Goal: Information Seeking & Learning: Learn about a topic

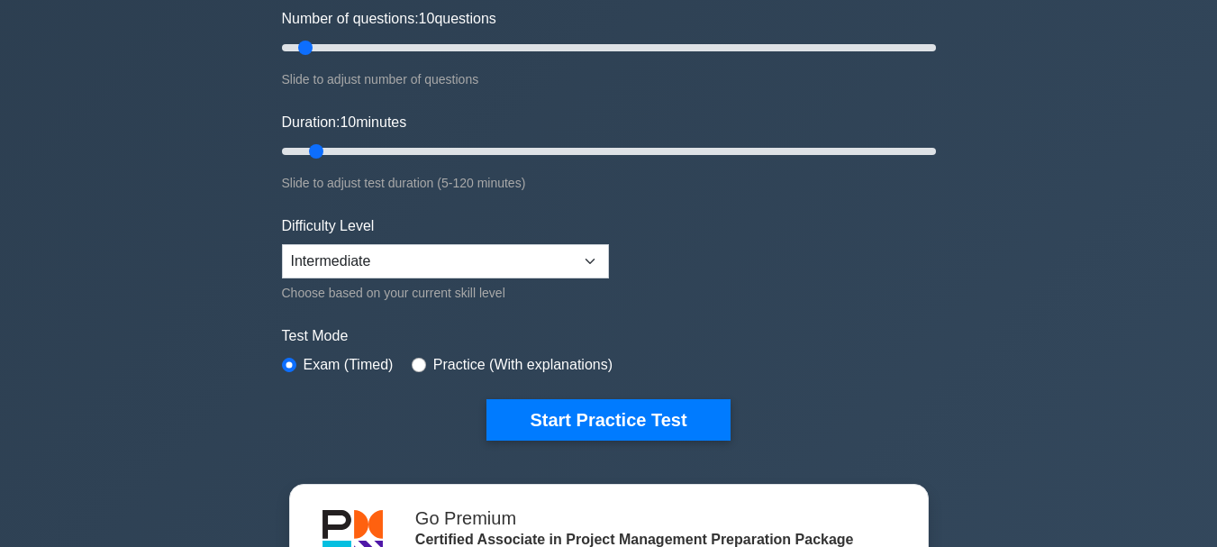
scroll to position [264, 0]
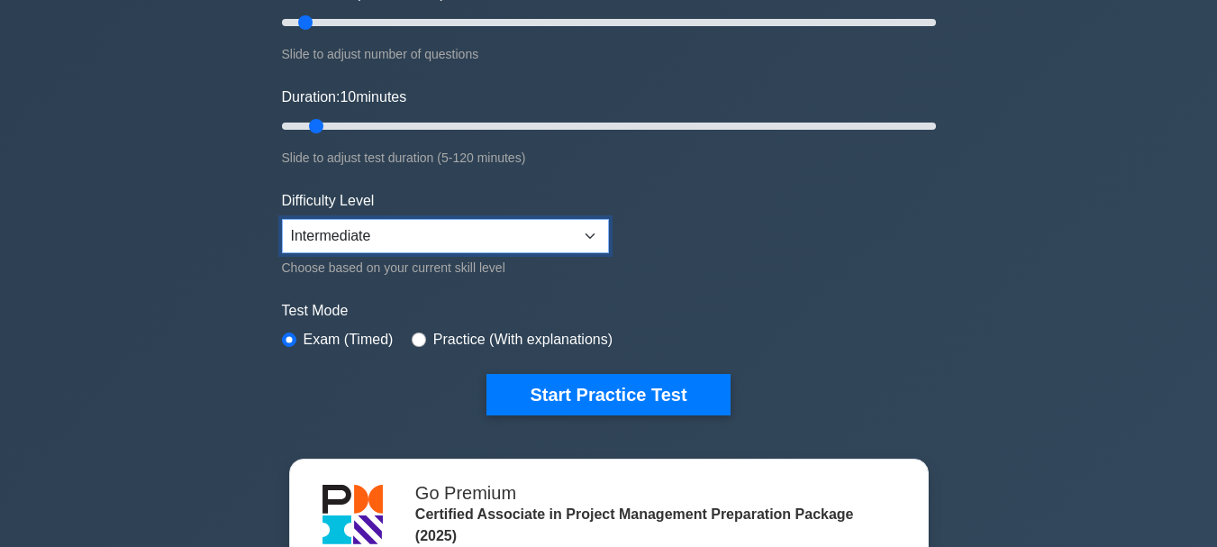
click at [506, 235] on select "Beginner Intermediate Expert" at bounding box center [445, 236] width 327 height 34
select select "expert"
click at [282, 219] on select "Beginner Intermediate Expert" at bounding box center [445, 236] width 327 height 34
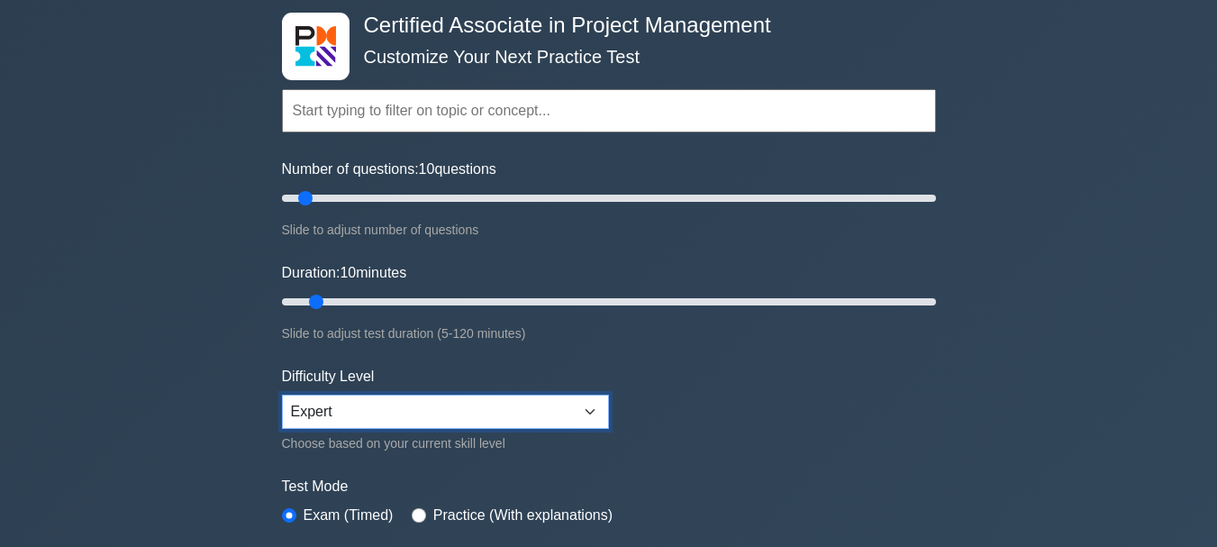
scroll to position [76, 0]
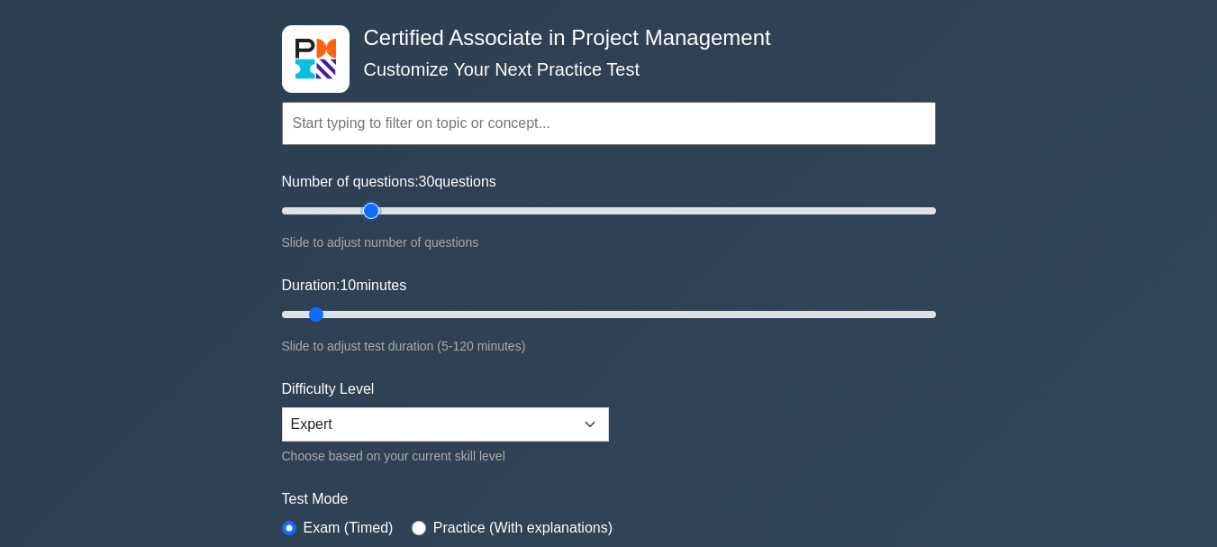
type input "30"
click at [375, 209] on input "Number of questions: 30 questions" at bounding box center [609, 211] width 654 height 22
click at [380, 314] on input "Duration: 10 minutes" at bounding box center [609, 315] width 654 height 22
type input "30"
click at [425, 313] on input "Duration: 20 minutes" at bounding box center [609, 315] width 654 height 22
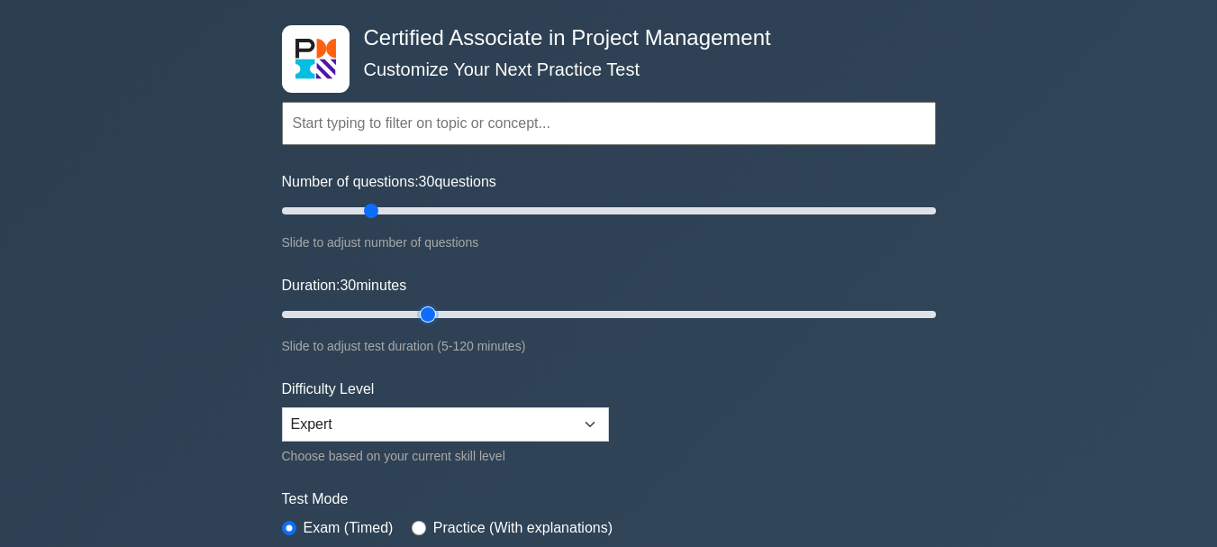
scroll to position [554, 0]
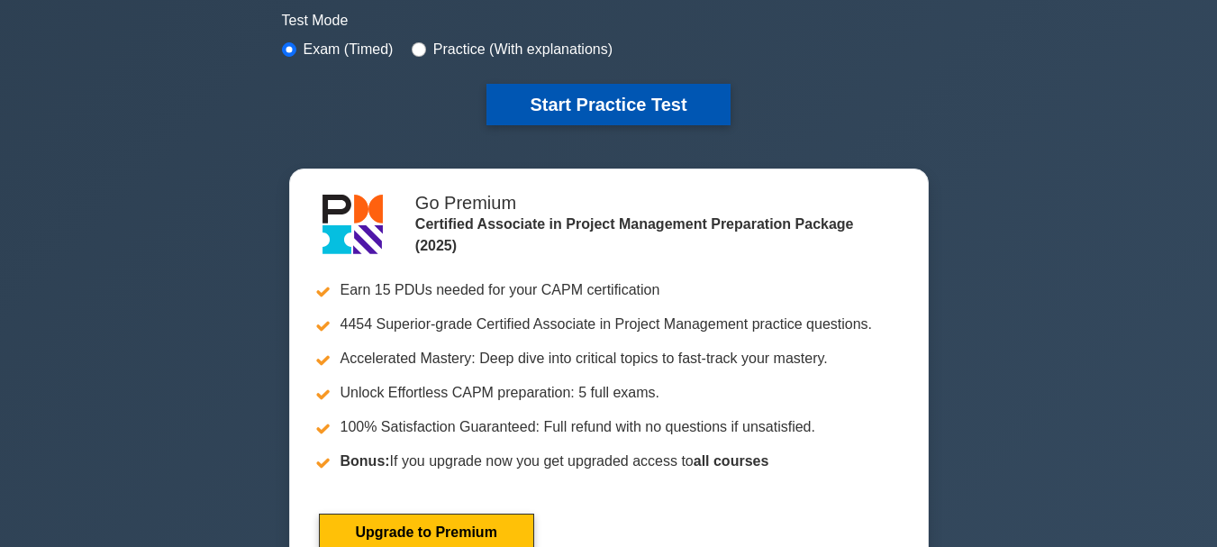
click at [623, 104] on button "Start Practice Test" at bounding box center [608, 104] width 243 height 41
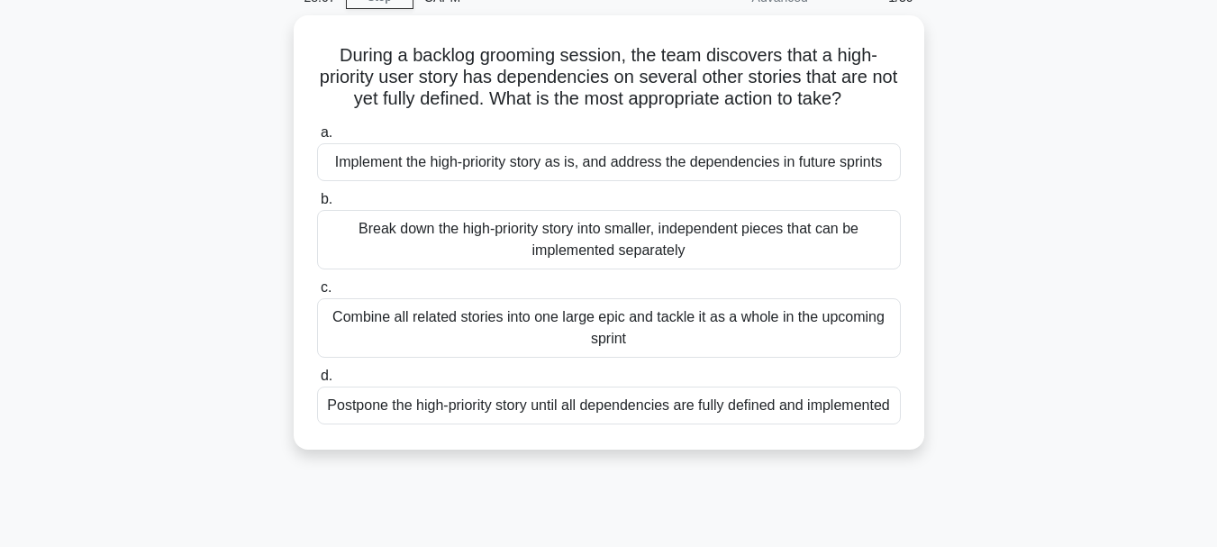
scroll to position [92, 0]
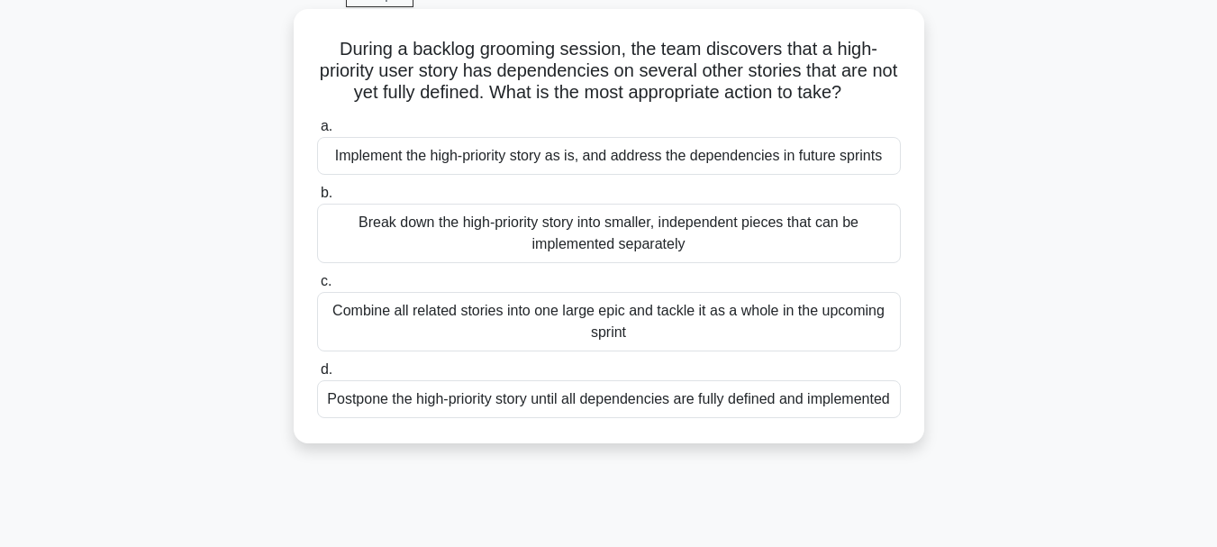
click at [567, 233] on div "Break down the high-priority story into smaller, independent pieces that can be…" at bounding box center [609, 233] width 584 height 59
click at [317, 199] on input "b. Break down the high-priority story into smaller, independent pieces that can…" at bounding box center [317, 193] width 0 height 12
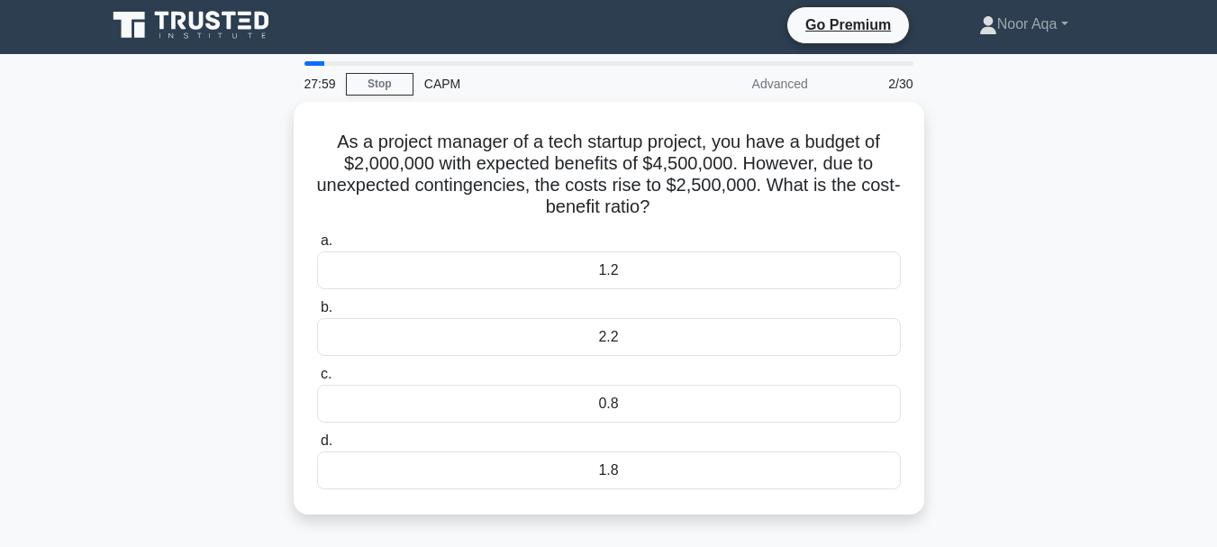
scroll to position [0, 0]
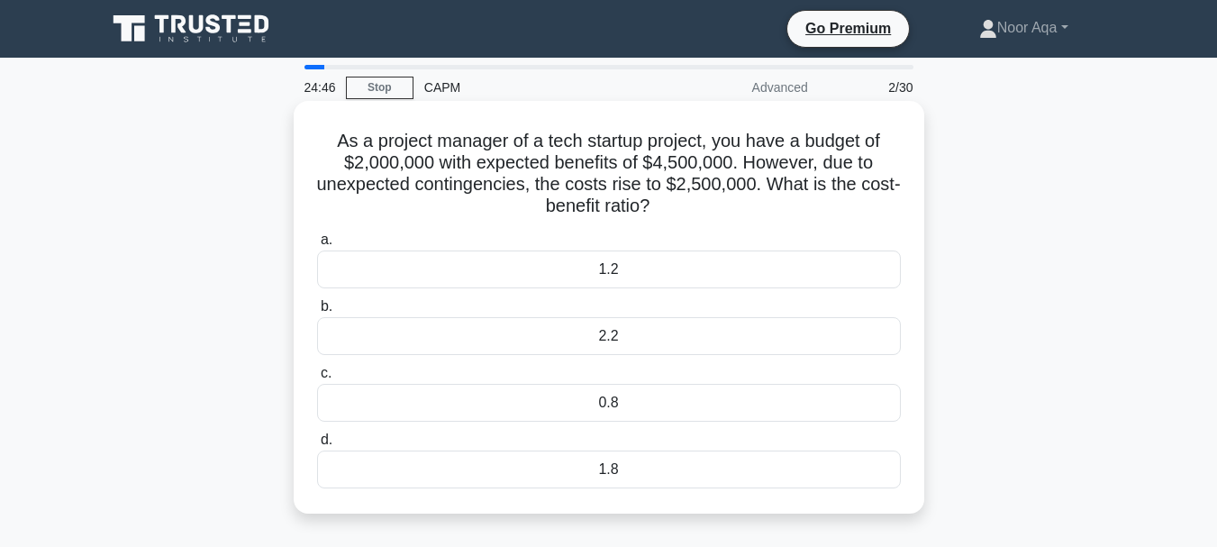
click at [618, 466] on div "1.8" at bounding box center [609, 470] width 584 height 38
click at [317, 446] on input "d. 1.8" at bounding box center [317, 440] width 0 height 12
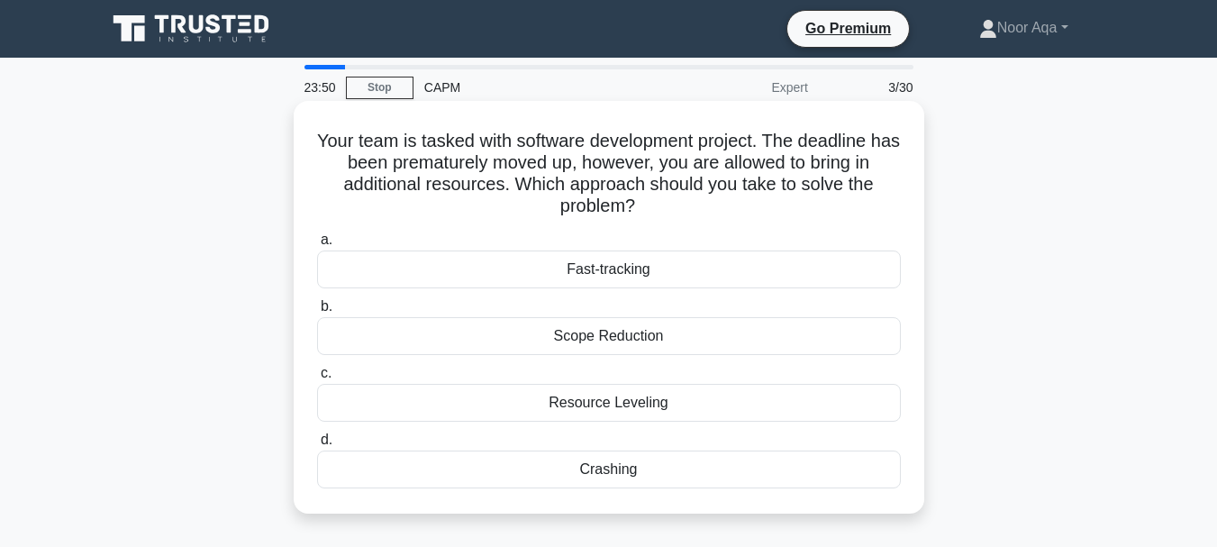
click at [615, 404] on div "Resource Leveling" at bounding box center [609, 403] width 584 height 38
click at [317, 379] on input "c. Resource Leveling" at bounding box center [317, 374] width 0 height 12
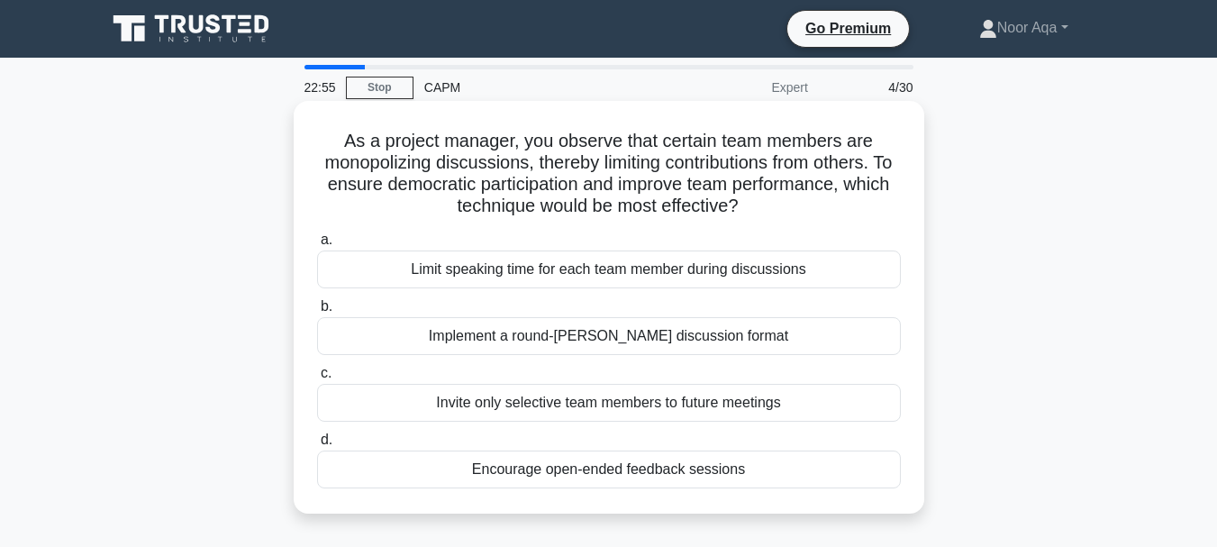
click at [669, 267] on div "Limit speaking time for each team member during discussions" at bounding box center [609, 270] width 584 height 38
click at [317, 246] on input "a. Limit speaking time for each team member during discussions" at bounding box center [317, 240] width 0 height 12
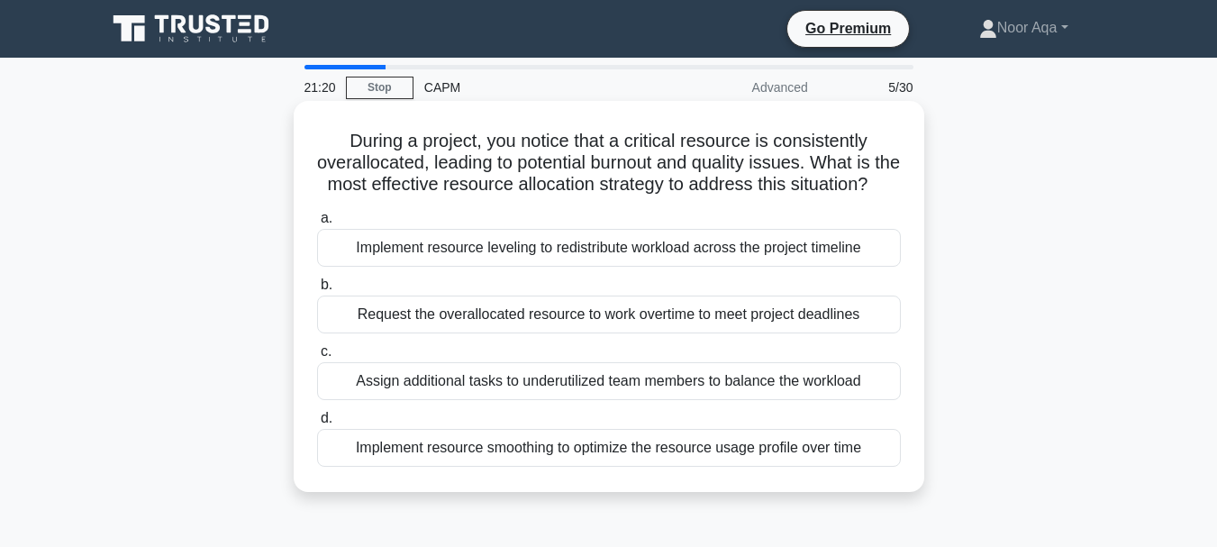
click at [544, 467] on div "Implement resource smoothing to optimize the resource usage profile over time" at bounding box center [609, 448] width 584 height 38
click at [317, 424] on input "d. Implement resource smoothing to optimize the resource usage profile over time" at bounding box center [317, 419] width 0 height 12
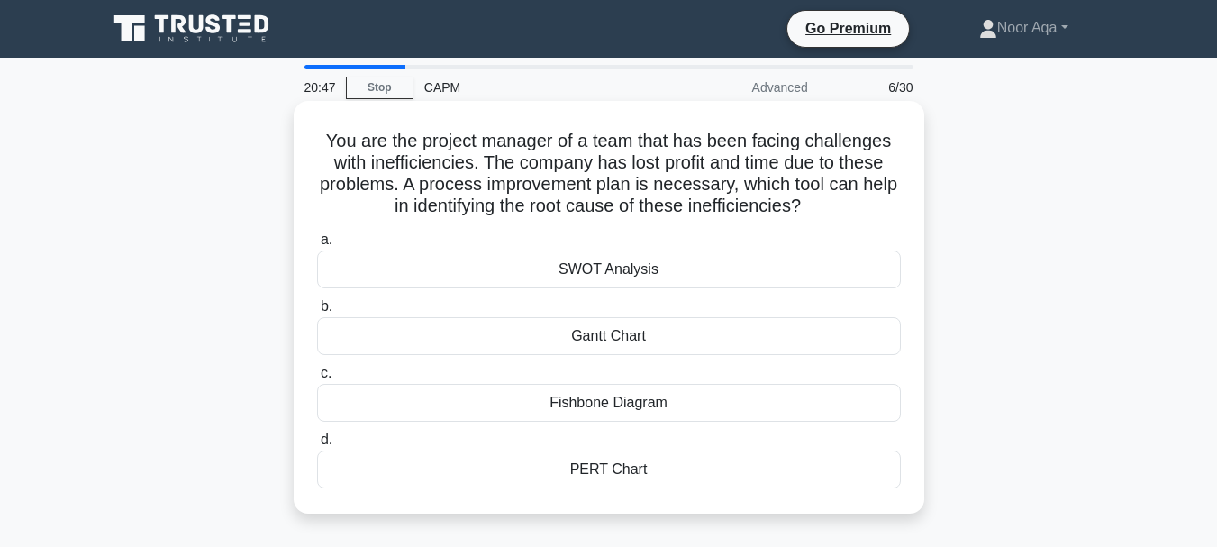
click at [600, 411] on div "Fishbone Diagram" at bounding box center [609, 403] width 584 height 38
click at [317, 379] on input "c. Fishbone Diagram" at bounding box center [317, 374] width 0 height 12
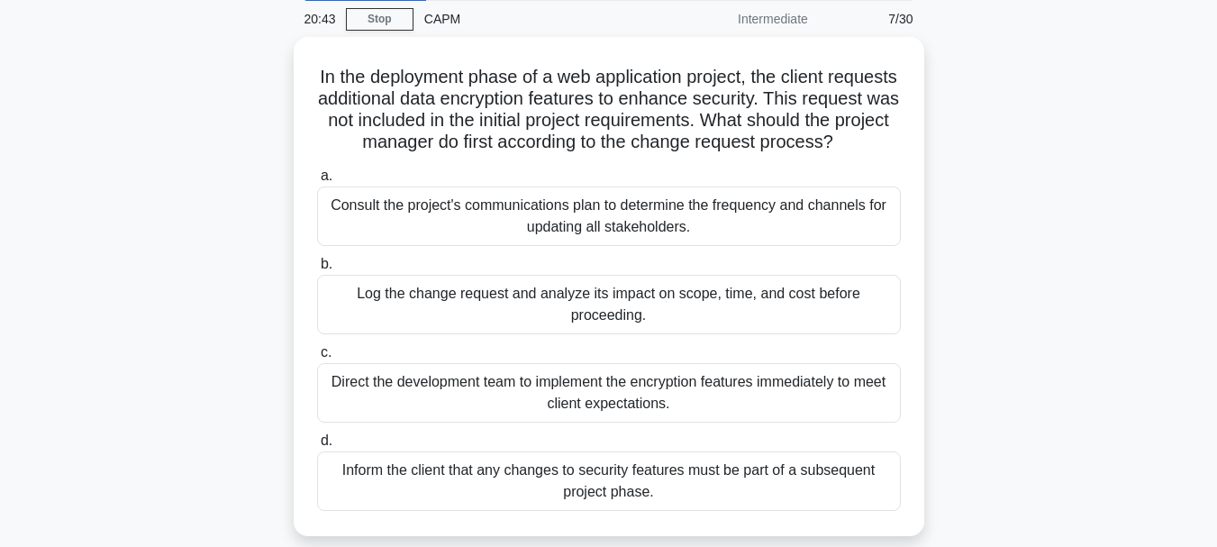
scroll to position [71, 0]
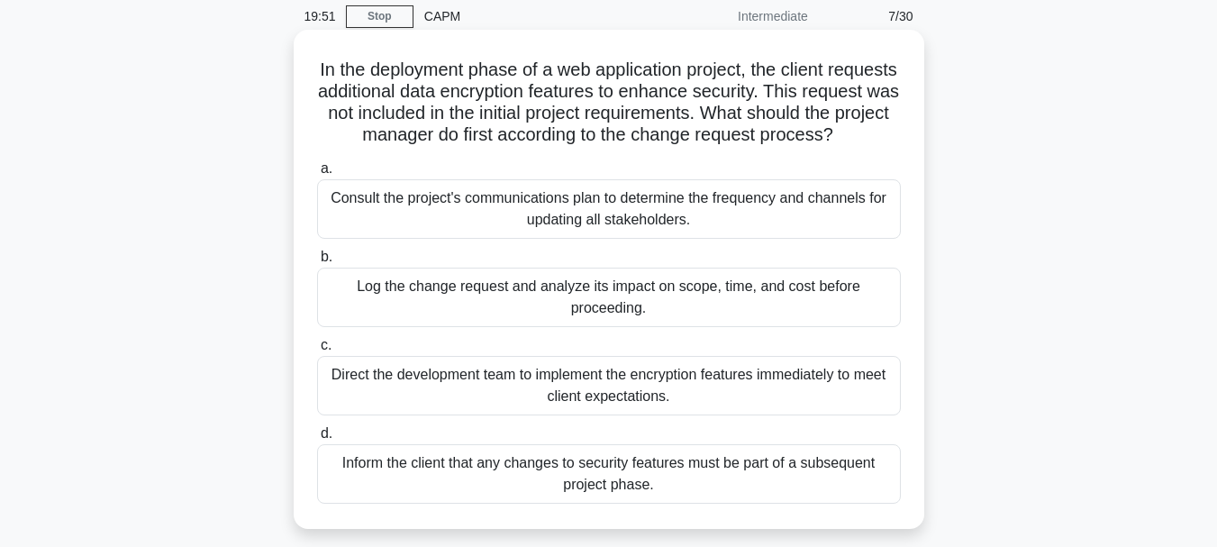
click at [670, 314] on div "Log the change request and analyze its impact on scope, time, and cost before p…" at bounding box center [609, 297] width 584 height 59
click at [605, 326] on div "Log the change request and analyze its impact on scope, time, and cost before p…" at bounding box center [609, 297] width 584 height 59
click at [317, 263] on input "b. Log the change request and analyze its impact on scope, time, and cost befor…" at bounding box center [317, 257] width 0 height 12
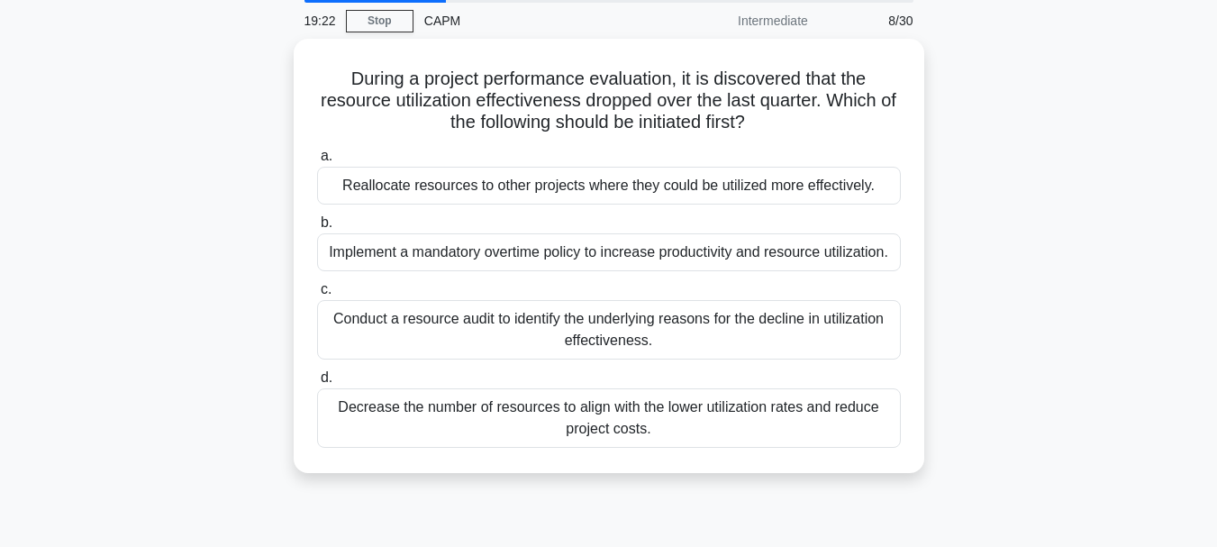
scroll to position [70, 0]
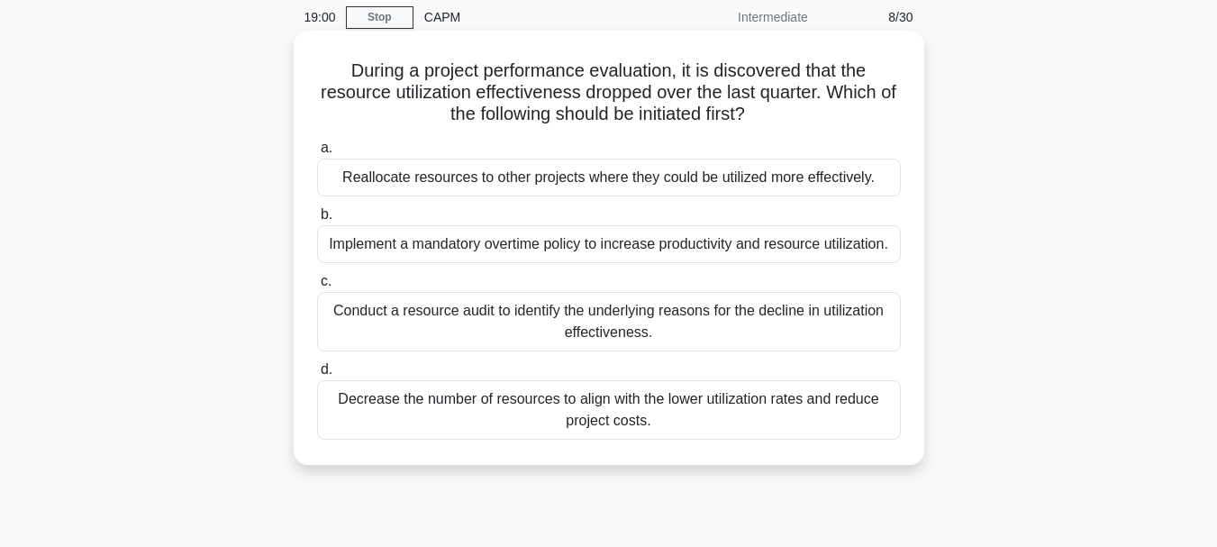
click at [590, 320] on div "Conduct a resource audit to identify the underlying reasons for the decline in …" at bounding box center [609, 321] width 584 height 59
click at [317, 287] on input "c. Conduct a resource audit to identify the underlying reasons for the decline …" at bounding box center [317, 282] width 0 height 12
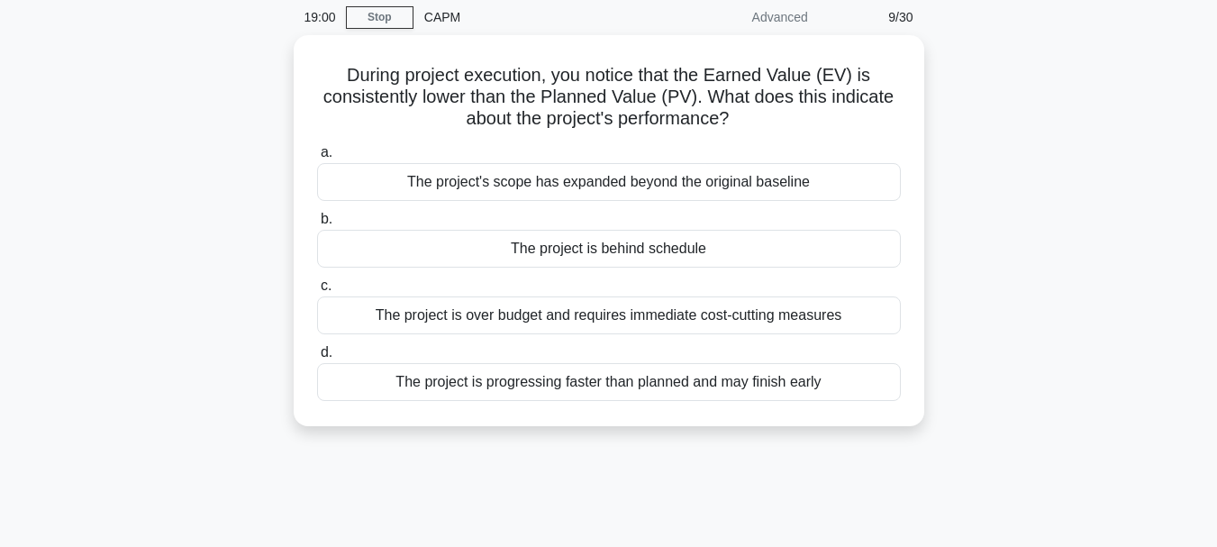
scroll to position [0, 0]
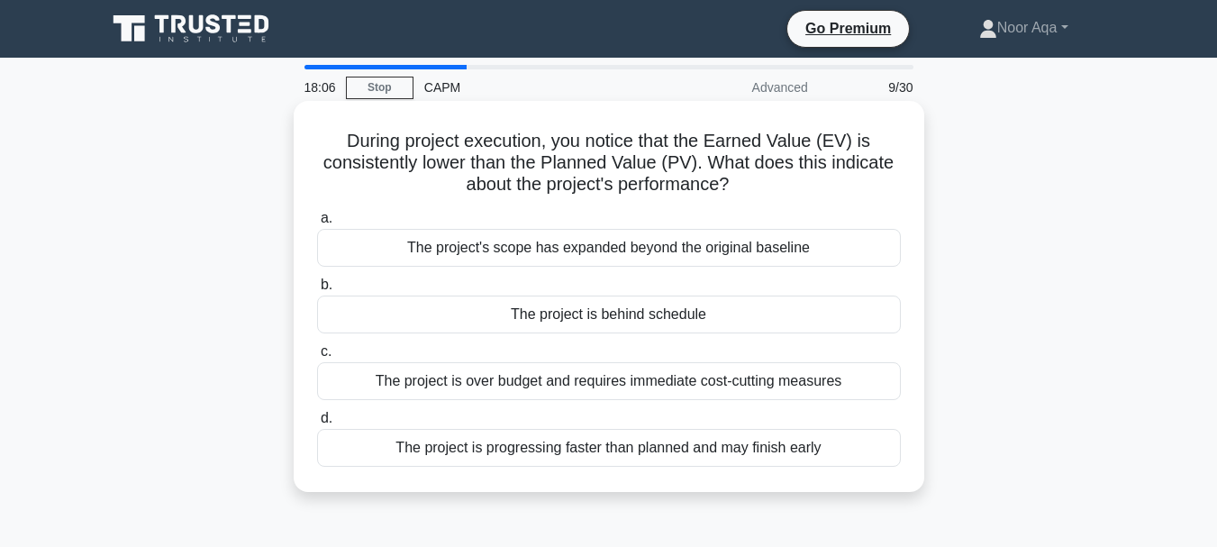
click at [629, 319] on div "The project is behind schedule" at bounding box center [609, 315] width 584 height 38
click at [317, 291] on input "b. The project is behind schedule" at bounding box center [317, 285] width 0 height 12
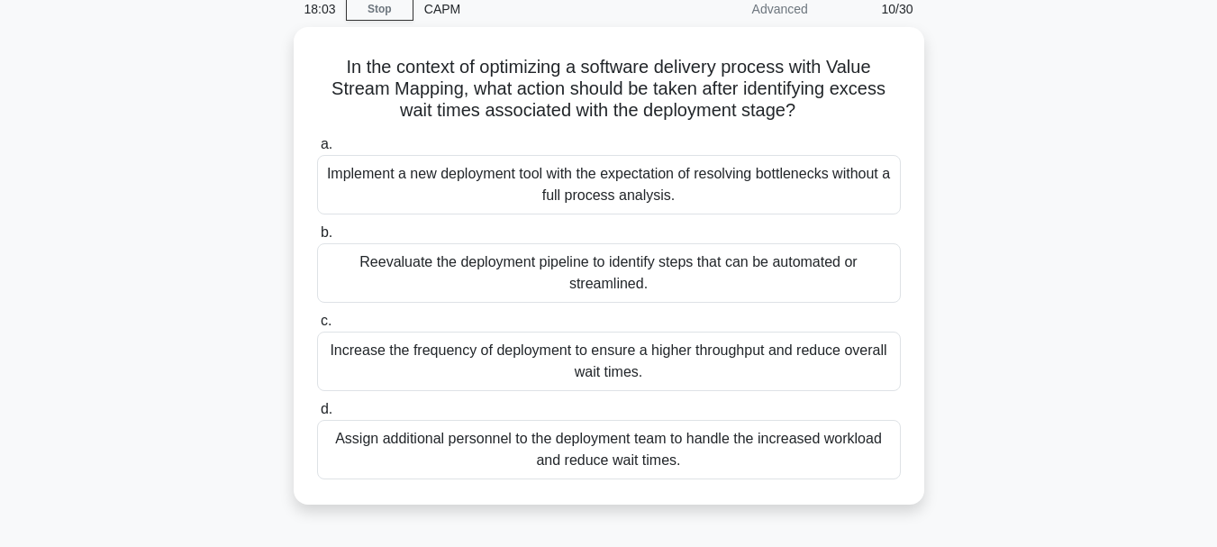
scroll to position [80, 0]
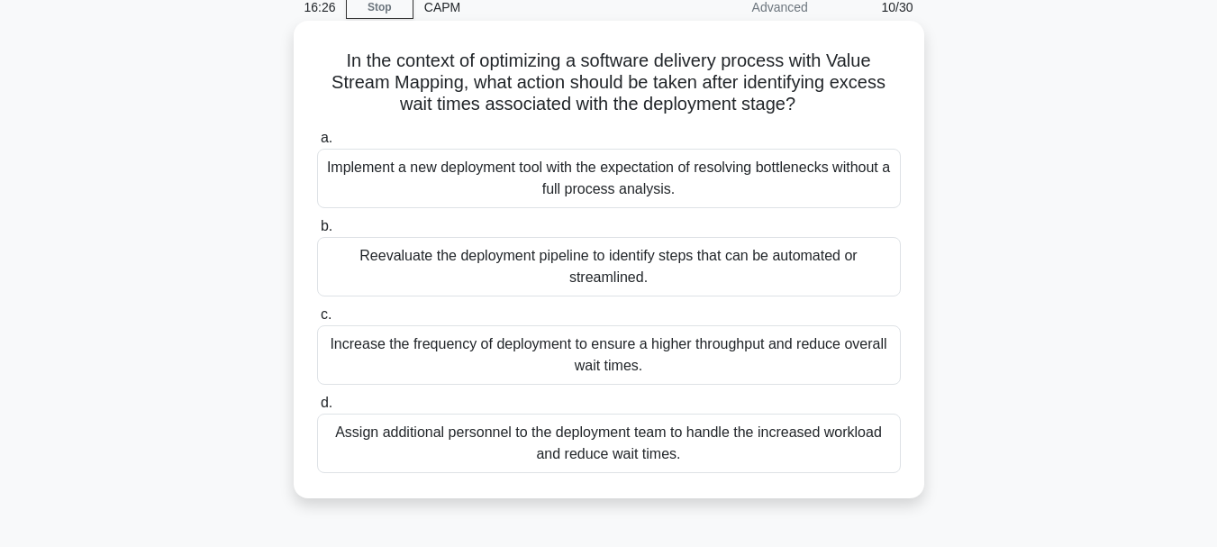
click at [535, 269] on div "Reevaluate the deployment pipeline to identify steps that can be automated or s…" at bounding box center [609, 266] width 584 height 59
click at [317, 233] on input "b. Reevaluate the deployment pipeline to identify steps that can be automated o…" at bounding box center [317, 227] width 0 height 12
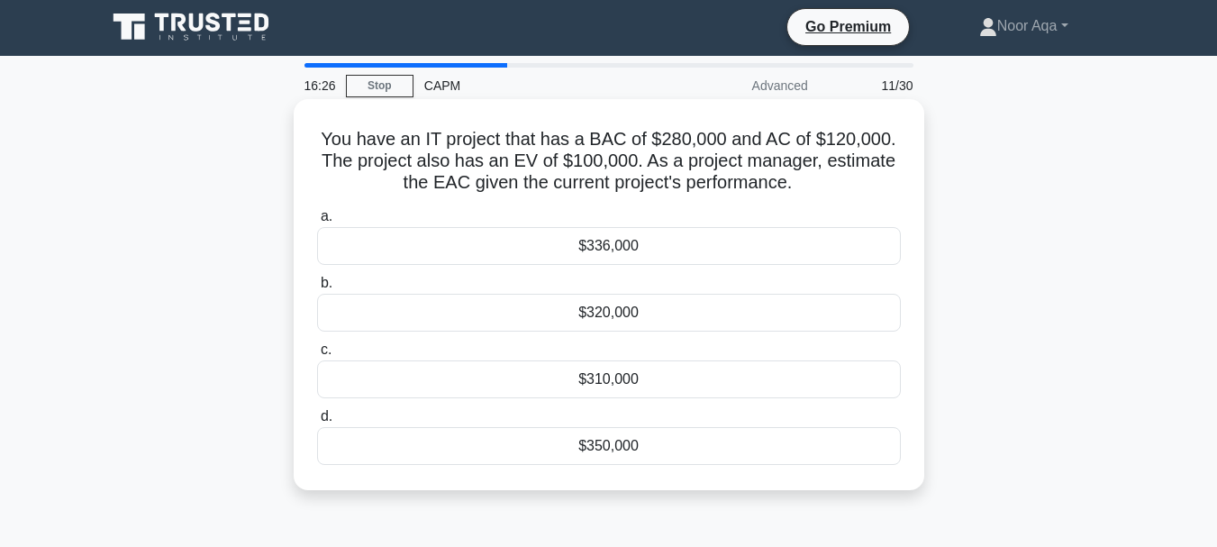
scroll to position [0, 0]
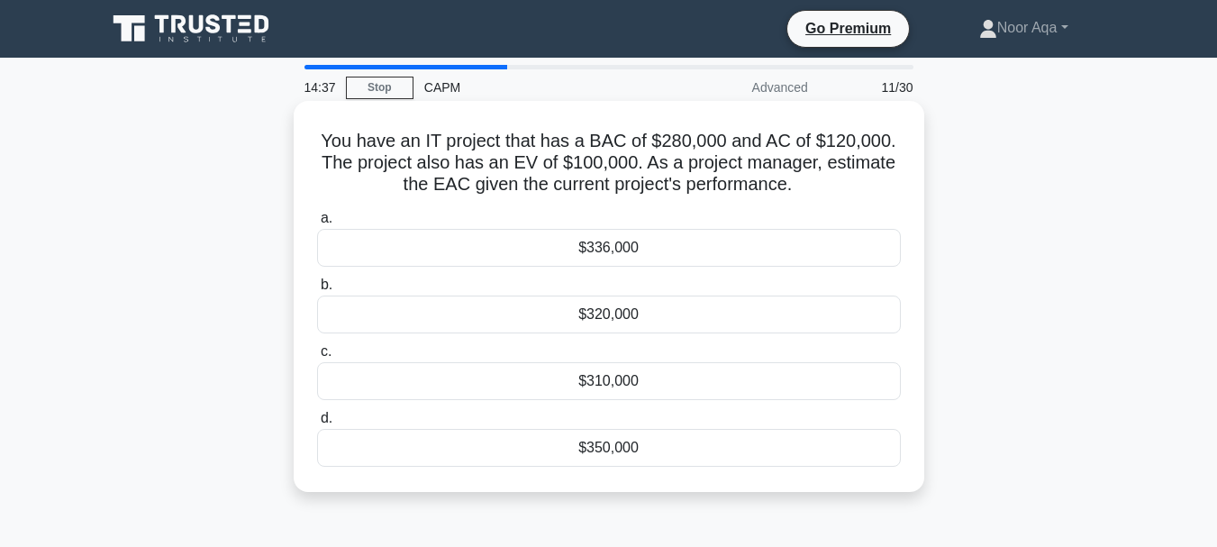
click at [615, 384] on div "$310,000" at bounding box center [609, 381] width 584 height 38
click at [317, 358] on input "c. $310,000" at bounding box center [317, 352] width 0 height 12
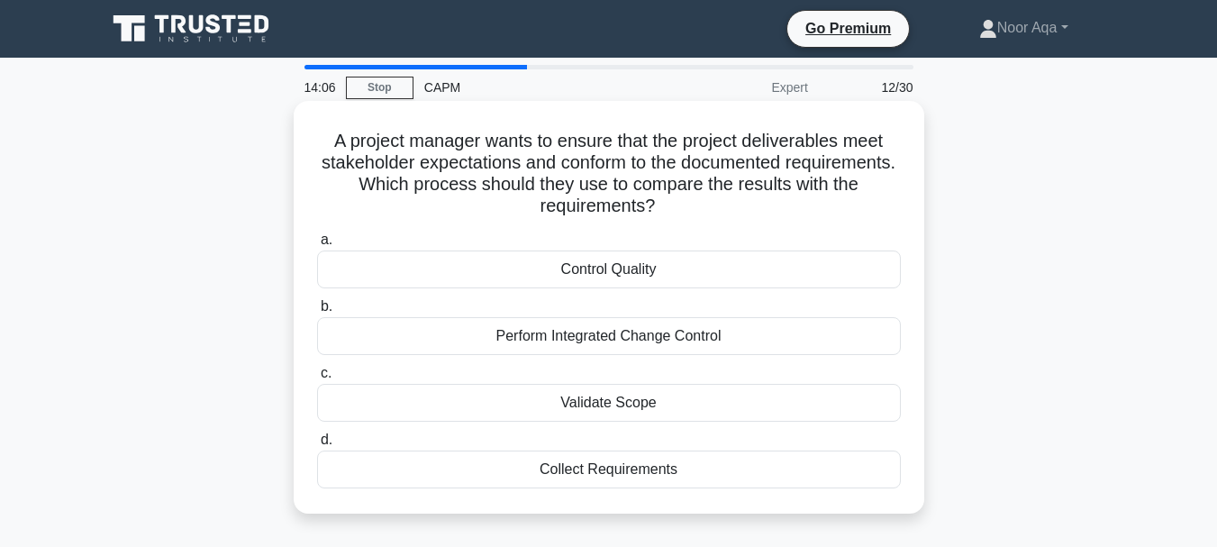
click at [603, 336] on div "Perform Integrated Change Control" at bounding box center [609, 336] width 584 height 38
click at [317, 313] on input "b. Perform Integrated Change Control" at bounding box center [317, 307] width 0 height 12
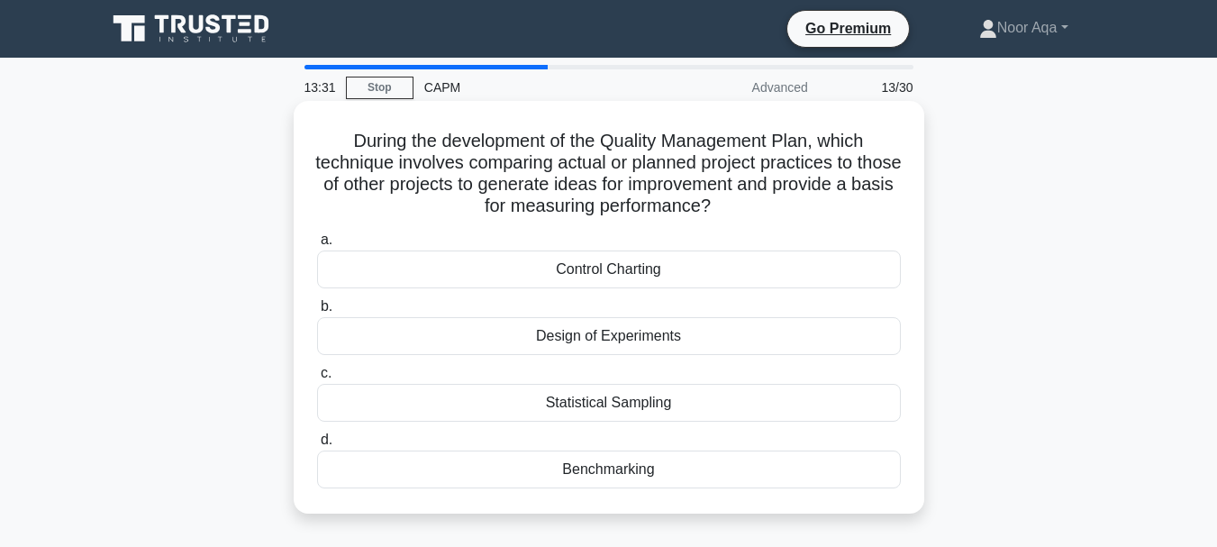
click at [629, 470] on div "Benchmarking" at bounding box center [609, 470] width 584 height 38
click at [317, 446] on input "d. Benchmarking" at bounding box center [317, 440] width 0 height 12
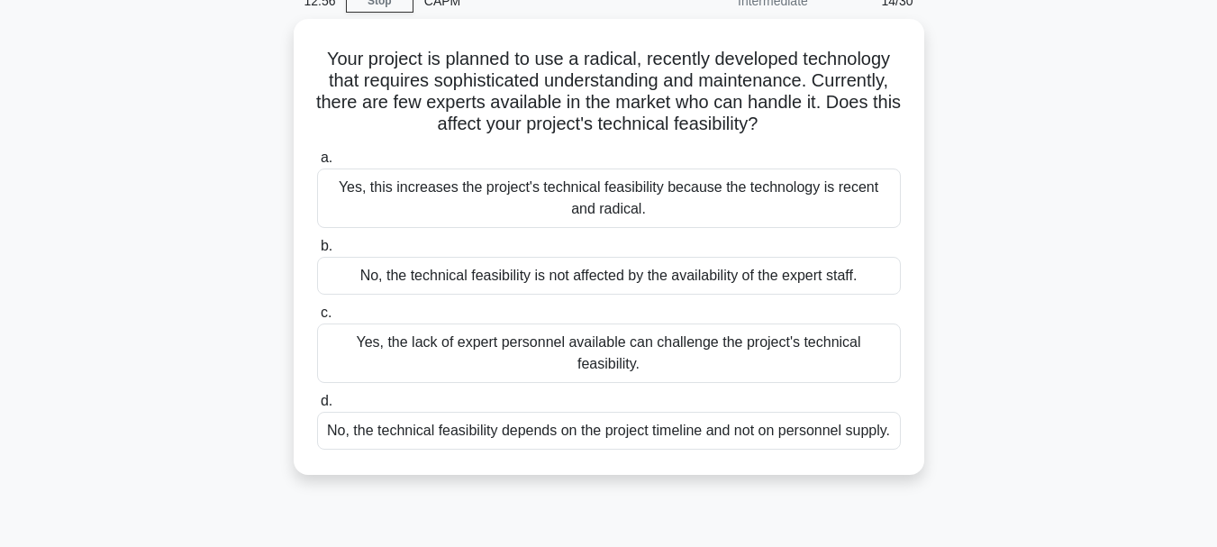
scroll to position [103, 0]
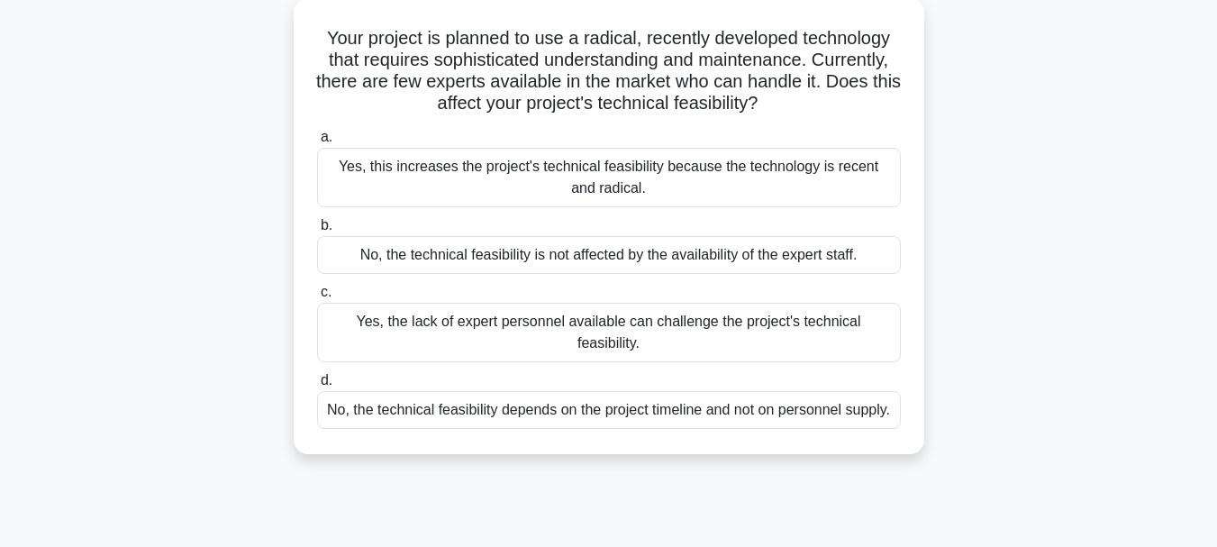
click at [583, 319] on div "Yes, the lack of expert personnel available can challenge the project's technic…" at bounding box center [609, 332] width 584 height 59
click at [317, 298] on input "c. Yes, the lack of expert personnel available can challenge the project's tech…" at bounding box center [317, 293] width 0 height 12
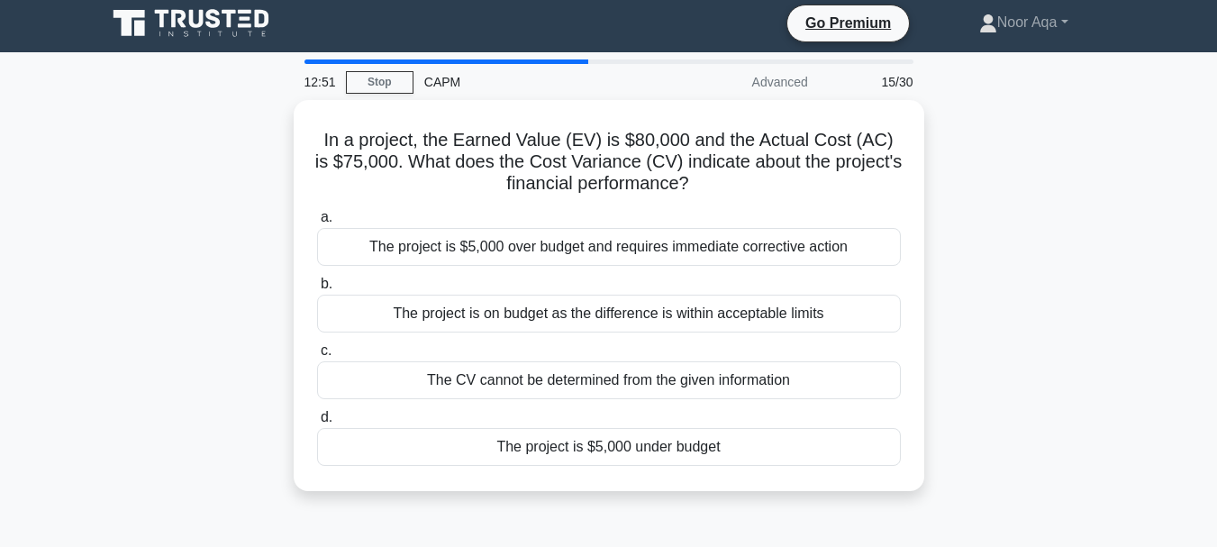
scroll to position [0, 0]
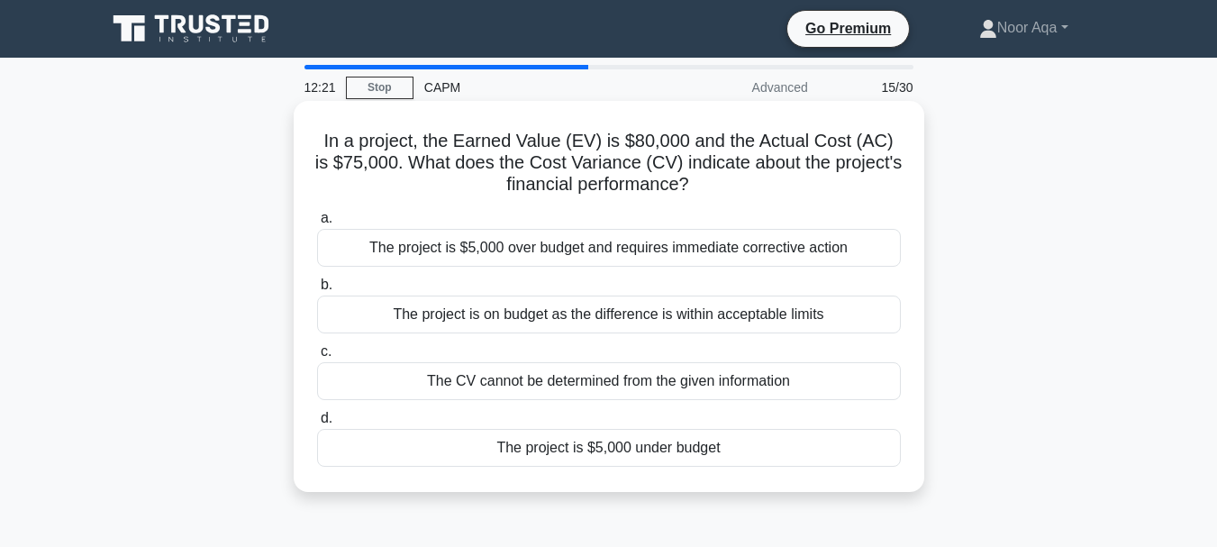
click at [631, 451] on div "The project is $5,000 under budget" at bounding box center [609, 448] width 584 height 38
click at [317, 424] on input "d. The project is $5,000 under budget" at bounding box center [317, 419] width 0 height 12
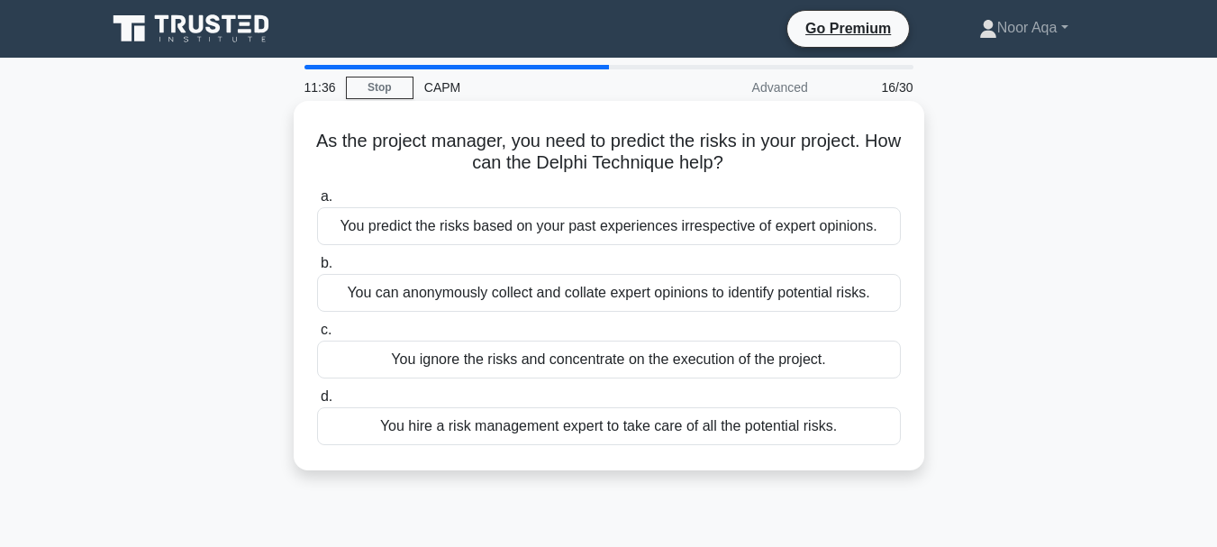
click at [585, 235] on div "You predict the risks based on your past experiences irrespective of expert opi…" at bounding box center [609, 226] width 584 height 38
click at [317, 203] on input "a. You predict the risks based on your past experiences irrespective of expert …" at bounding box center [317, 197] width 0 height 12
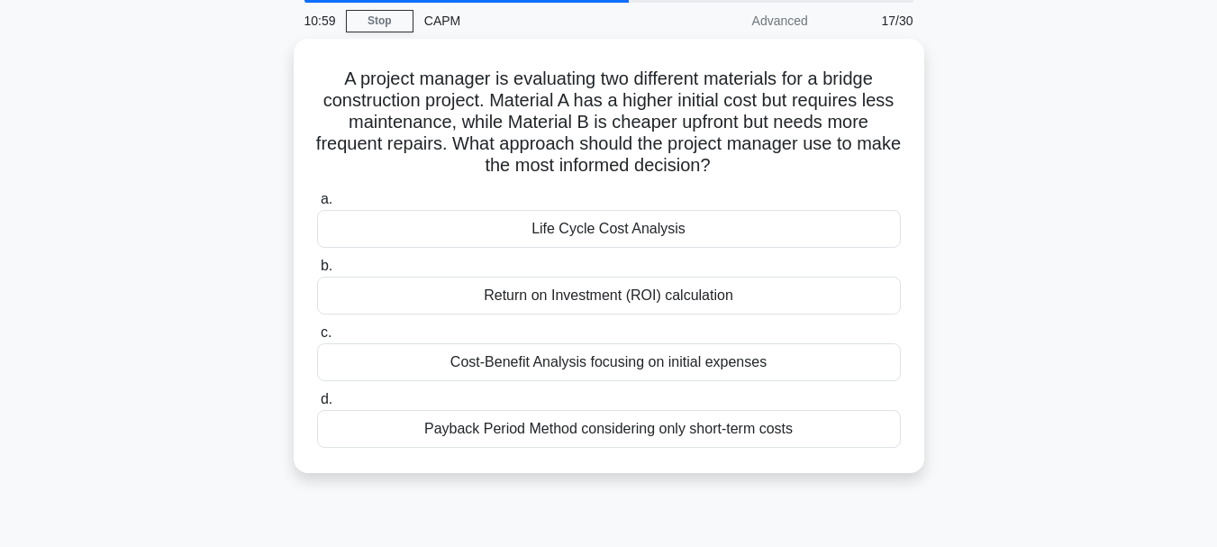
scroll to position [65, 0]
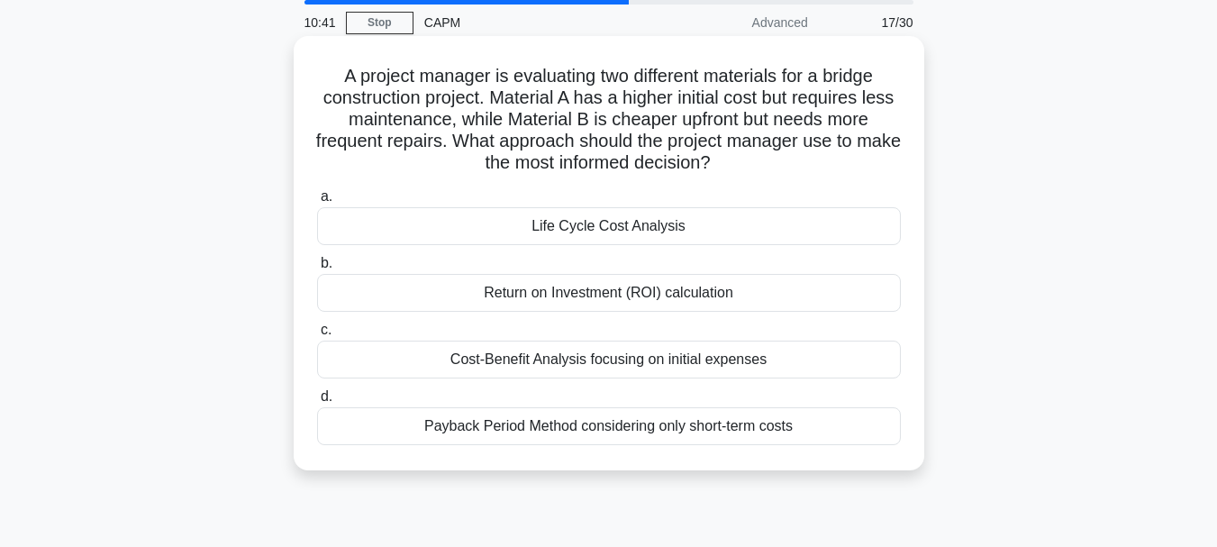
click at [647, 287] on div "Return on Investment (ROI) calculation" at bounding box center [609, 293] width 584 height 38
click at [317, 269] on input "b. Return on Investment (ROI) calculation" at bounding box center [317, 264] width 0 height 12
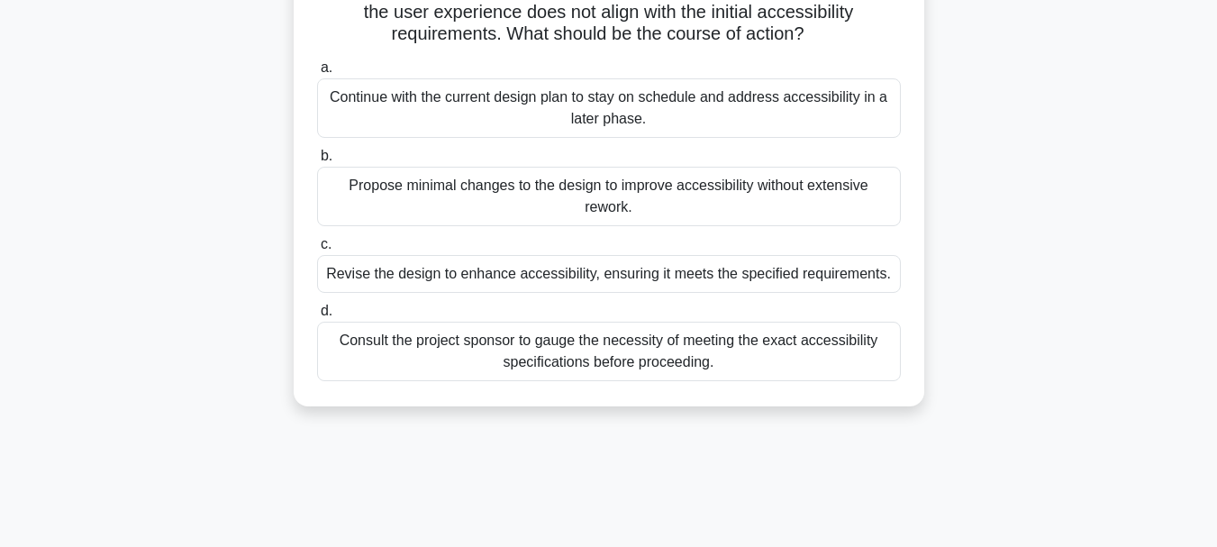
scroll to position [160, 0]
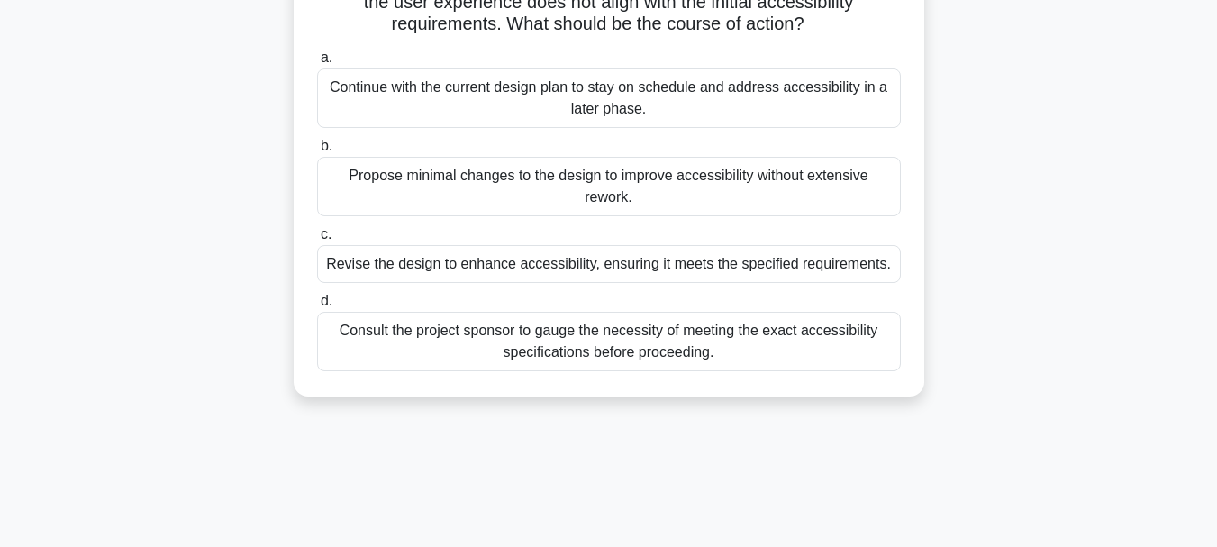
click at [534, 268] on div "Revise the design to enhance accessibility, ensuring it meets the specified req…" at bounding box center [609, 264] width 584 height 38
click at [317, 241] on input "c. Revise the design to enhance accessibility, ensuring it meets the specified …" at bounding box center [317, 235] width 0 height 12
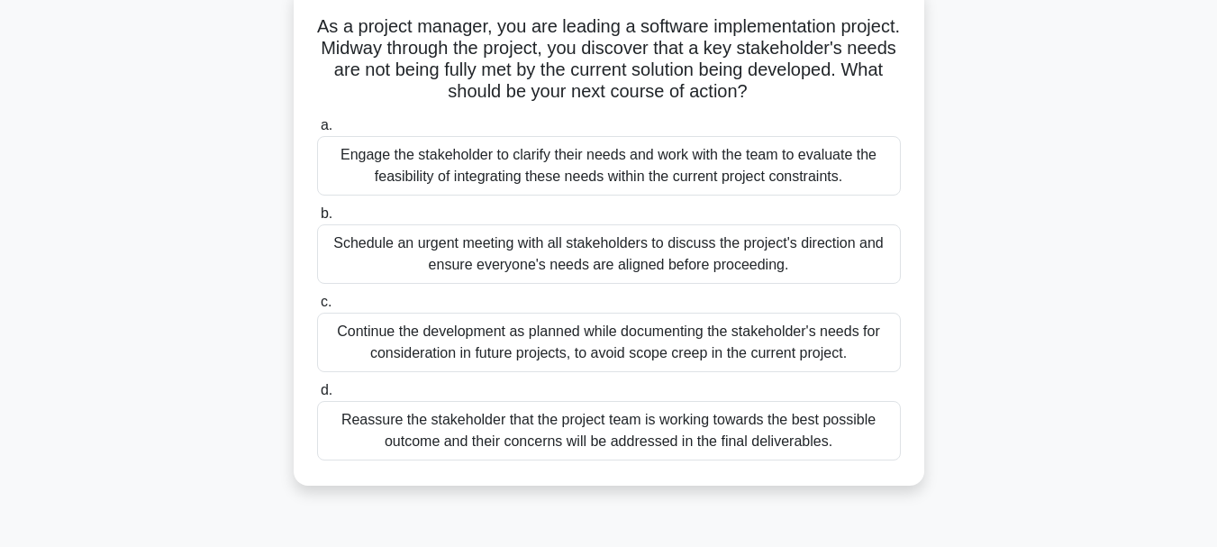
scroll to position [121, 0]
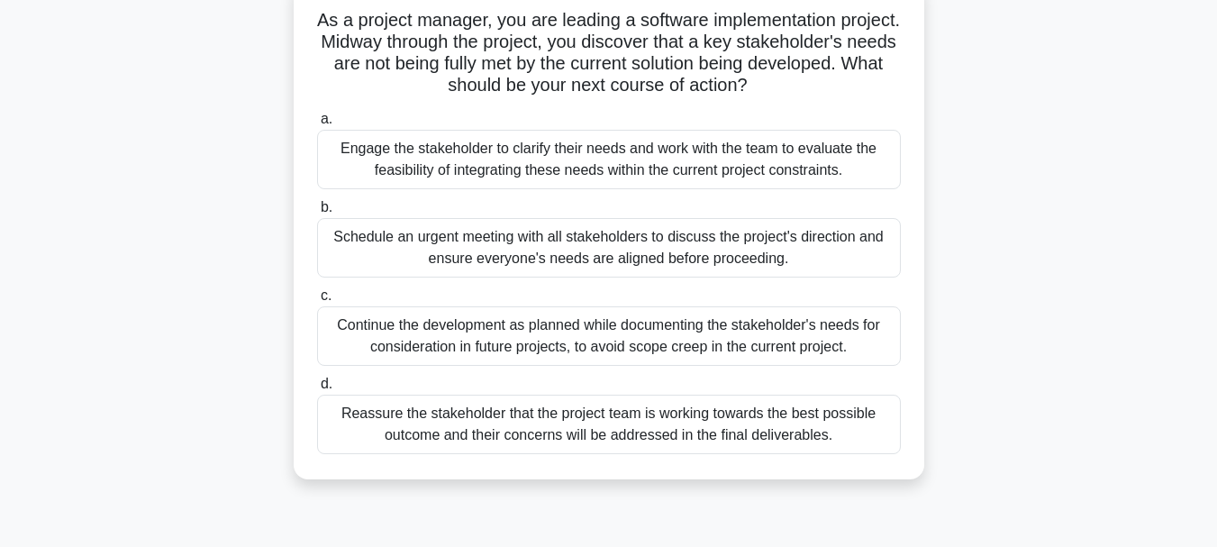
click at [566, 162] on div "Engage the stakeholder to clarify their needs and work with the team to evaluat…" at bounding box center [609, 159] width 584 height 59
click at [317, 125] on input "a. Engage the stakeholder to clarify their needs and work with the team to eval…" at bounding box center [317, 120] width 0 height 12
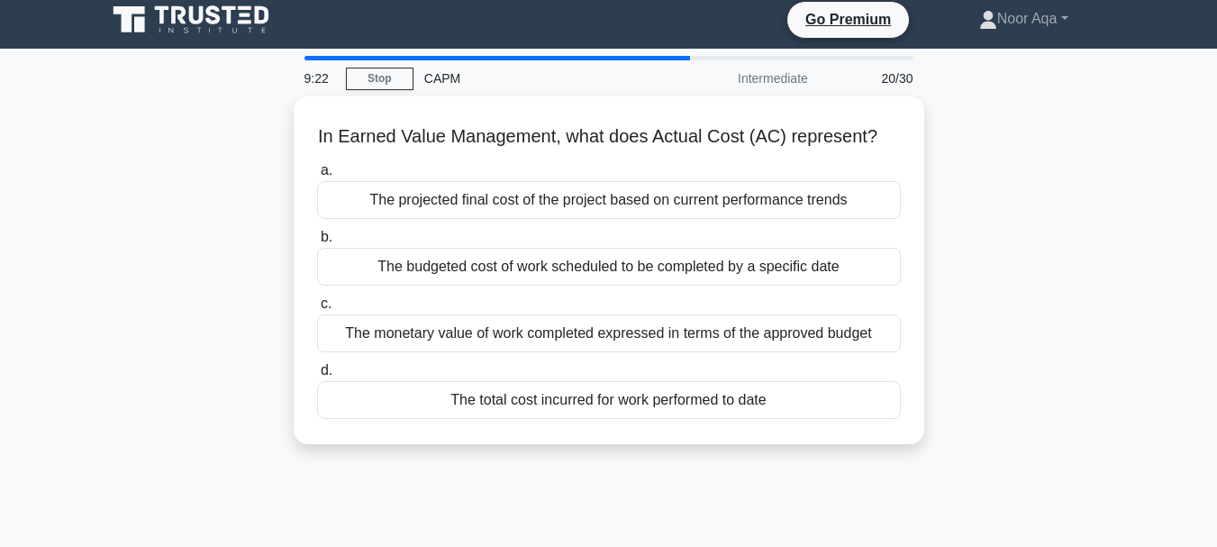
scroll to position [0, 0]
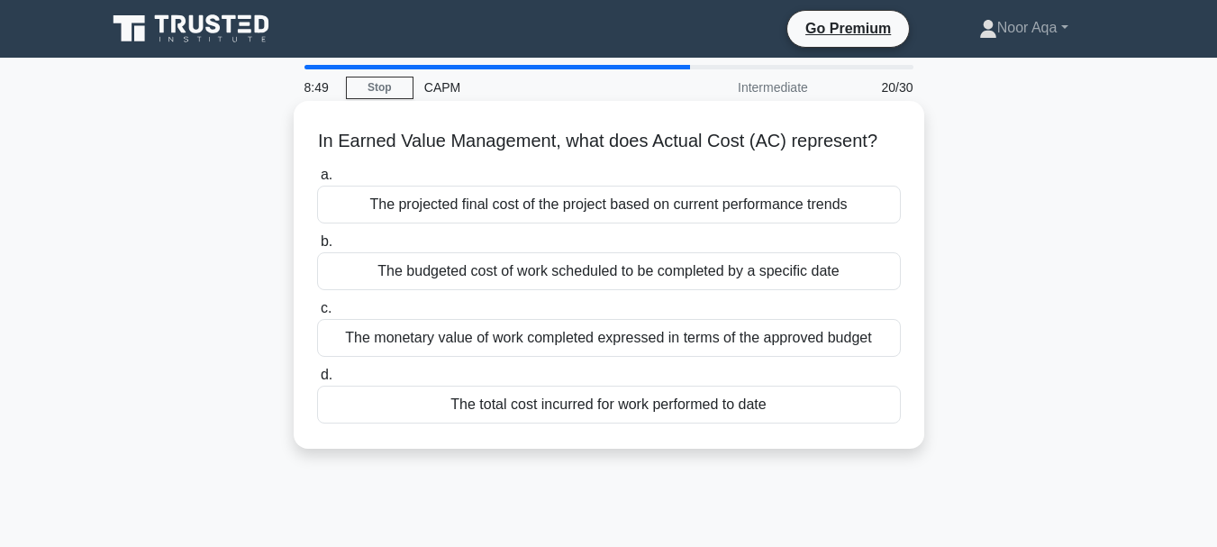
click at [558, 424] on div "The total cost incurred for work performed to date" at bounding box center [609, 405] width 584 height 38
click at [317, 381] on input "d. The total cost incurred for work performed to date" at bounding box center [317, 375] width 0 height 12
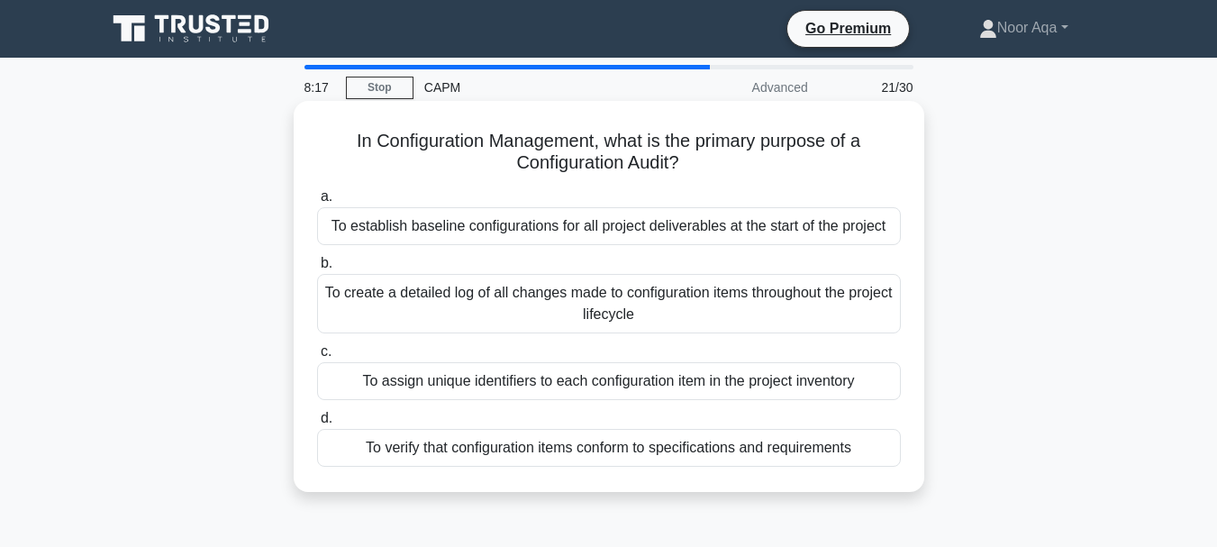
click at [576, 225] on div "To establish baseline configurations for all project deliverables at the start …" at bounding box center [609, 226] width 584 height 38
click at [317, 203] on input "a. To establish baseline configurations for all project deliverables at the sta…" at bounding box center [317, 197] width 0 height 12
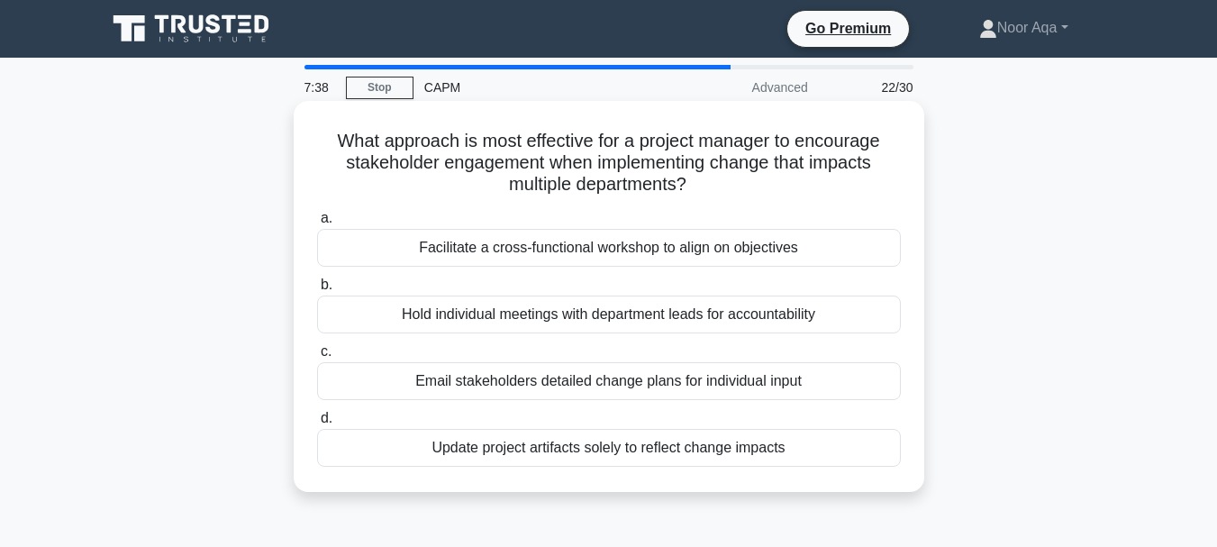
click at [556, 251] on div "Facilitate a cross-functional workshop to align on objectives" at bounding box center [609, 248] width 584 height 38
click at [317, 224] on input "a. Facilitate a cross-functional workshop to align on objectives" at bounding box center [317, 219] width 0 height 12
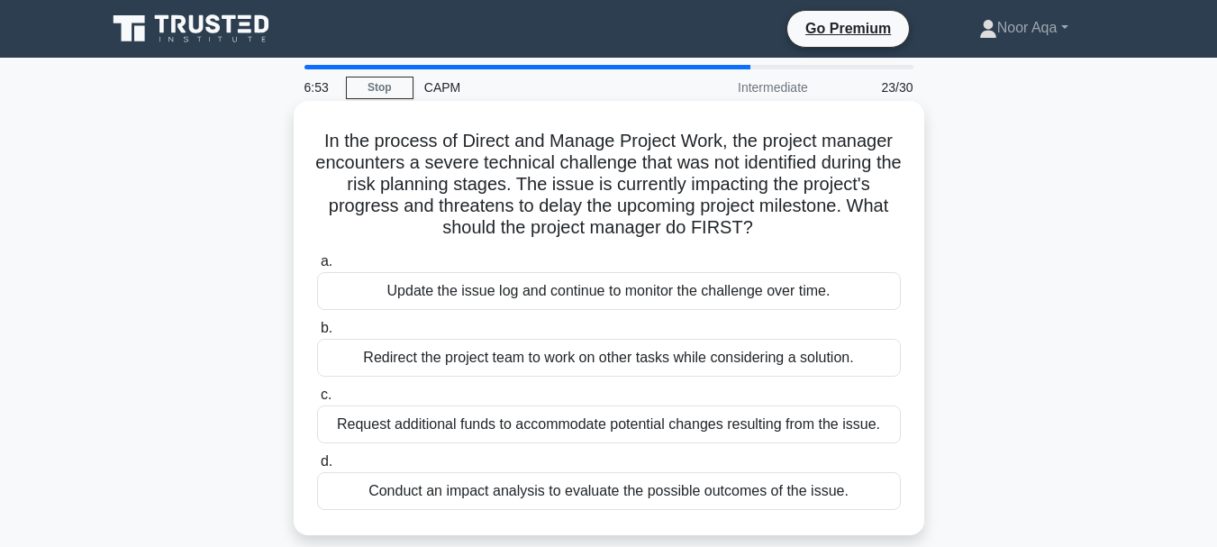
click at [574, 293] on div "Update the issue log and continue to monitor the challenge over time." at bounding box center [609, 291] width 584 height 38
click at [317, 268] on input "a. Update the issue log and continue to monitor the challenge over time." at bounding box center [317, 262] width 0 height 12
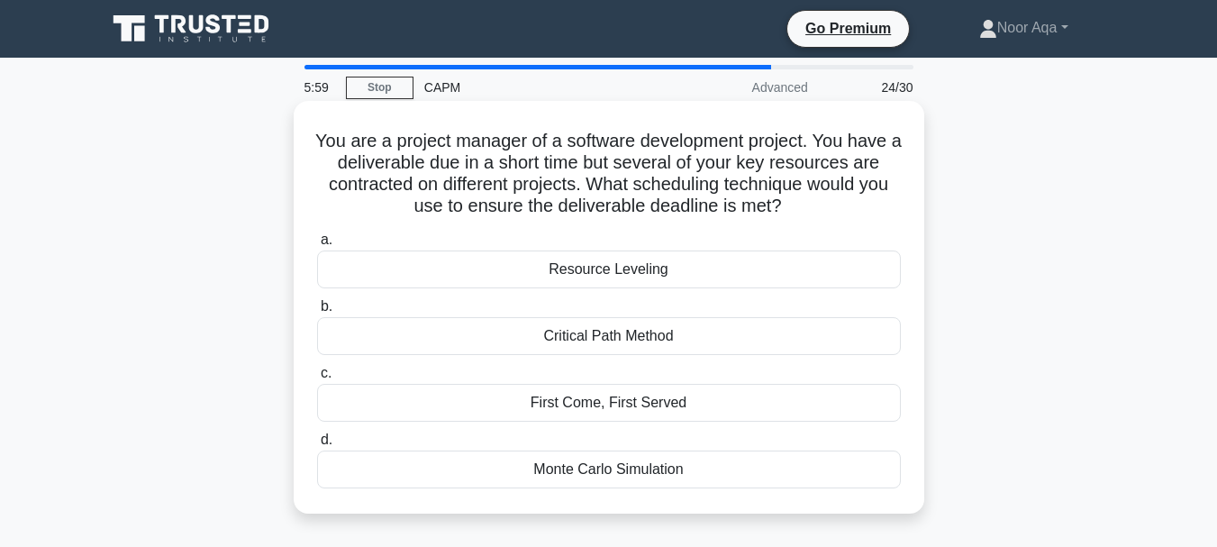
click at [598, 332] on div "Critical Path Method" at bounding box center [609, 336] width 584 height 38
click at [317, 313] on input "b. Critical Path Method" at bounding box center [317, 307] width 0 height 12
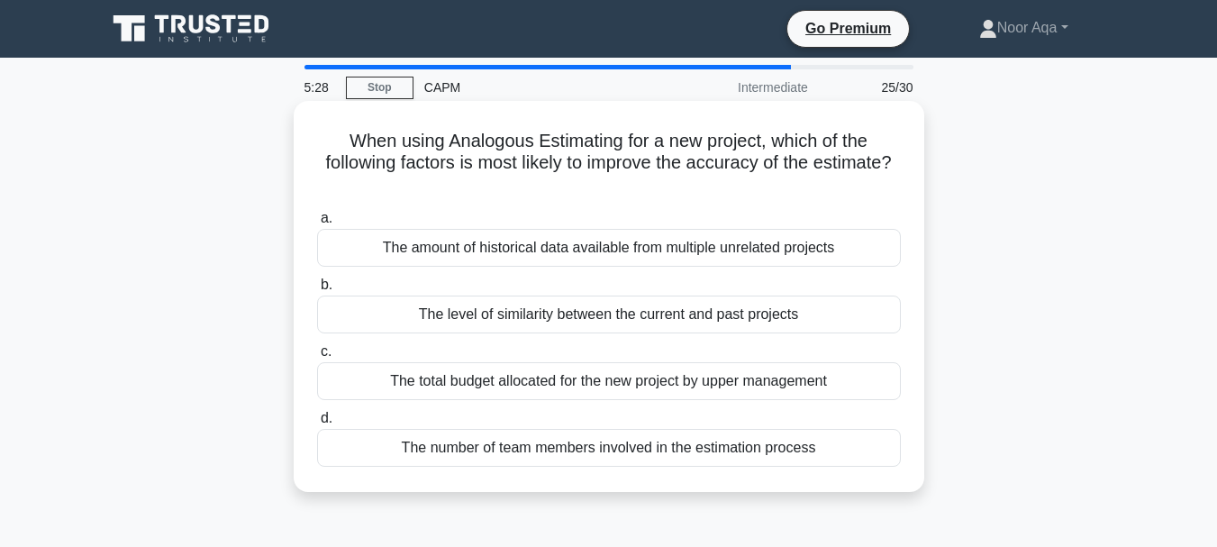
click at [551, 316] on div "The level of similarity between the current and past projects" at bounding box center [609, 315] width 584 height 38
click at [317, 291] on input "b. The level of similarity between the current and past projects" at bounding box center [317, 285] width 0 height 12
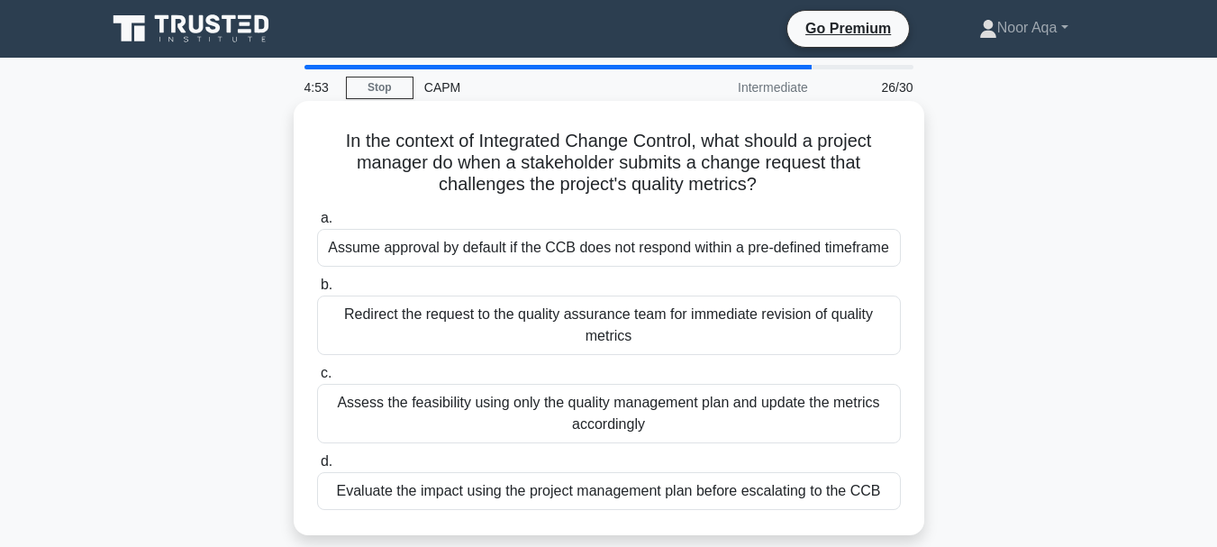
click at [576, 494] on div "Evaluate the impact using the project management plan before escalating to the …" at bounding box center [609, 491] width 584 height 38
click at [317, 468] on input "d. Evaluate the impact using the project management plan before escalating to t…" at bounding box center [317, 462] width 0 height 12
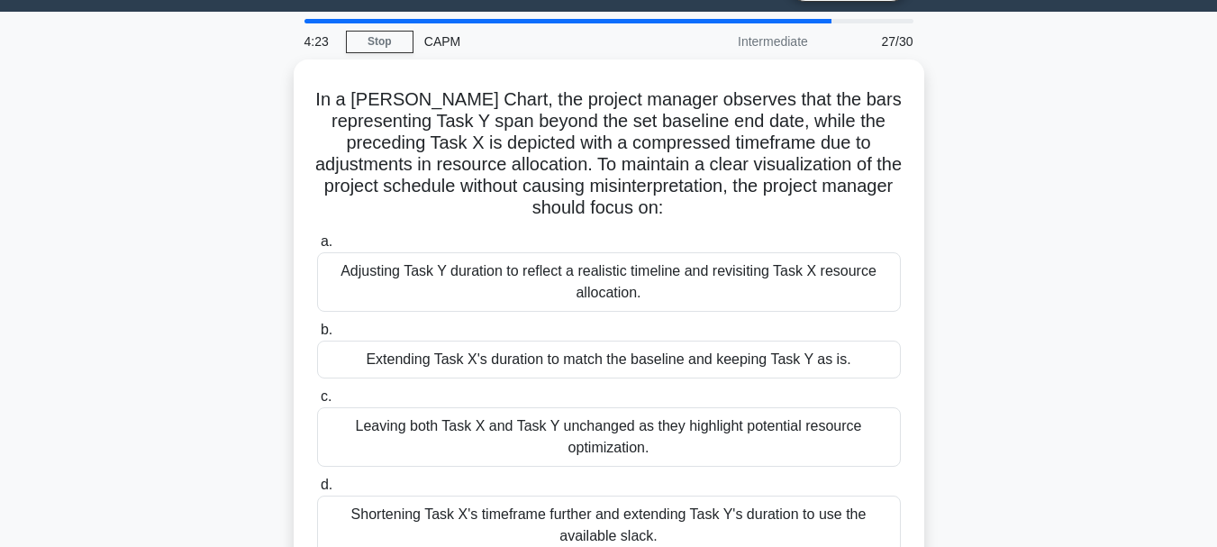
scroll to position [48, 0]
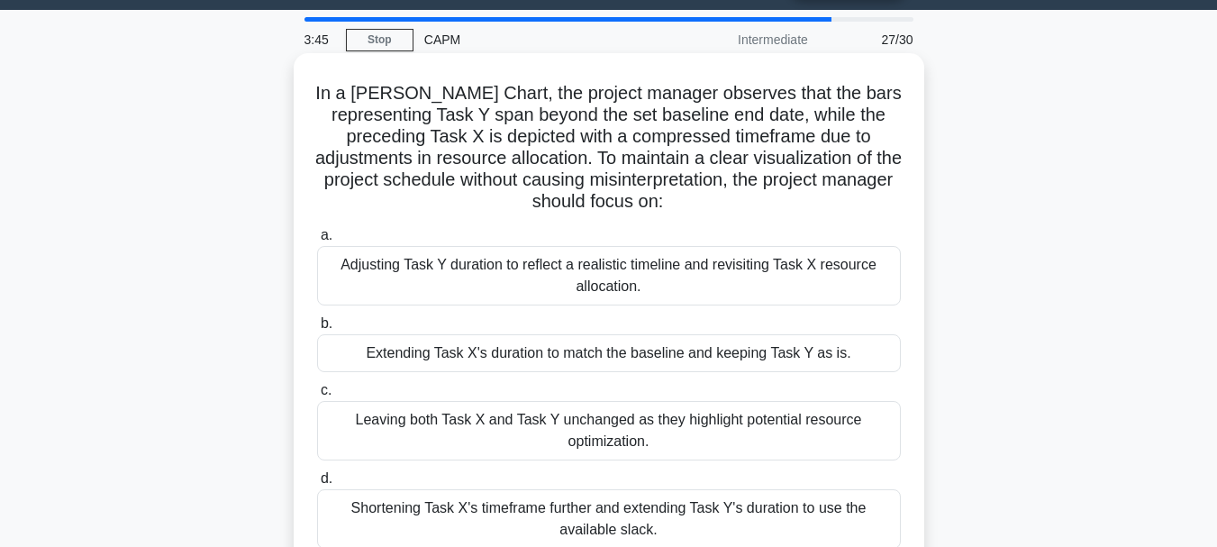
click at [594, 306] on div "Adjusting Task Y duration to reflect a realistic timeline and revisiting Task X…" at bounding box center [609, 275] width 584 height 59
click at [317, 242] on input "a. Adjusting Task Y duration to reflect a realistic timeline and revisiting Tas…" at bounding box center [317, 236] width 0 height 12
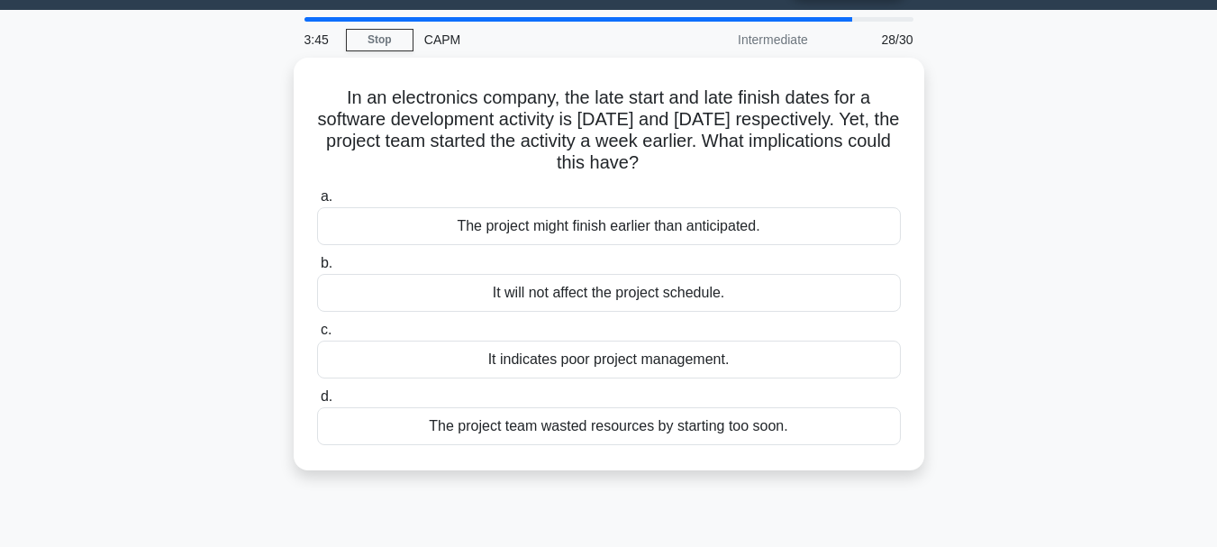
scroll to position [0, 0]
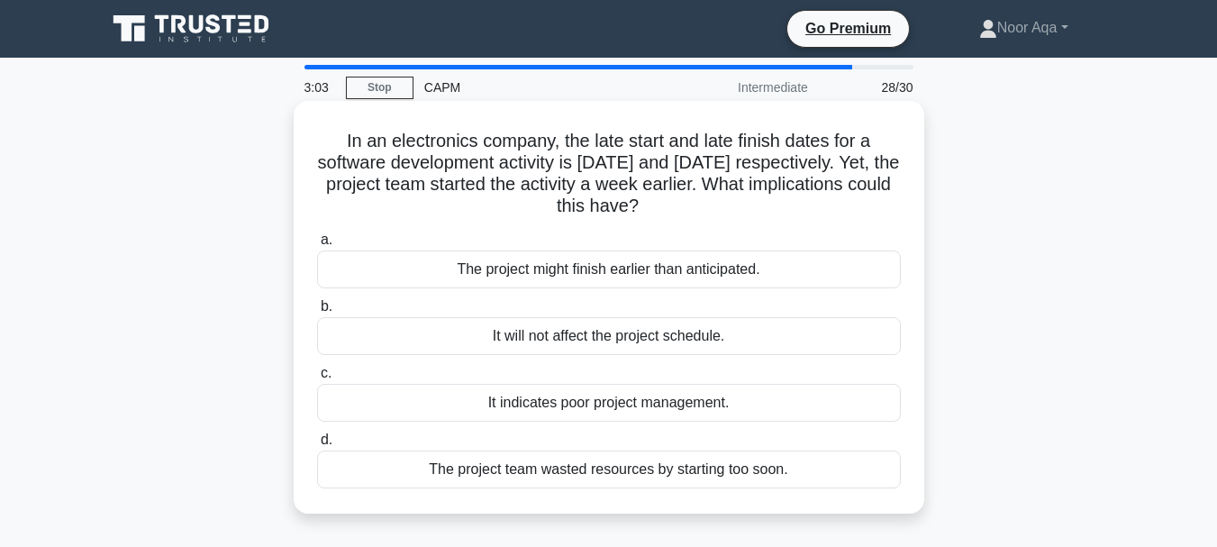
click at [622, 278] on div "The project might finish earlier than anticipated." at bounding box center [609, 270] width 584 height 38
click at [317, 246] on input "a. The project might finish earlier than anticipated." at bounding box center [317, 240] width 0 height 12
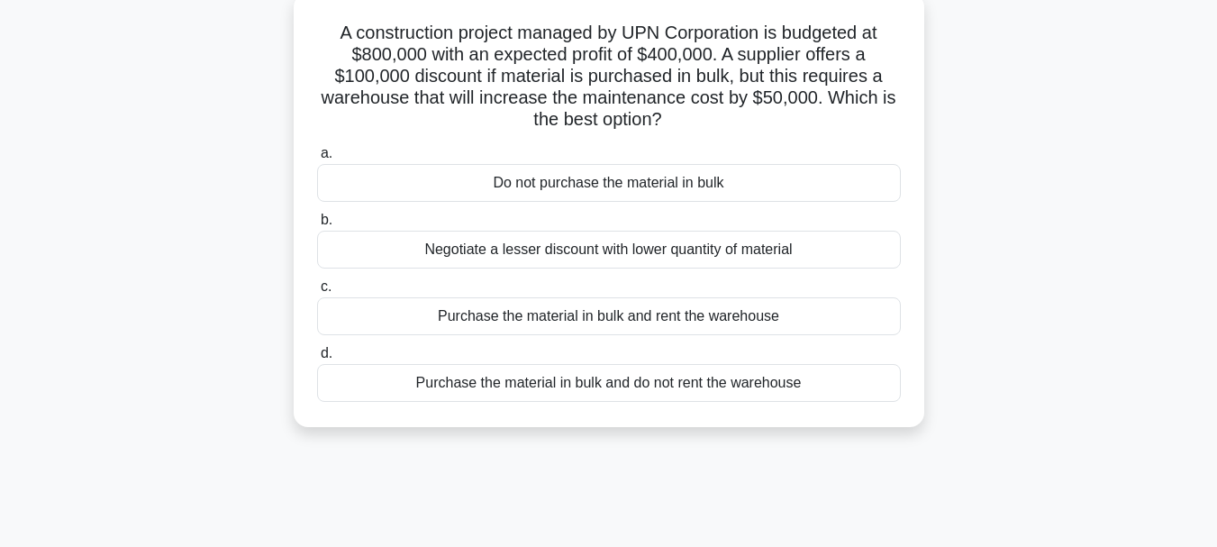
scroll to position [114, 0]
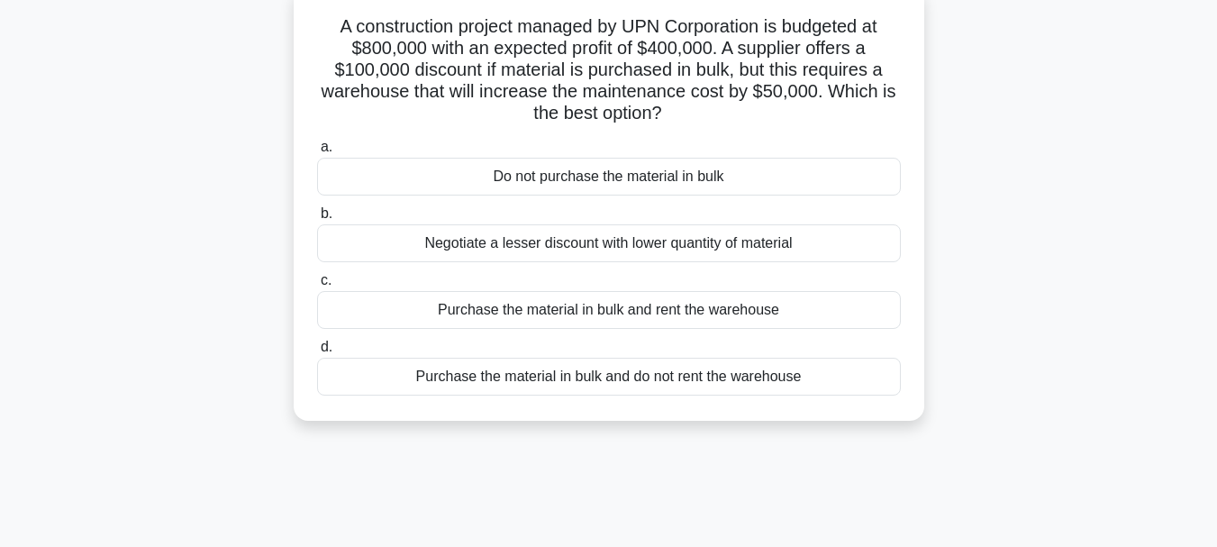
click at [654, 315] on div "Purchase the material in bulk and rent the warehouse" at bounding box center [609, 310] width 584 height 38
click at [317, 287] on input "c. Purchase the material in bulk and rent the warehouse" at bounding box center [317, 281] width 0 height 12
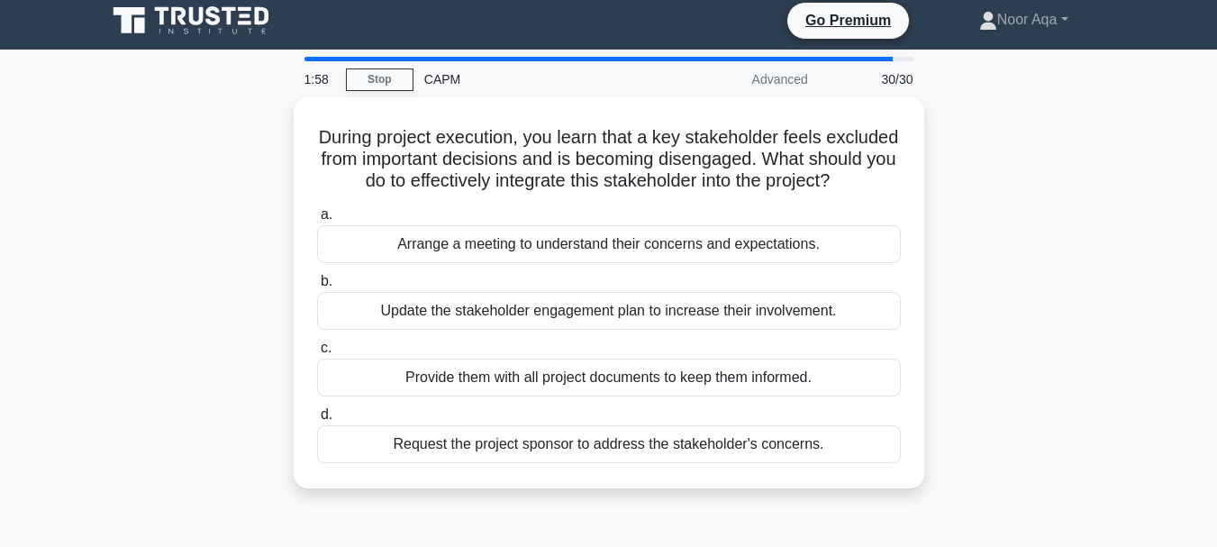
scroll to position [0, 0]
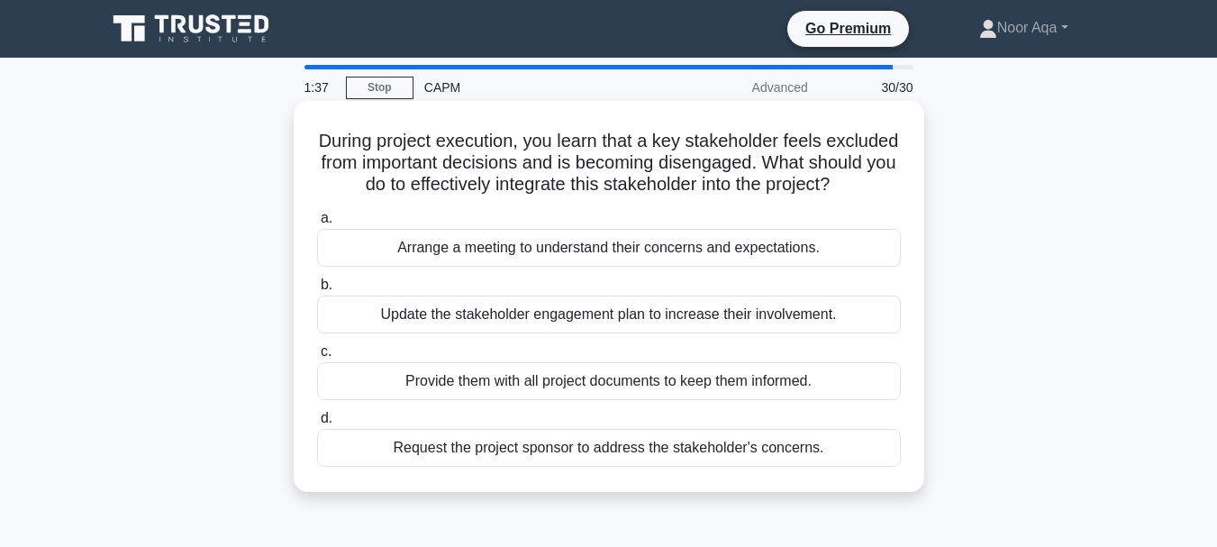
click at [548, 267] on div "Arrange a meeting to understand their concerns and expectations." at bounding box center [609, 248] width 584 height 38
click at [317, 224] on input "a. Arrange a meeting to understand their concerns and expectations." at bounding box center [317, 219] width 0 height 12
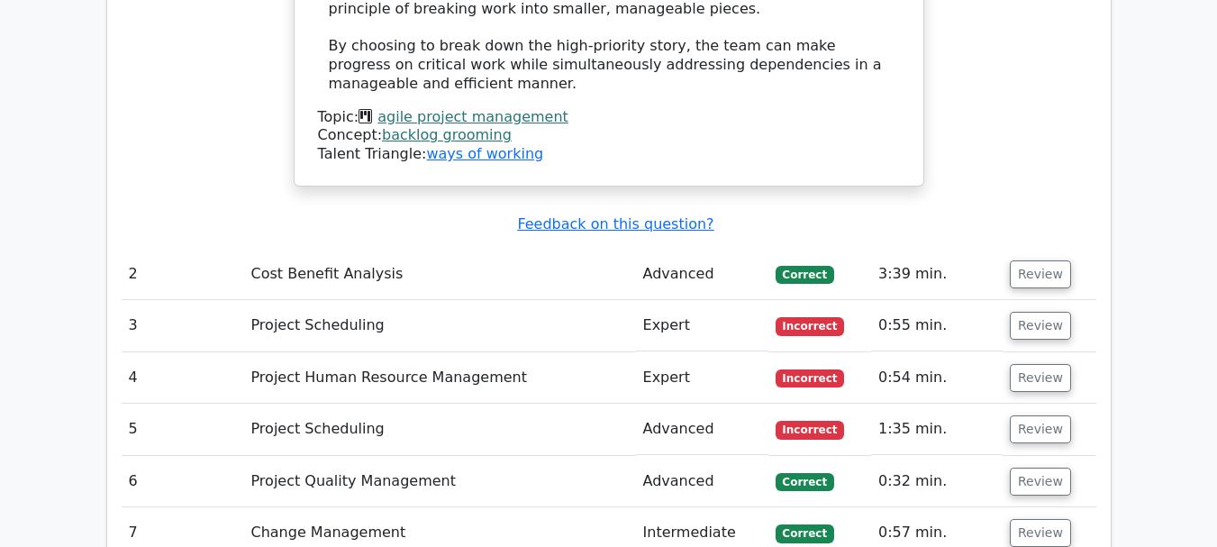
scroll to position [3232, 0]
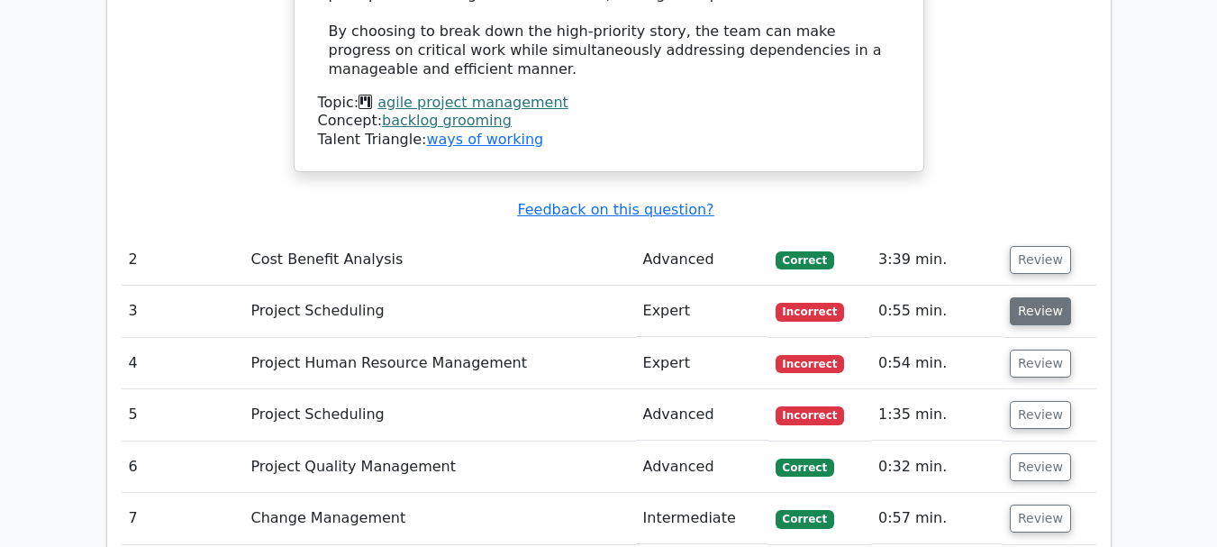
click at [1030, 297] on button "Review" at bounding box center [1040, 311] width 61 height 28
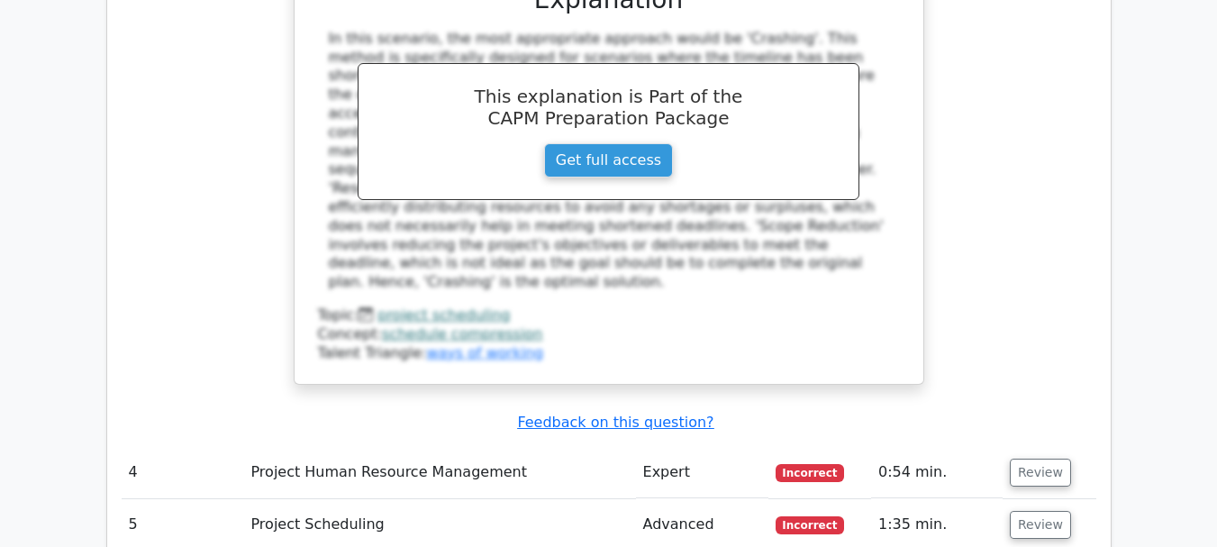
scroll to position [3990, 0]
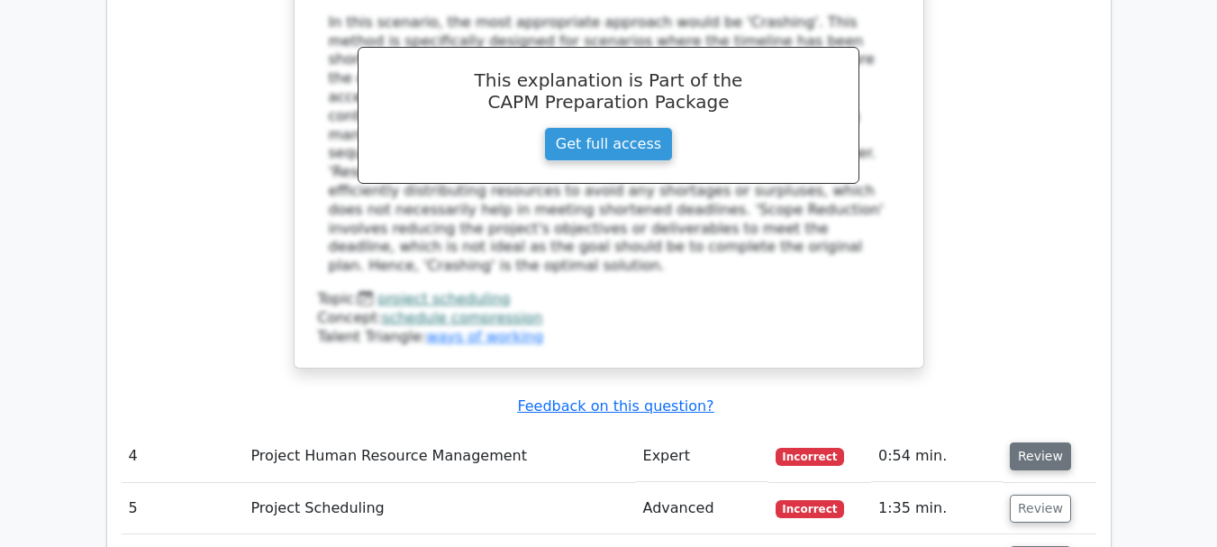
click at [1036, 442] on button "Review" at bounding box center [1040, 456] width 61 height 28
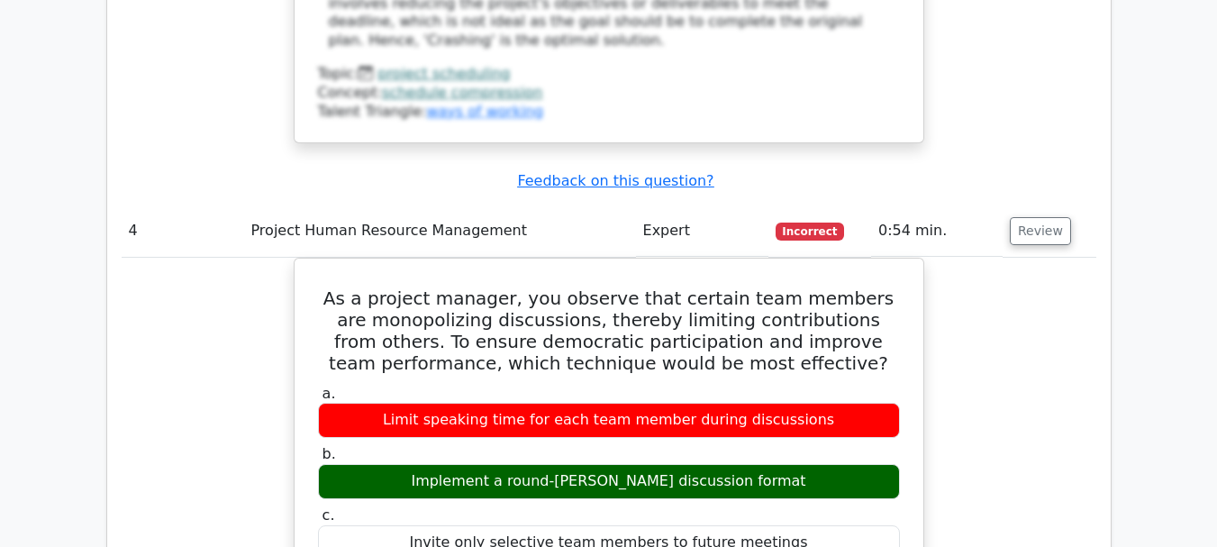
scroll to position [4207, 0]
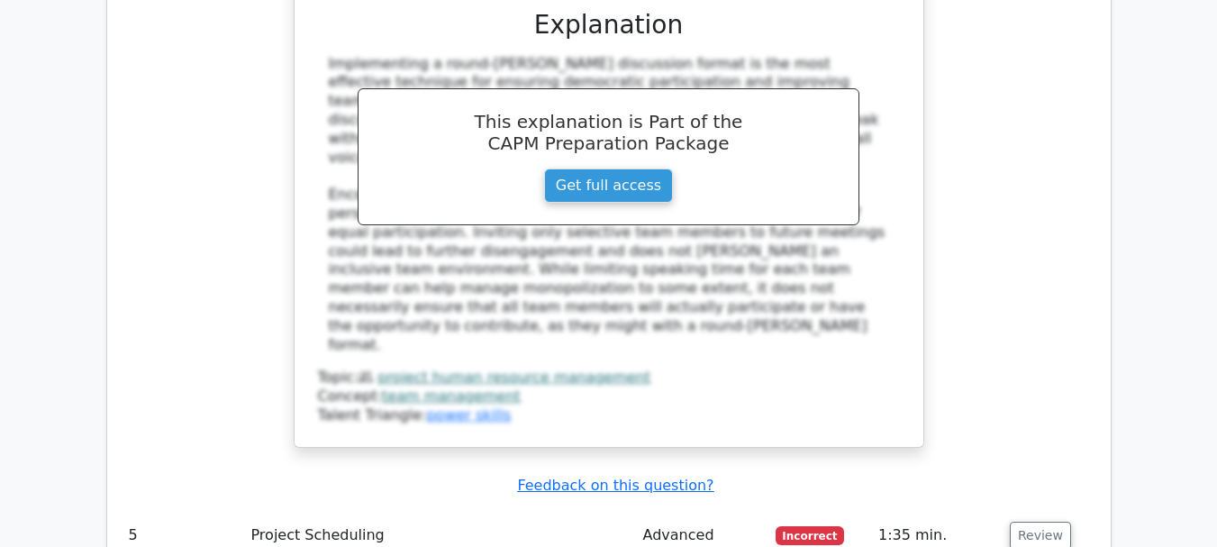
scroll to position [4916, 0]
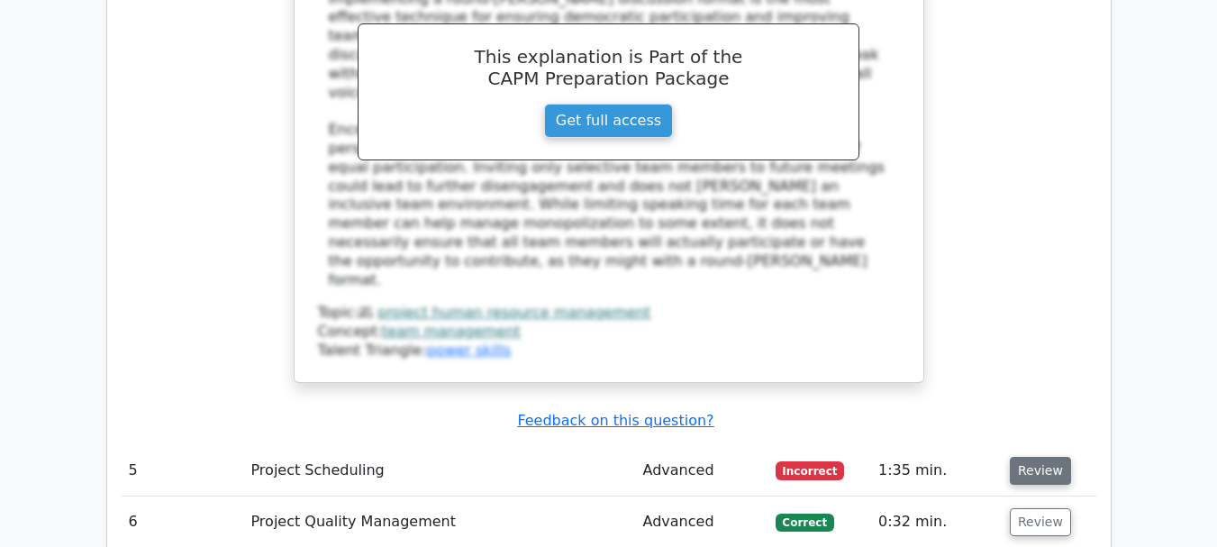
click at [1039, 457] on button "Review" at bounding box center [1040, 471] width 61 height 28
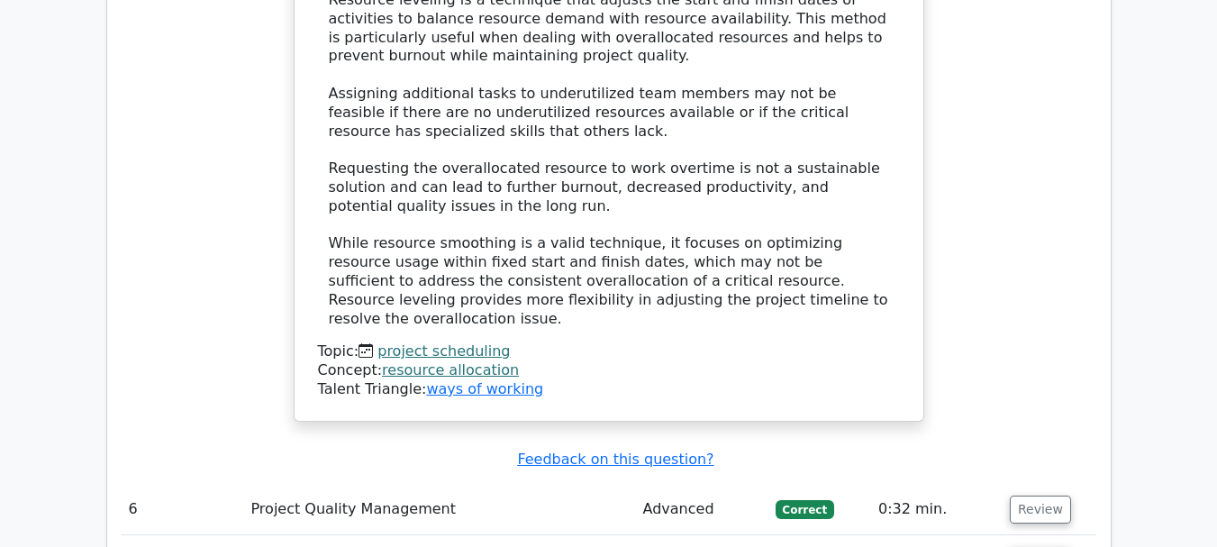
scroll to position [6261, 0]
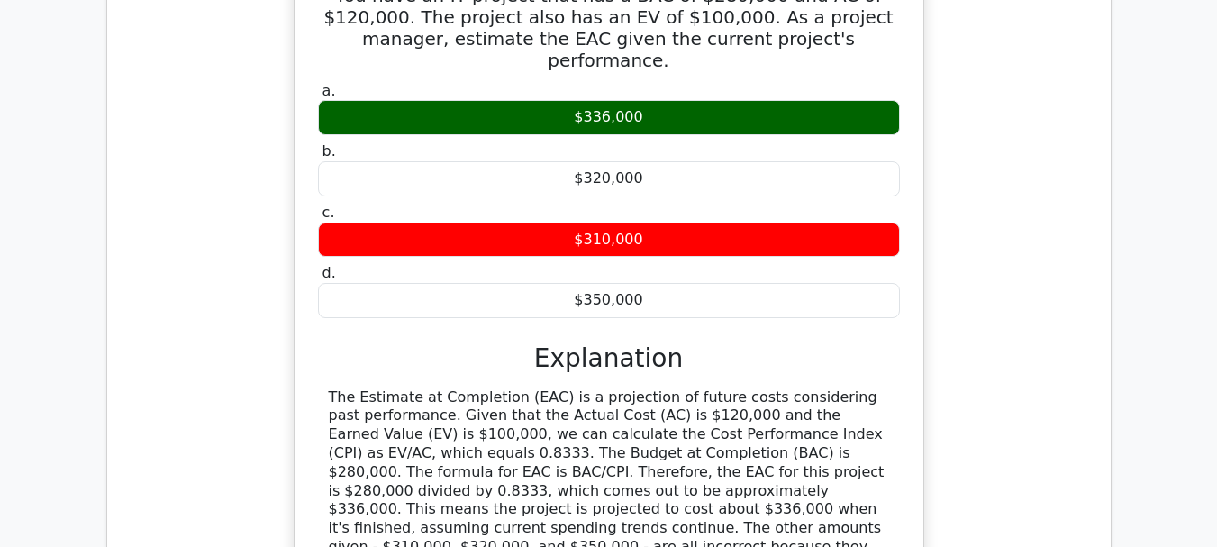
scroll to position [7060, 0]
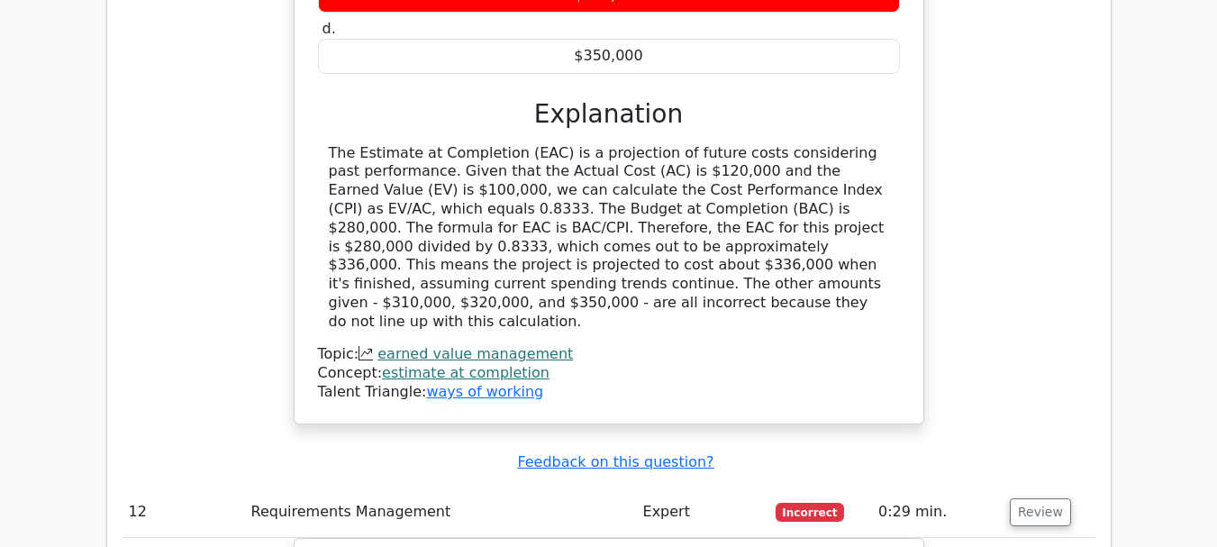
scroll to position [7240, 0]
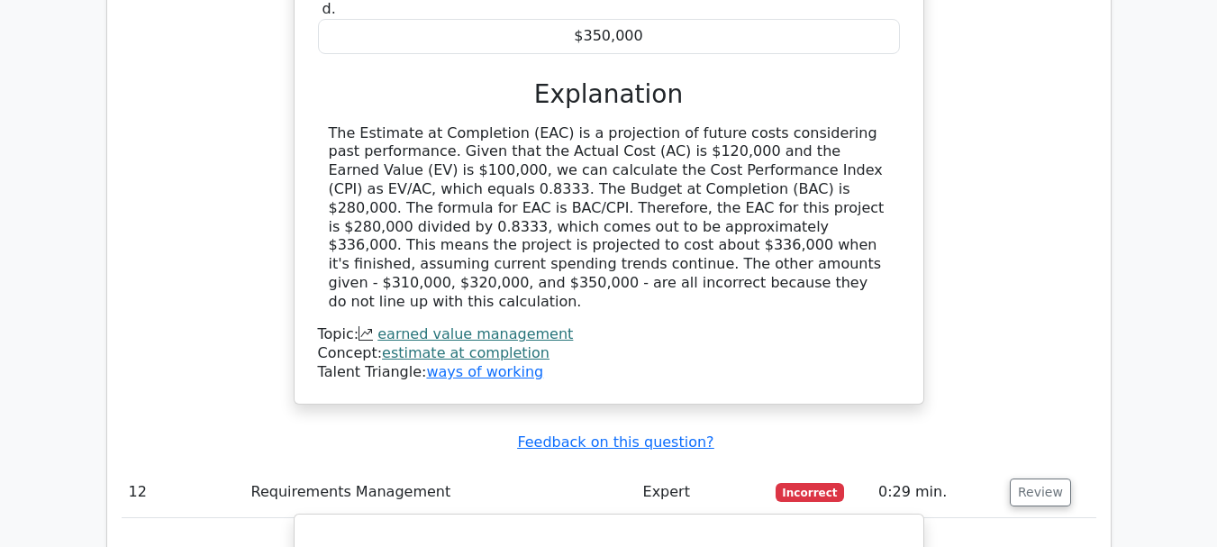
drag, startPoint x: 451, startPoint y: 152, endPoint x: 716, endPoint y: 167, distance: 266.2
copy h5 "Which process should they use to compare the results with the requirements?"
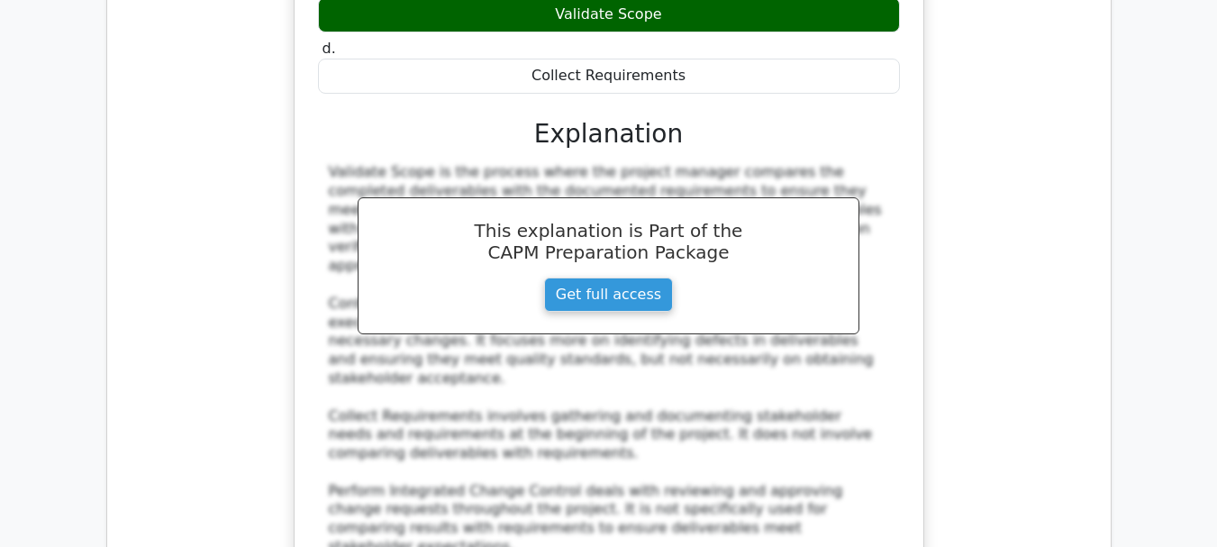
scroll to position [8082, 0]
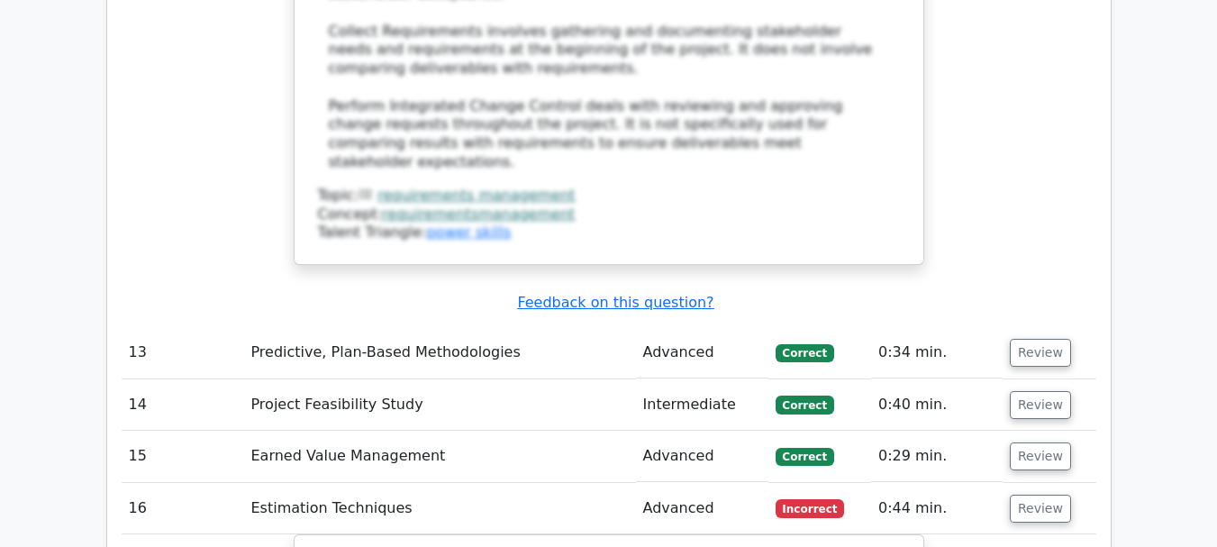
scroll to position [8430, 0]
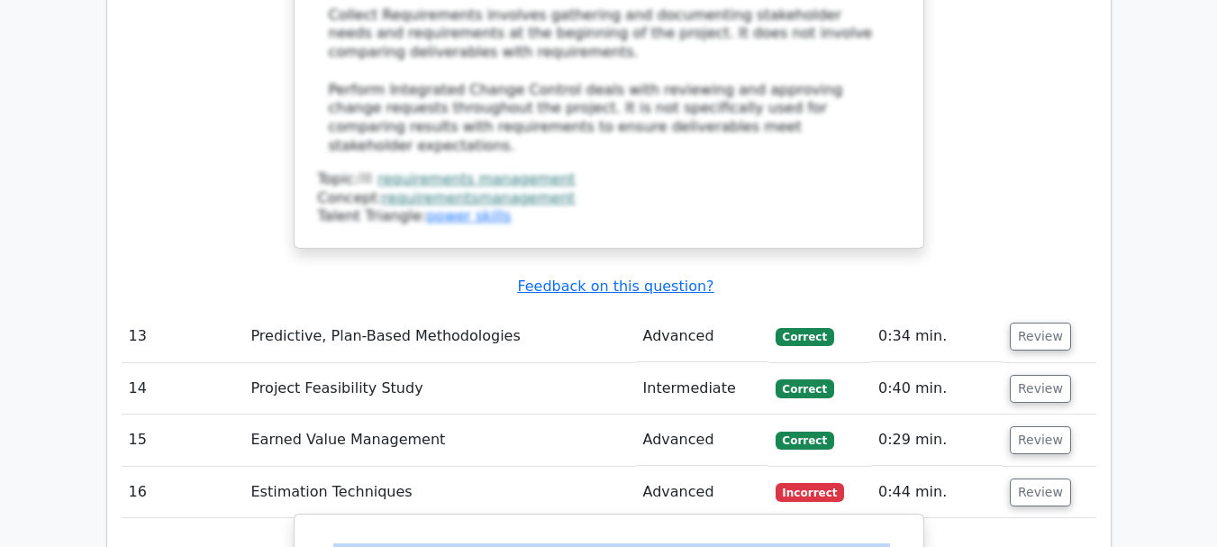
drag, startPoint x: 333, startPoint y: 51, endPoint x: 769, endPoint y: 83, distance: 437.3
copy h5 "As the project manager, you need to predict the risks in your project. How can …"
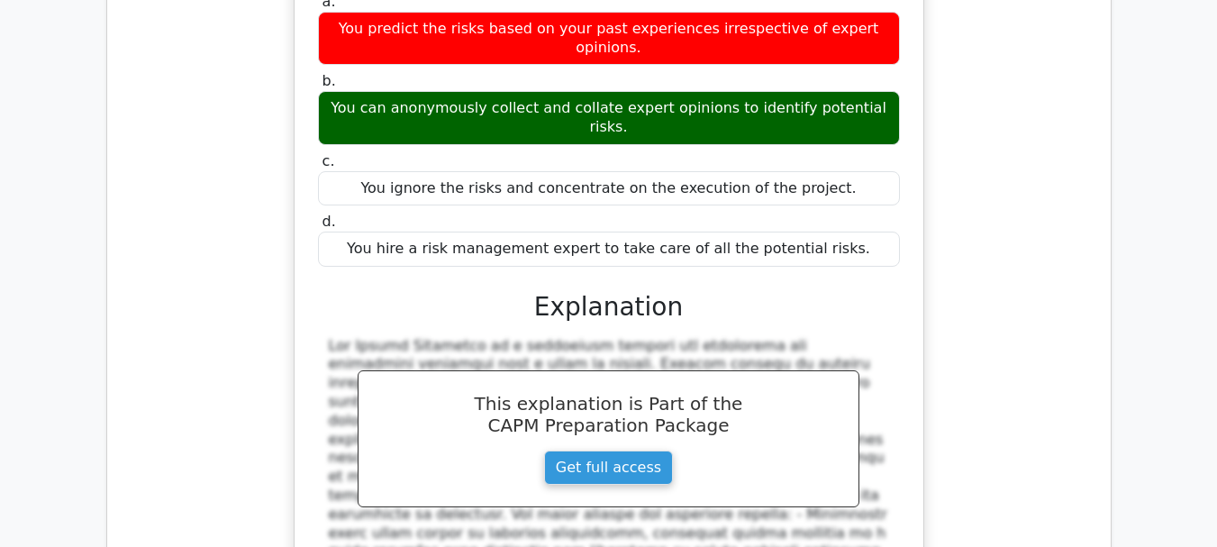
scroll to position [9055, 0]
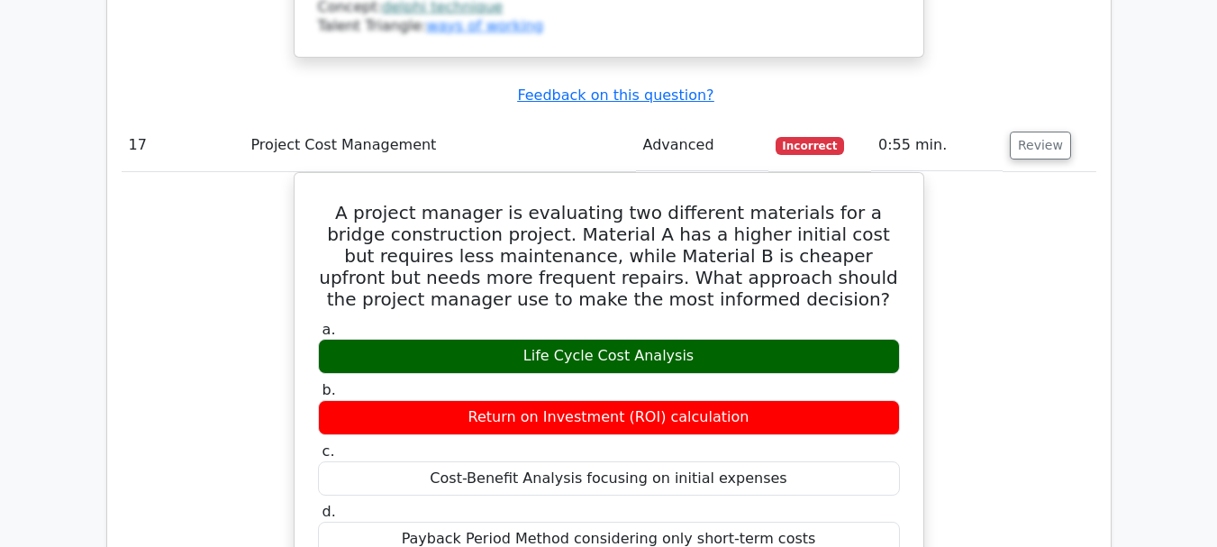
scroll to position [9789, 0]
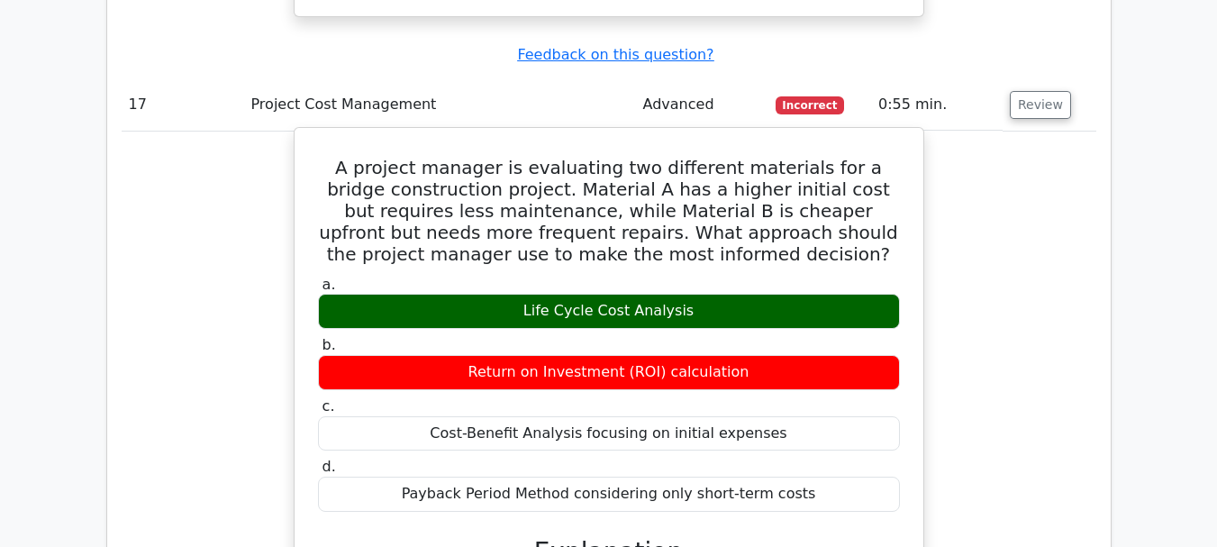
drag, startPoint x: 330, startPoint y: 351, endPoint x: 472, endPoint y: 389, distance: 147.3
drag, startPoint x: 327, startPoint y: 48, endPoint x: 518, endPoint y: 130, distance: 207.9
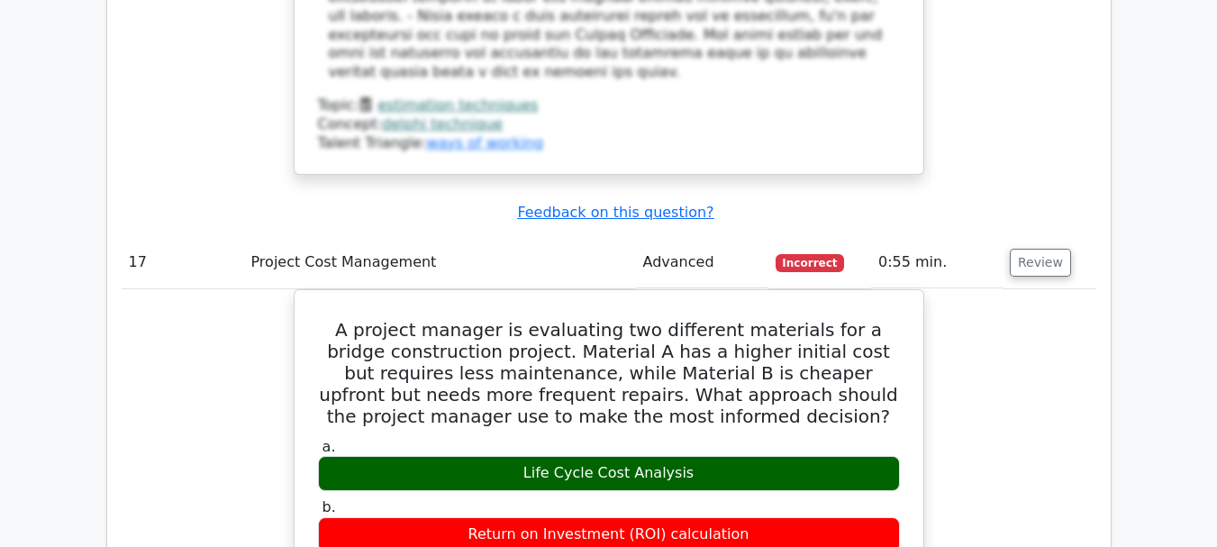
scroll to position [9608, 0]
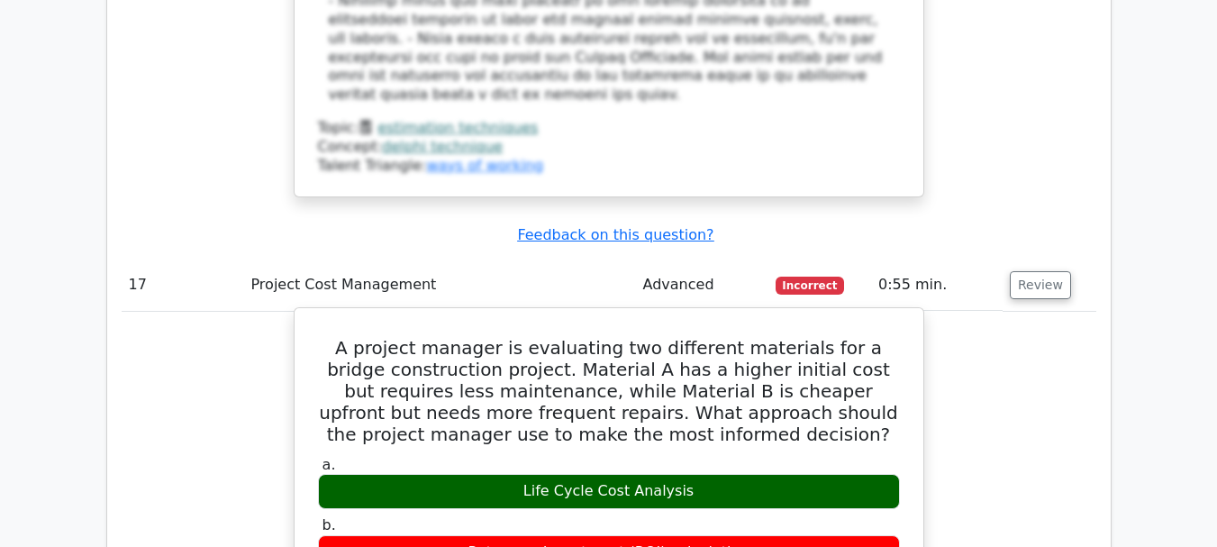
drag, startPoint x: 331, startPoint y: 228, endPoint x: 516, endPoint y: 302, distance: 199.8
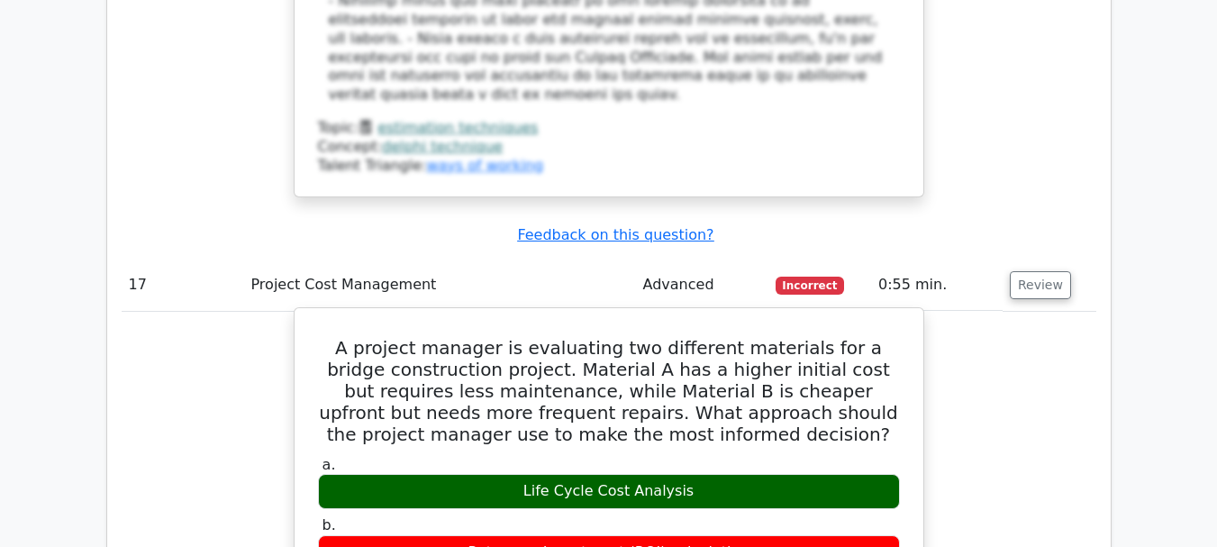
copy div "Life Cycle Cost Analysis (LCCA) is the most appropriate method because it consi…"
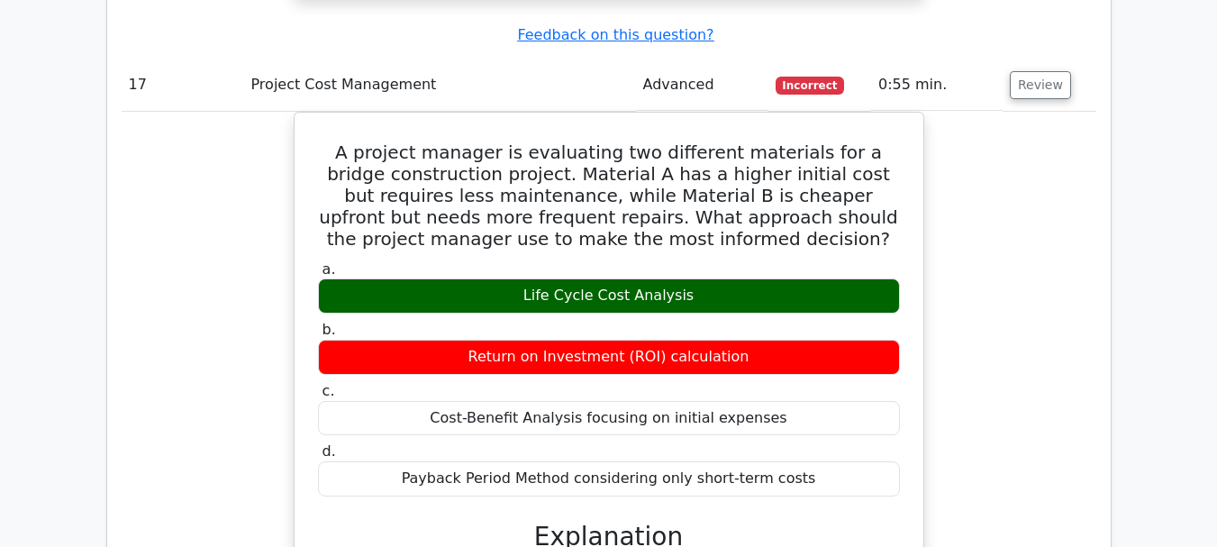
scroll to position [9872, 0]
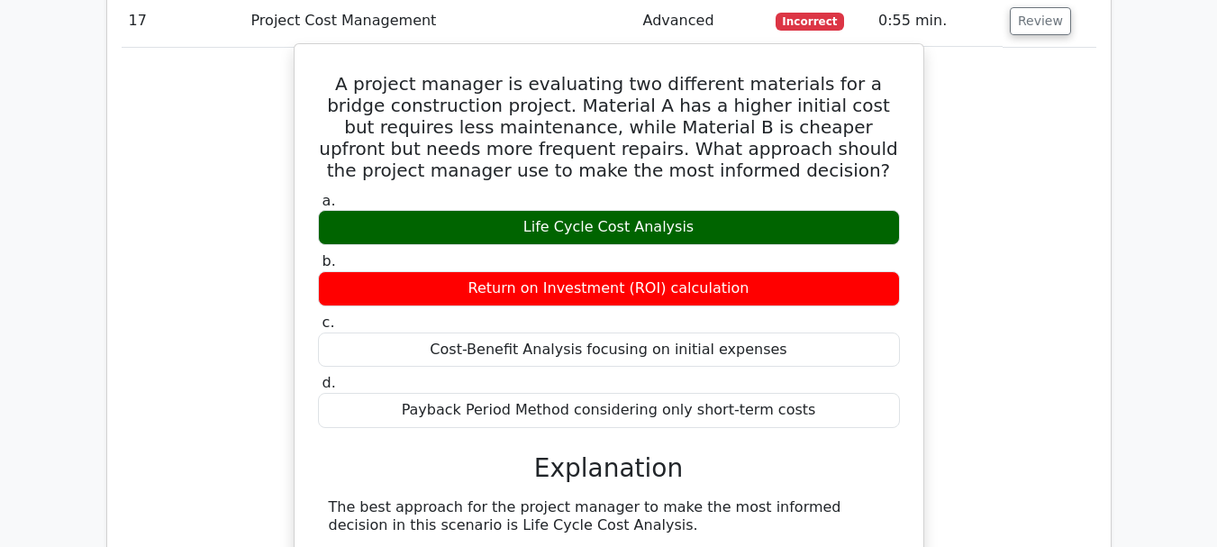
drag, startPoint x: 331, startPoint y: 269, endPoint x: 479, endPoint y: 306, distance: 153.2
copy div "Return on Investment (ROI) calculation is more appropriate for profit-generatin…"
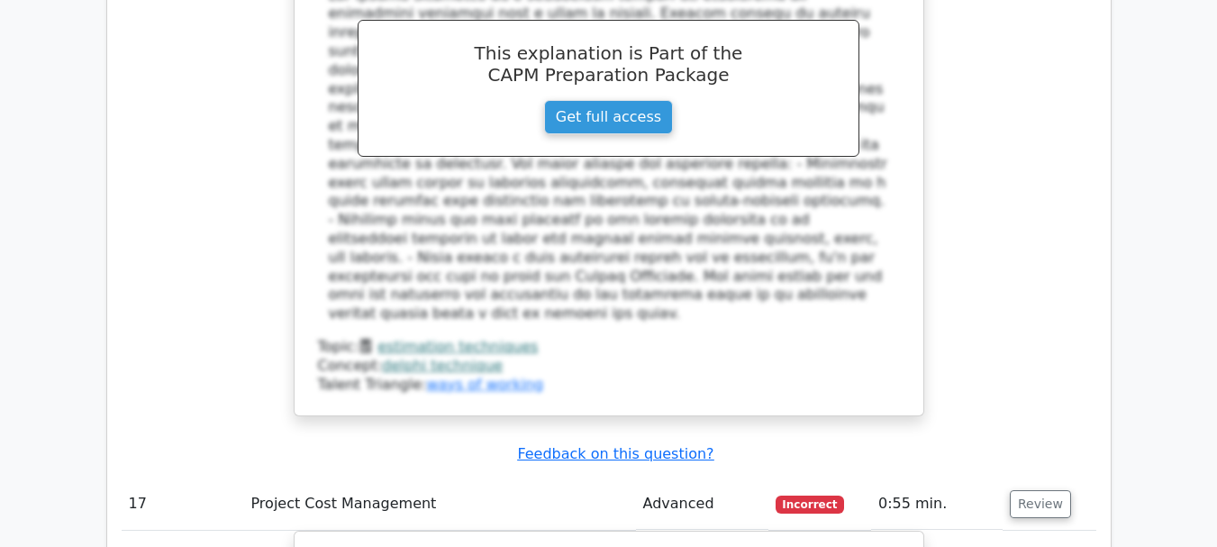
scroll to position [10351, 0]
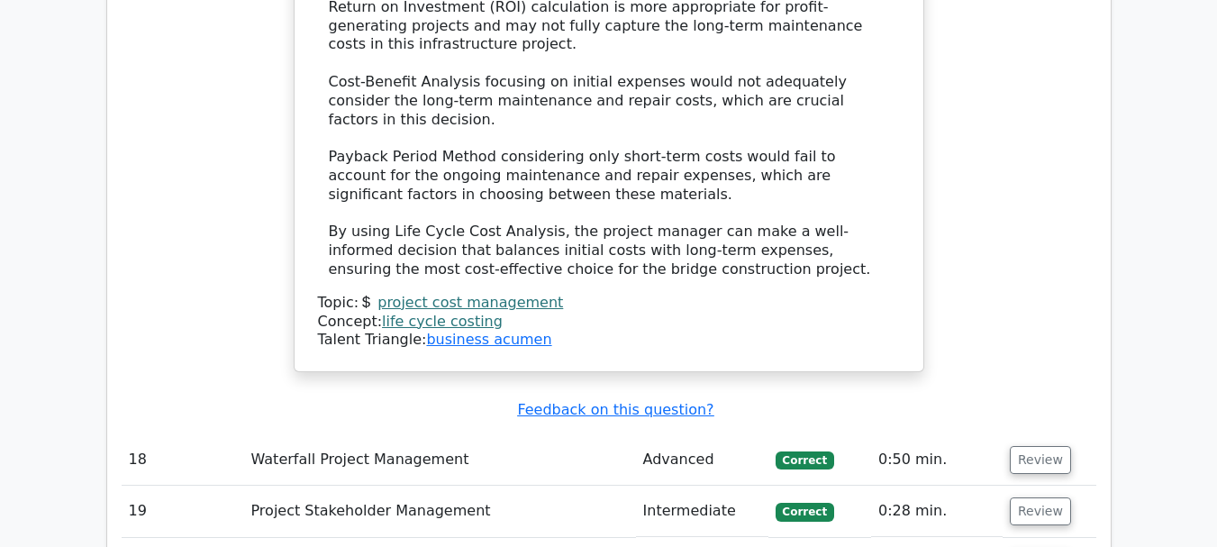
scroll to position [10747, 0]
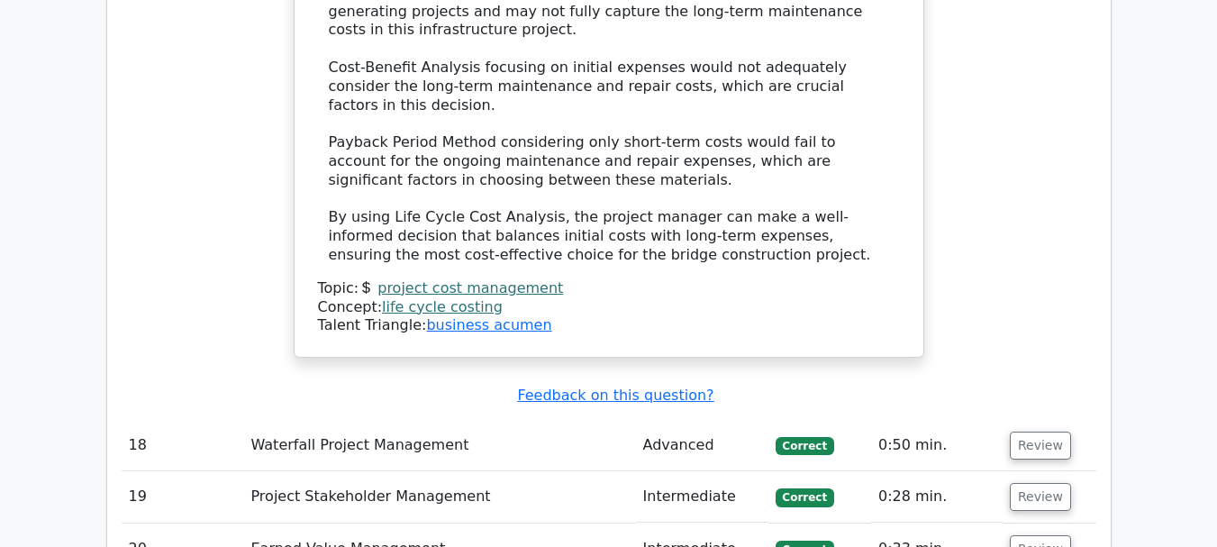
drag, startPoint x: 348, startPoint y: 47, endPoint x: 702, endPoint y: 79, distance: 355.6
copy h5 "In Configuration Management, what is the primary purpose of a Configuration Aud…"
drag, startPoint x: 358, startPoint y: 350, endPoint x: 862, endPoint y: 351, distance: 504.7
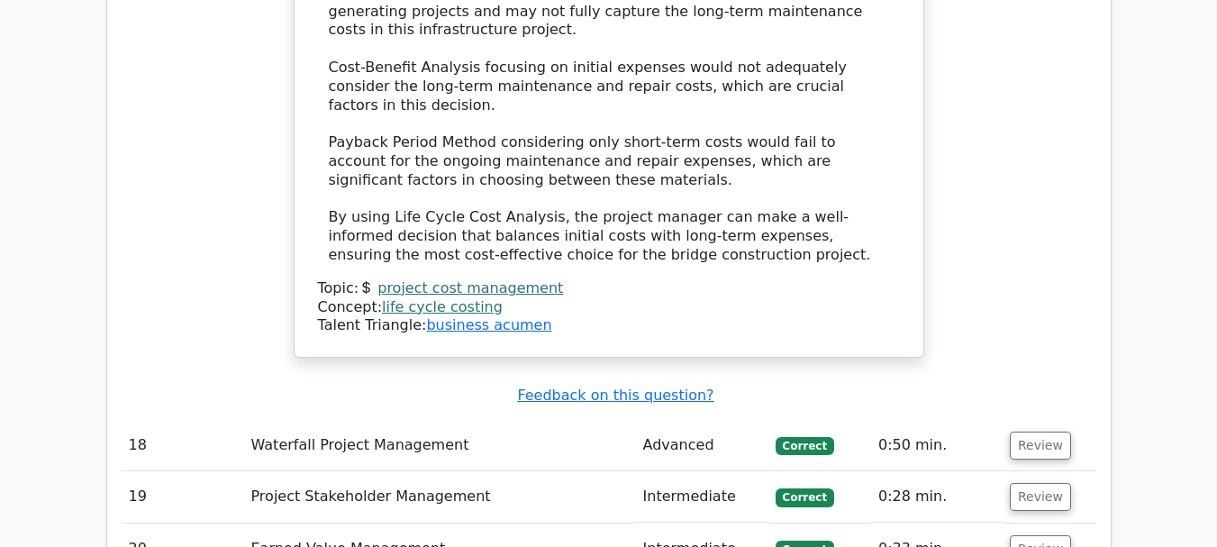
copy div "To verify that configuration items conform to specifications and requirements"
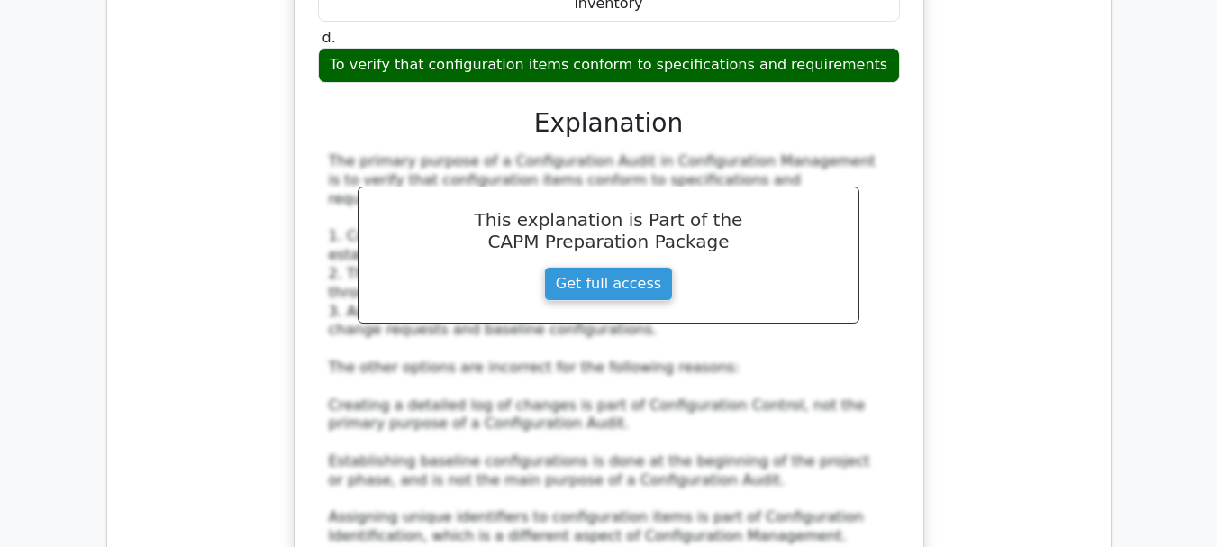
scroll to position [11709, 0]
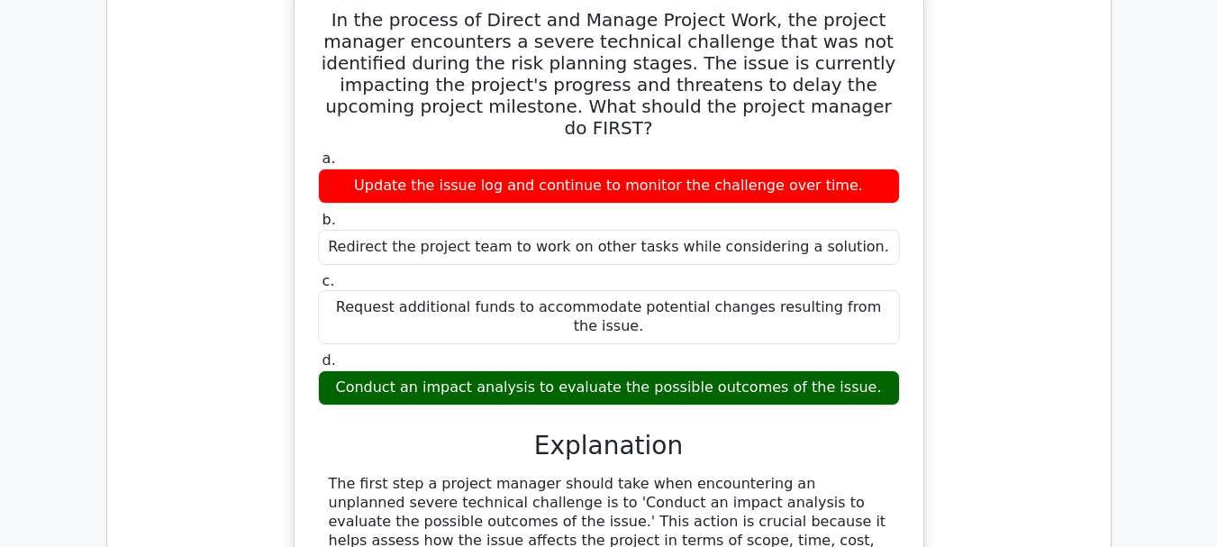
scroll to position [12586, 0]
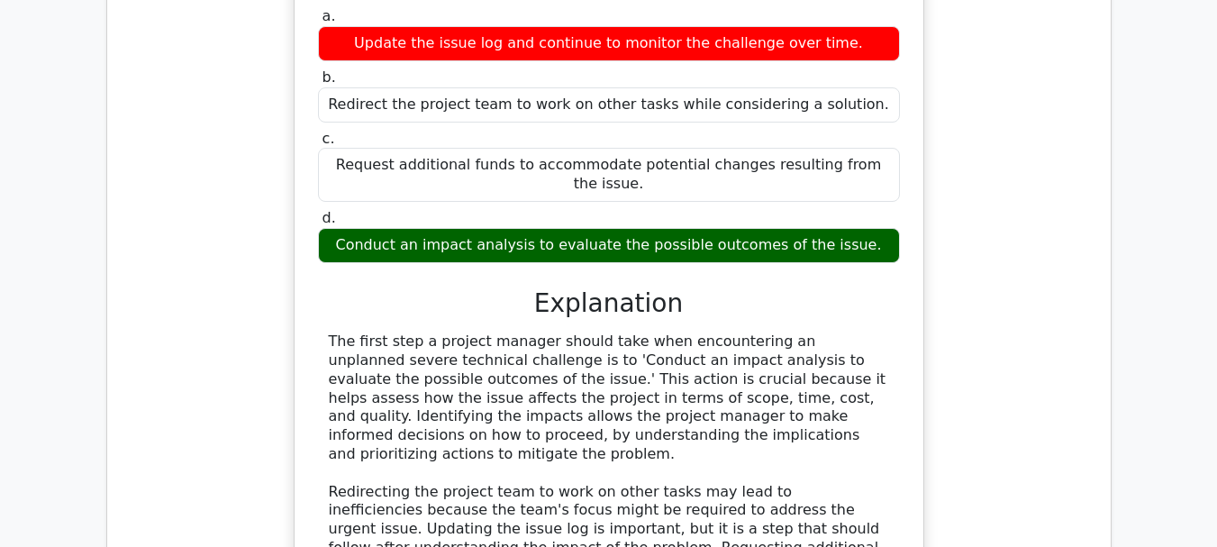
scroll to position [12730, 0]
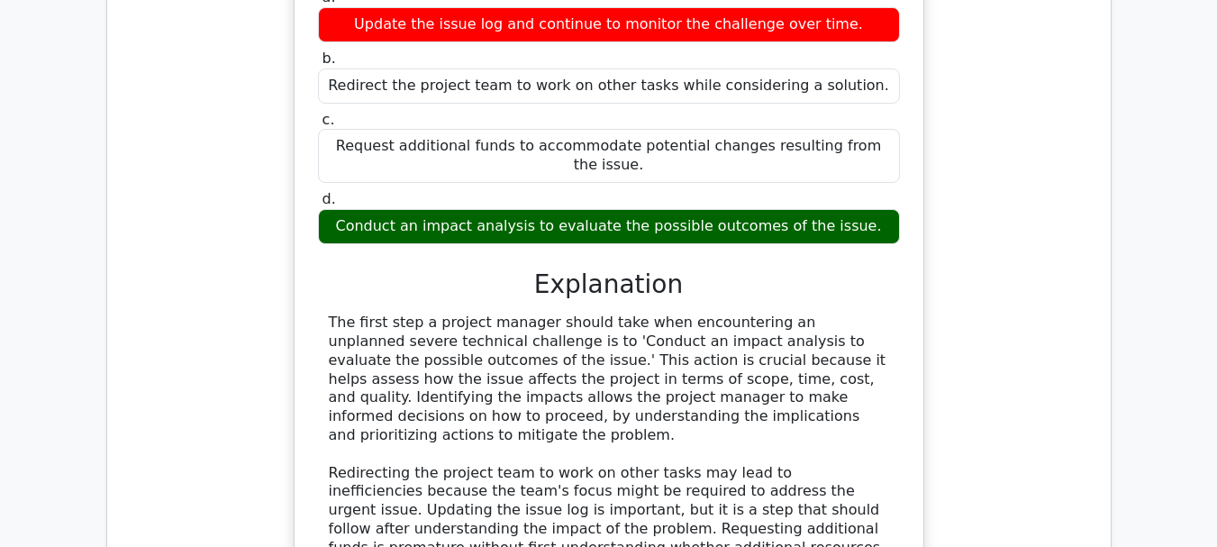
drag, startPoint x: 318, startPoint y: 129, endPoint x: 830, endPoint y: 195, distance: 516.1
copy h5 "You are a project manager of a software development project. You have a deliver…"
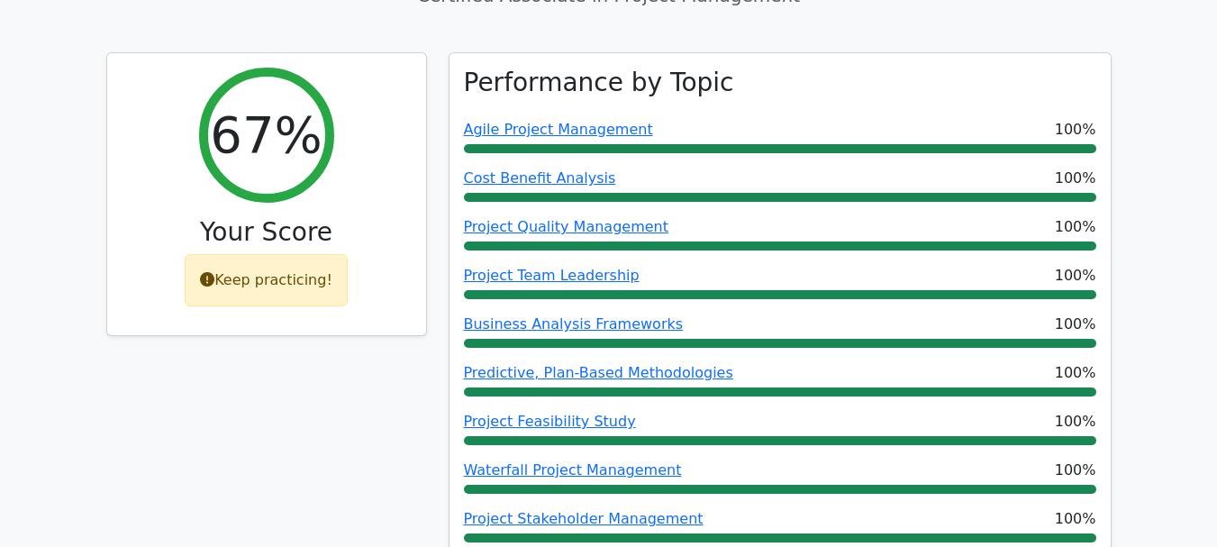
scroll to position [652, 0]
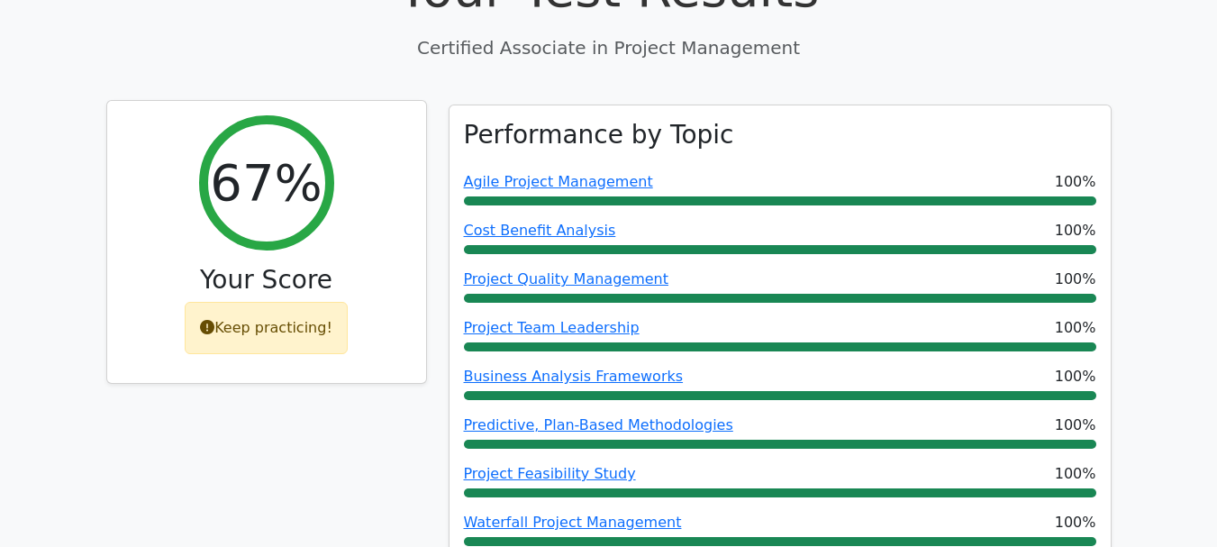
click at [285, 302] on div "Keep practicing!" at bounding box center [266, 328] width 163 height 52
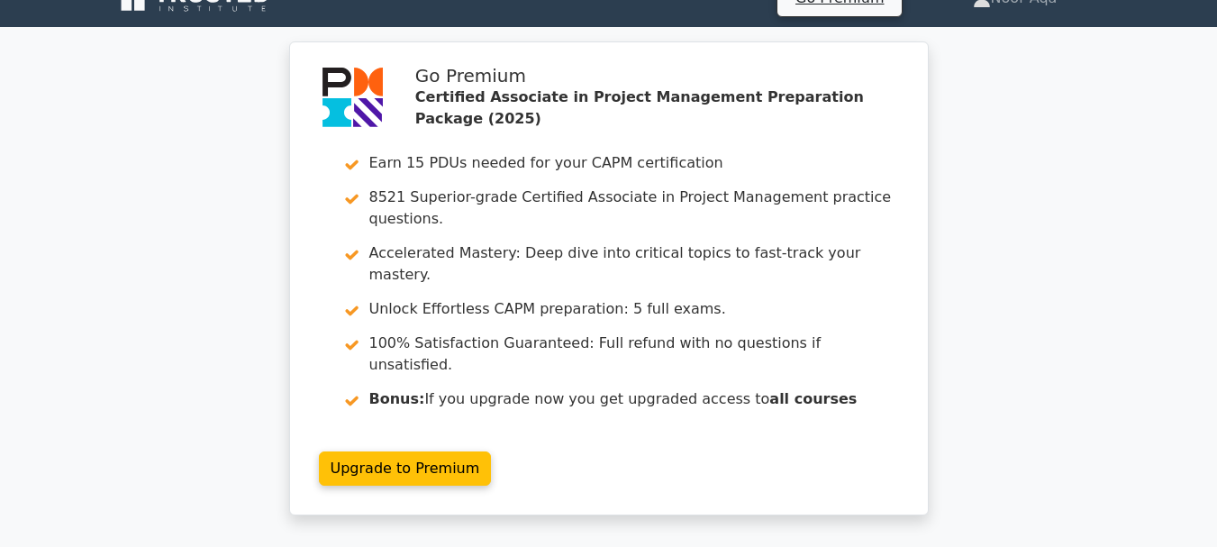
scroll to position [0, 0]
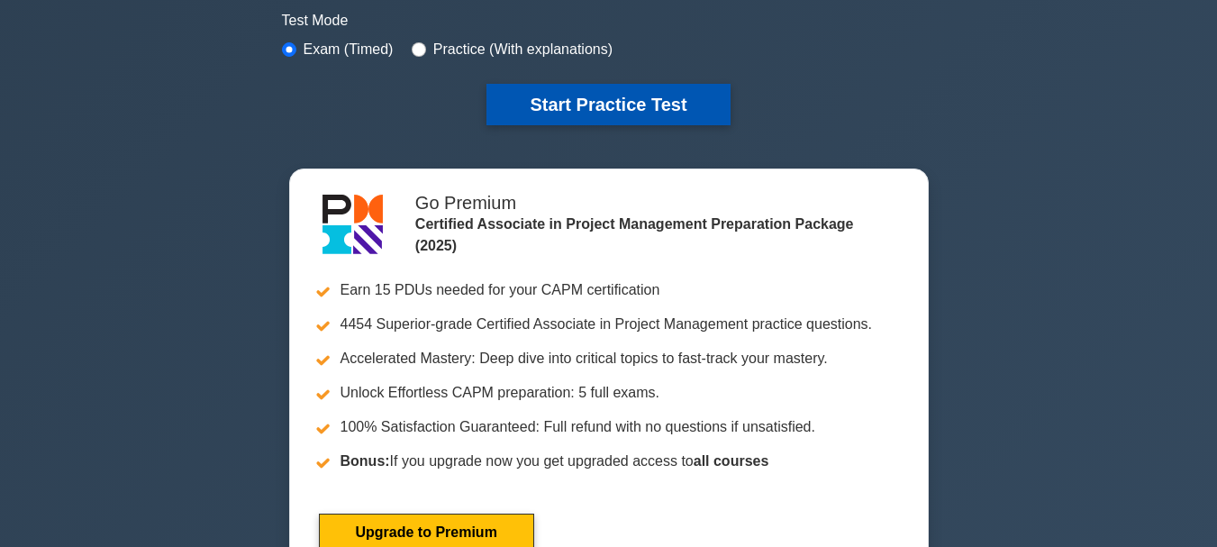
click at [595, 105] on button "Start Practice Test" at bounding box center [608, 104] width 243 height 41
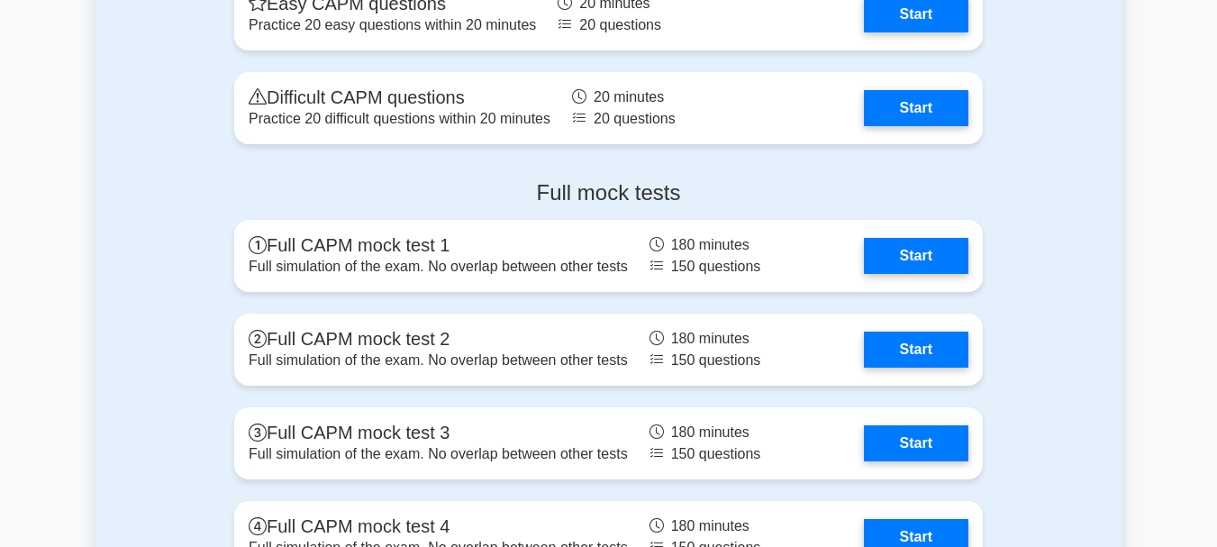
scroll to position [5844, 0]
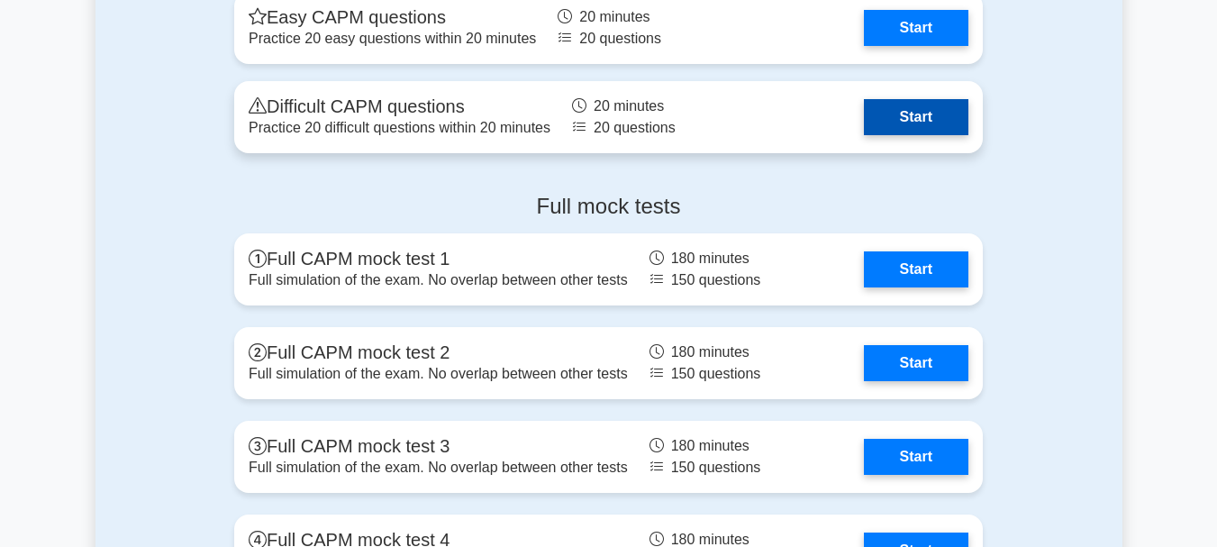
click at [916, 117] on link "Start" at bounding box center [916, 117] width 105 height 36
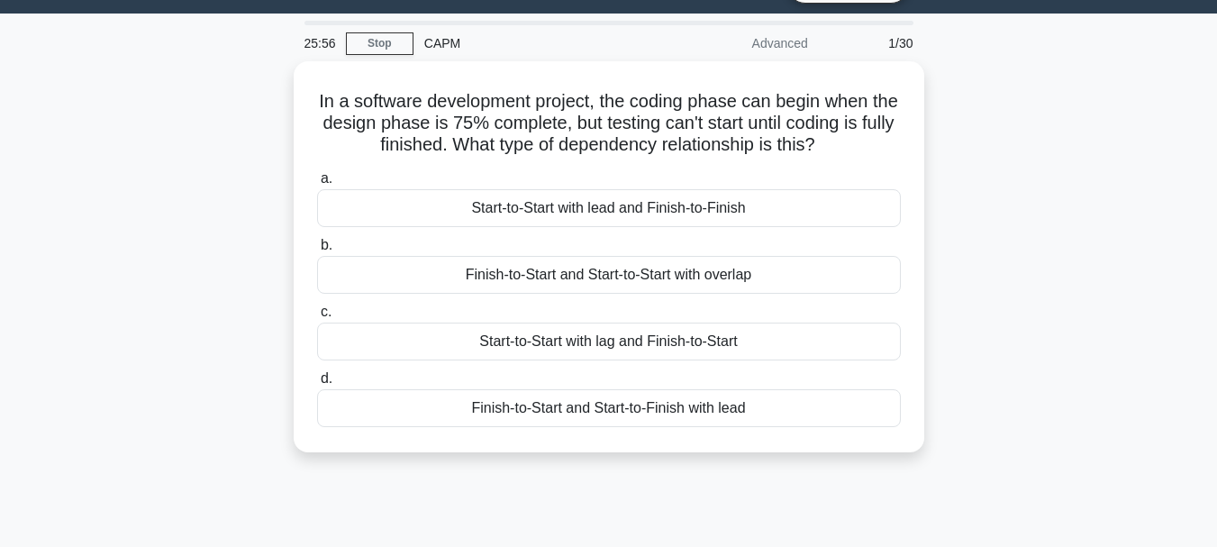
scroll to position [40, 0]
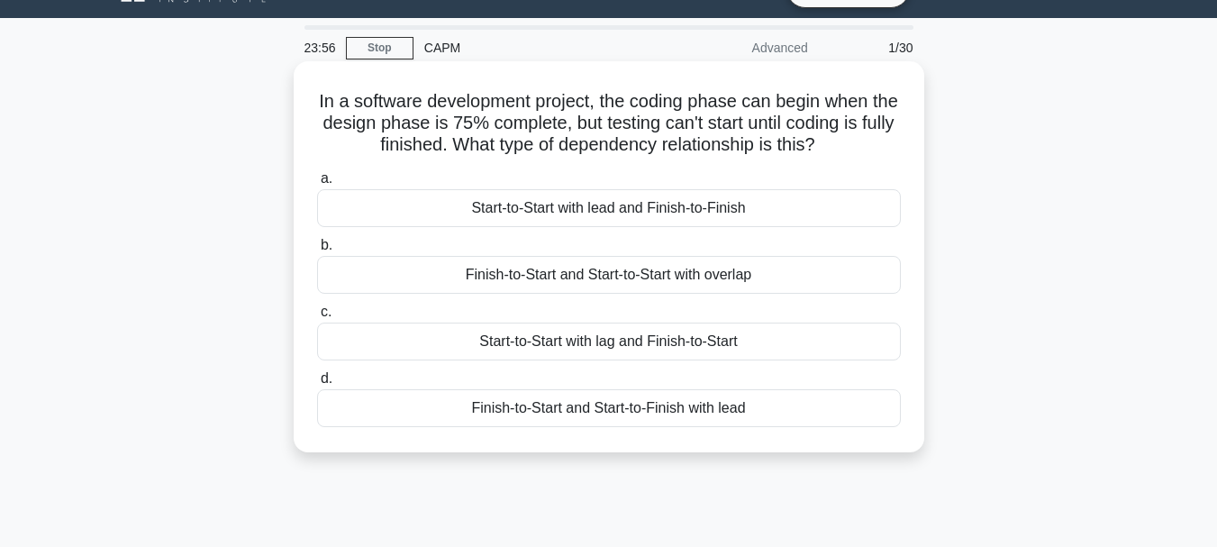
click at [573, 342] on div "Start-to-Start with lag and Finish-to-Start" at bounding box center [609, 342] width 584 height 38
click at [317, 318] on input "c. Start-to-Start with lag and Finish-to-Start" at bounding box center [317, 312] width 0 height 12
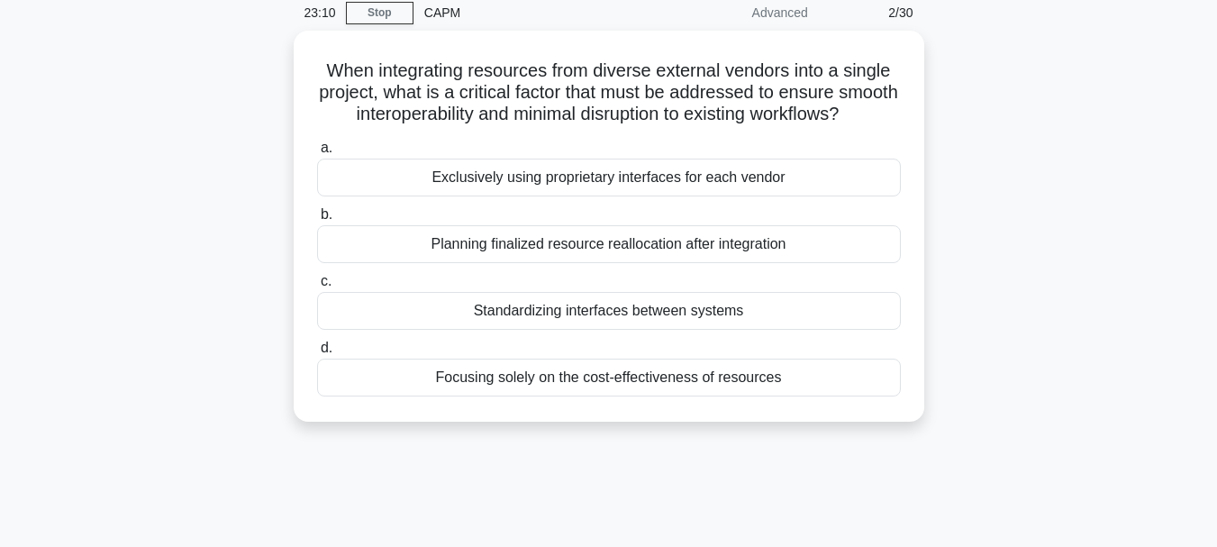
scroll to position [86, 0]
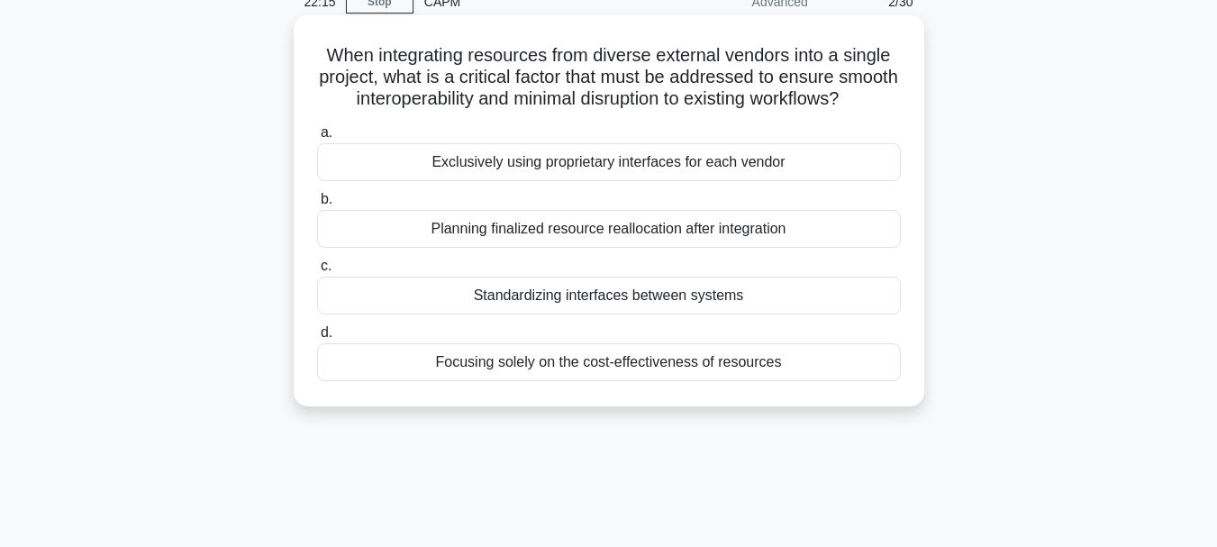
click at [618, 381] on div "Focusing solely on the cost-effectiveness of resources" at bounding box center [609, 362] width 584 height 38
click at [317, 339] on input "d. Focusing solely on the cost-effectiveness of resources" at bounding box center [317, 333] width 0 height 12
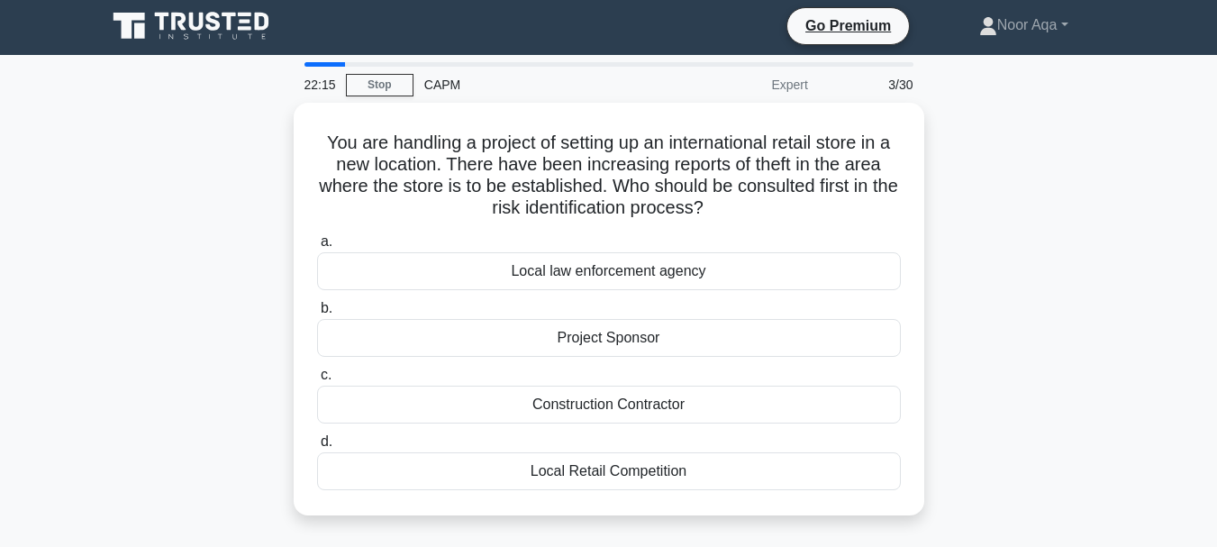
scroll to position [0, 0]
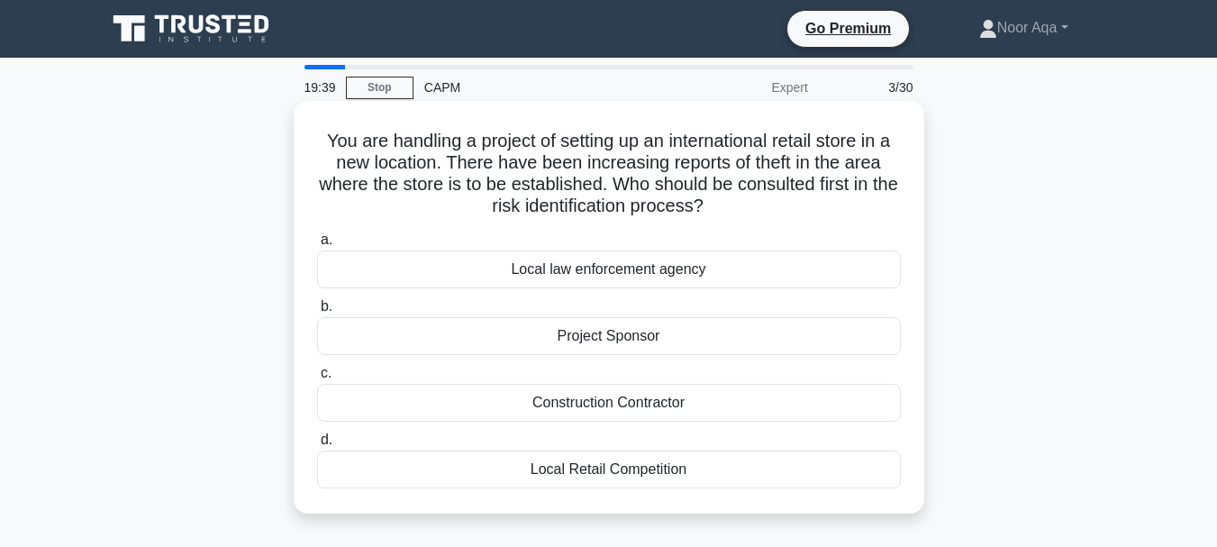
click at [602, 474] on div "Local Retail Competition" at bounding box center [609, 470] width 584 height 38
click at [317, 446] on input "d. Local Retail Competition" at bounding box center [317, 440] width 0 height 12
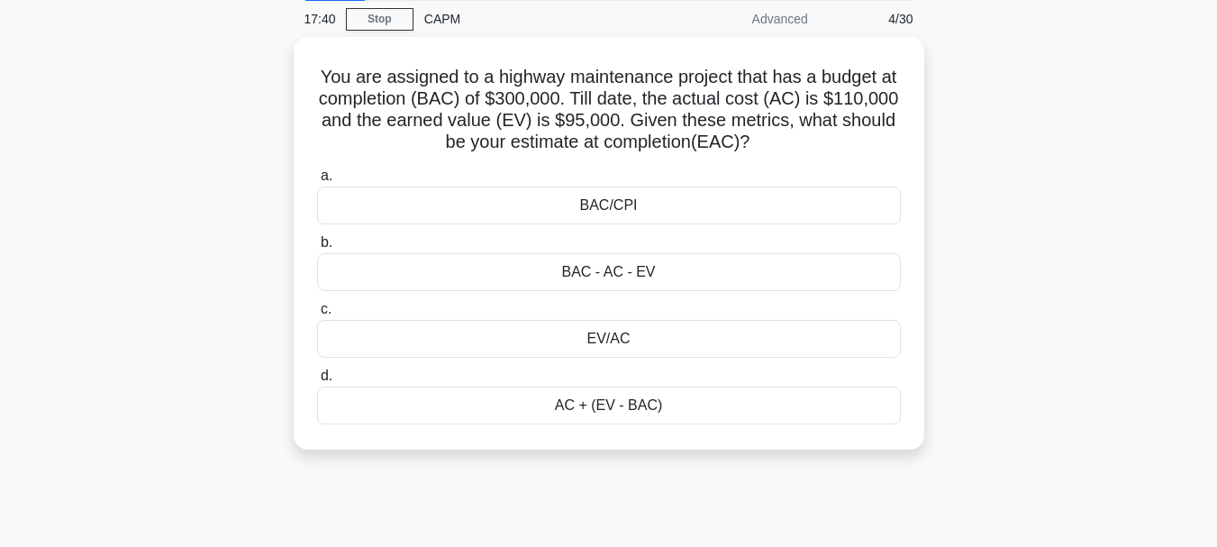
scroll to position [71, 0]
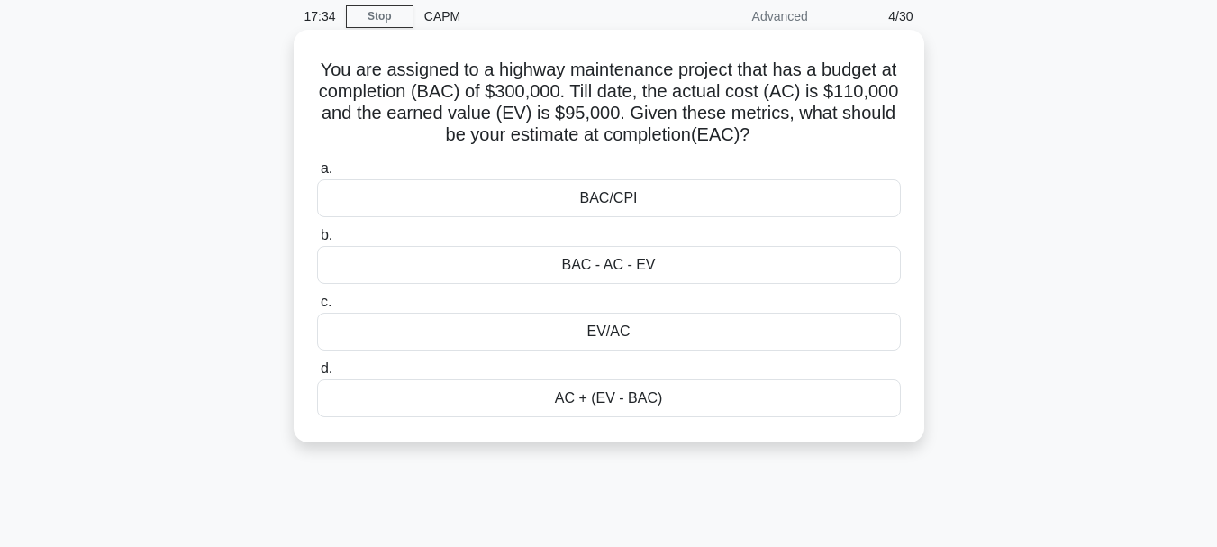
click at [606, 200] on div "BAC/CPI" at bounding box center [609, 198] width 584 height 38
click at [317, 175] on input "a. BAC/CPI" at bounding box center [317, 169] width 0 height 12
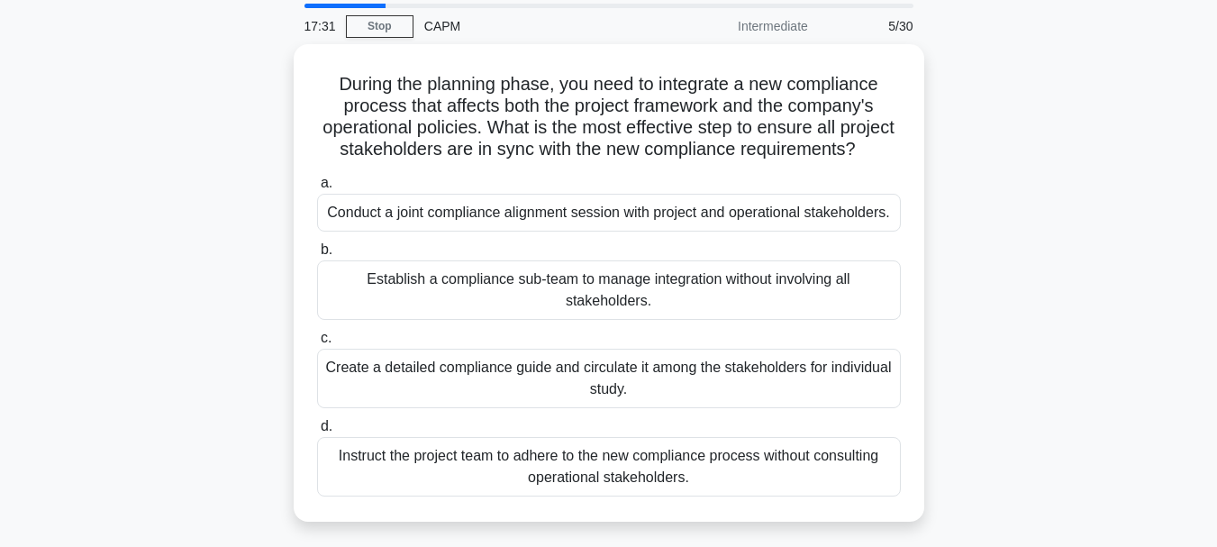
scroll to position [72, 0]
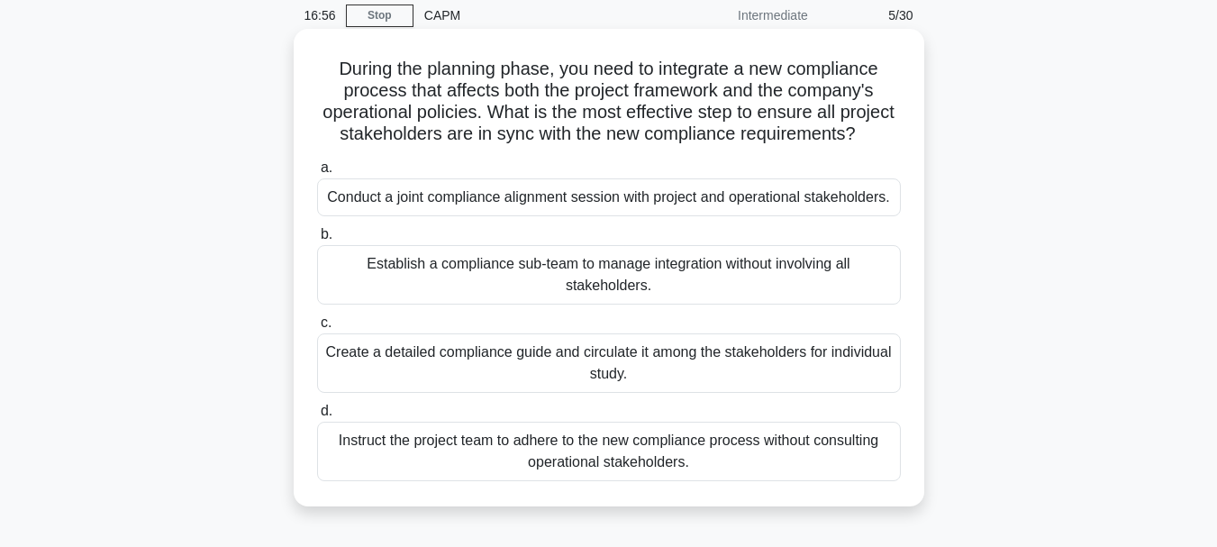
click at [577, 216] on div "Conduct a joint compliance alignment session with project and operational stake…" at bounding box center [609, 197] width 584 height 38
click at [317, 174] on input "a. Conduct a joint compliance alignment session with project and operational st…" at bounding box center [317, 168] width 0 height 12
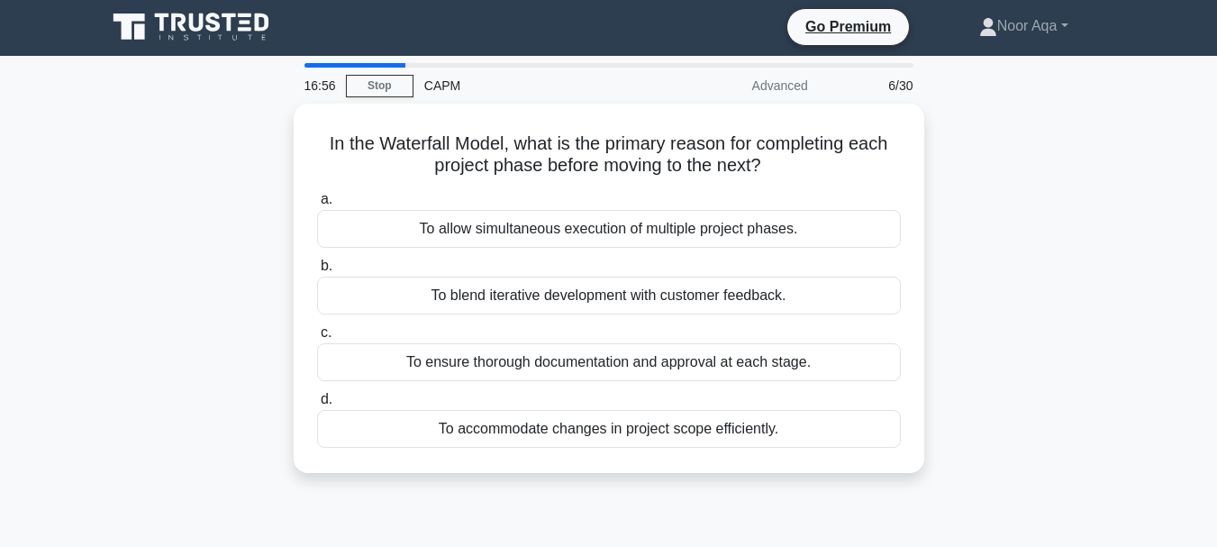
scroll to position [0, 0]
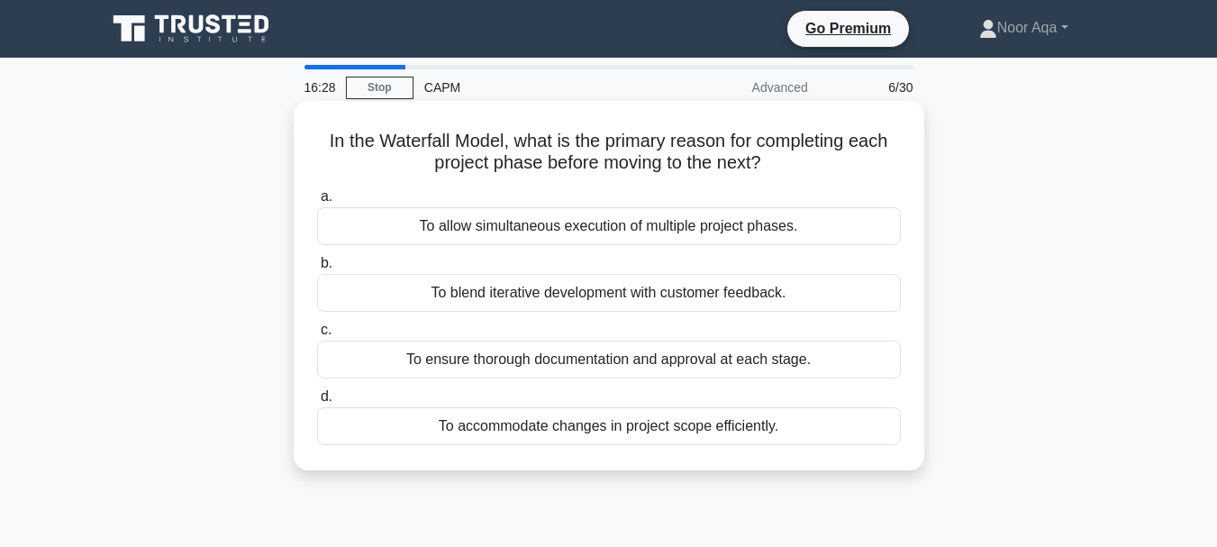
click at [583, 230] on div "To allow simultaneous execution of multiple project phases." at bounding box center [609, 226] width 584 height 38
click at [317, 203] on input "a. To allow simultaneous execution of multiple project phases." at bounding box center [317, 197] width 0 height 12
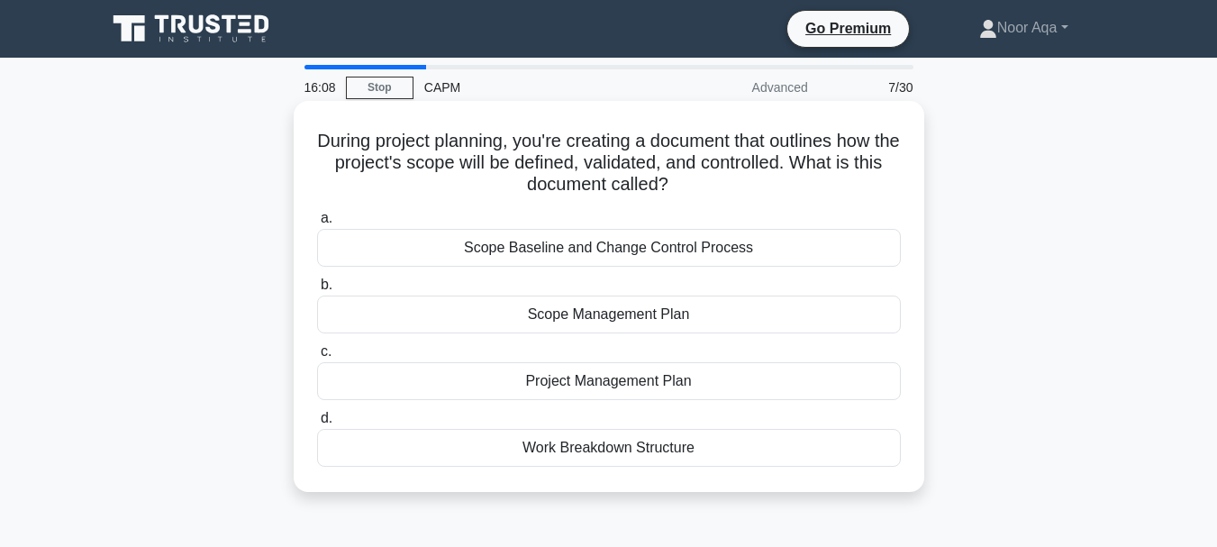
click at [624, 317] on div "Scope Management Plan" at bounding box center [609, 315] width 584 height 38
click at [317, 291] on input "b. Scope Management Plan" at bounding box center [317, 285] width 0 height 12
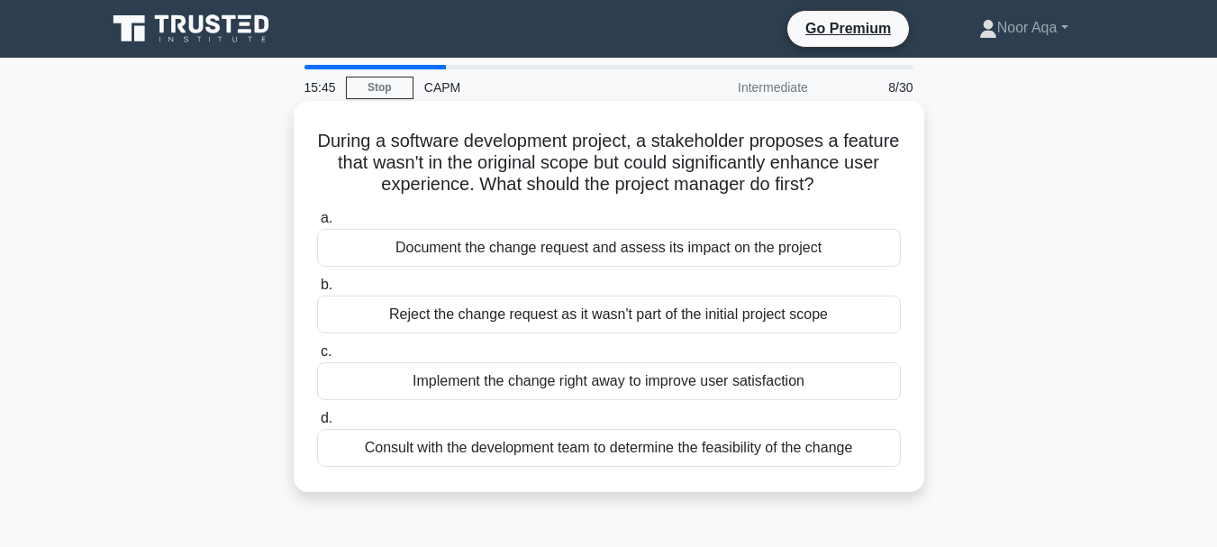
click at [636, 254] on div "Document the change request and assess its impact on the project" at bounding box center [609, 248] width 584 height 38
click at [317, 224] on input "a. Document the change request and assess its impact on the project" at bounding box center [317, 219] width 0 height 12
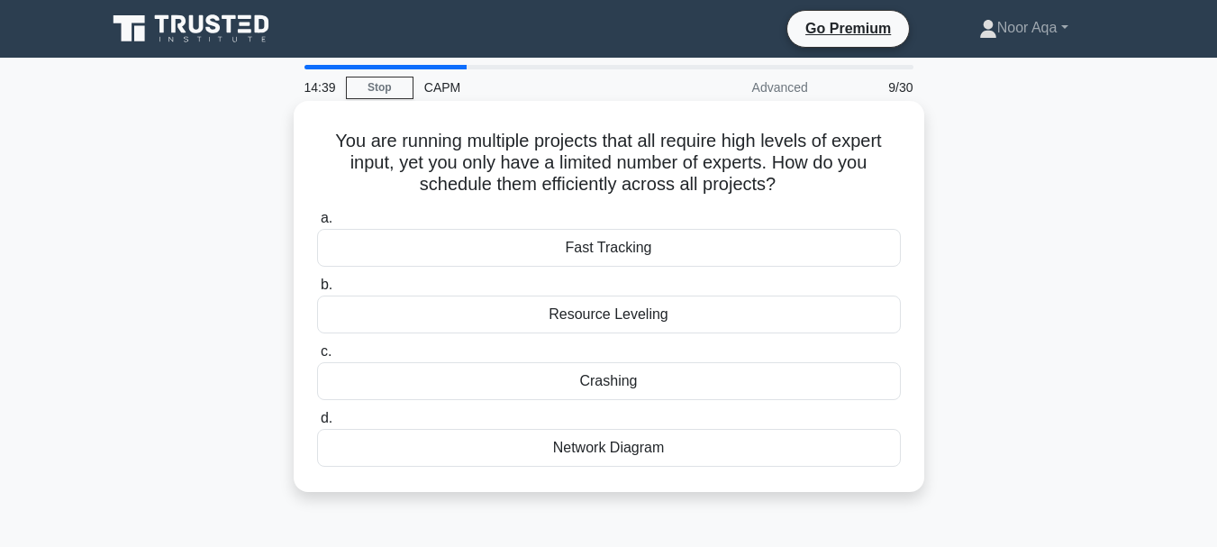
click at [620, 319] on div "Resource Leveling" at bounding box center [609, 315] width 584 height 38
click at [317, 291] on input "b. Resource Leveling" at bounding box center [317, 285] width 0 height 12
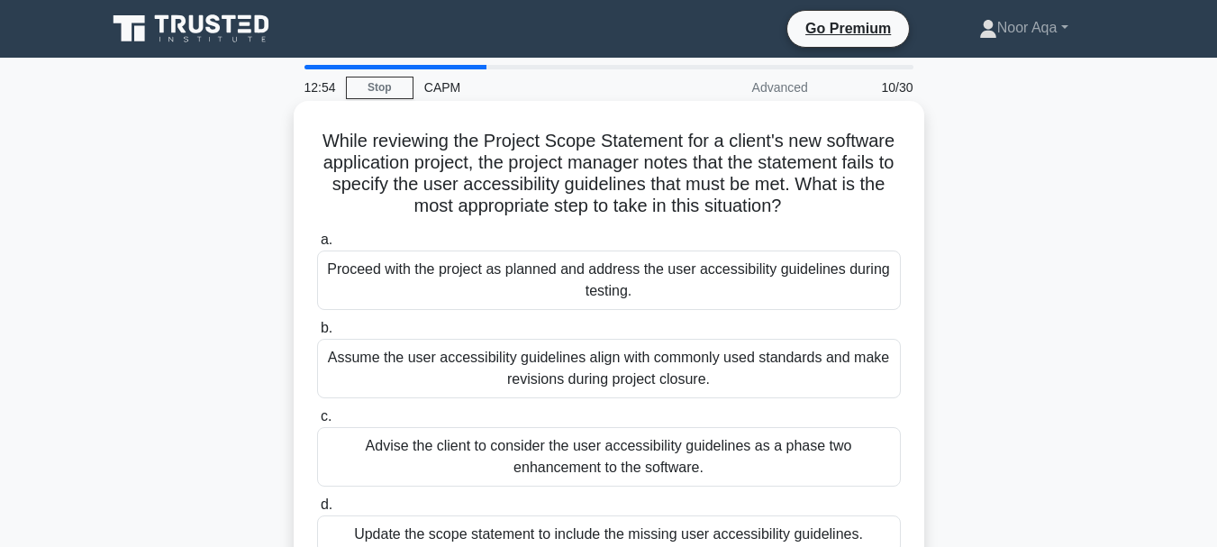
click at [530, 533] on div "Update the scope statement to include the missing user accessibility guidelines." at bounding box center [609, 534] width 584 height 38
click at [317, 511] on input "d. Update the scope statement to include the missing user accessibility guideli…" at bounding box center [317, 505] width 0 height 12
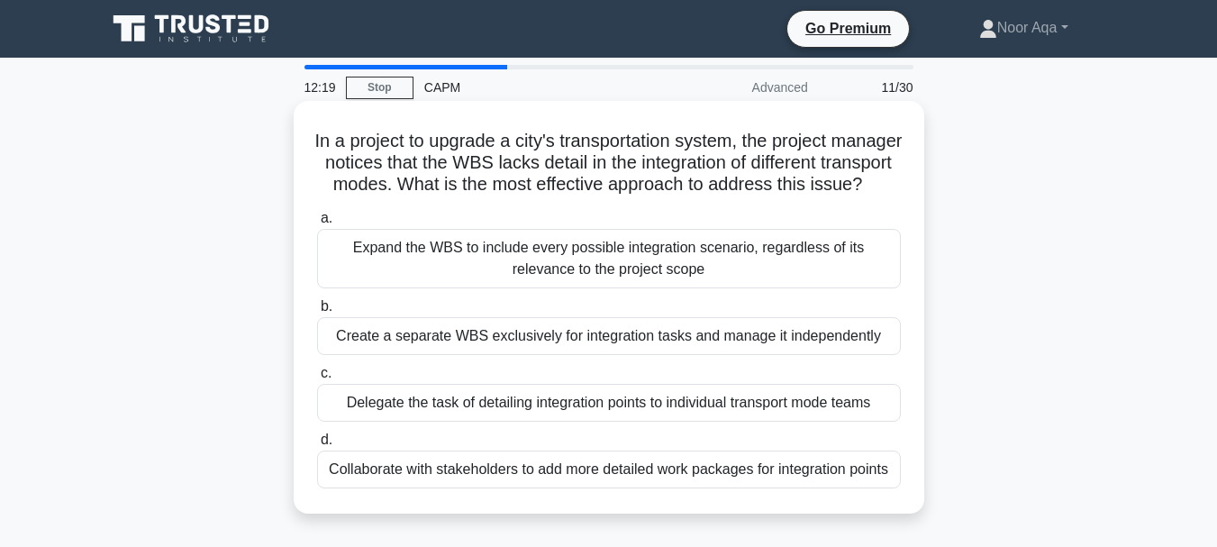
click at [560, 488] on div "Collaborate with stakeholders to add more detailed work packages for integratio…" at bounding box center [609, 470] width 584 height 38
click at [317, 446] on input "d. Collaborate with stakeholders to add more detailed work packages for integra…" at bounding box center [317, 440] width 0 height 12
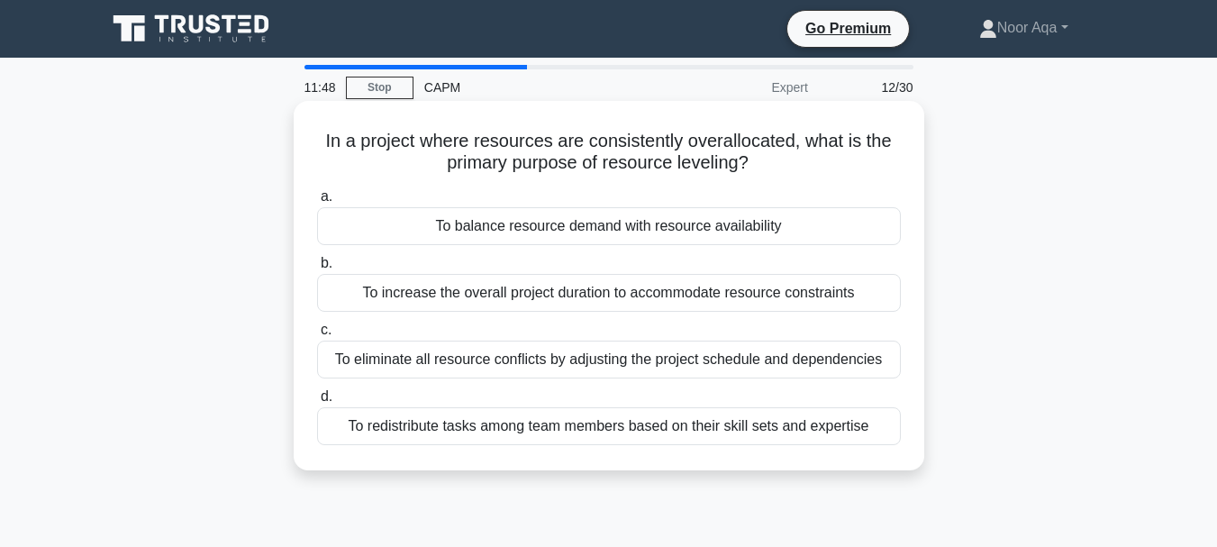
click at [592, 433] on div "To redistribute tasks among team members based on their skill sets and expertise" at bounding box center [609, 426] width 584 height 38
click at [317, 403] on input "d. To redistribute tasks among team members based on their skill sets and exper…" at bounding box center [317, 397] width 0 height 12
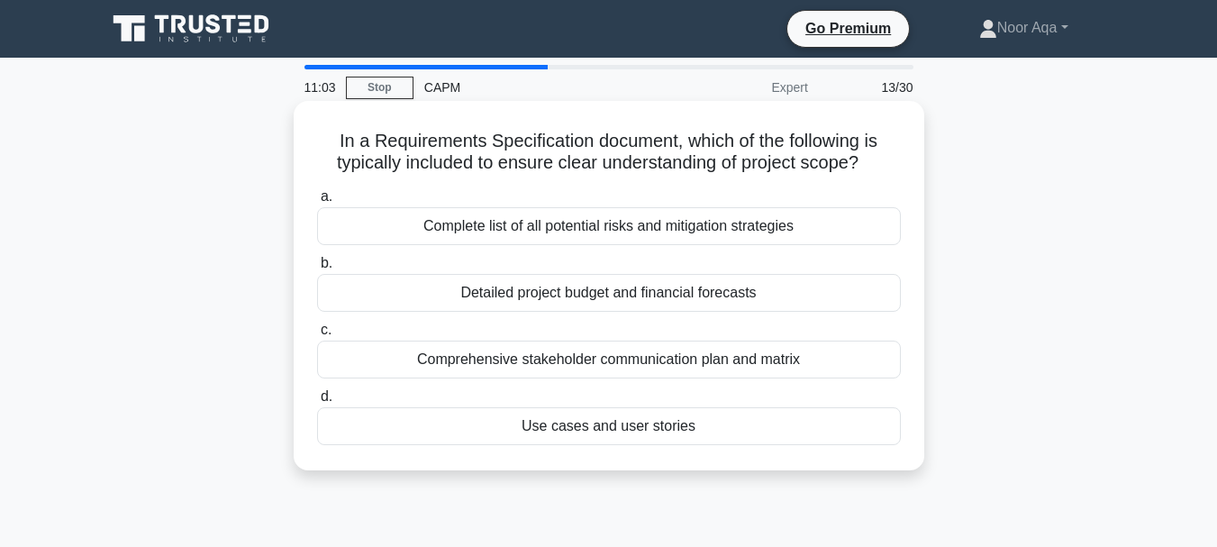
click at [631, 230] on div "Complete list of all potential risks and mitigation strategies" at bounding box center [609, 226] width 584 height 38
click at [317, 203] on input "a. Complete list of all potential risks and mitigation strategies" at bounding box center [317, 197] width 0 height 12
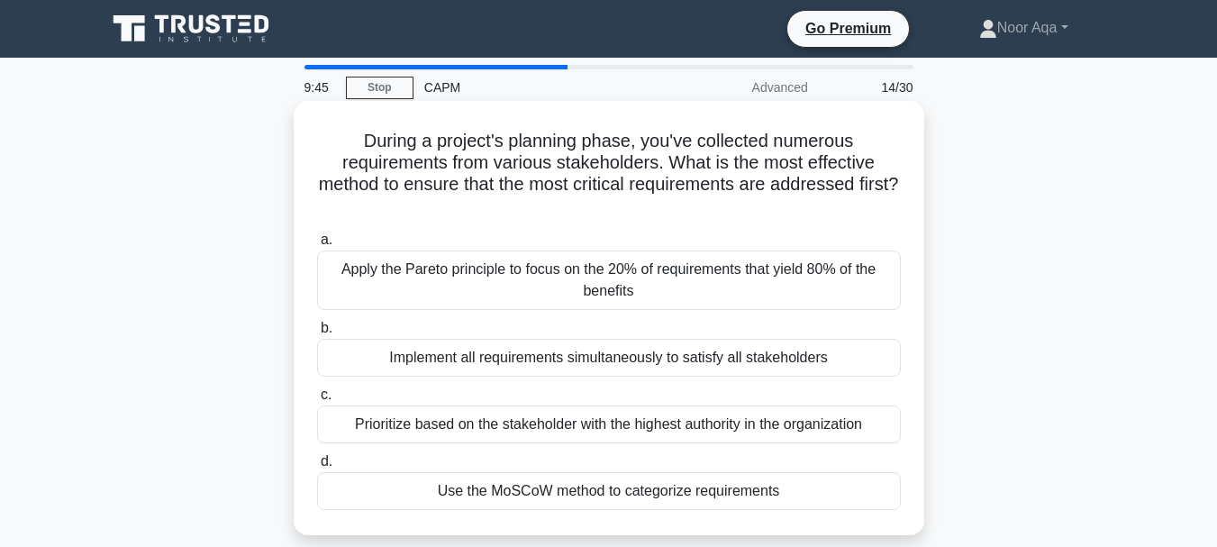
click at [589, 494] on div "Use the MoSCoW method to categorize requirements" at bounding box center [609, 491] width 584 height 38
click at [317, 468] on input "d. Use the MoSCoW method to categorize requirements" at bounding box center [317, 462] width 0 height 12
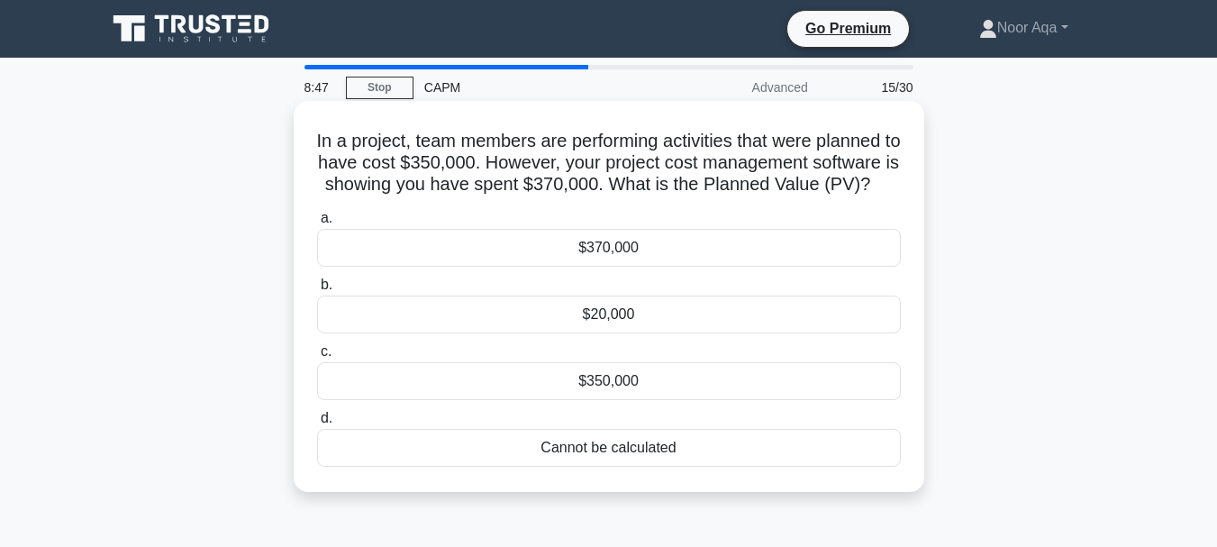
click at [612, 467] on div "Cannot be calculated" at bounding box center [609, 448] width 584 height 38
click at [317, 424] on input "d. Cannot be calculated" at bounding box center [317, 419] width 0 height 12
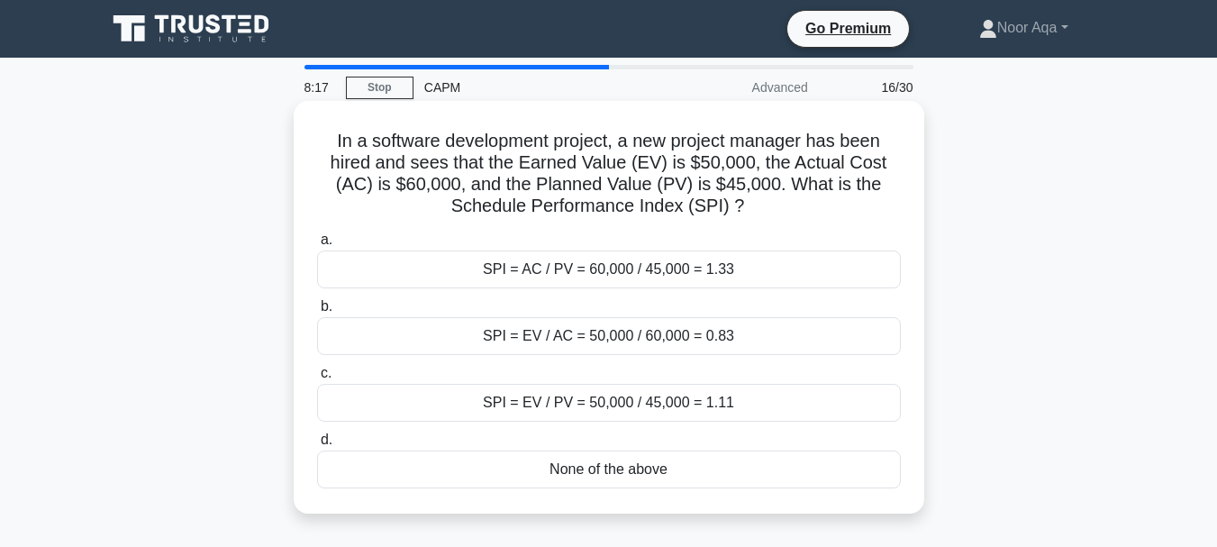
click at [567, 409] on div "SPI = EV / PV = 50,000 / 45,000 = 1.11" at bounding box center [609, 403] width 584 height 38
click at [317, 379] on input "c. SPI = EV / PV = 50,000 / 45,000 = 1.11" at bounding box center [317, 374] width 0 height 12
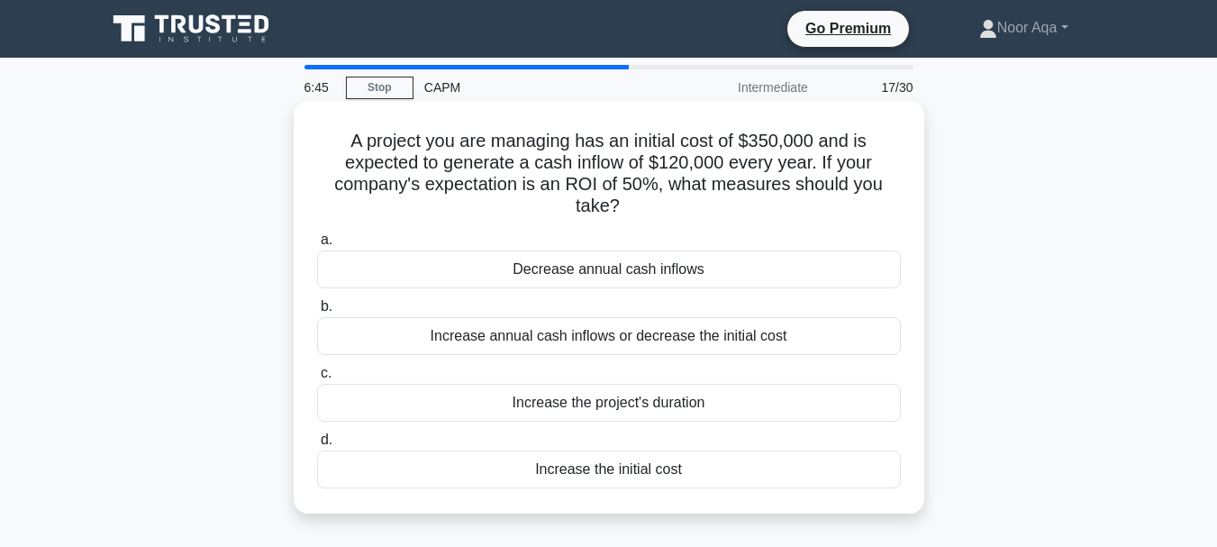
click at [632, 274] on div "Decrease annual cash inflows" at bounding box center [609, 270] width 584 height 38
click at [317, 246] on input "a. Decrease annual cash inflows" at bounding box center [317, 240] width 0 height 12
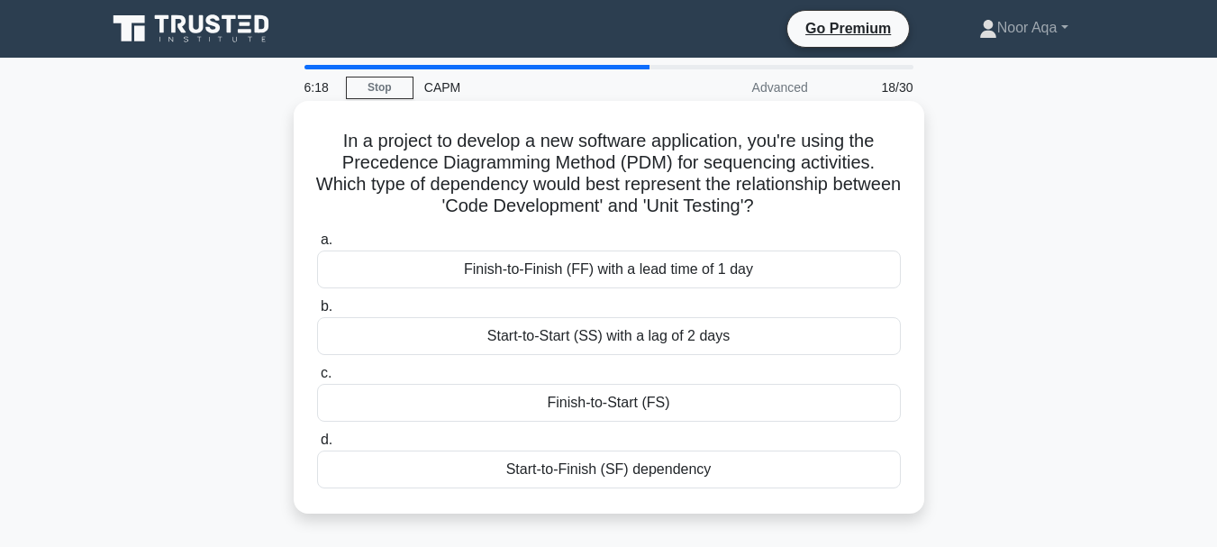
click at [675, 341] on div "Start-to-Start (SS) with a lag of 2 days" at bounding box center [609, 336] width 584 height 38
click at [317, 313] on input "b. Start-to-Start (SS) with a lag of 2 days" at bounding box center [317, 307] width 0 height 12
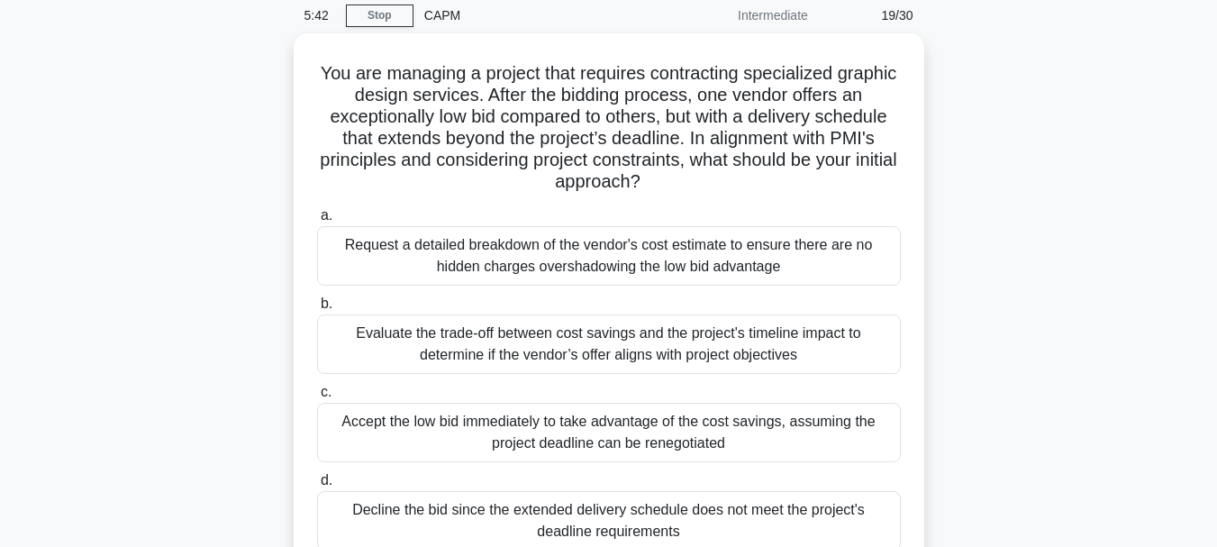
scroll to position [108, 0]
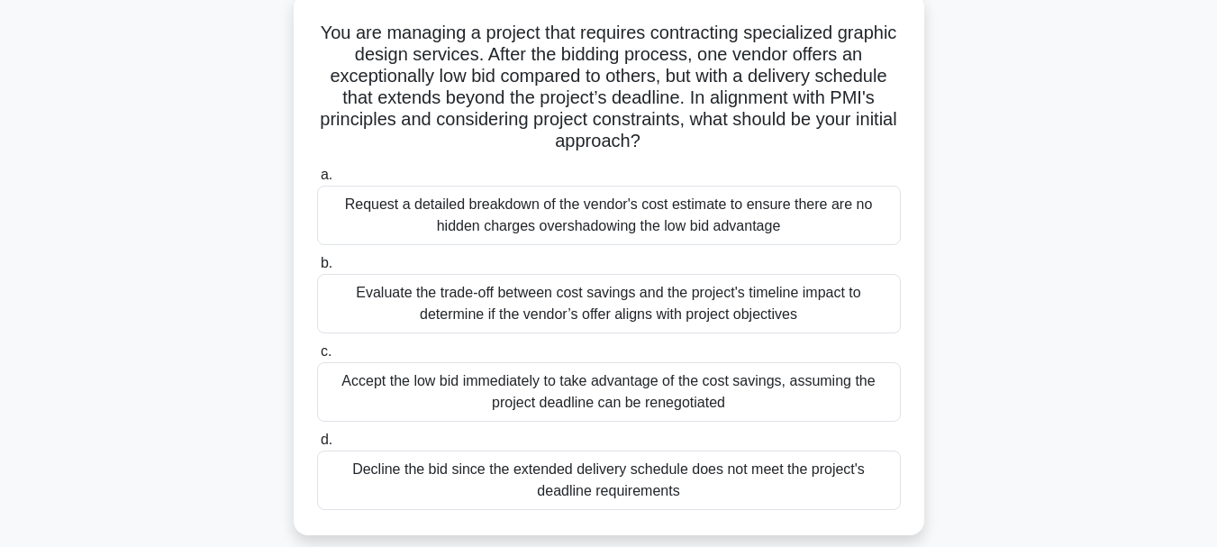
click at [588, 304] on div "Evaluate the trade-off between cost savings and the project's timeline impact t…" at bounding box center [609, 303] width 584 height 59
click at [317, 269] on input "b. Evaluate the trade-off between cost savings and the project's timeline impac…" at bounding box center [317, 264] width 0 height 12
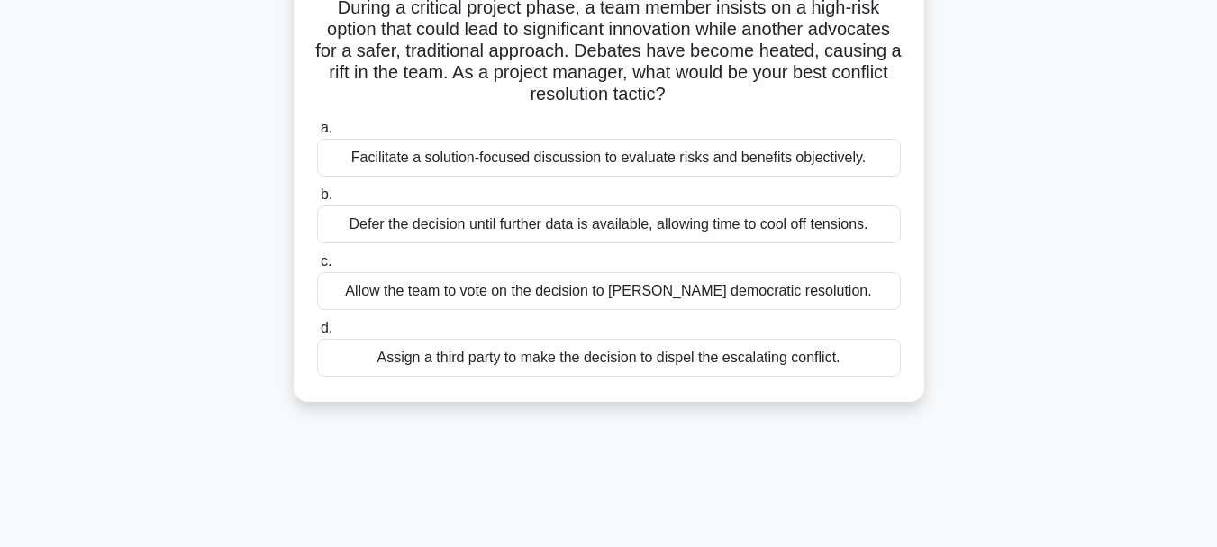
scroll to position [141, 0]
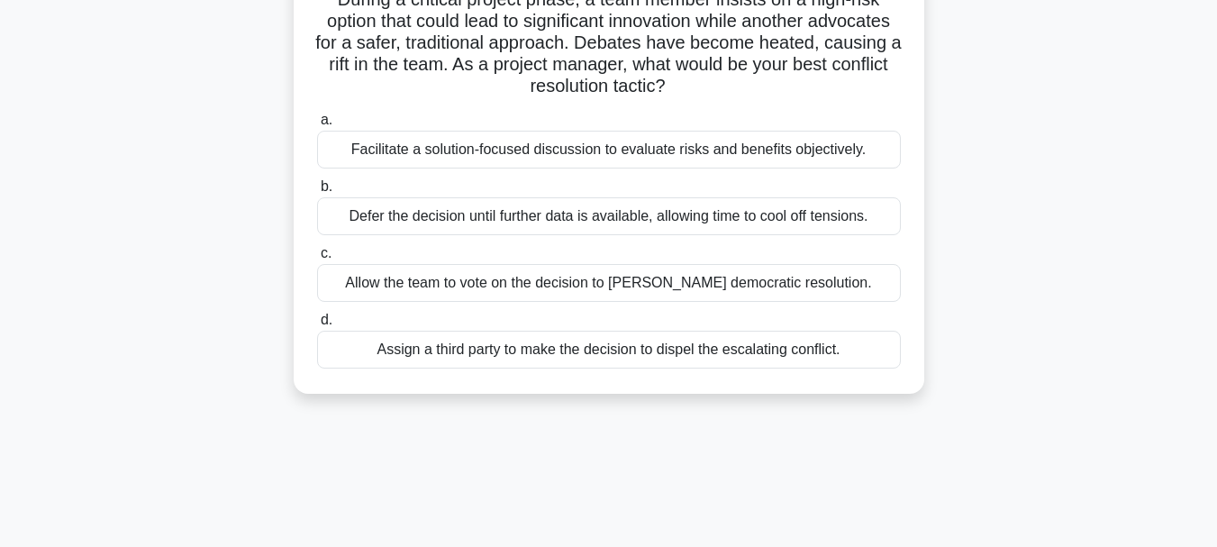
click at [770, 164] on div "Facilitate a solution-focused discussion to evaluate risks and benefits objecti…" at bounding box center [609, 150] width 584 height 38
click at [317, 126] on input "a. Facilitate a solution-focused discussion to evaluate risks and benefits obje…" at bounding box center [317, 120] width 0 height 12
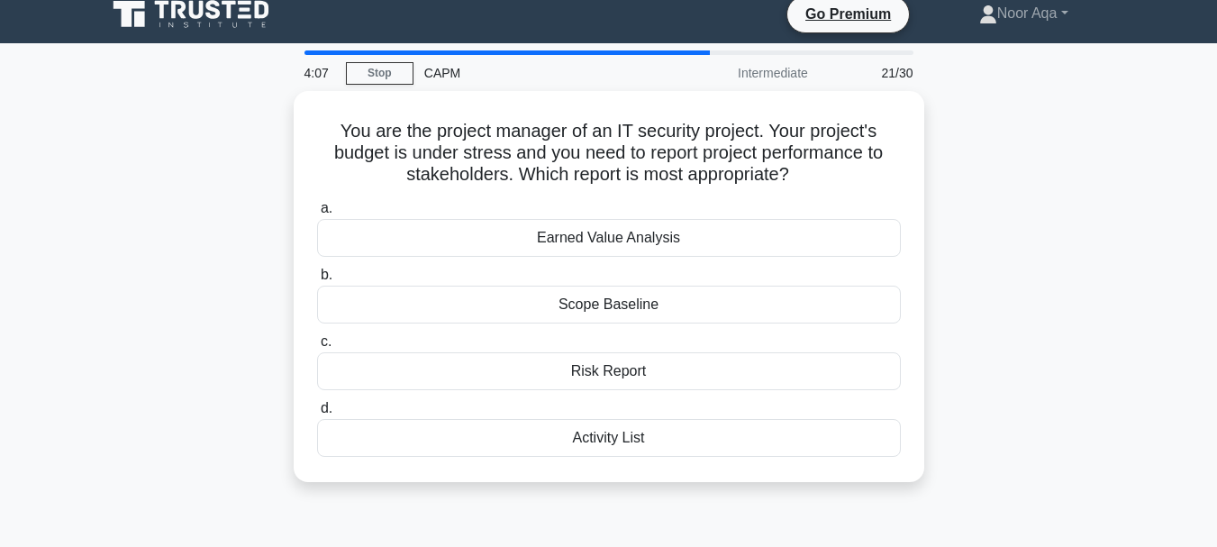
scroll to position [0, 0]
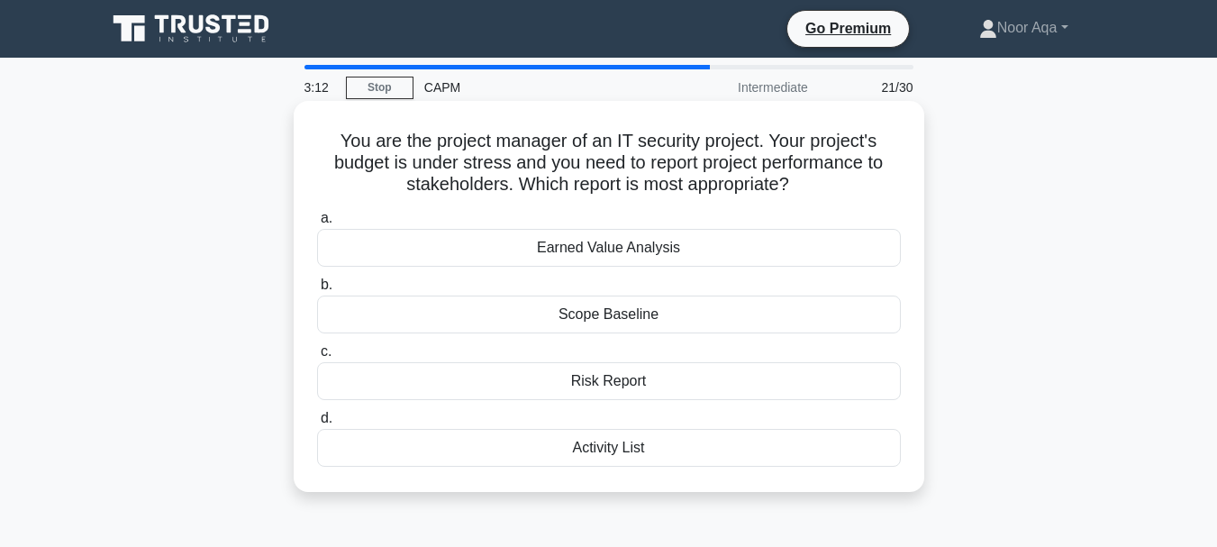
click at [604, 244] on div "Earned Value Analysis" at bounding box center [609, 248] width 584 height 38
click at [317, 224] on input "a. Earned Value Analysis" at bounding box center [317, 219] width 0 height 12
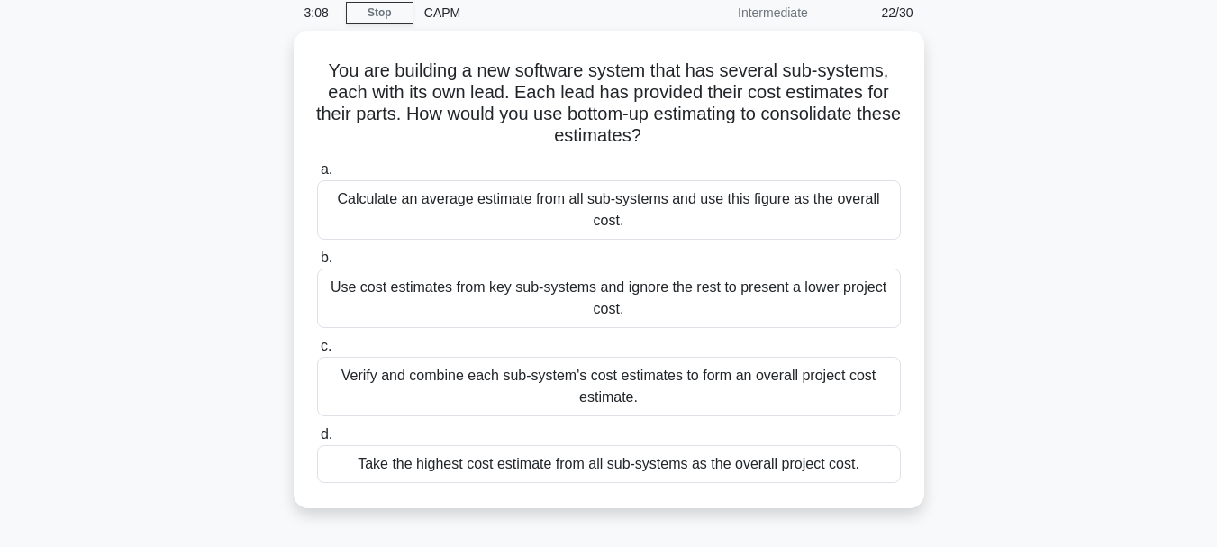
scroll to position [77, 0]
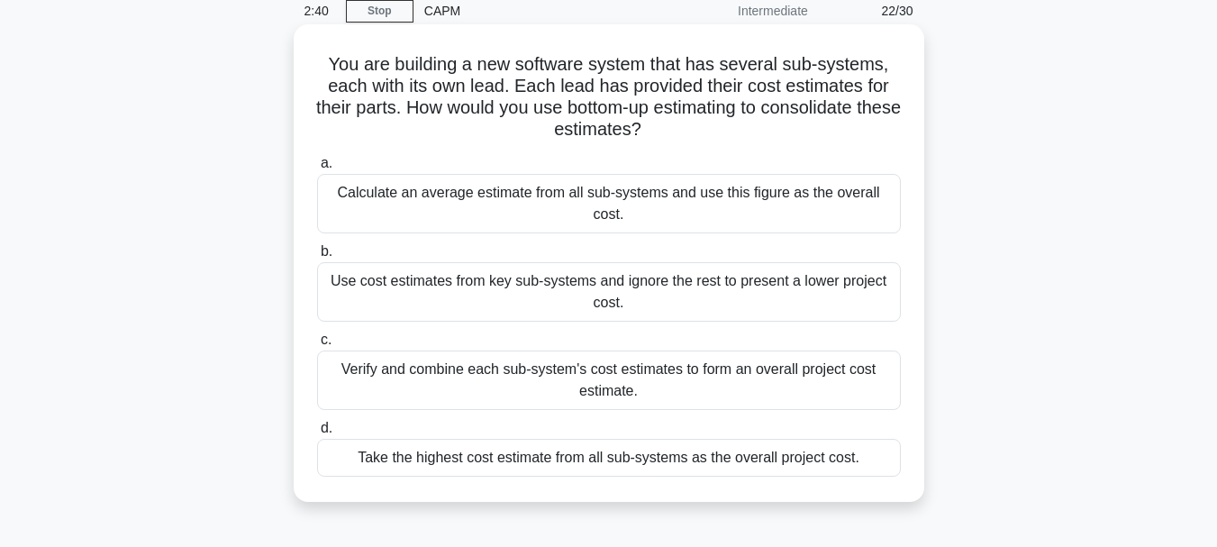
click at [603, 382] on div "Verify and combine each sub-system's cost estimates to form an overall project …" at bounding box center [609, 380] width 584 height 59
click at [317, 346] on input "c. Verify and combine each sub-system's cost estimates to form an overall proje…" at bounding box center [317, 340] width 0 height 12
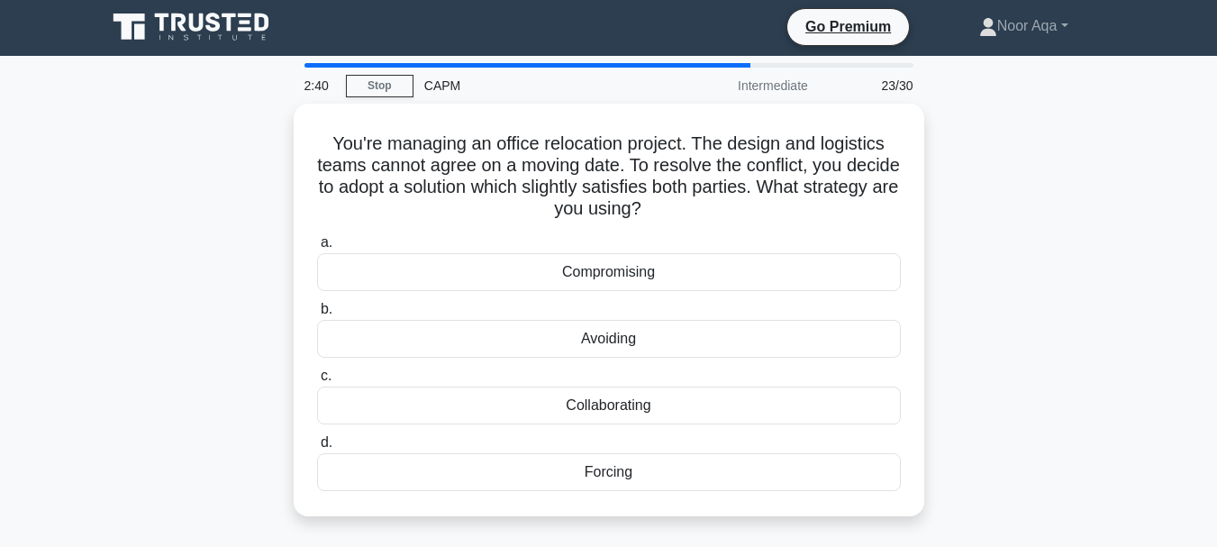
scroll to position [0, 0]
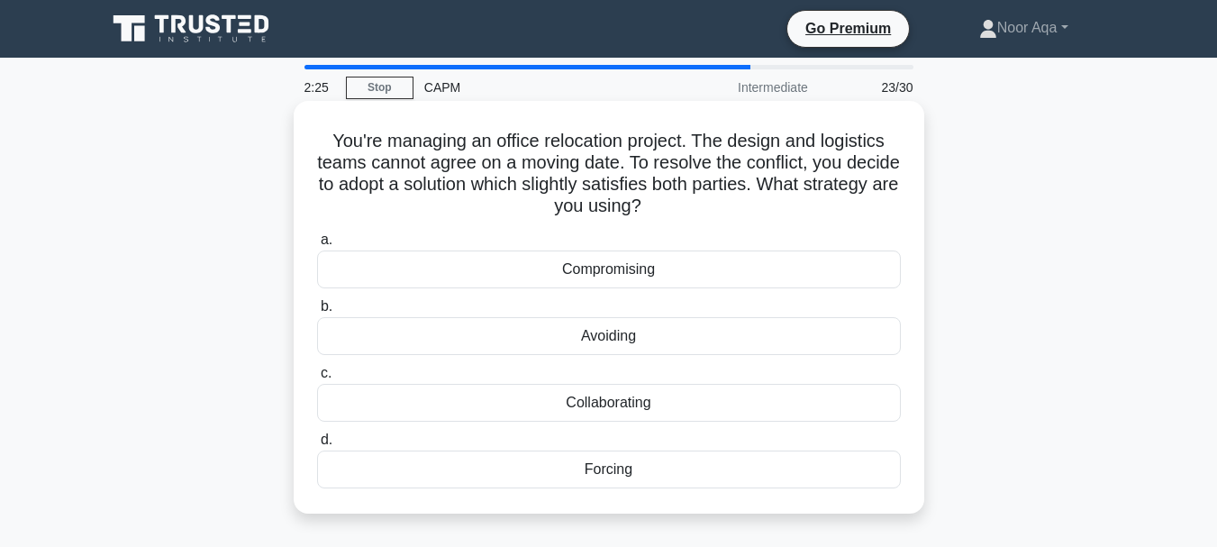
click at [624, 270] on div "Compromising" at bounding box center [609, 270] width 584 height 38
click at [317, 246] on input "a. Compromising" at bounding box center [317, 240] width 0 height 12
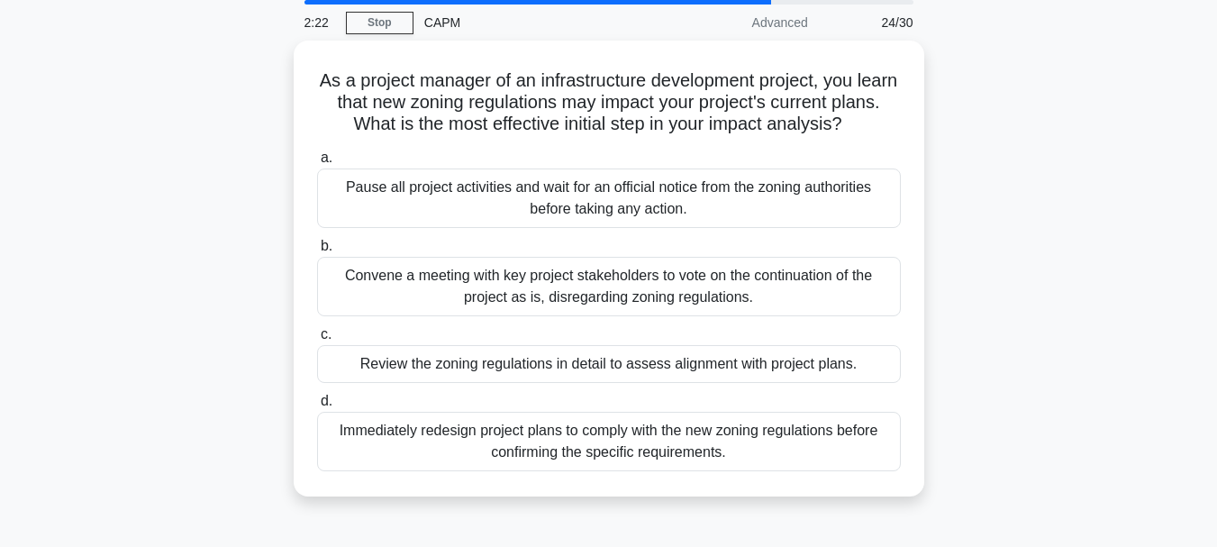
scroll to position [67, 0]
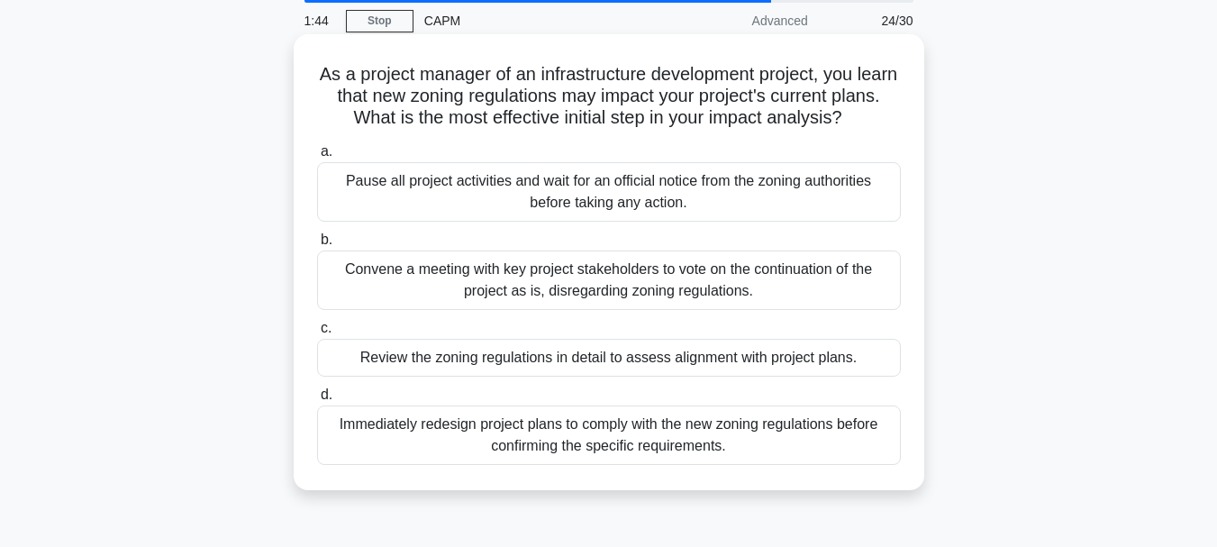
click at [565, 360] on div "Review the zoning regulations in detail to assess alignment with project plans." at bounding box center [609, 358] width 584 height 38
click at [317, 334] on input "c. Review the zoning regulations in detail to assess alignment with project pla…" at bounding box center [317, 329] width 0 height 12
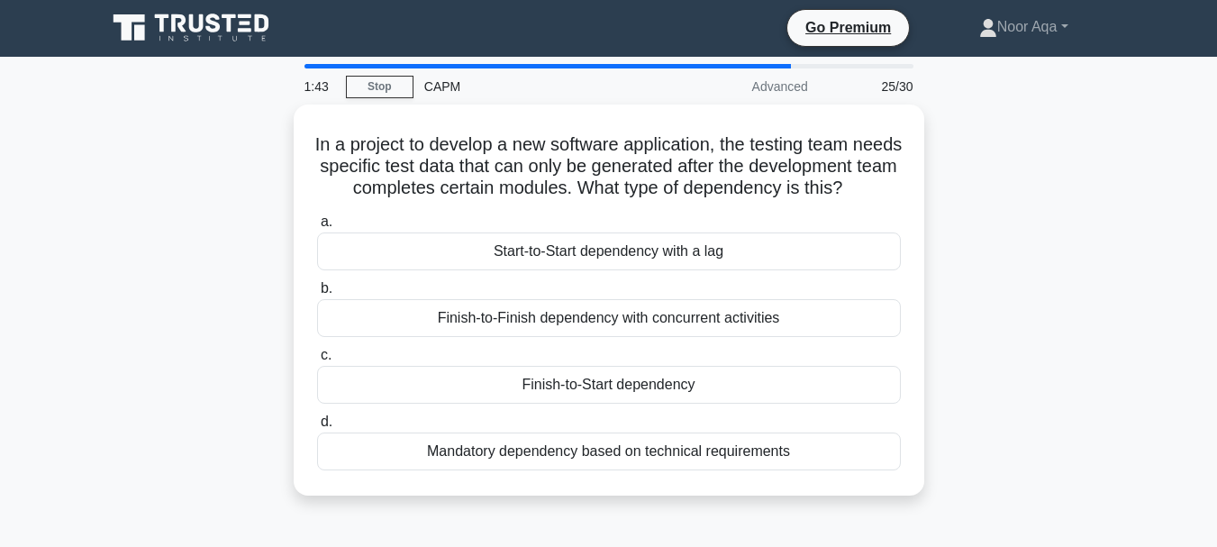
scroll to position [0, 0]
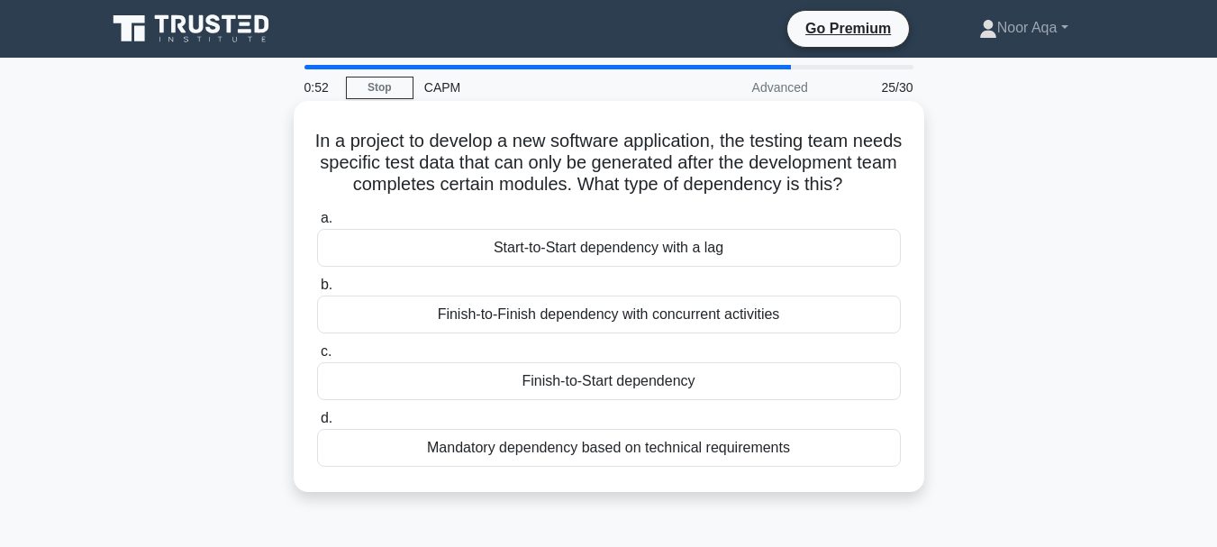
click at [638, 400] on div "Finish-to-Start dependency" at bounding box center [609, 381] width 584 height 38
click at [317, 358] on input "c. Finish-to-Start dependency" at bounding box center [317, 352] width 0 height 12
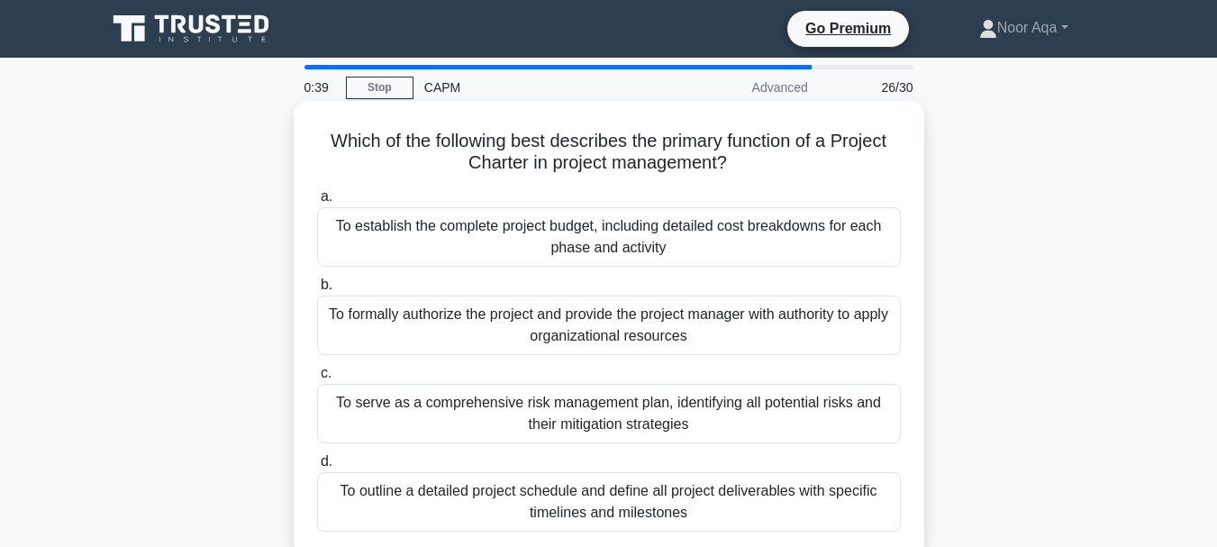
click at [592, 331] on div "To formally authorize the project and provide the project manager with authorit…" at bounding box center [609, 325] width 584 height 59
click at [317, 291] on input "b. To formally authorize the project and provide the project manager with autho…" at bounding box center [317, 285] width 0 height 12
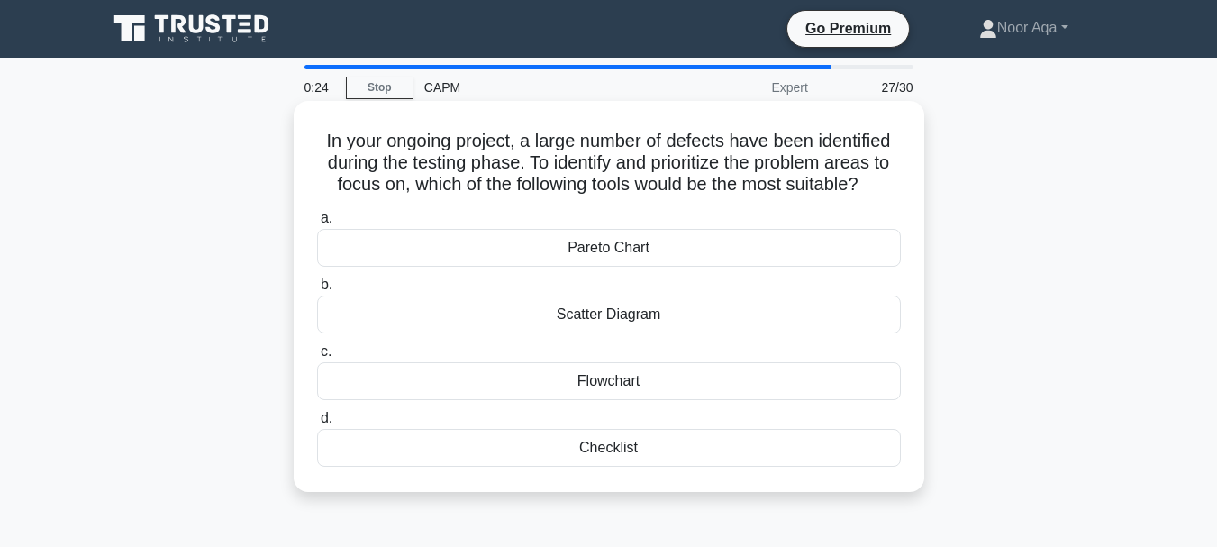
click at [639, 254] on div "Pareto Chart" at bounding box center [609, 248] width 584 height 38
click at [317, 224] on input "a. Pareto Chart" at bounding box center [317, 219] width 0 height 12
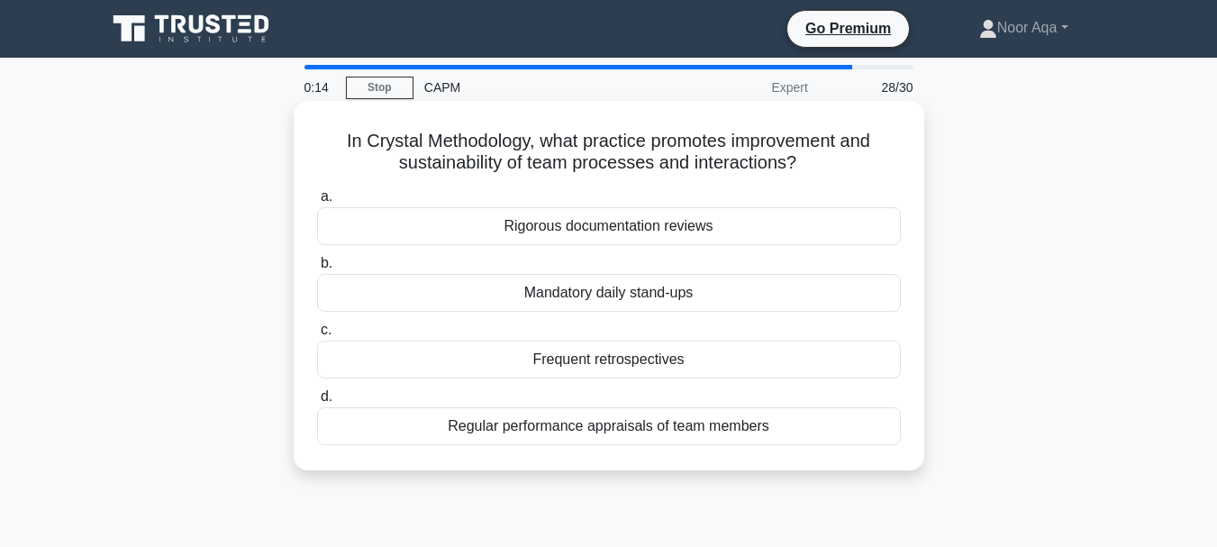
click at [565, 430] on div "Regular performance appraisals of team members" at bounding box center [609, 426] width 584 height 38
click at [317, 403] on input "d. Regular performance appraisals of team members" at bounding box center [317, 397] width 0 height 12
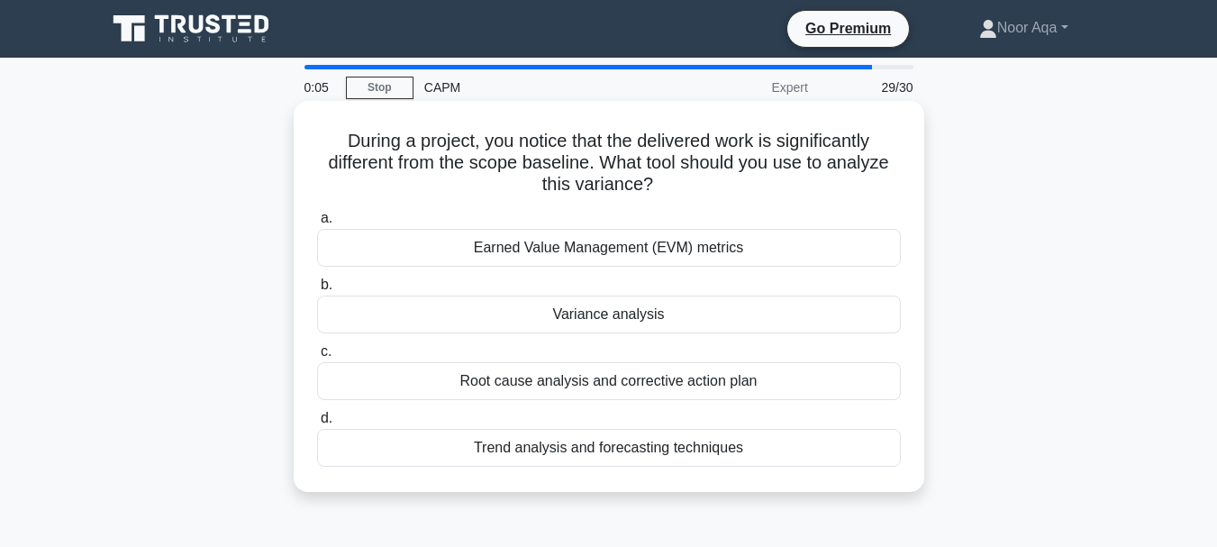
click at [575, 320] on div "Variance analysis" at bounding box center [609, 315] width 584 height 38
click at [317, 291] on input "b. Variance analysis" at bounding box center [317, 285] width 0 height 12
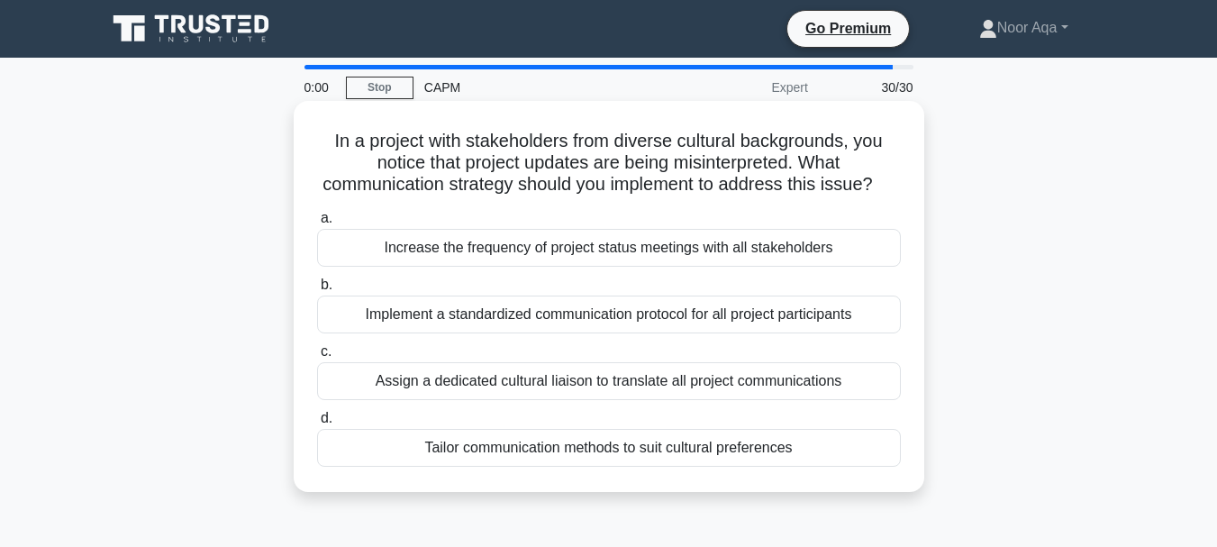
click at [572, 333] on div "Implement a standardized communication protocol for all project participants" at bounding box center [609, 315] width 584 height 38
click at [317, 291] on input "b. Implement a standardized communication protocol for all project participants" at bounding box center [317, 285] width 0 height 12
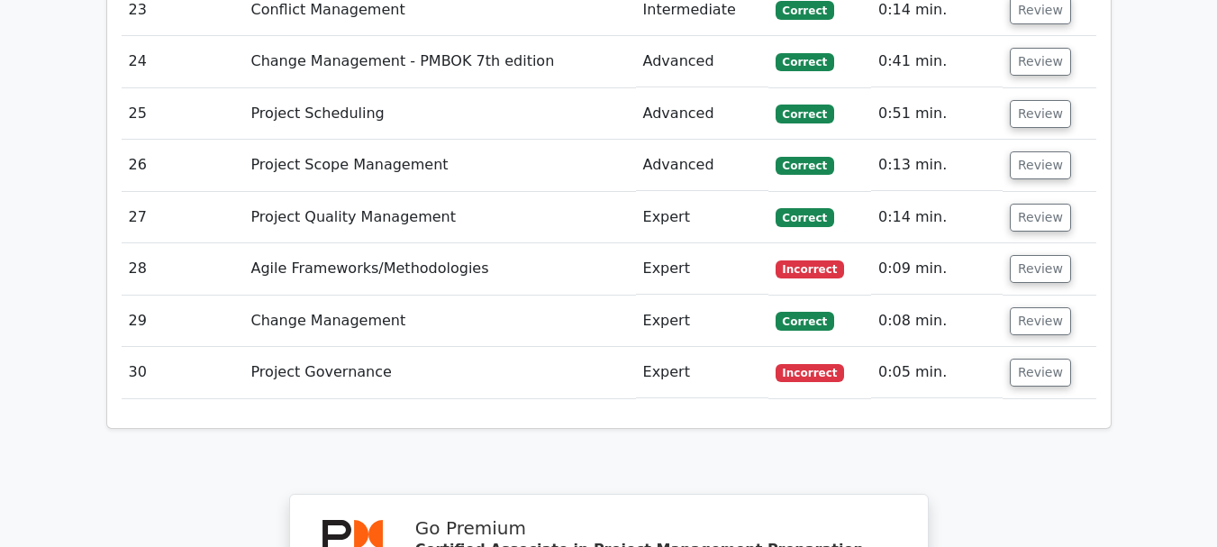
scroll to position [4491, 0]
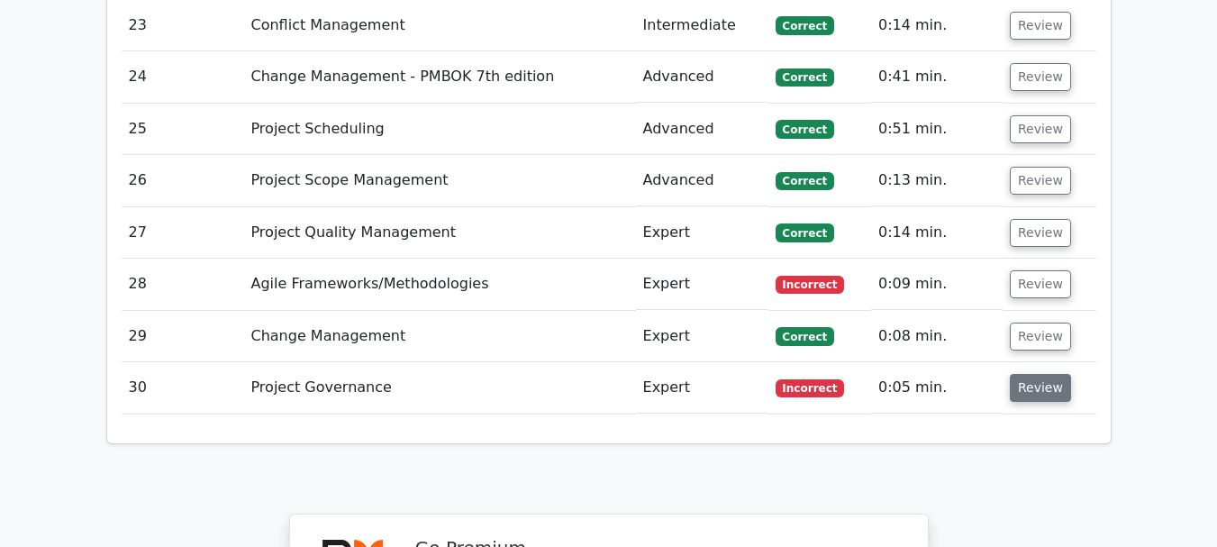
click at [1036, 374] on button "Review" at bounding box center [1040, 388] width 61 height 28
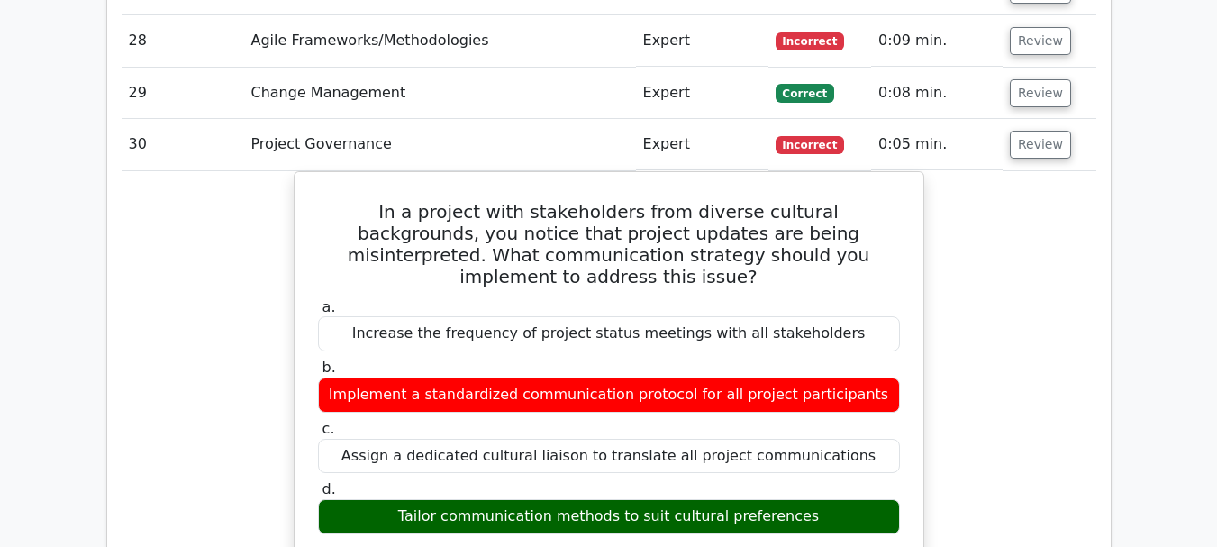
scroll to position [4743, 0]
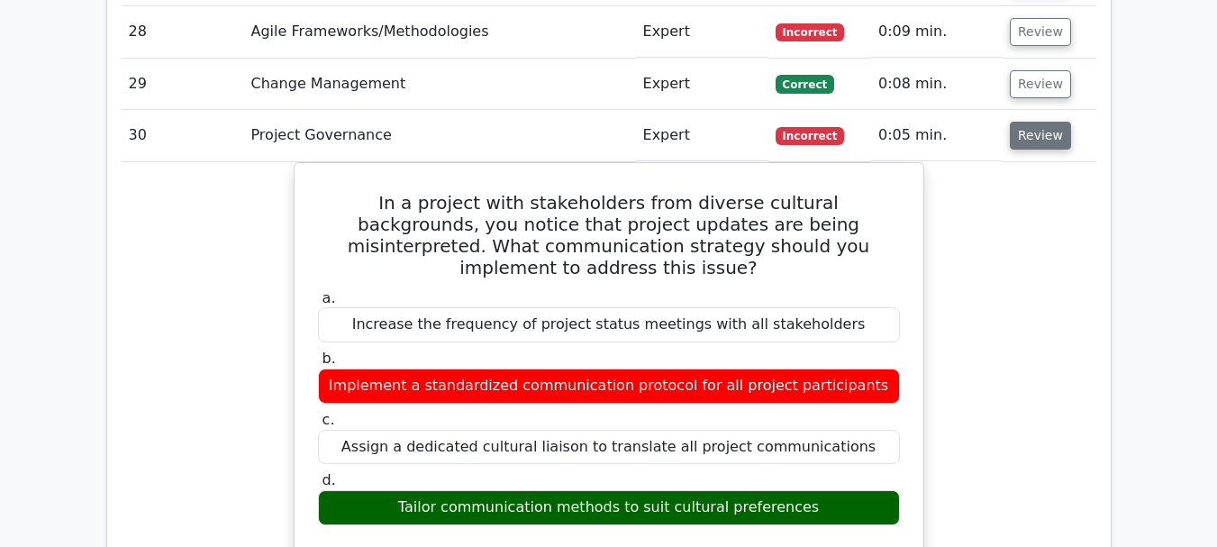
click at [1038, 122] on button "Review" at bounding box center [1040, 136] width 61 height 28
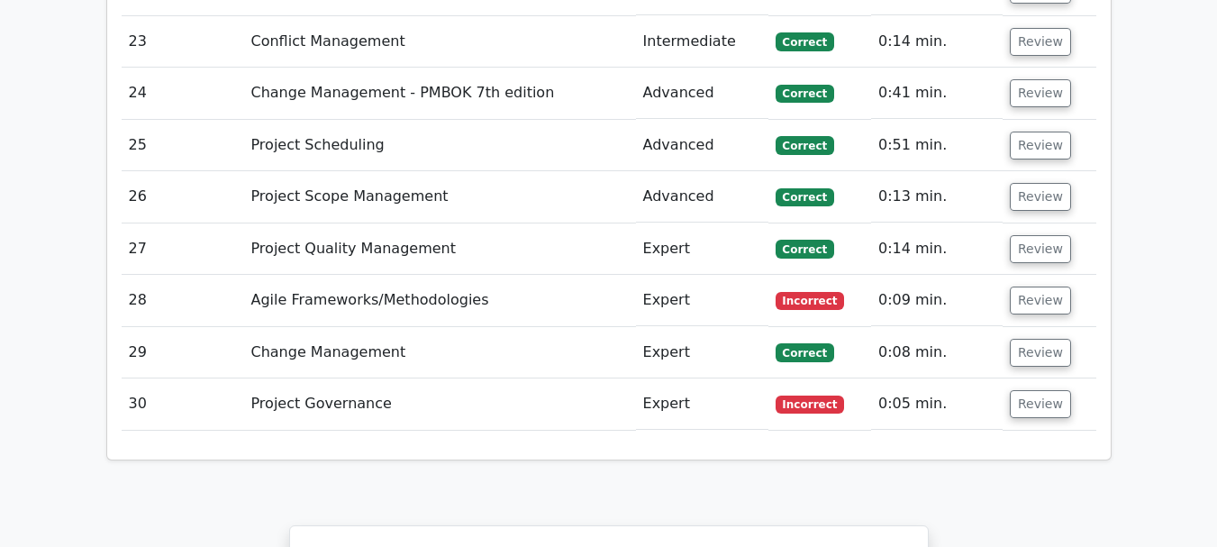
scroll to position [4346, 0]
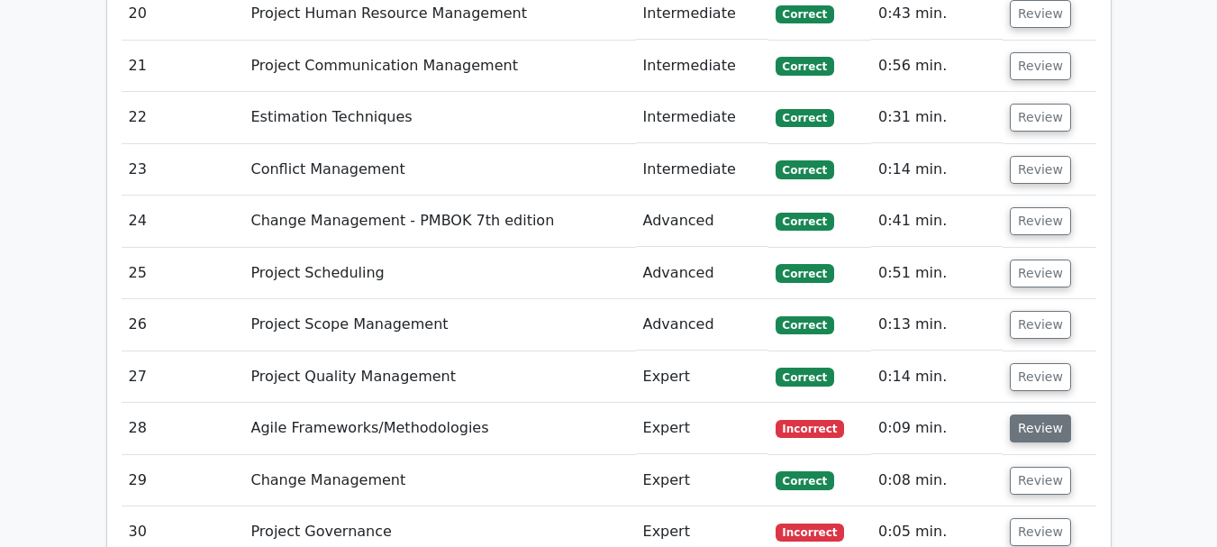
click at [1044, 415] on button "Review" at bounding box center [1040, 429] width 61 height 28
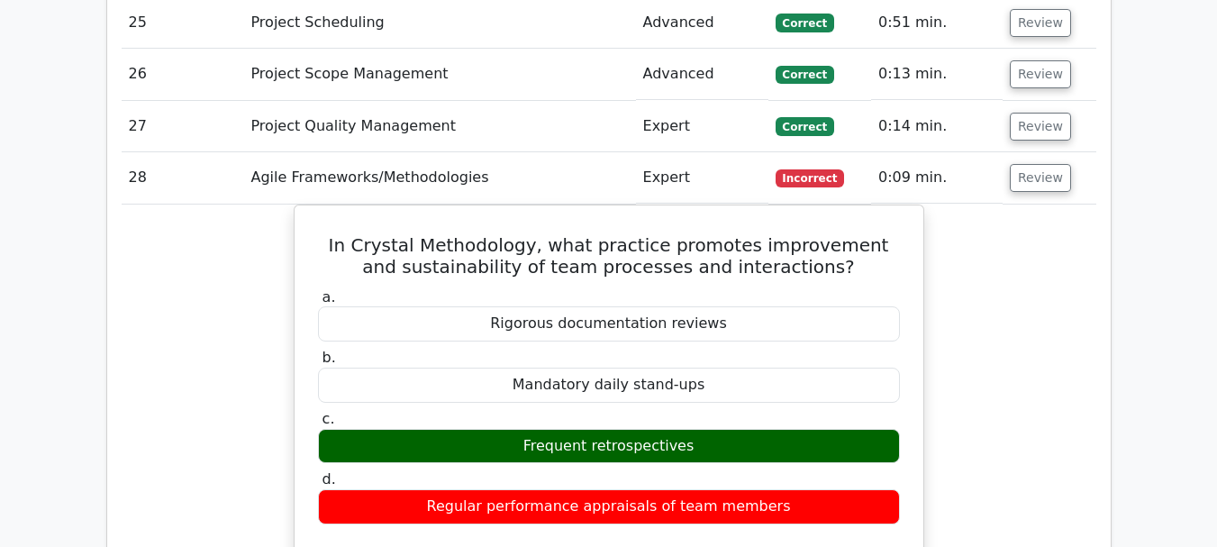
scroll to position [4599, 0]
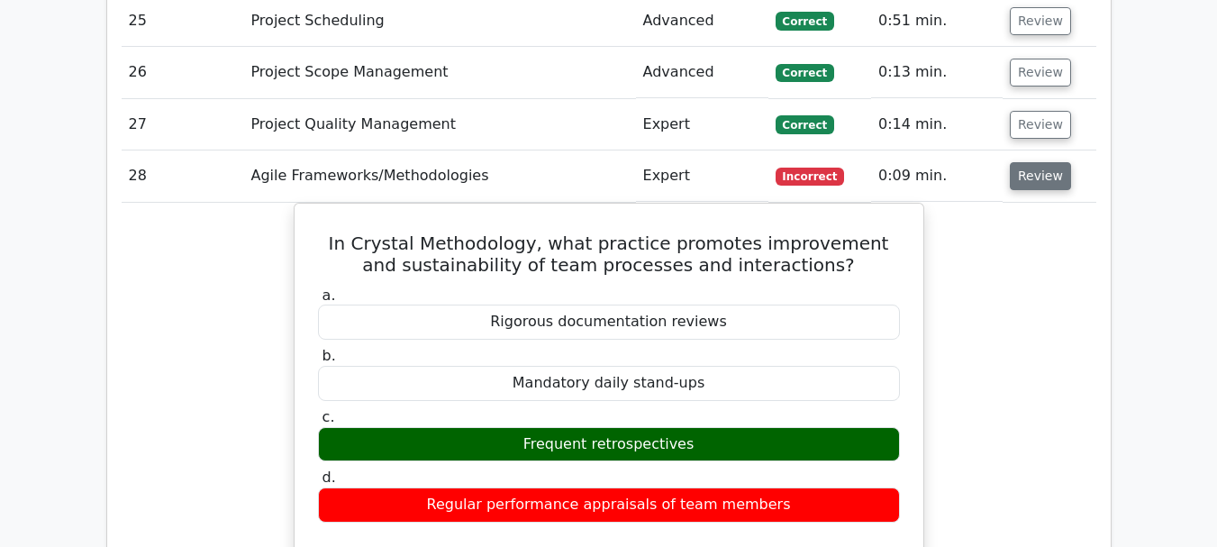
click at [1038, 162] on button "Review" at bounding box center [1040, 176] width 61 height 28
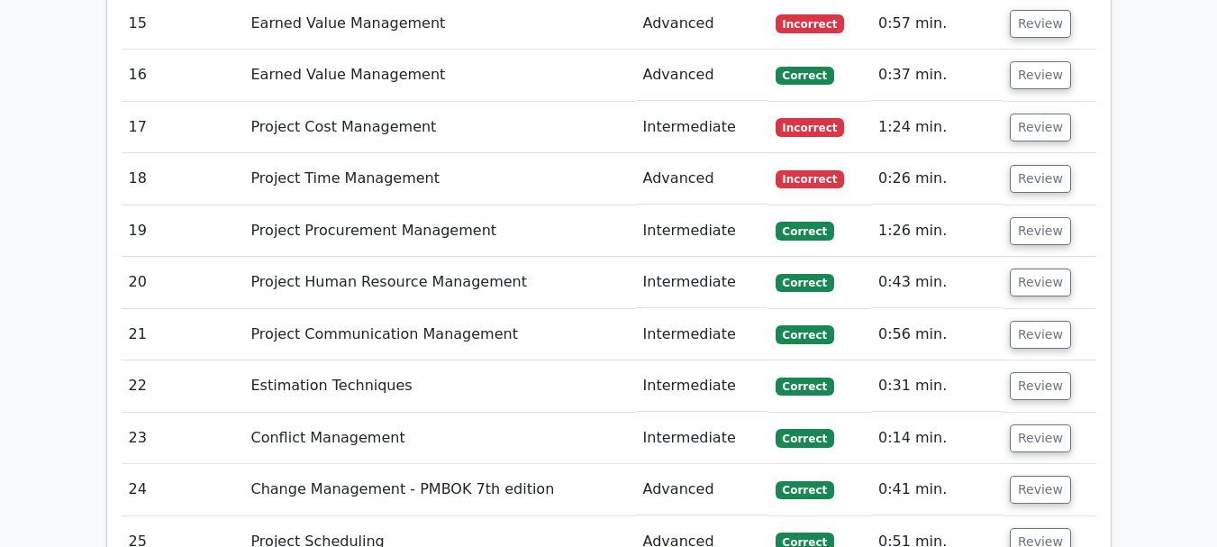
scroll to position [4009, 0]
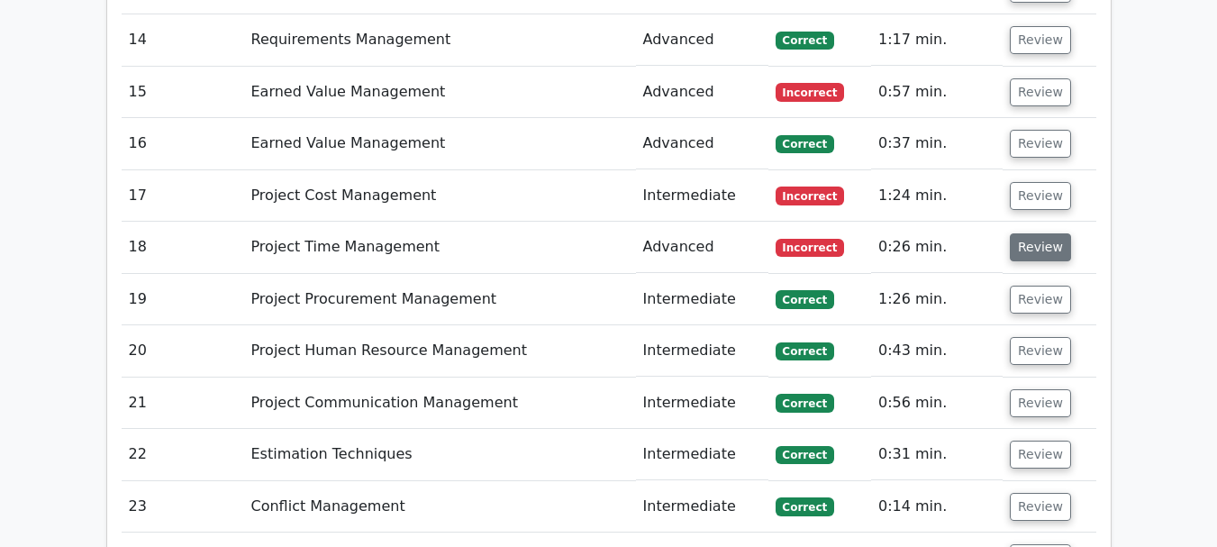
click at [1028, 233] on button "Review" at bounding box center [1040, 247] width 61 height 28
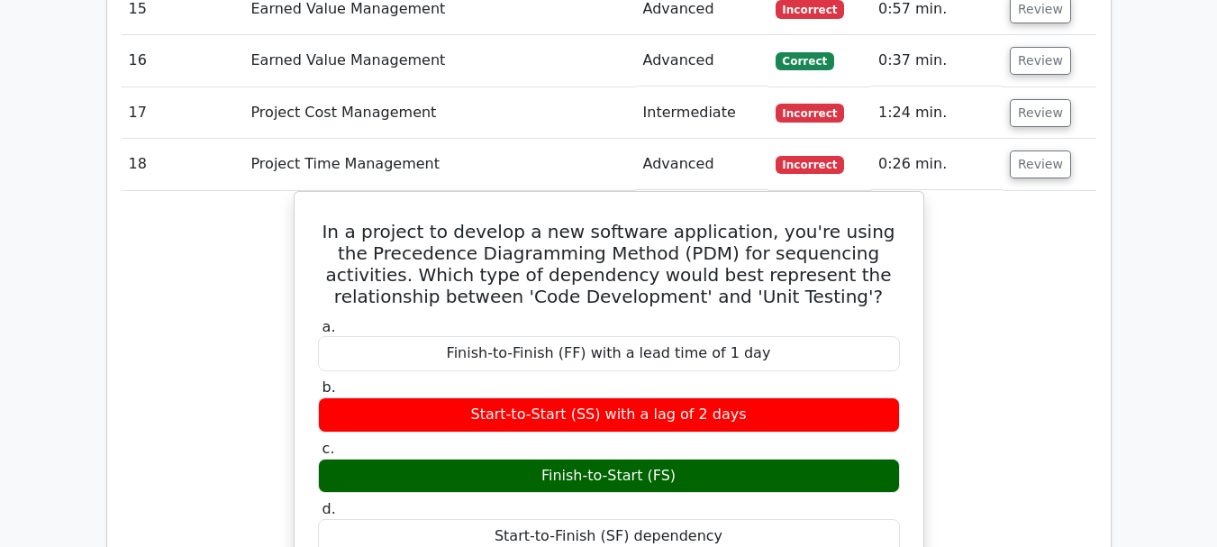
scroll to position [4094, 0]
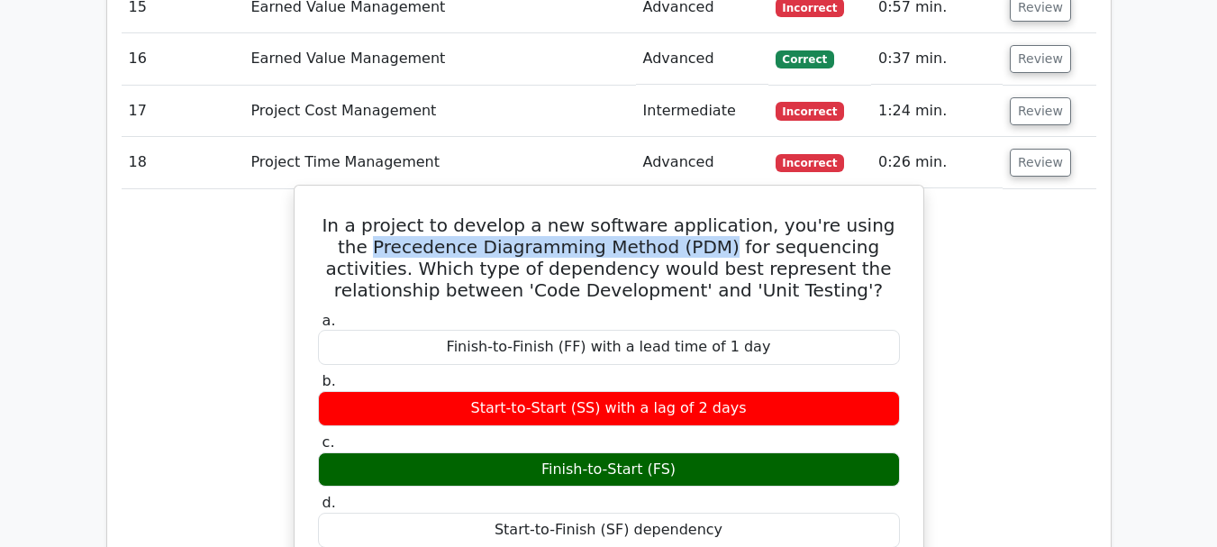
drag, startPoint x: 338, startPoint y: 143, endPoint x: 675, endPoint y: 142, distance: 337.0
click at [675, 214] on h5 "In a project to develop a new software application, you're using the Precedence…" at bounding box center [609, 257] width 586 height 87
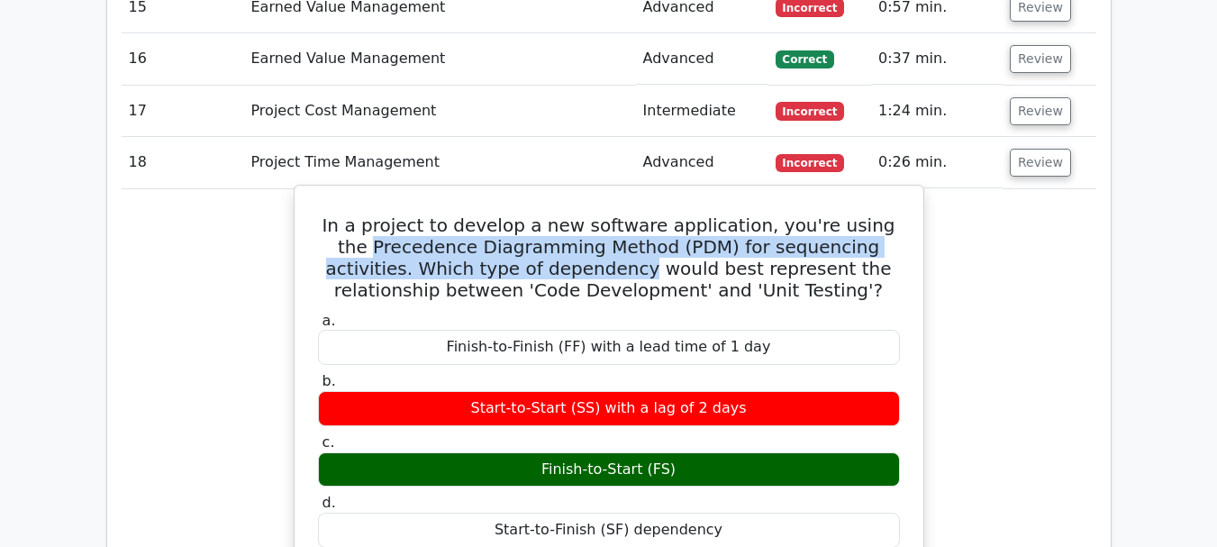
drag, startPoint x: 336, startPoint y: 141, endPoint x: 562, endPoint y: 165, distance: 227.5
click at [562, 214] on h5 "In a project to develop a new software application, you're using the Precedence…" at bounding box center [609, 257] width 586 height 87
copy h5 "Precedence Diagramming Method (PDM) for sequencing activities. Which type of de…"
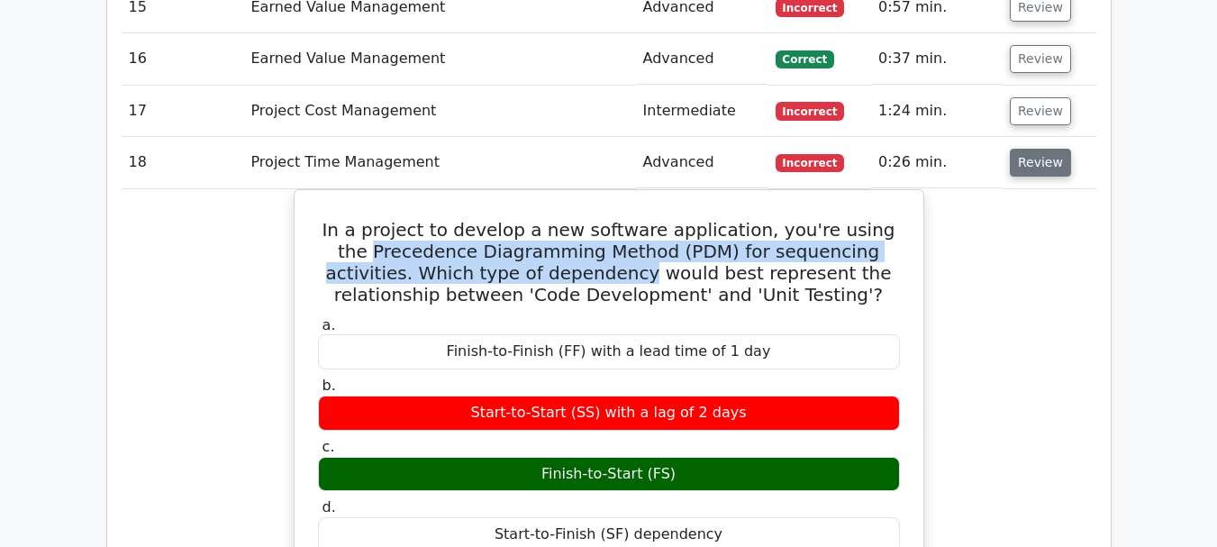
click at [1033, 149] on button "Review" at bounding box center [1040, 163] width 61 height 28
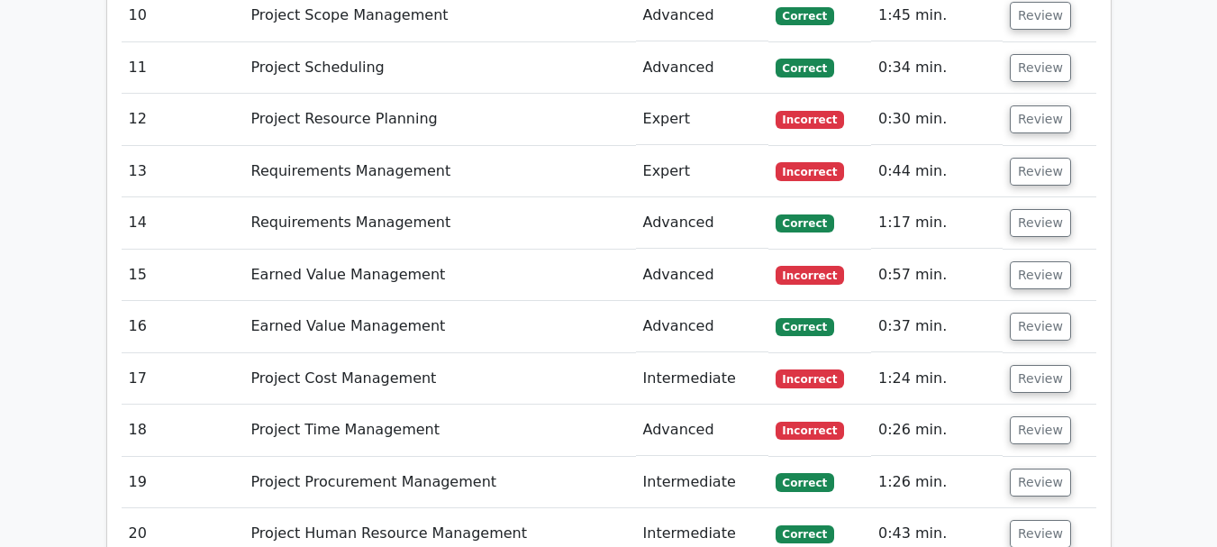
scroll to position [3806, 0]
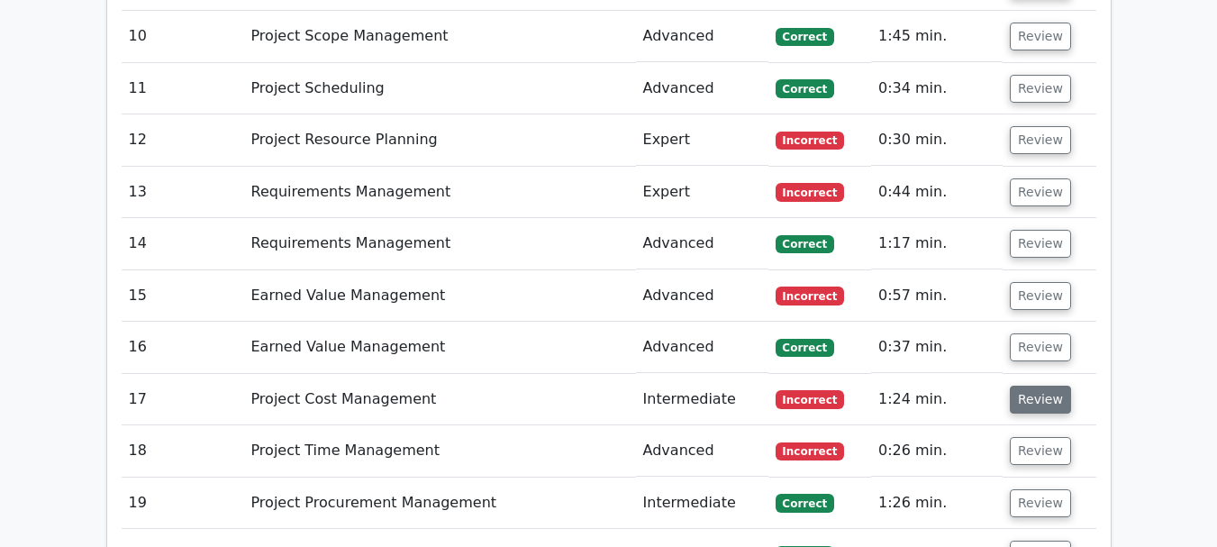
click at [1044, 386] on button "Review" at bounding box center [1040, 400] width 61 height 28
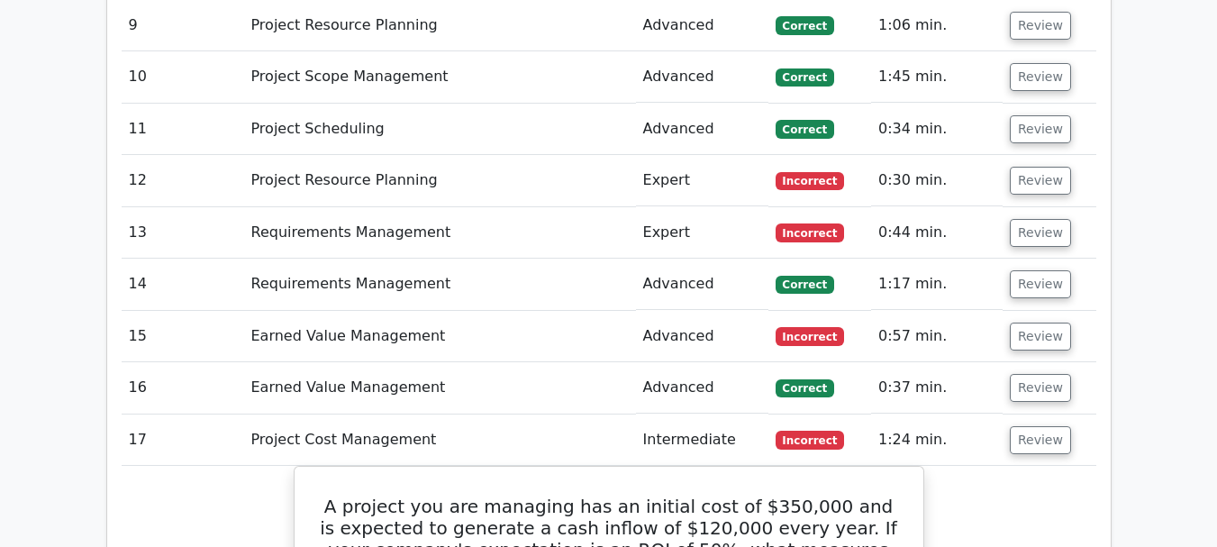
scroll to position [3745, 0]
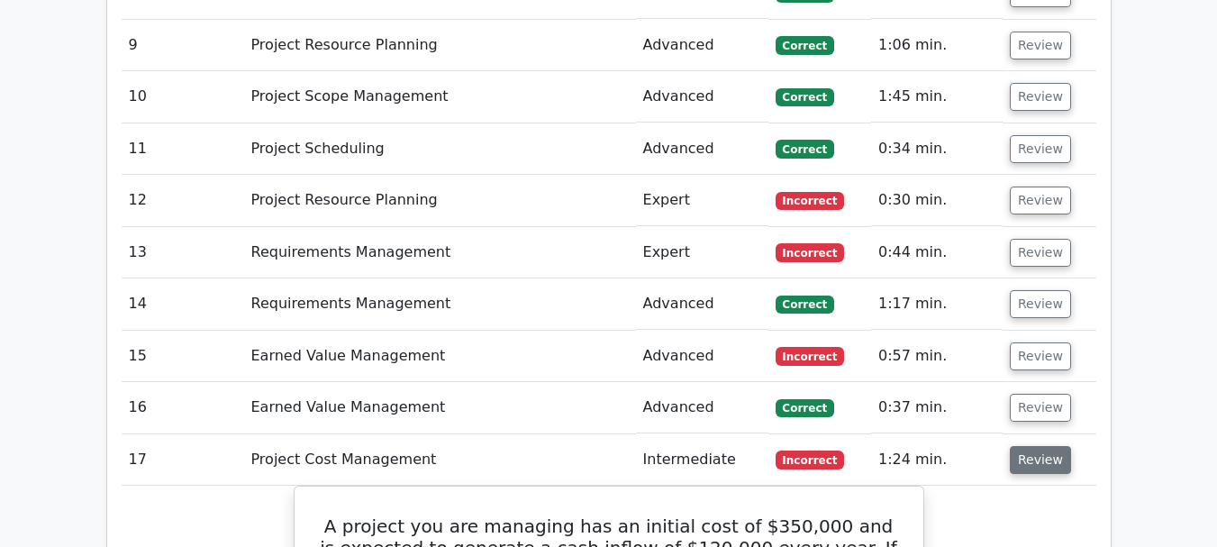
click at [1042, 446] on button "Review" at bounding box center [1040, 460] width 61 height 28
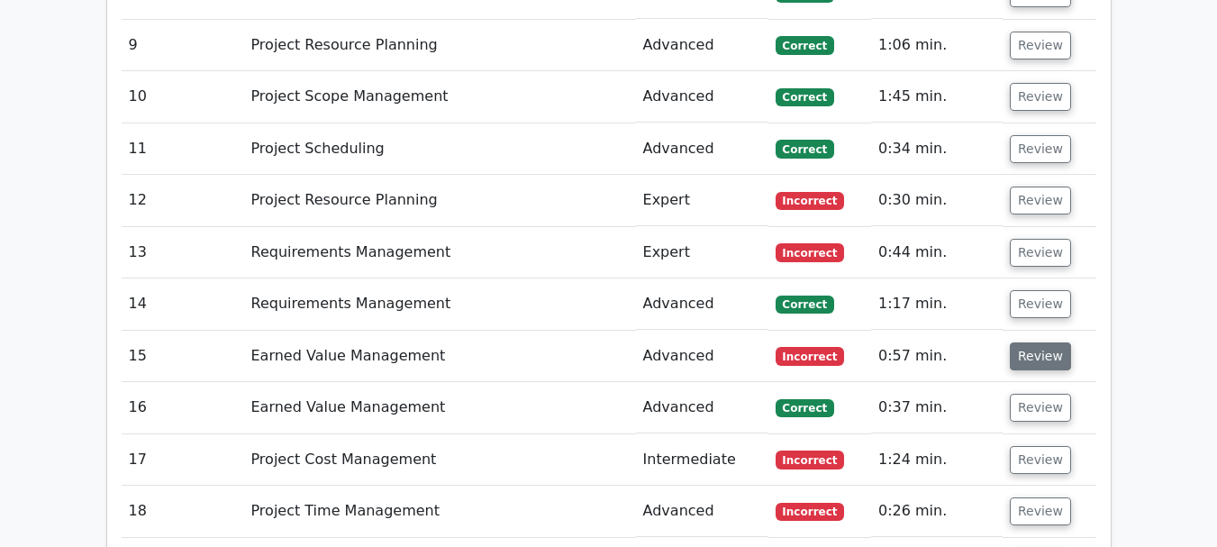
click at [1038, 342] on button "Review" at bounding box center [1040, 356] width 61 height 28
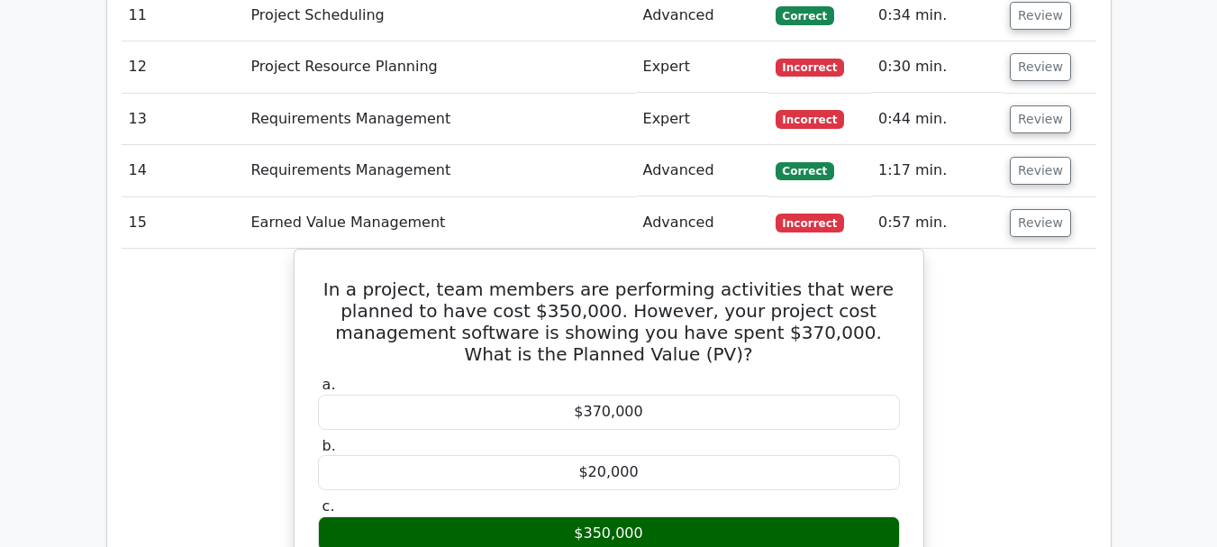
scroll to position [3878, 0]
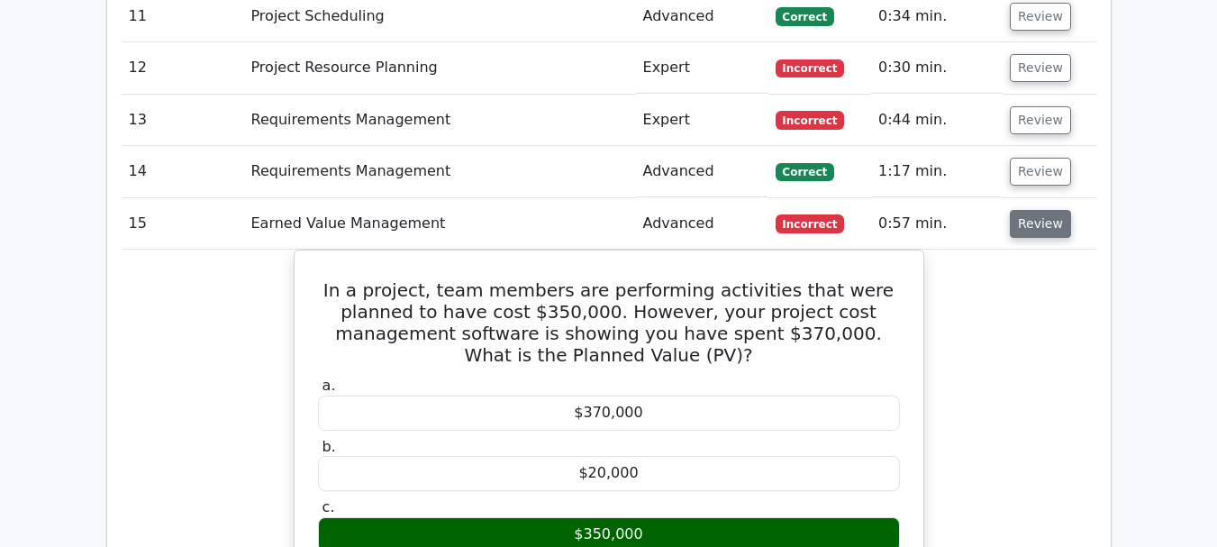
click at [1038, 210] on button "Review" at bounding box center [1040, 224] width 61 height 28
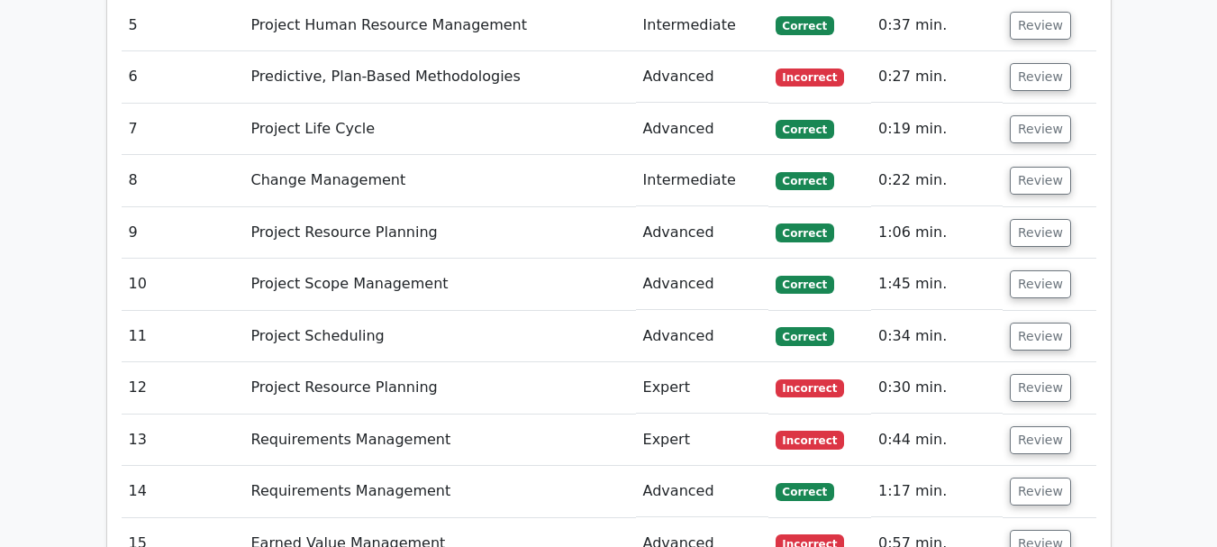
scroll to position [3553, 0]
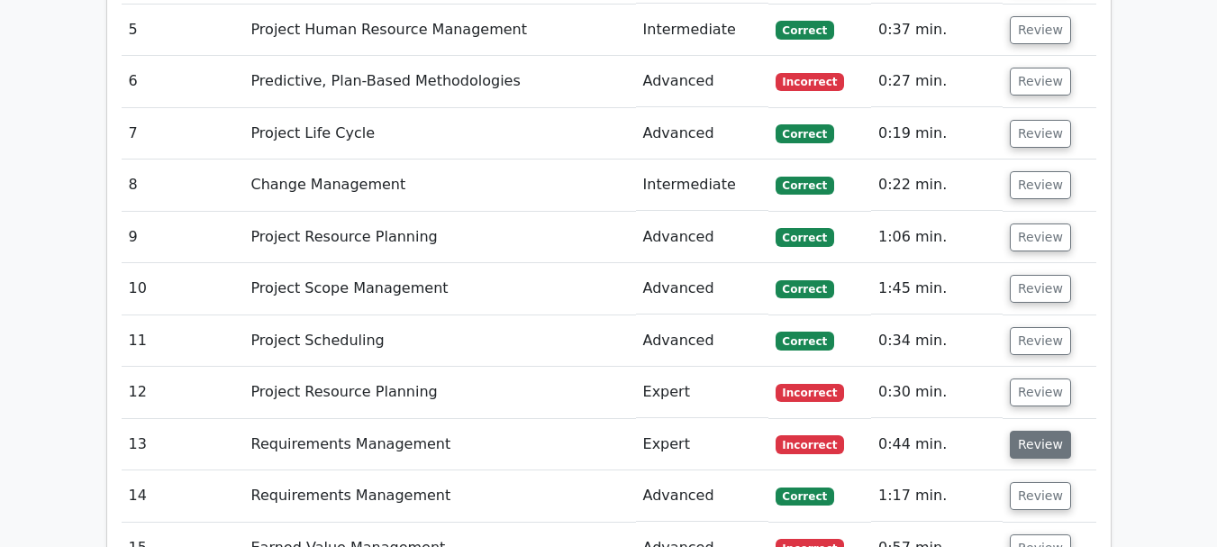
click at [1037, 431] on button "Review" at bounding box center [1040, 445] width 61 height 28
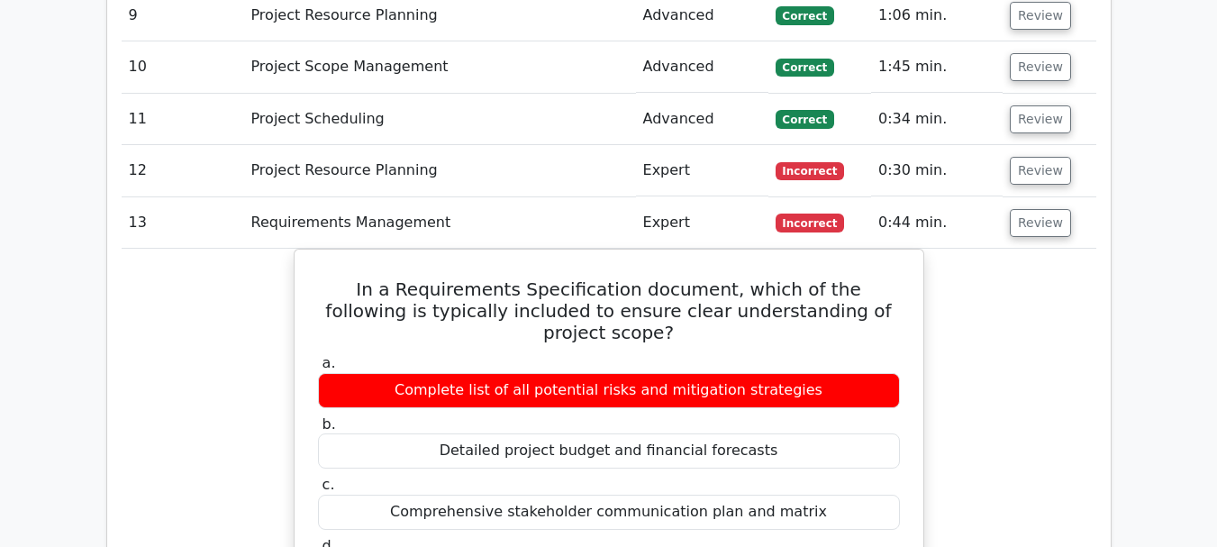
scroll to position [3770, 0]
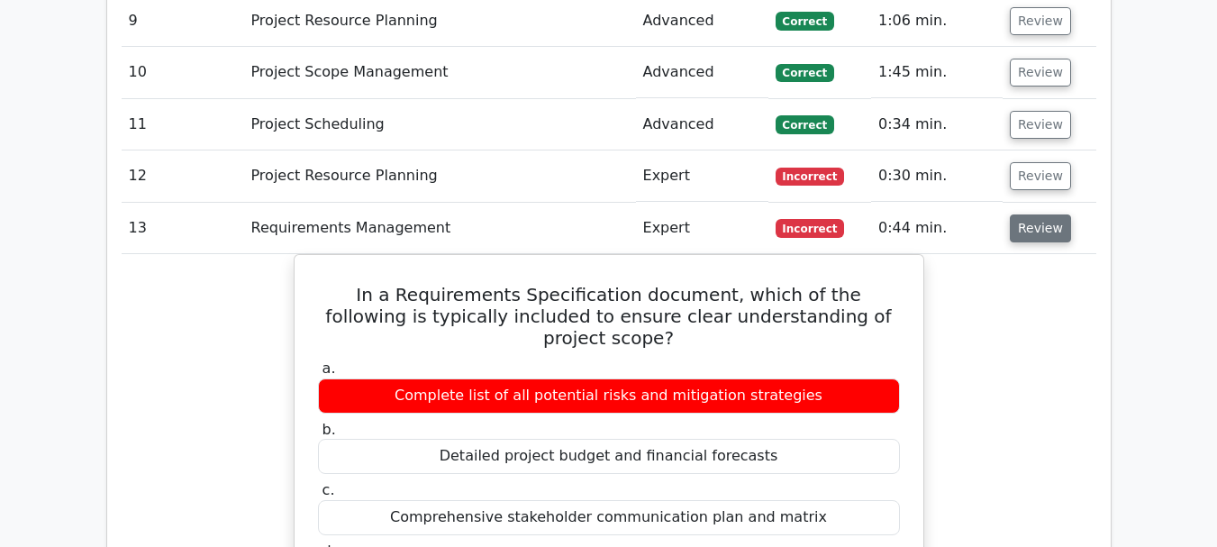
click at [1045, 214] on button "Review" at bounding box center [1040, 228] width 61 height 28
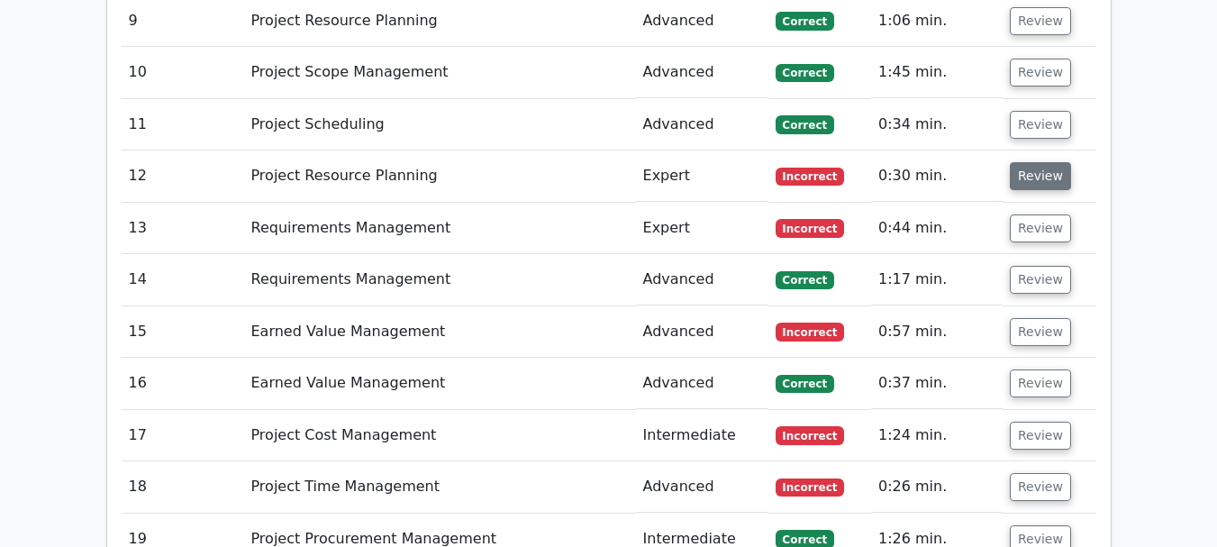
click at [1039, 162] on button "Review" at bounding box center [1040, 176] width 61 height 28
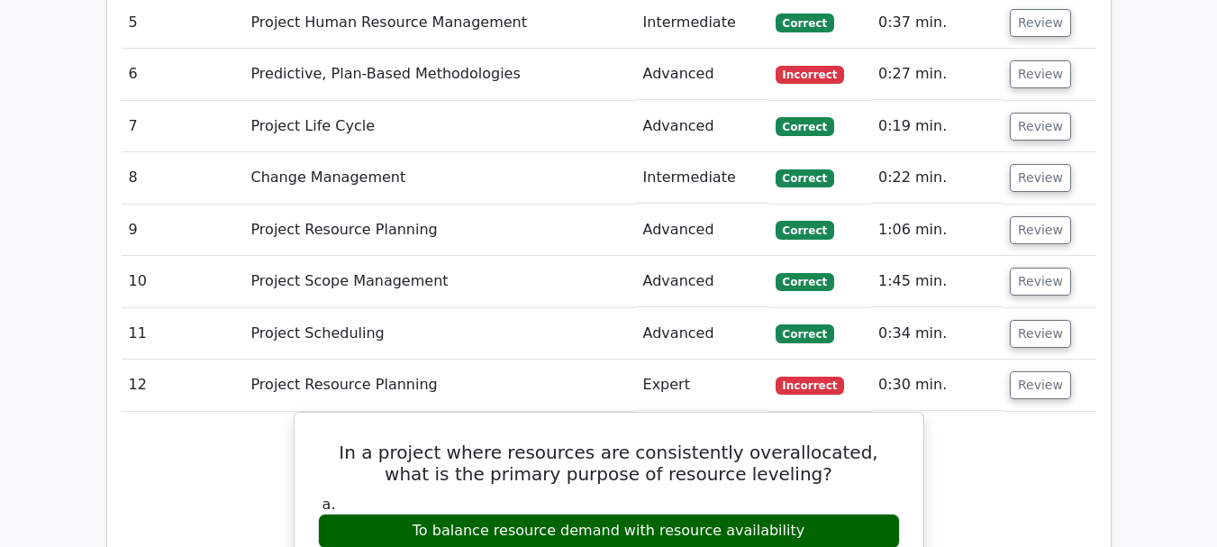
scroll to position [3506, 0]
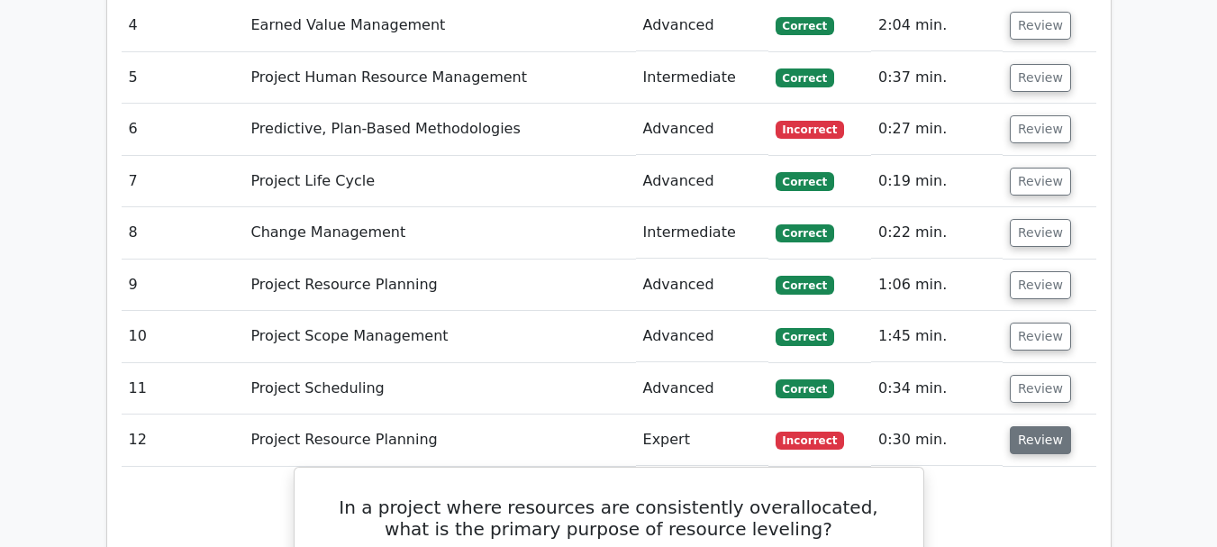
click at [1044, 426] on button "Review" at bounding box center [1040, 440] width 61 height 28
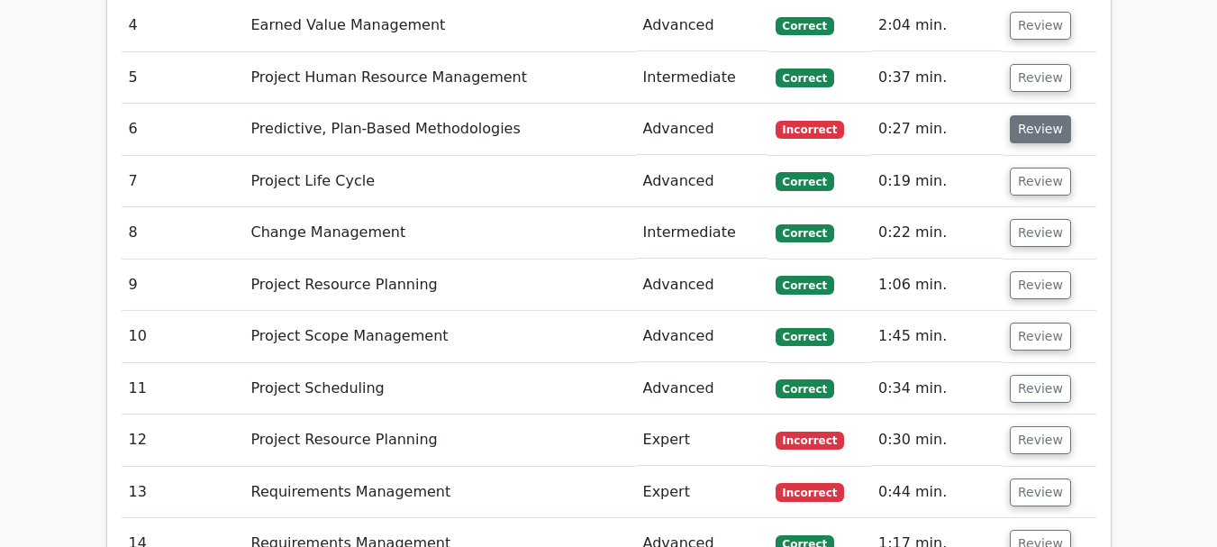
click at [1038, 115] on button "Review" at bounding box center [1040, 129] width 61 height 28
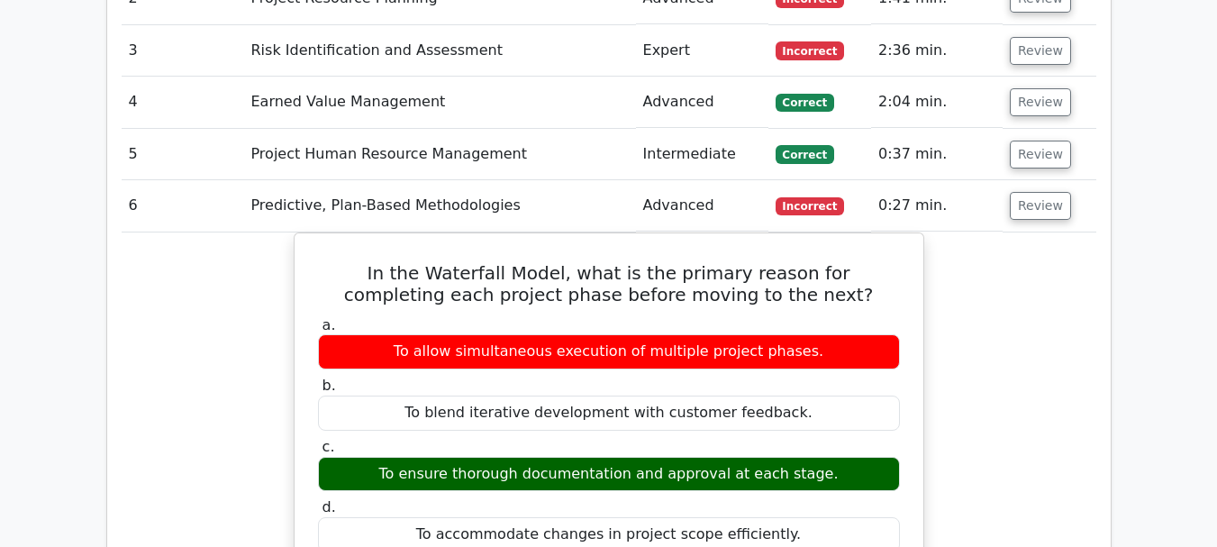
scroll to position [3397, 0]
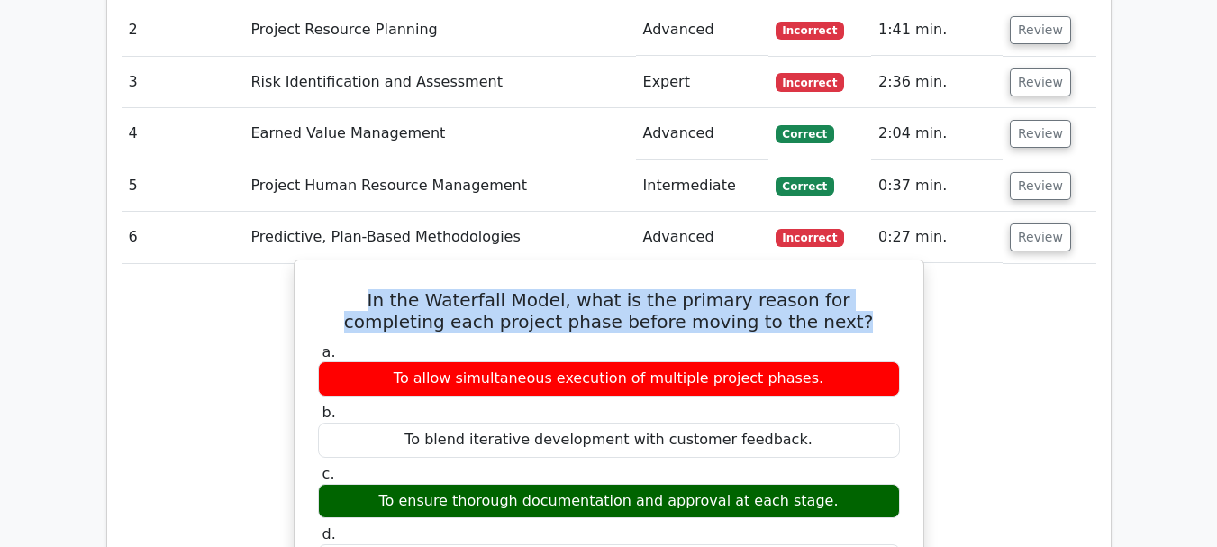
drag, startPoint x: 319, startPoint y: 196, endPoint x: 787, endPoint y: 215, distance: 468.1
click at [787, 289] on h5 "In the Waterfall Model, what is the primary reason for completing each project …" at bounding box center [609, 310] width 586 height 43
copy h5 "In the Waterfall Model, what is the primary reason for completing each project …"
drag, startPoint x: 401, startPoint y: 399, endPoint x: 815, endPoint y: 403, distance: 413.7
click at [815, 484] on div "To ensure thorough documentation and approval at each stage." at bounding box center [609, 501] width 582 height 35
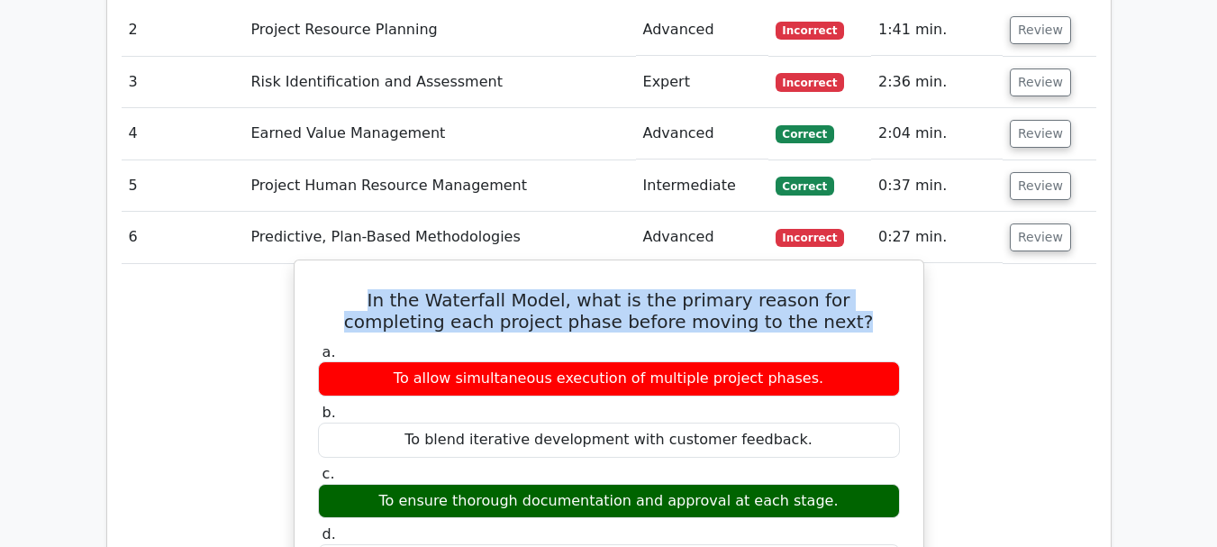
copy div "To ensure thorough documentation and approval at each stage"
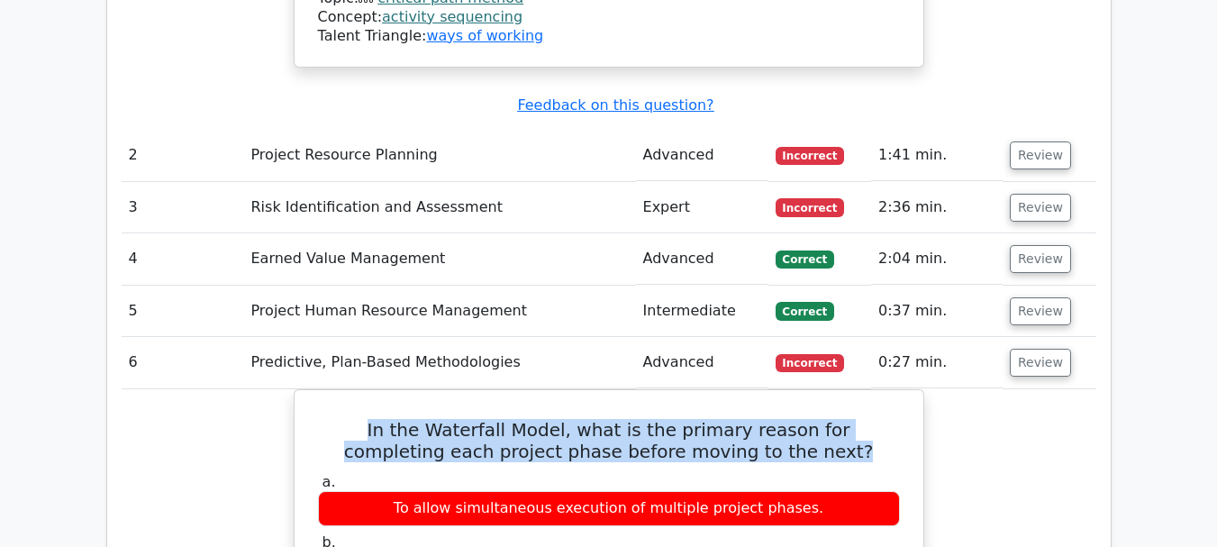
scroll to position [3229, 0]
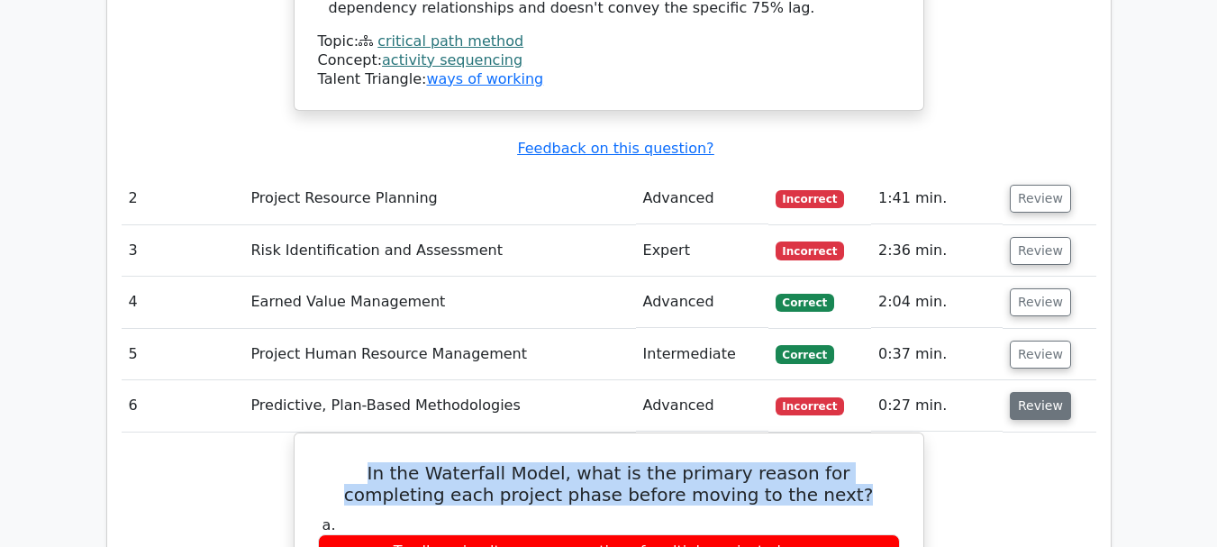
click at [1033, 392] on button "Review" at bounding box center [1040, 406] width 61 height 28
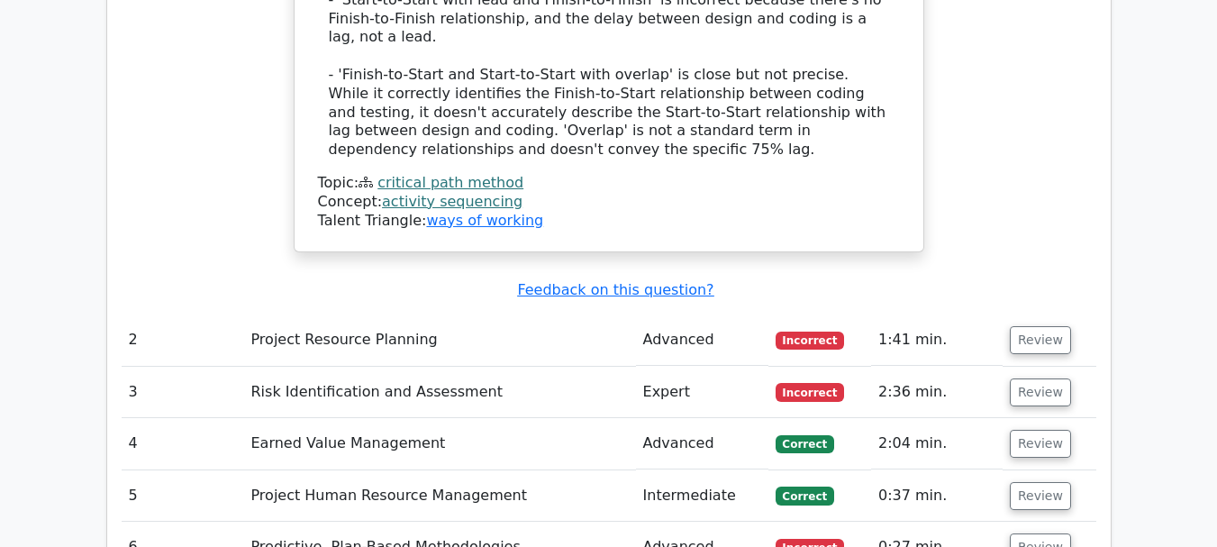
scroll to position [3085, 0]
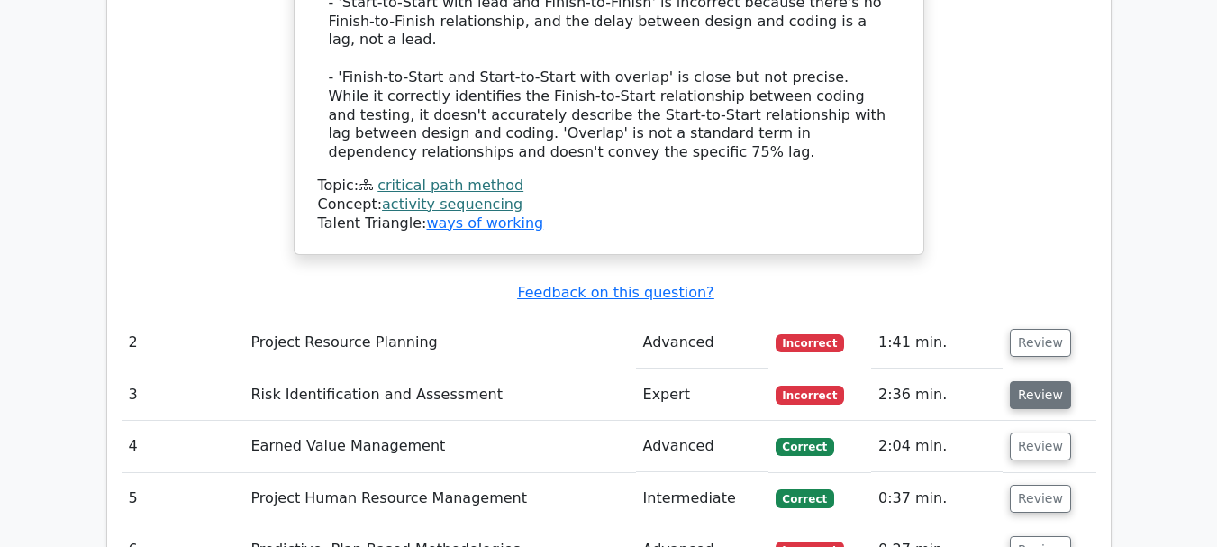
click at [1029, 381] on button "Review" at bounding box center [1040, 395] width 61 height 28
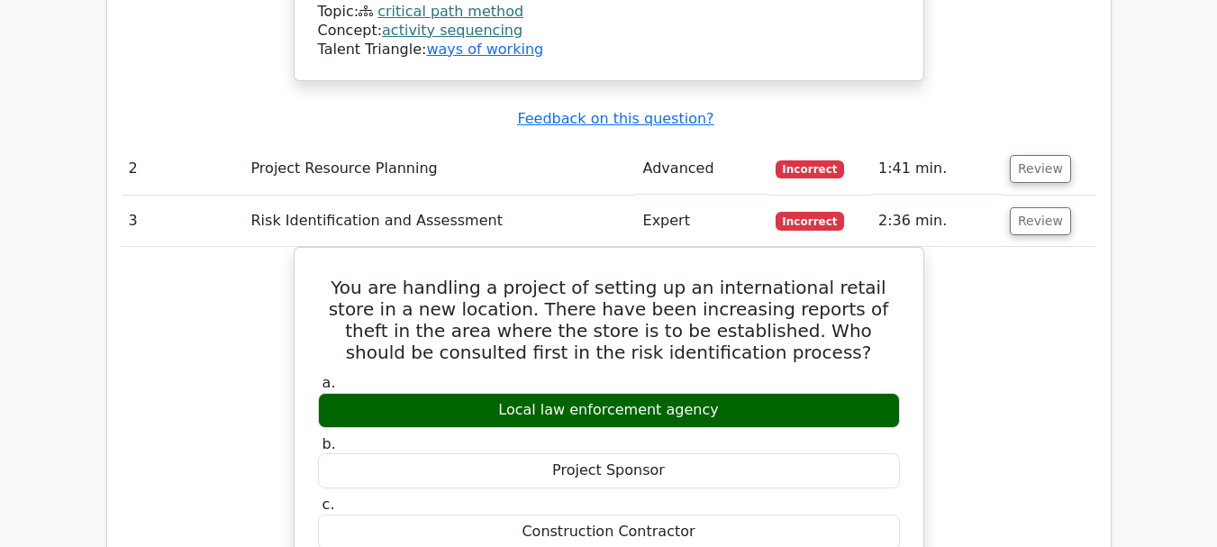
scroll to position [3301, 0]
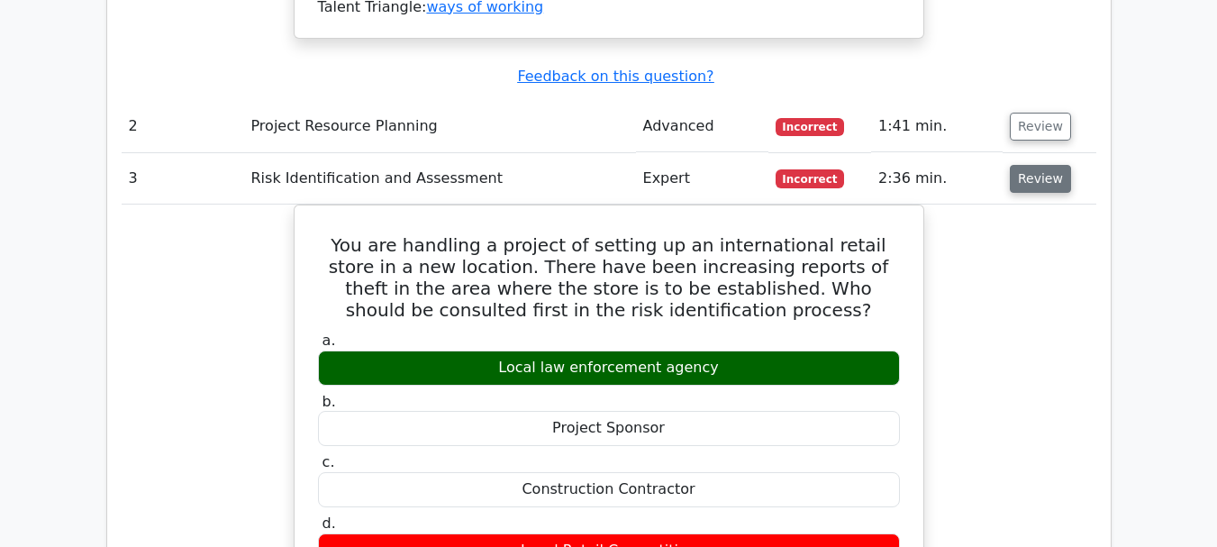
click at [1031, 165] on button "Review" at bounding box center [1040, 179] width 61 height 28
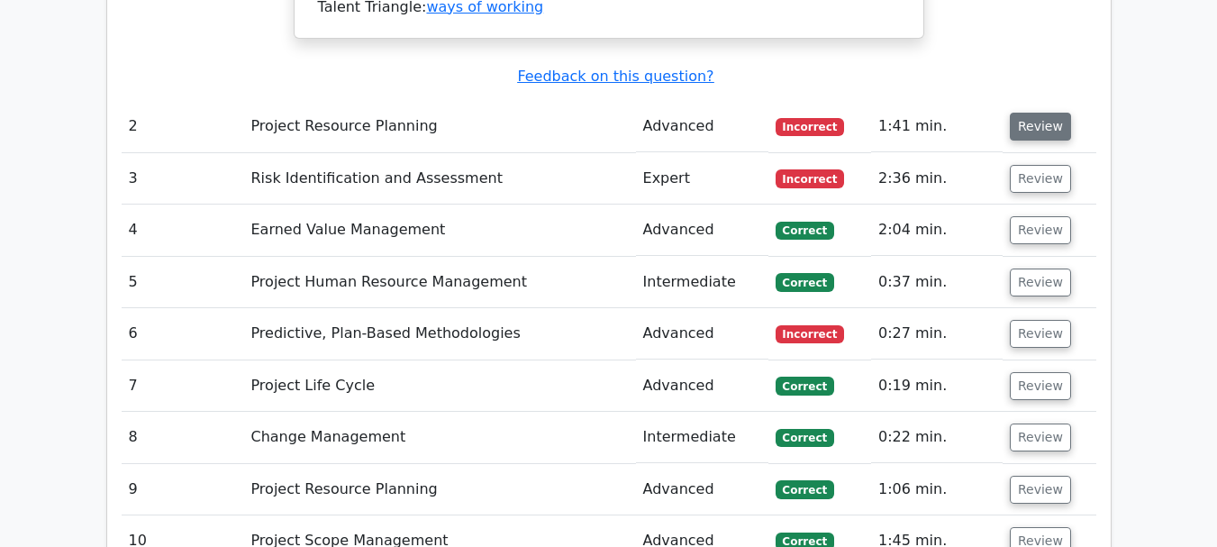
click at [1039, 113] on button "Review" at bounding box center [1040, 127] width 61 height 28
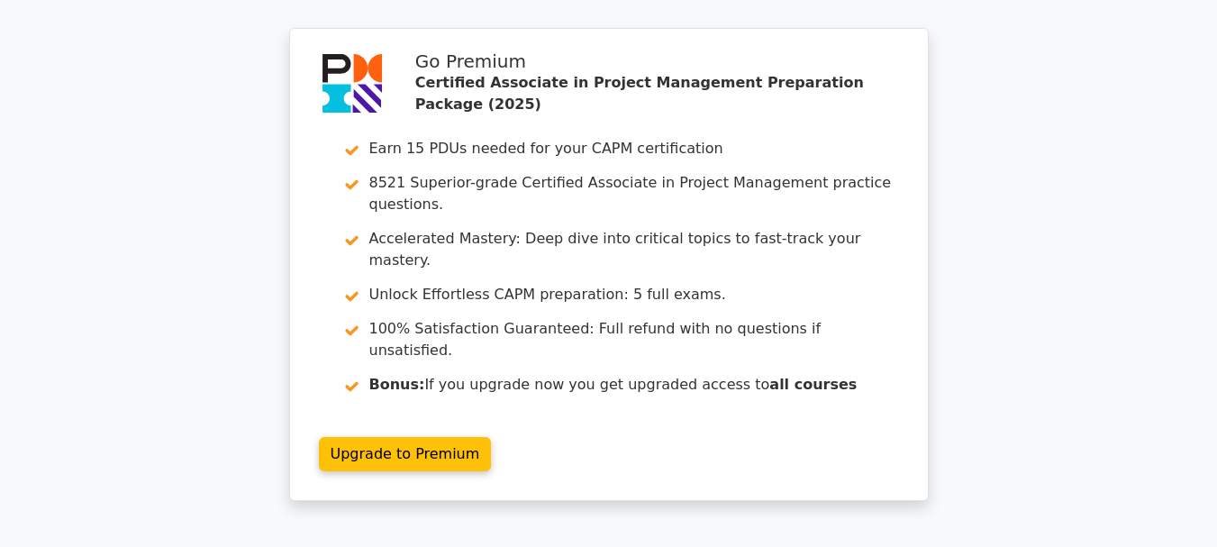
scroll to position [5960, 0]
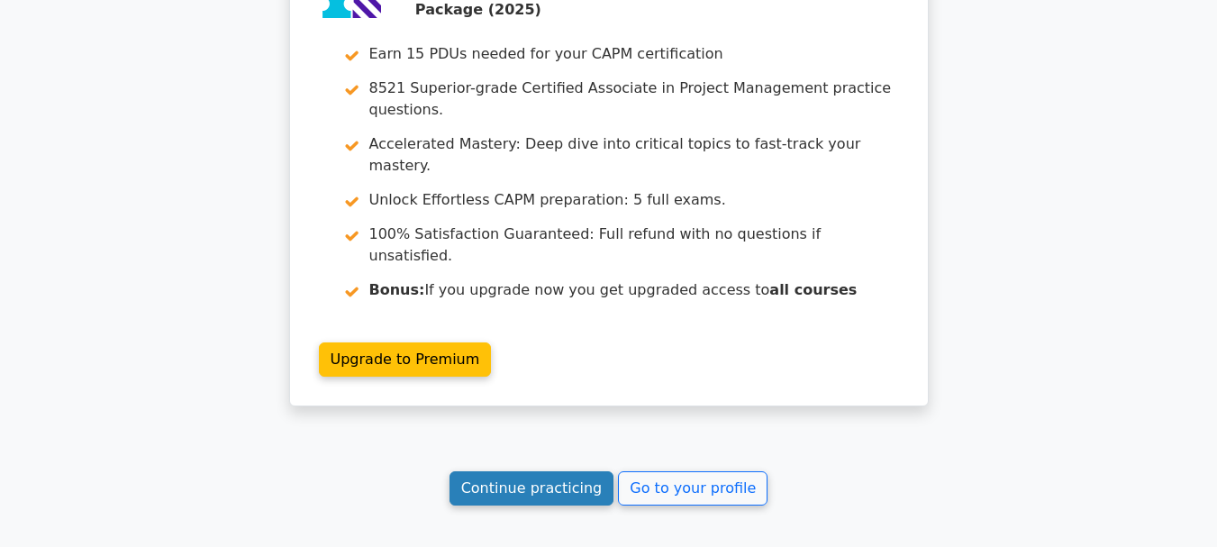
click at [544, 471] on link "Continue practicing" at bounding box center [532, 488] width 165 height 34
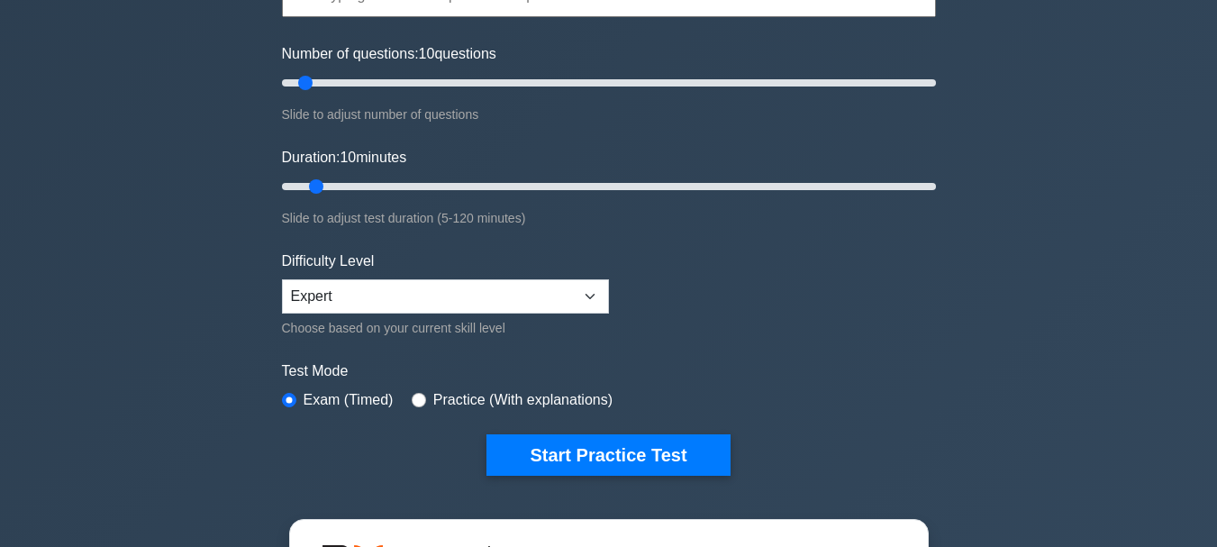
scroll to position [245, 0]
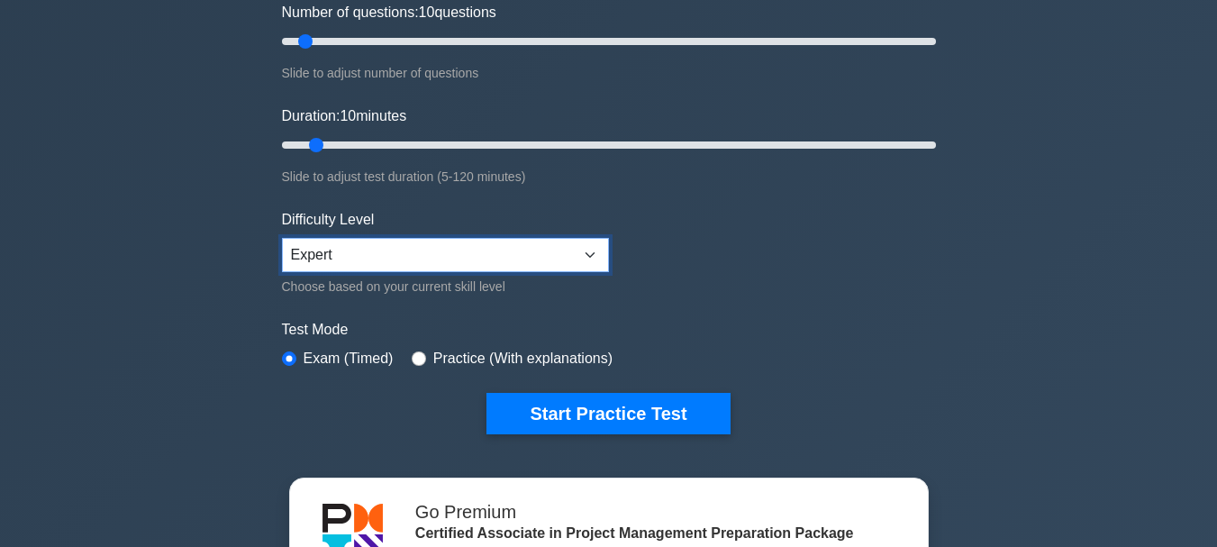
click at [487, 249] on select "Beginner Intermediate Expert" at bounding box center [445, 255] width 327 height 34
select select "intermediate"
click at [282, 238] on select "Beginner Intermediate Expert" at bounding box center [445, 255] width 327 height 34
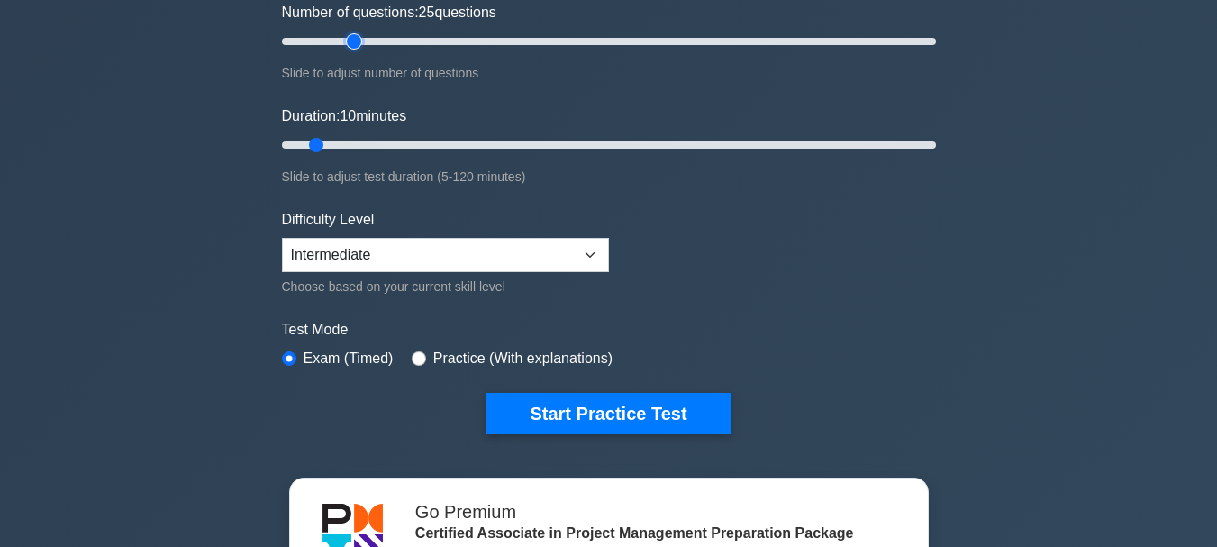
click at [349, 38] on input "Number of questions: 25 questions" at bounding box center [609, 42] width 654 height 22
type input "20"
click at [342, 41] on input "Number of questions: 25 questions" at bounding box center [609, 42] width 654 height 22
click at [355, 142] on input "Duration: 10 minutes" at bounding box center [609, 145] width 654 height 22
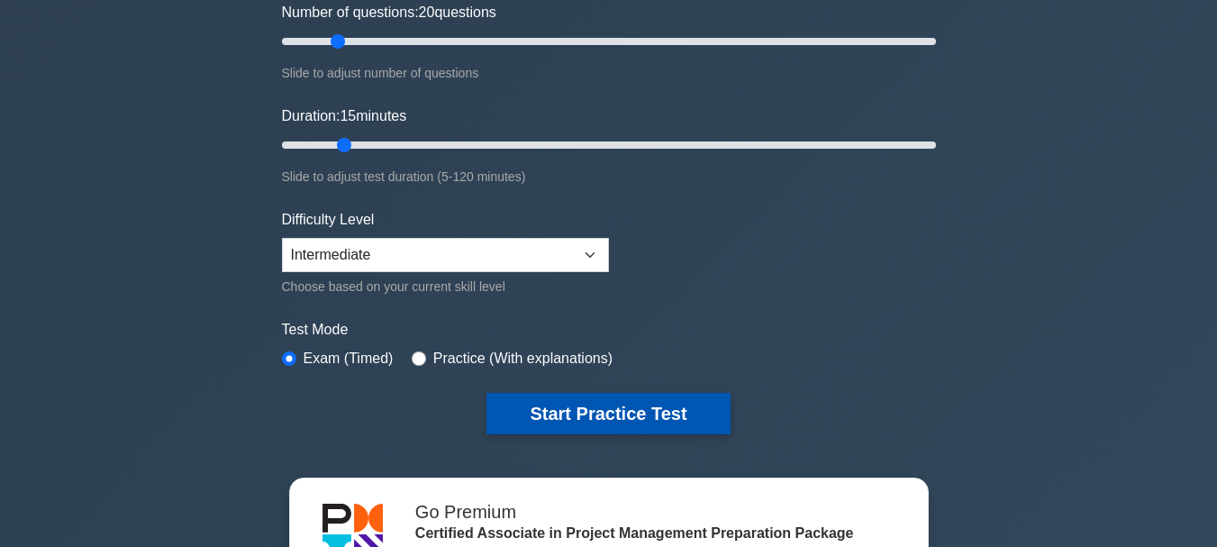
click at [605, 414] on button "Start Practice Test" at bounding box center [608, 413] width 243 height 41
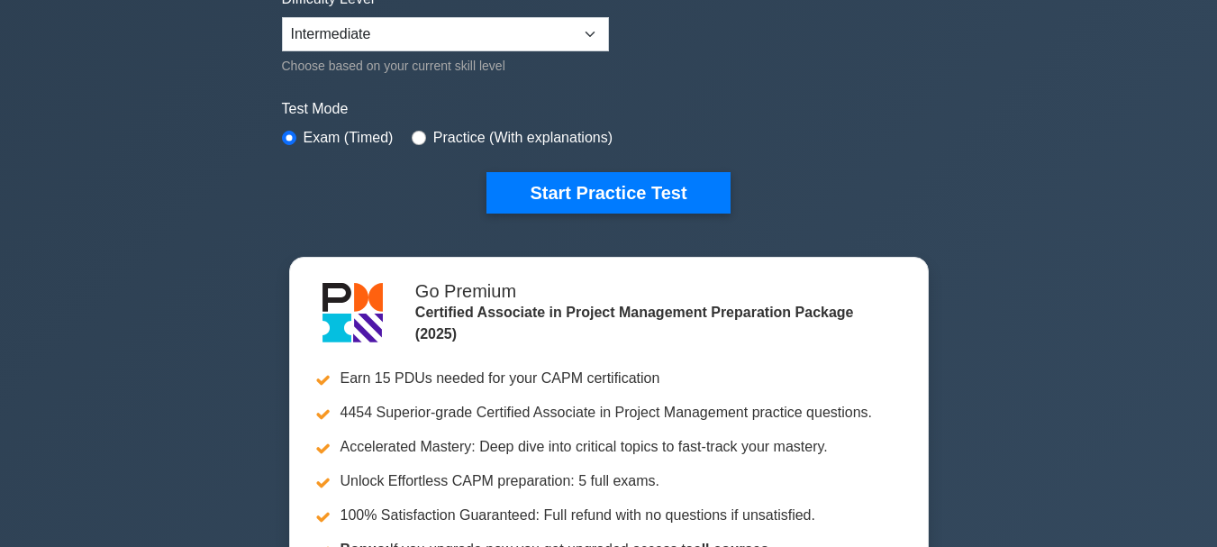
scroll to position [479, 0]
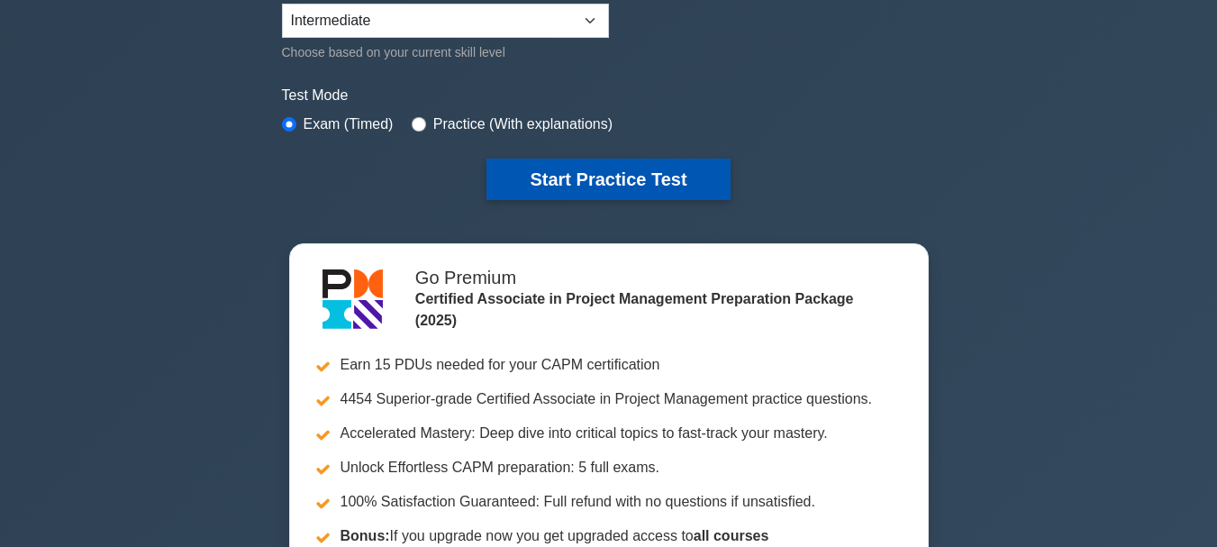
click at [617, 177] on button "Start Practice Test" at bounding box center [608, 179] width 243 height 41
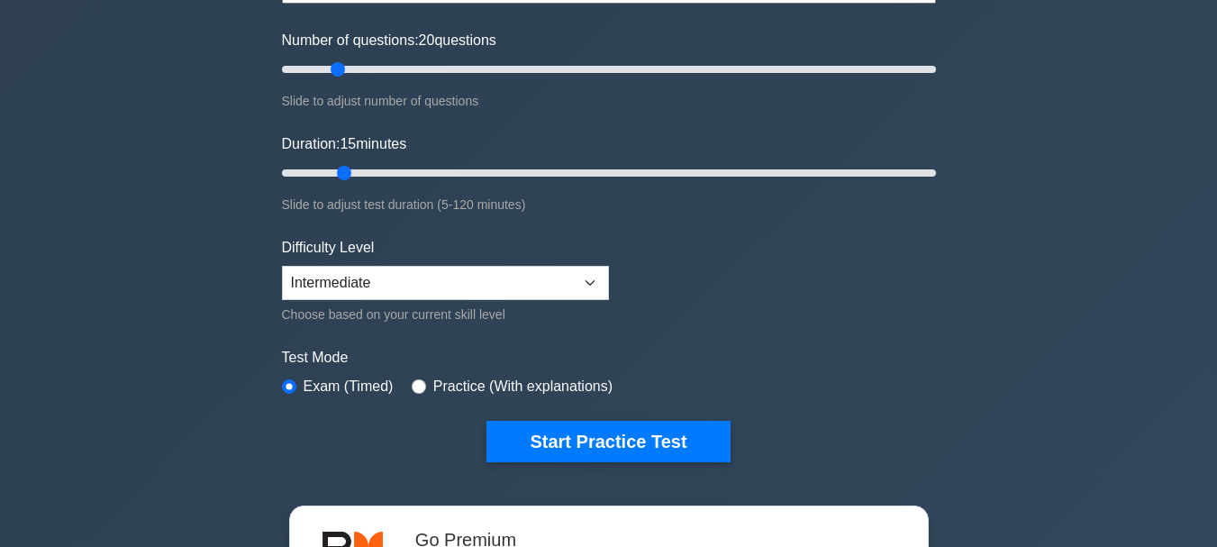
scroll to position [204, 0]
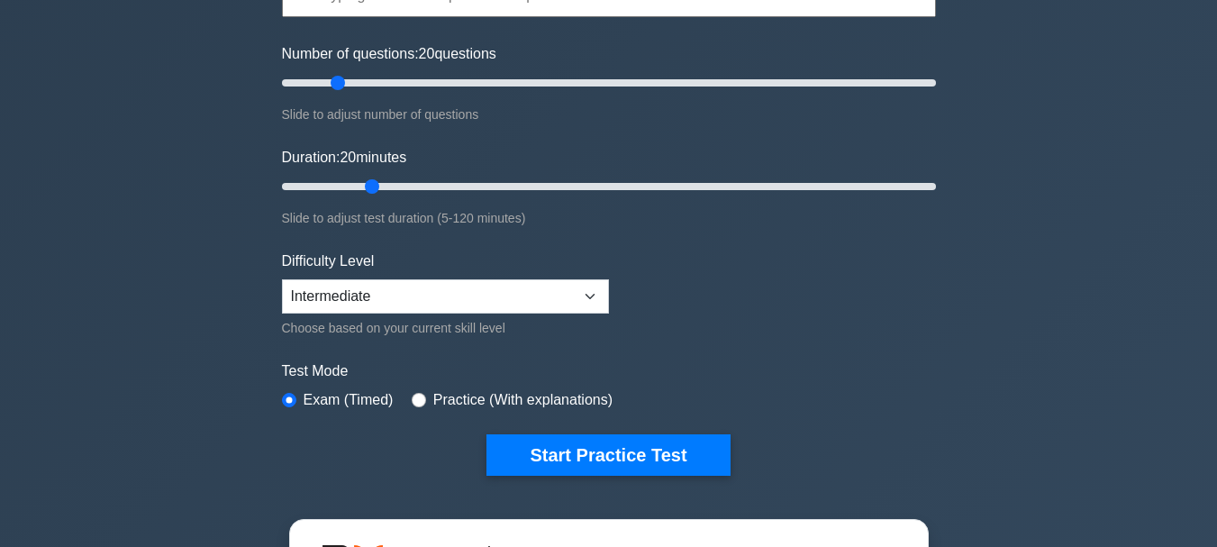
drag, startPoint x: 348, startPoint y: 184, endPoint x: 360, endPoint y: 184, distance: 12.6
type input "20"
click at [360, 184] on input "Duration: 20 minutes" at bounding box center [609, 187] width 654 height 22
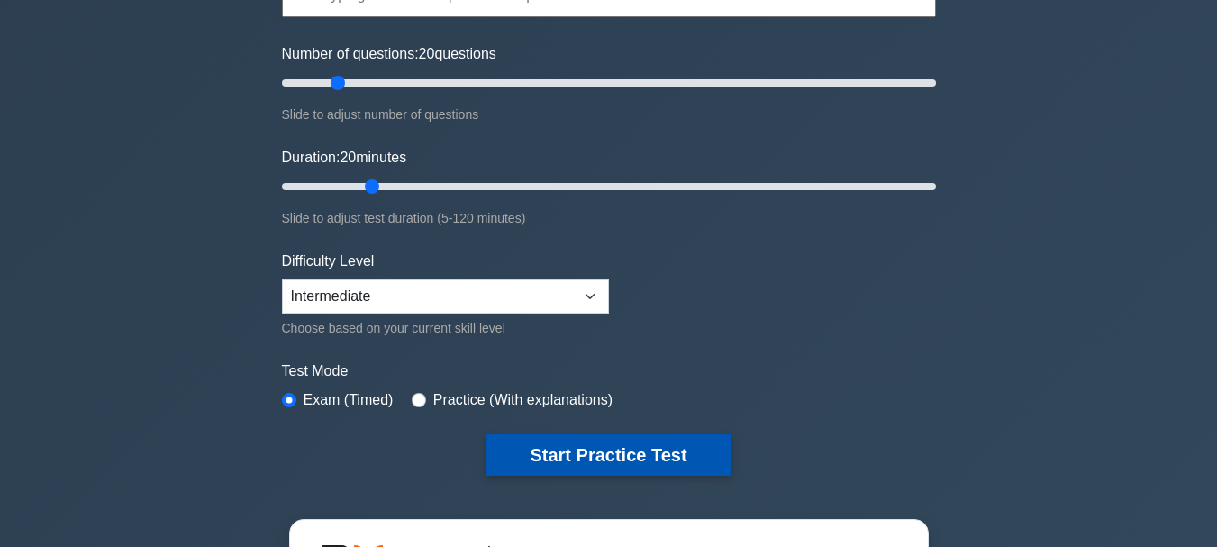
click at [608, 448] on button "Start Practice Test" at bounding box center [608, 454] width 243 height 41
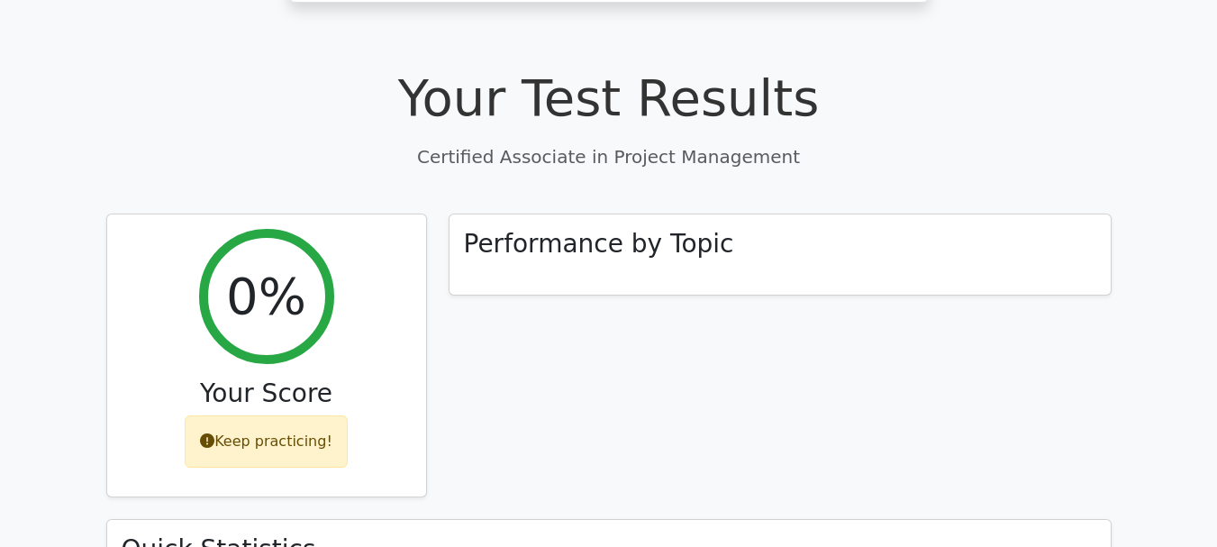
scroll to position [559, 0]
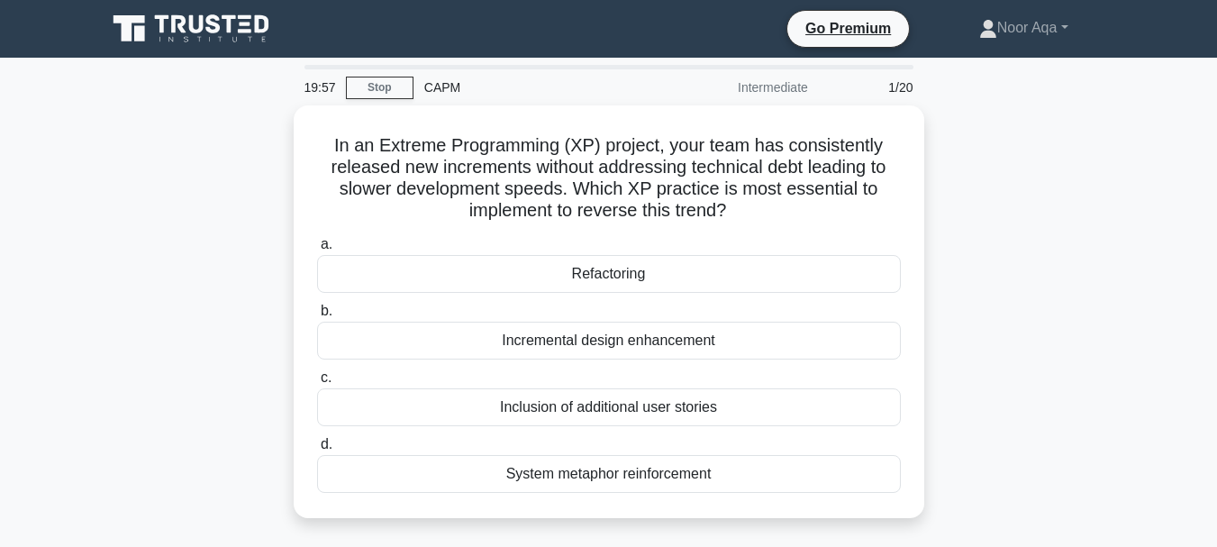
scroll to position [36, 0]
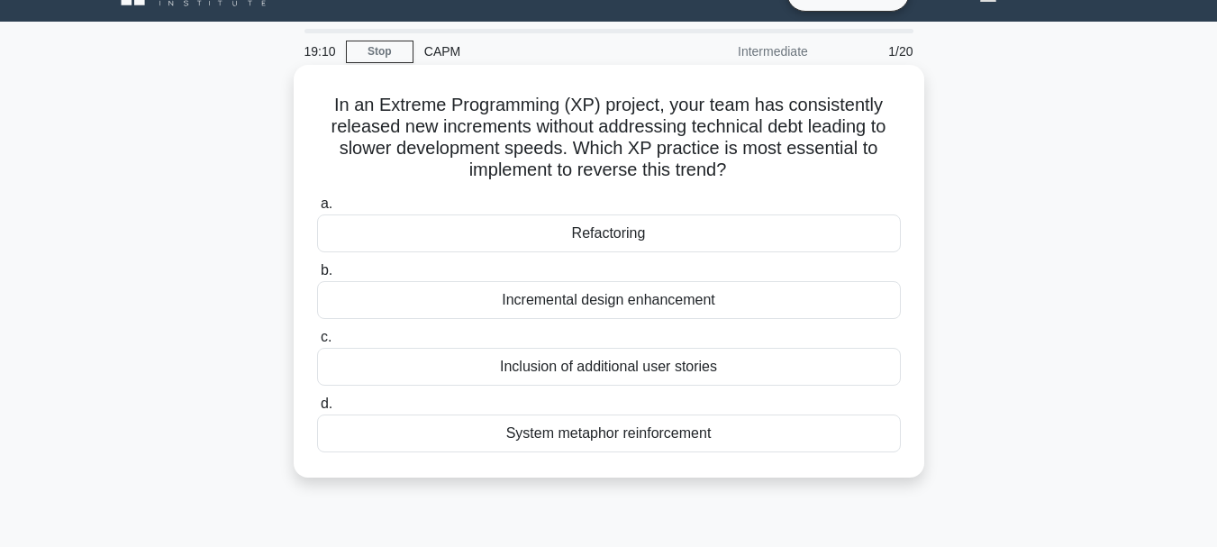
click at [611, 300] on div "Incremental design enhancement" at bounding box center [609, 300] width 584 height 38
click at [317, 277] on input "b. Incremental design enhancement" at bounding box center [317, 271] width 0 height 12
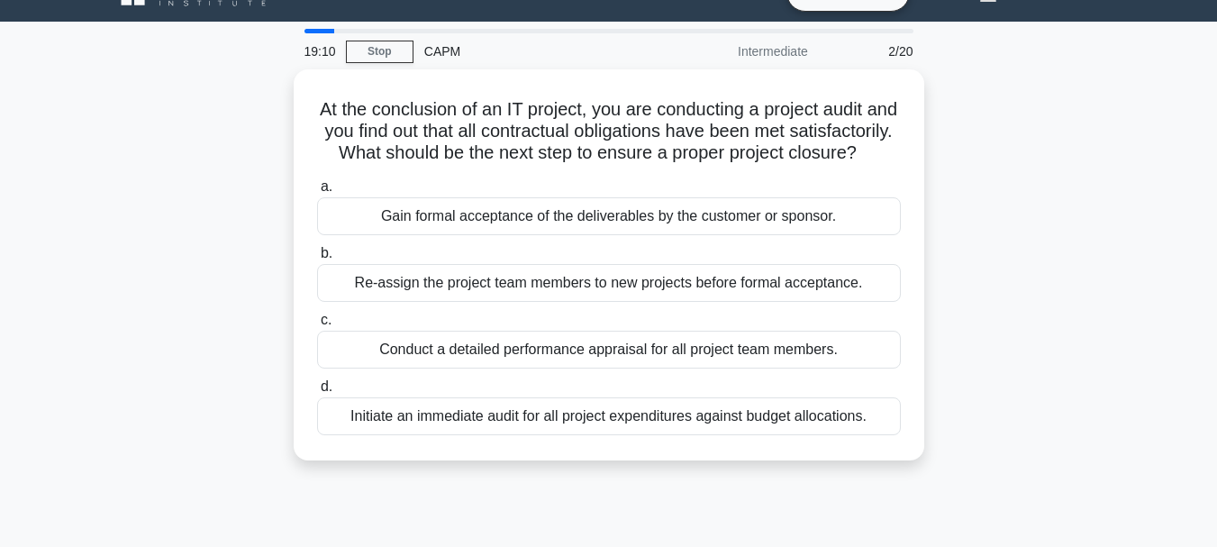
scroll to position [0, 0]
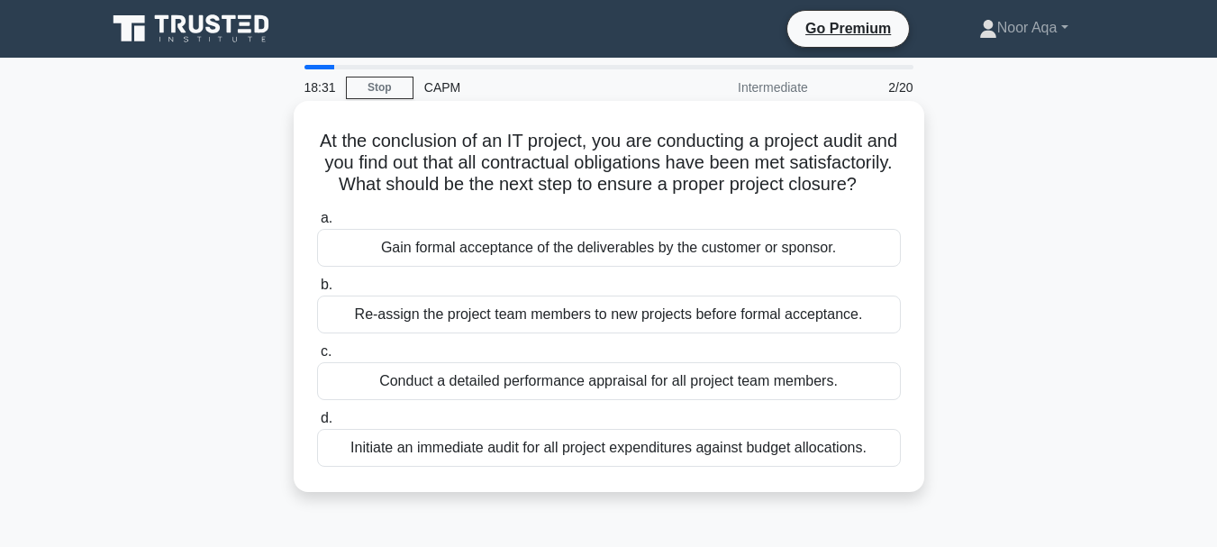
click at [586, 267] on div "Gain formal acceptance of the deliverables by the customer or sponsor." at bounding box center [609, 248] width 584 height 38
click at [317, 224] on input "a. Gain formal acceptance of the deliverables by the customer or sponsor." at bounding box center [317, 219] width 0 height 12
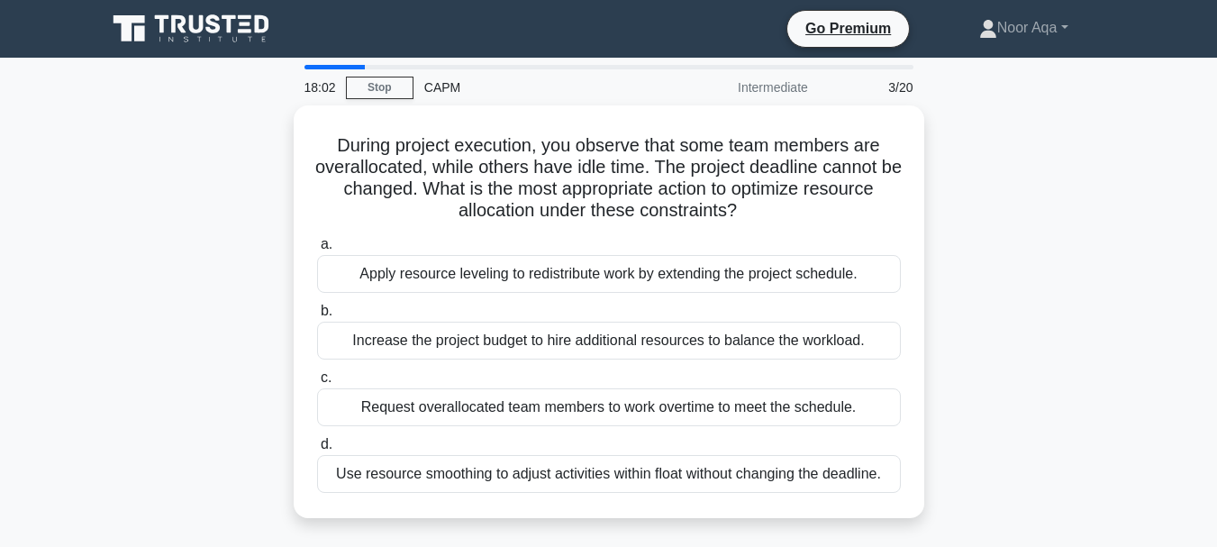
click at [586, 272] on div "Apply resource leveling to redistribute work by extending the project schedule." at bounding box center [609, 274] width 584 height 38
click at [317, 251] on input "a. Apply resource leveling to redistribute work by extending the project schedu…" at bounding box center [317, 245] width 0 height 12
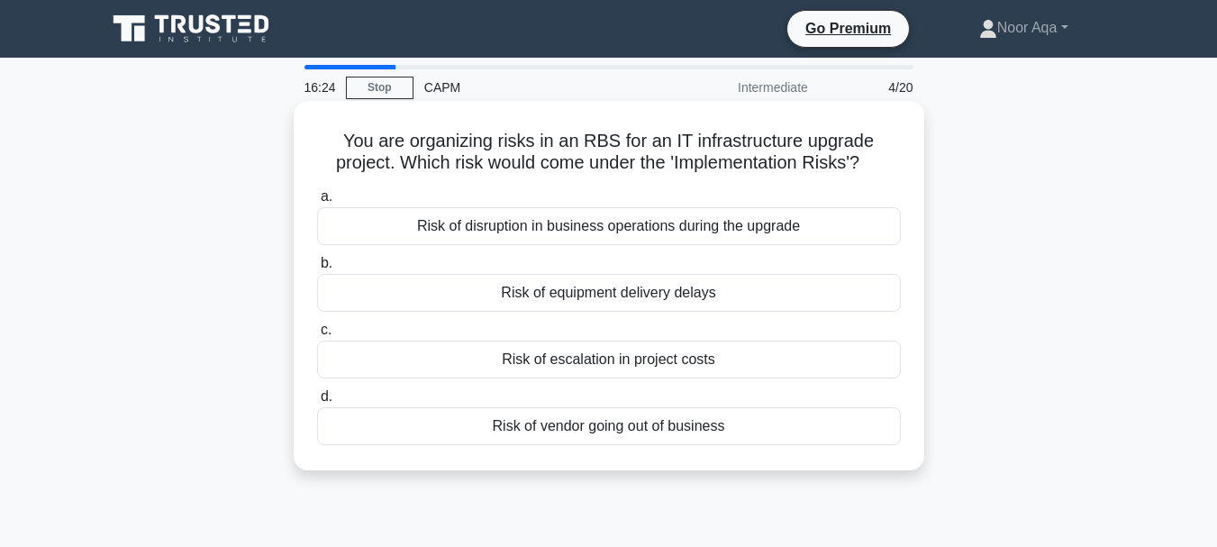
click at [581, 225] on div "Risk of disruption in business operations during the upgrade" at bounding box center [609, 226] width 584 height 38
click at [317, 203] on input "a. Risk of disruption in business operations during the upgrade" at bounding box center [317, 197] width 0 height 12
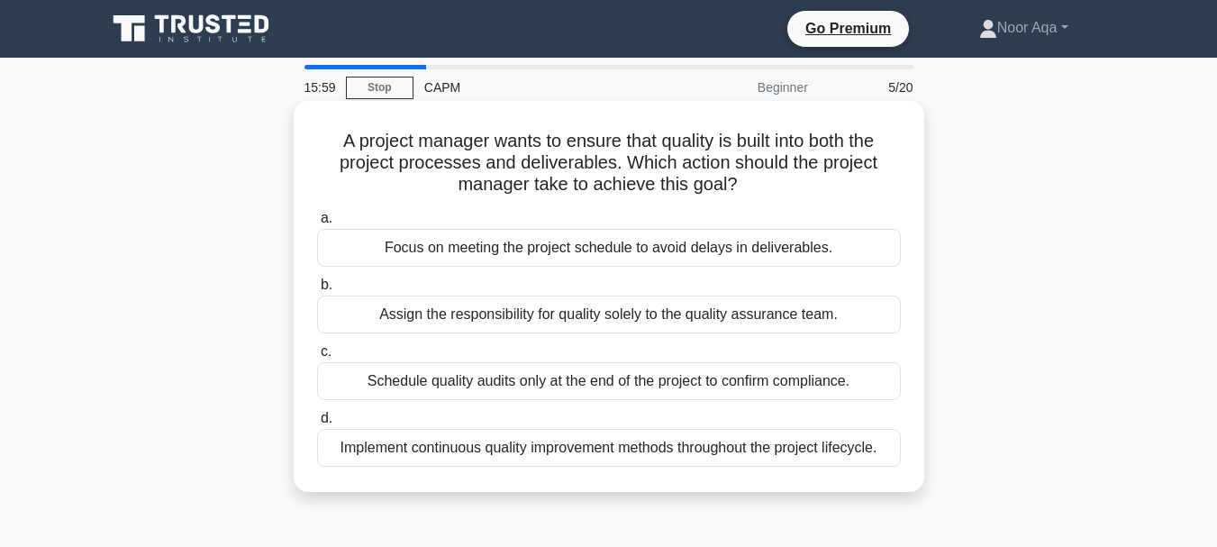
click at [519, 450] on div "Implement continuous quality improvement methods throughout the project lifecyc…" at bounding box center [609, 448] width 584 height 38
click at [317, 424] on input "d. Implement continuous quality improvement methods throughout the project life…" at bounding box center [317, 419] width 0 height 12
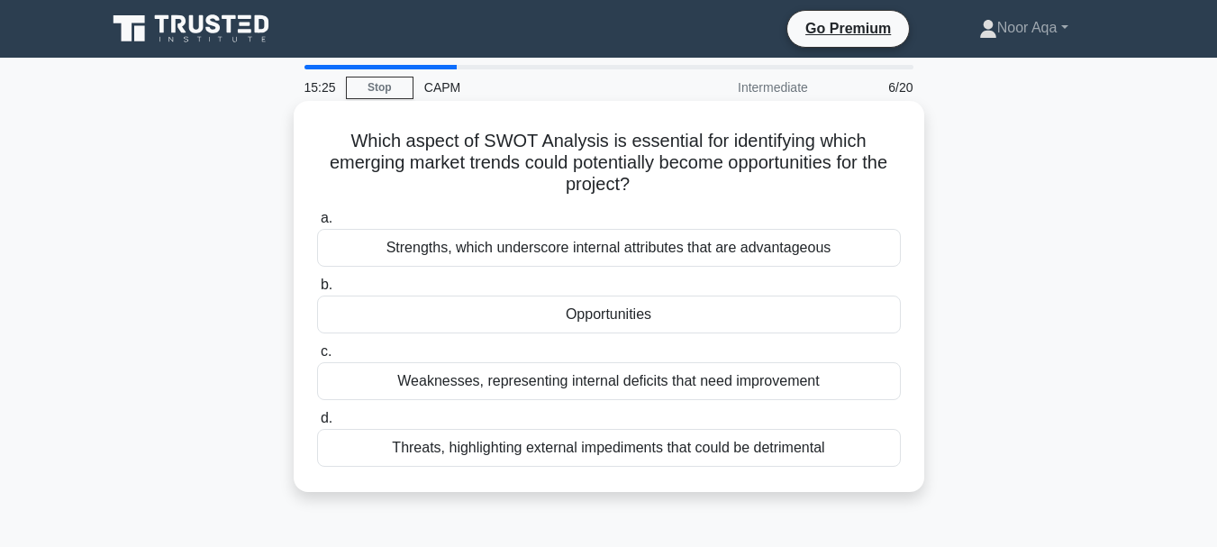
click at [597, 320] on div "Opportunities" at bounding box center [609, 315] width 584 height 38
click at [317, 291] on input "b. Opportunities" at bounding box center [317, 285] width 0 height 12
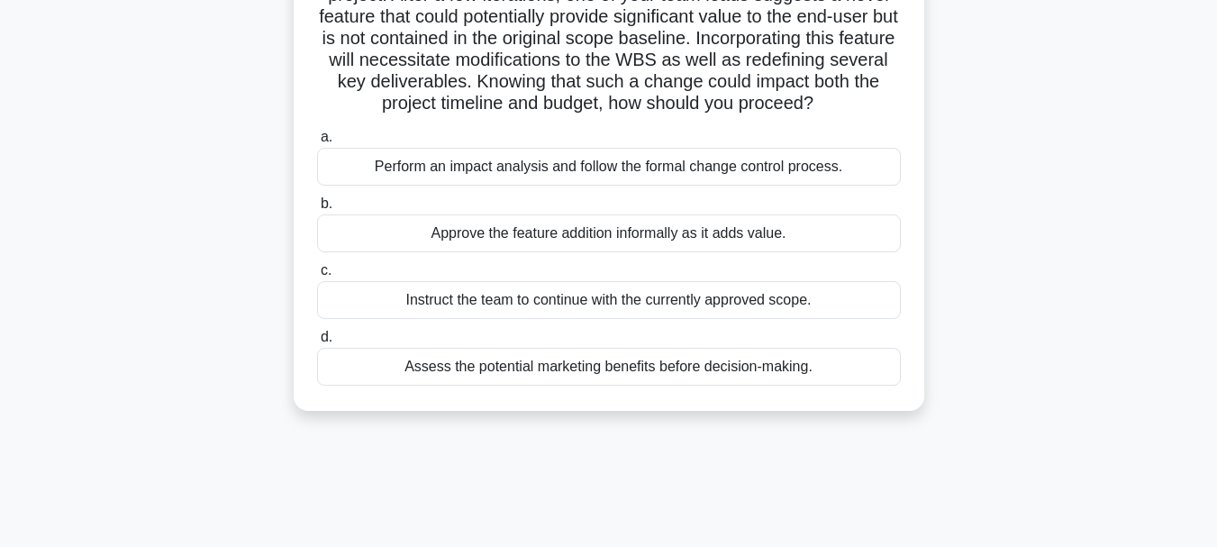
scroll to position [174, 0]
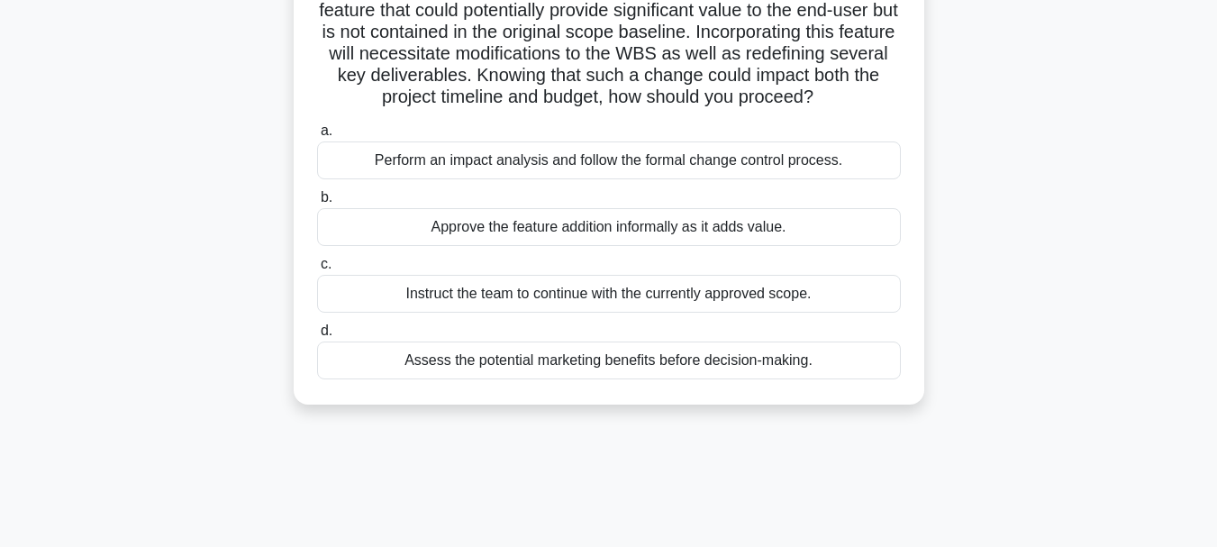
click at [595, 158] on div "Perform an impact analysis and follow the formal change control process." at bounding box center [609, 160] width 584 height 38
click at [317, 137] on input "a. Perform an impact analysis and follow the formal change control process." at bounding box center [317, 131] width 0 height 12
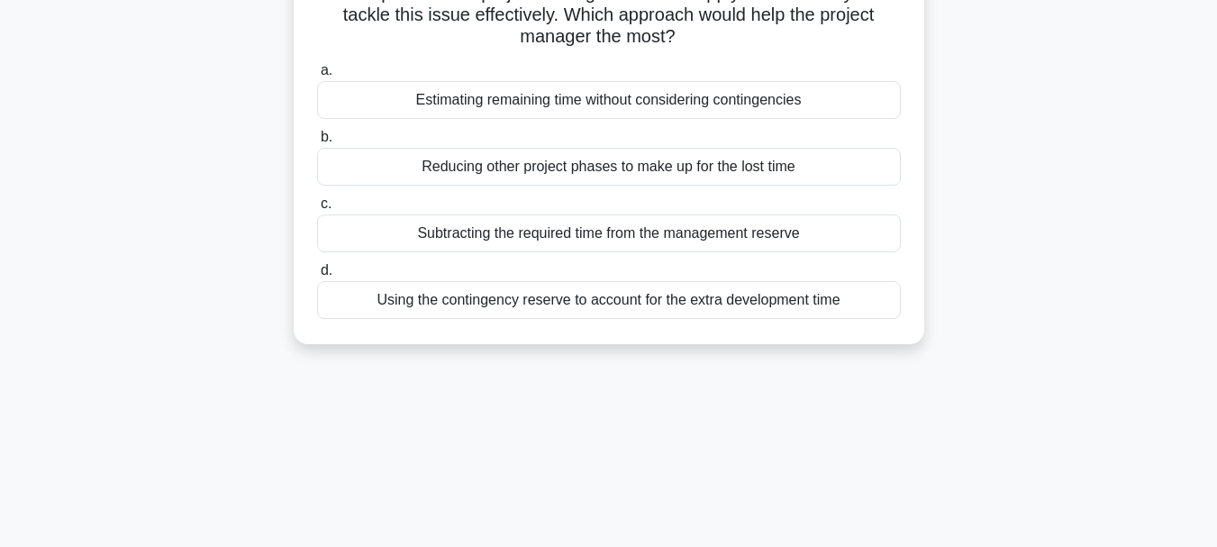
scroll to position [0, 0]
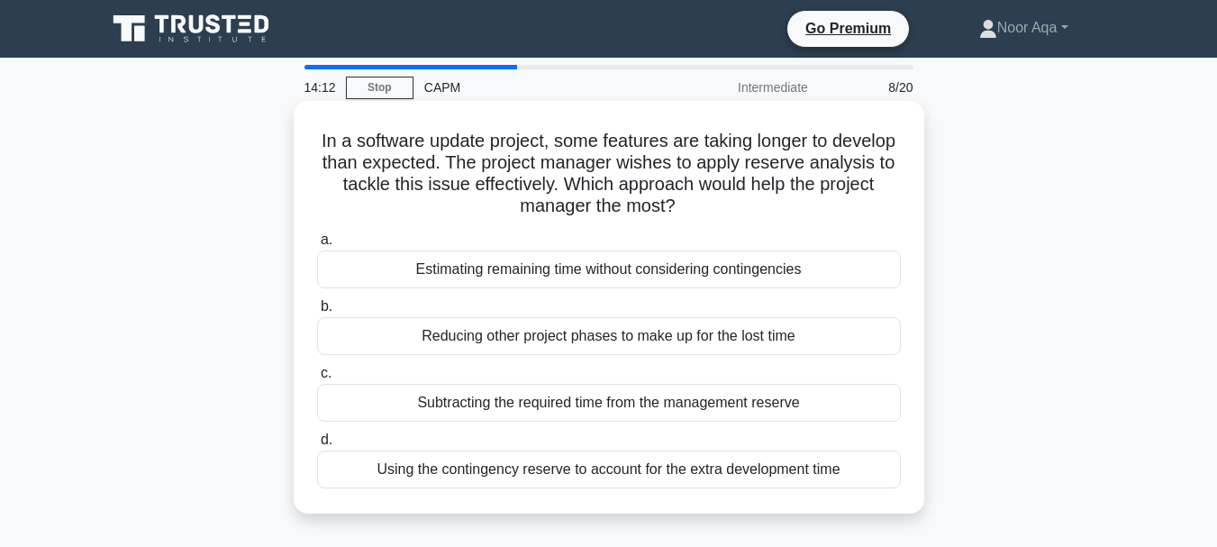
click at [598, 469] on div "Using the contingency reserve to account for the extra development time" at bounding box center [609, 470] width 584 height 38
click at [317, 446] on input "d. Using the contingency reserve to account for the extra development time" at bounding box center [317, 440] width 0 height 12
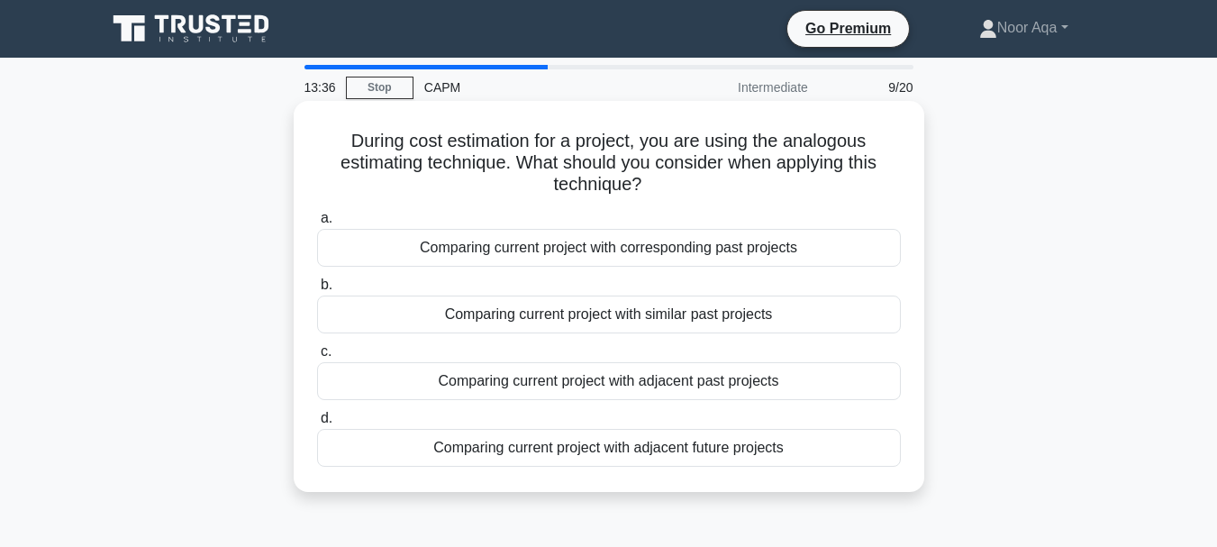
click at [612, 315] on div "Comparing current project with similar past projects" at bounding box center [609, 315] width 584 height 38
click at [317, 291] on input "b. Comparing current project with similar past projects" at bounding box center [317, 285] width 0 height 12
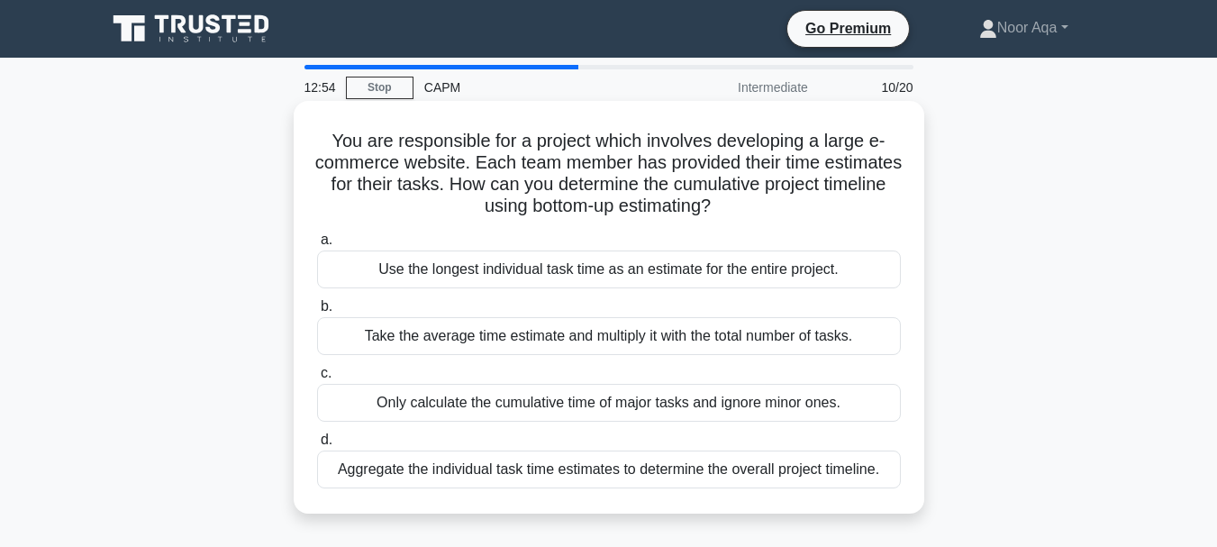
click at [639, 467] on div "Aggregate the individual task time estimates to determine the overall project t…" at bounding box center [609, 470] width 584 height 38
click at [317, 446] on input "d. Aggregate the individual task time estimates to determine the overall projec…" at bounding box center [317, 440] width 0 height 12
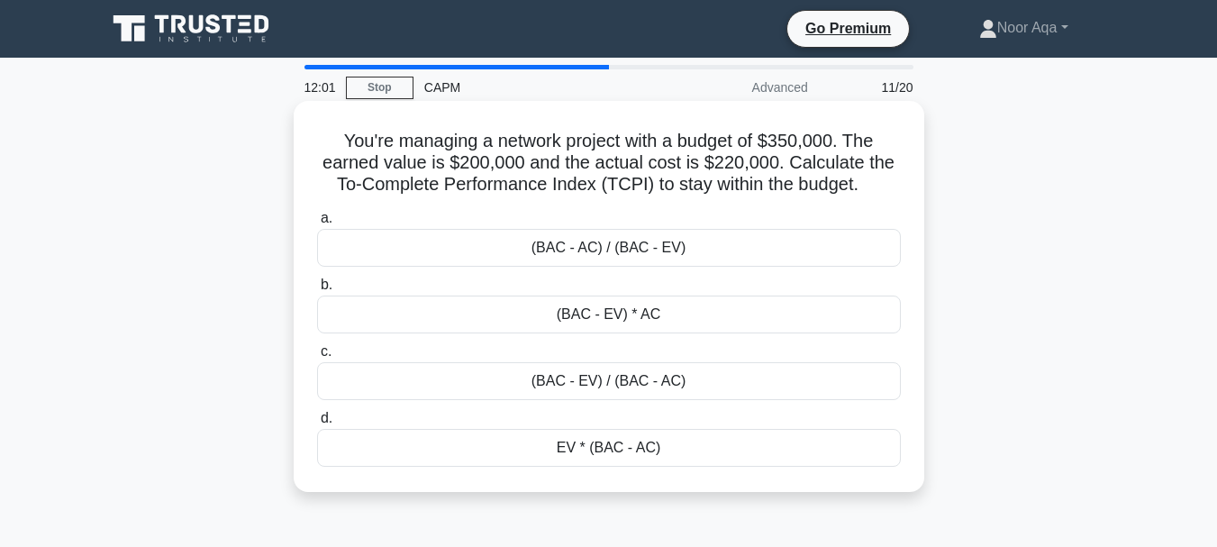
click at [583, 252] on div "(BAC - AC) / (BAC - EV)" at bounding box center [609, 248] width 584 height 38
click at [317, 224] on input "a. (BAC - AC) / (BAC - EV)" at bounding box center [317, 219] width 0 height 12
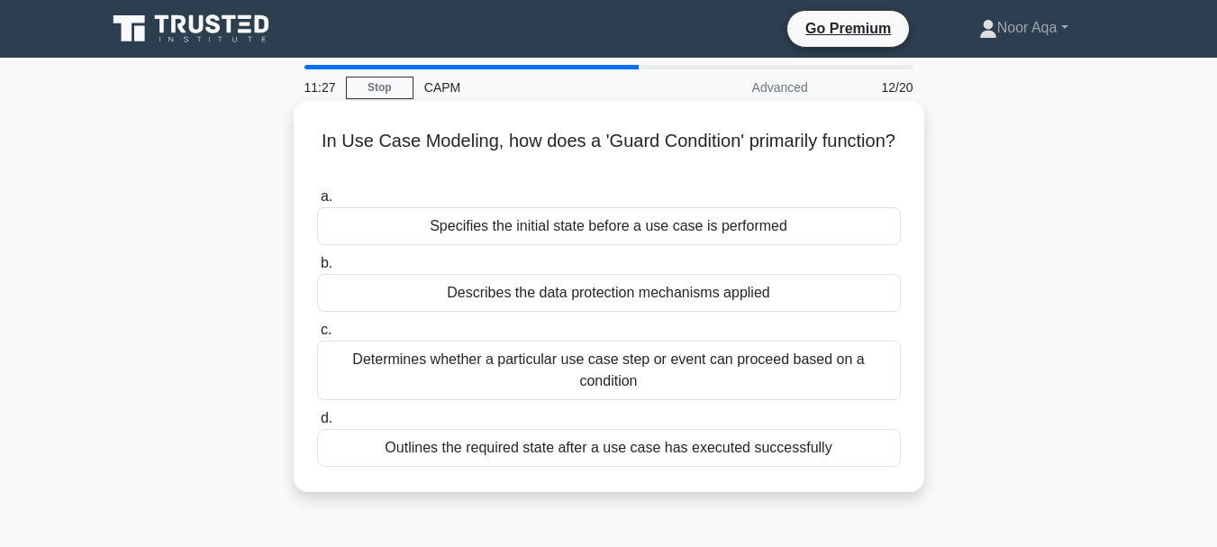
click at [652, 305] on div "Describes the data protection mechanisms applied" at bounding box center [609, 293] width 584 height 38
click at [317, 269] on input "b. Describes the data protection mechanisms applied" at bounding box center [317, 264] width 0 height 12
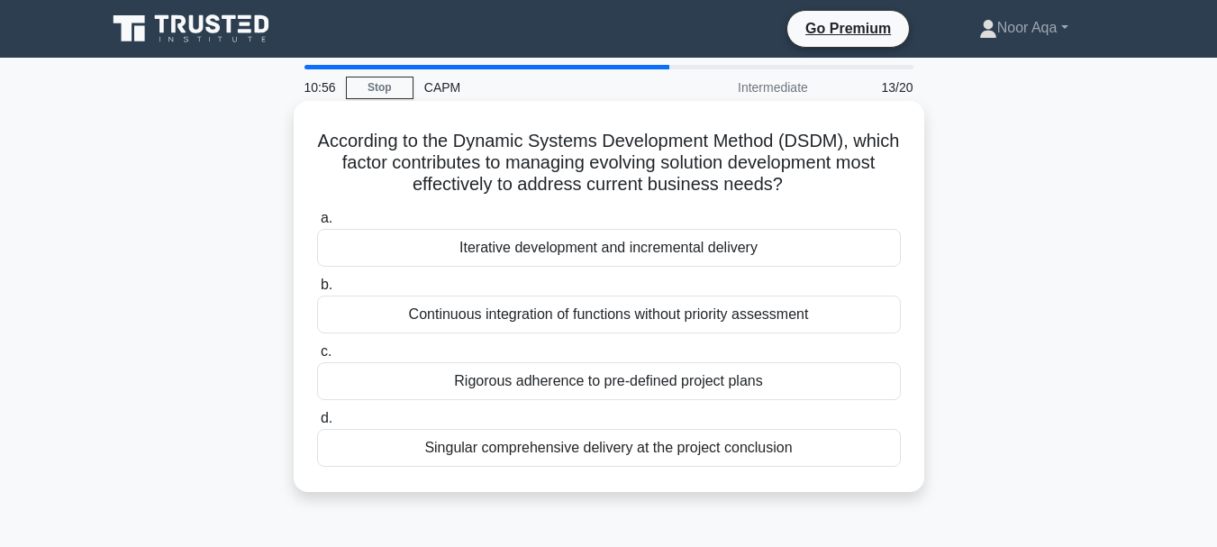
click at [622, 251] on div "Iterative development and incremental delivery" at bounding box center [609, 248] width 584 height 38
click at [317, 224] on input "a. Iterative development and incremental delivery" at bounding box center [317, 219] width 0 height 12
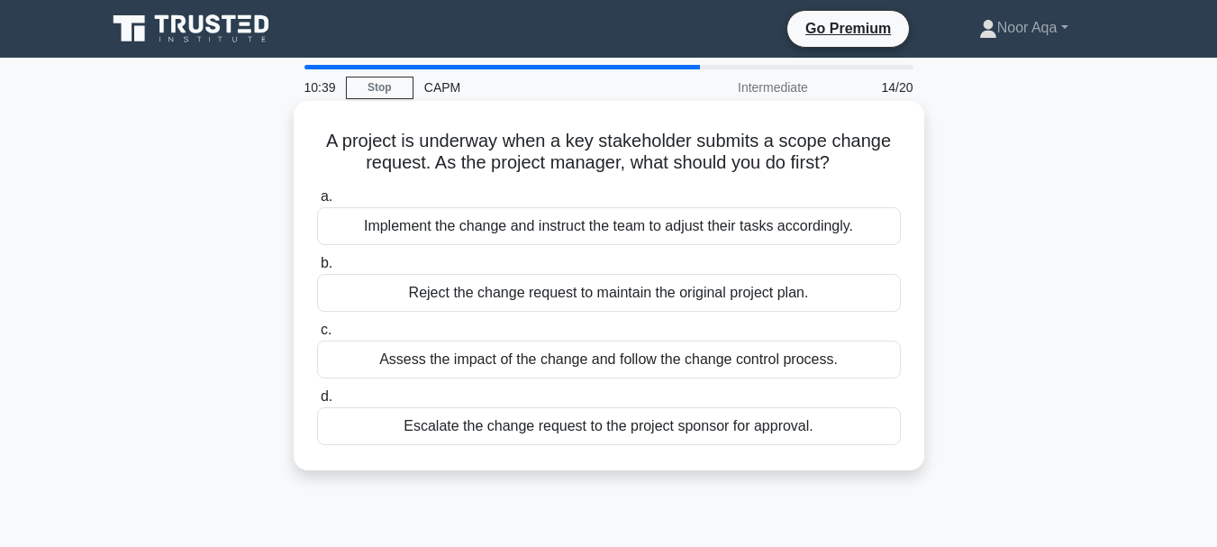
click at [564, 359] on div "Assess the impact of the change and follow the change control process." at bounding box center [609, 360] width 584 height 38
click at [317, 336] on input "c. Assess the impact of the change and follow the change control process." at bounding box center [317, 330] width 0 height 12
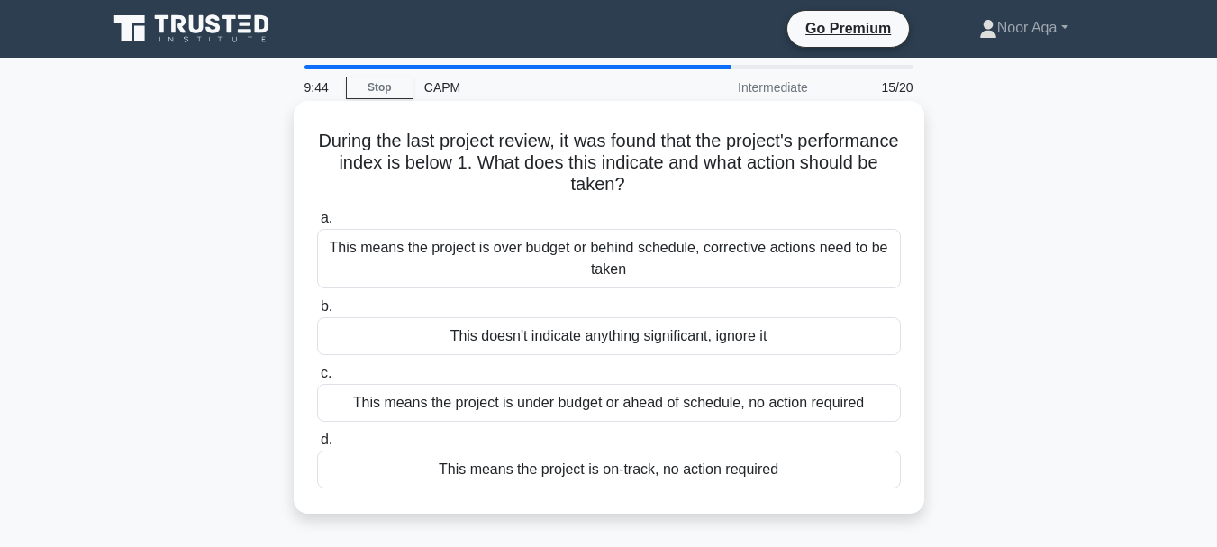
click at [557, 254] on div "This means the project is over budget or behind schedule, corrective actions ne…" at bounding box center [609, 258] width 584 height 59
click at [317, 224] on input "a. This means the project is over budget or behind schedule, corrective actions…" at bounding box center [317, 219] width 0 height 12
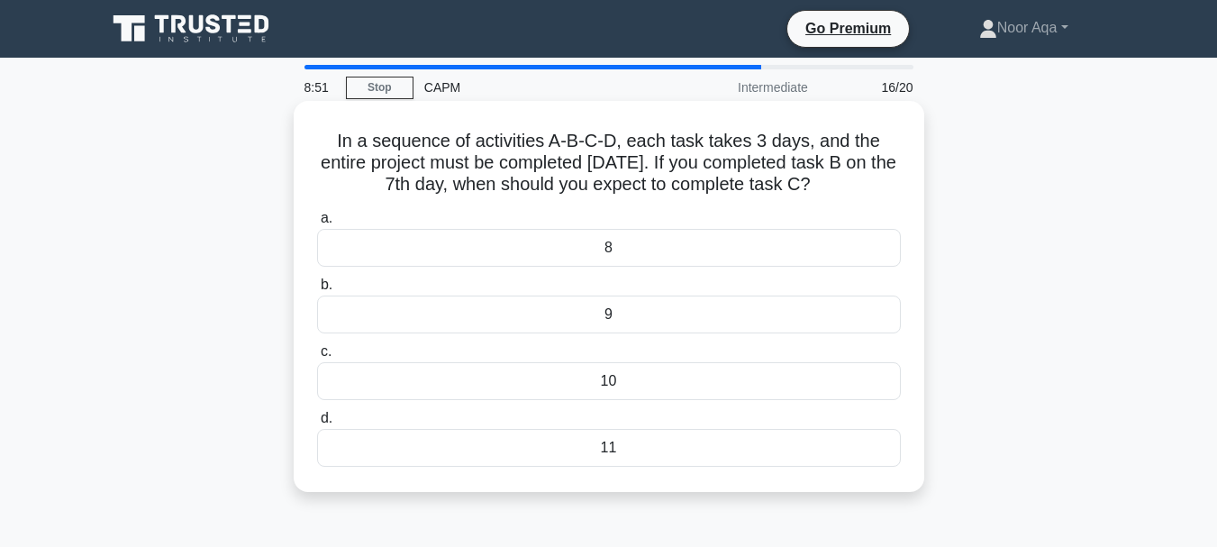
click at [684, 380] on div "10" at bounding box center [609, 381] width 584 height 38
click at [317, 358] on input "c. 10" at bounding box center [317, 352] width 0 height 12
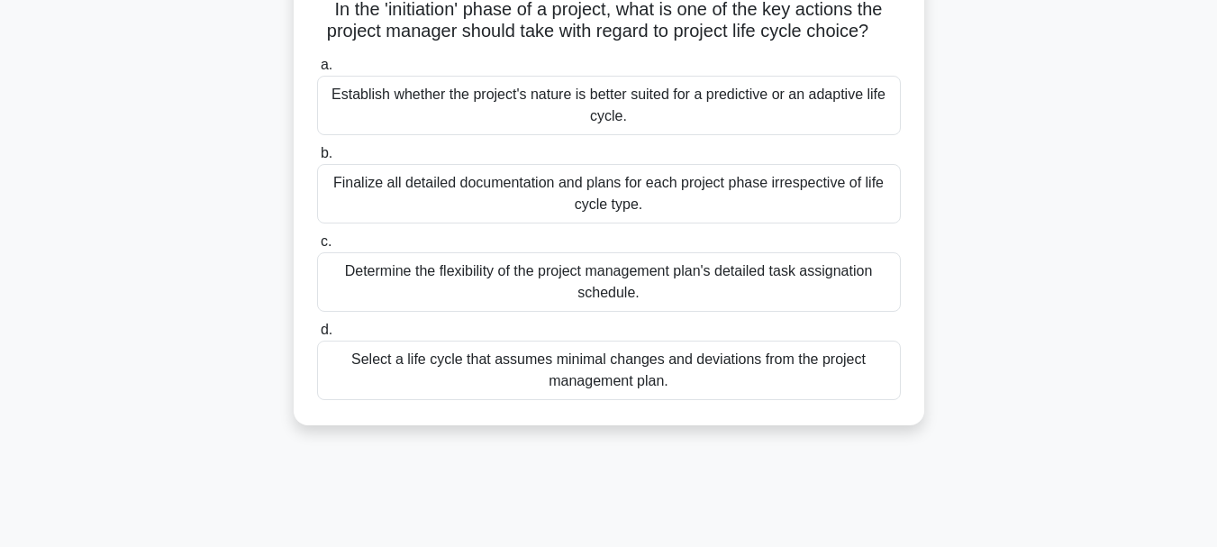
scroll to position [143, 0]
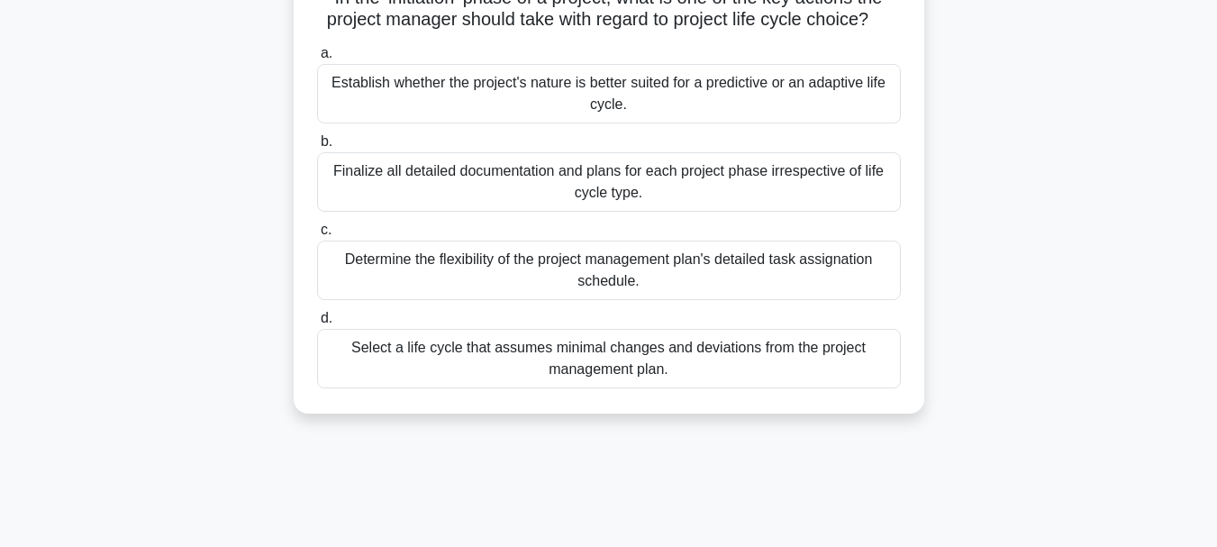
click at [646, 105] on div "Establish whether the project's nature is better suited for a predictive or an …" at bounding box center [609, 93] width 584 height 59
click at [317, 59] on input "a. Establish whether the project's nature is better suited for a predictive or …" at bounding box center [317, 54] width 0 height 12
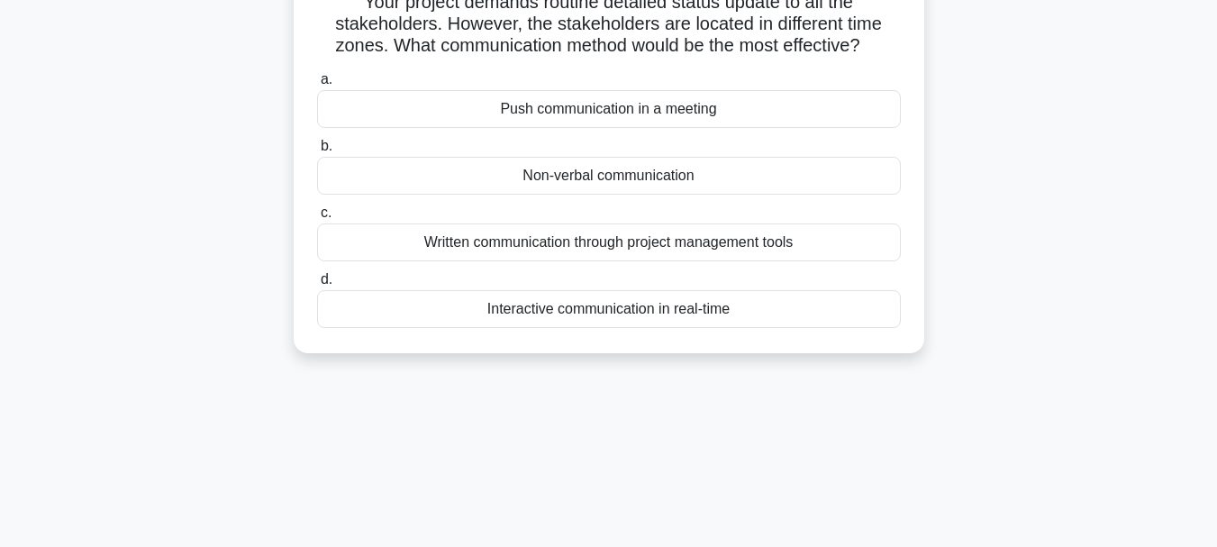
scroll to position [0, 0]
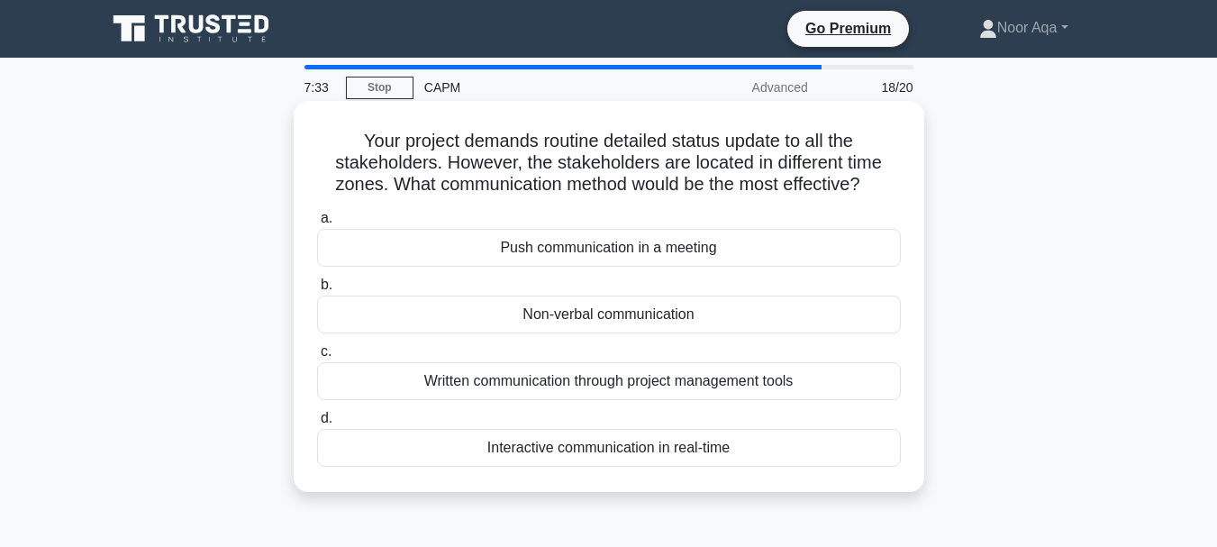
click at [653, 380] on div "Written communication through project management tools" at bounding box center [609, 381] width 584 height 38
click at [317, 358] on input "c. Written communication through project management tools" at bounding box center [317, 352] width 0 height 12
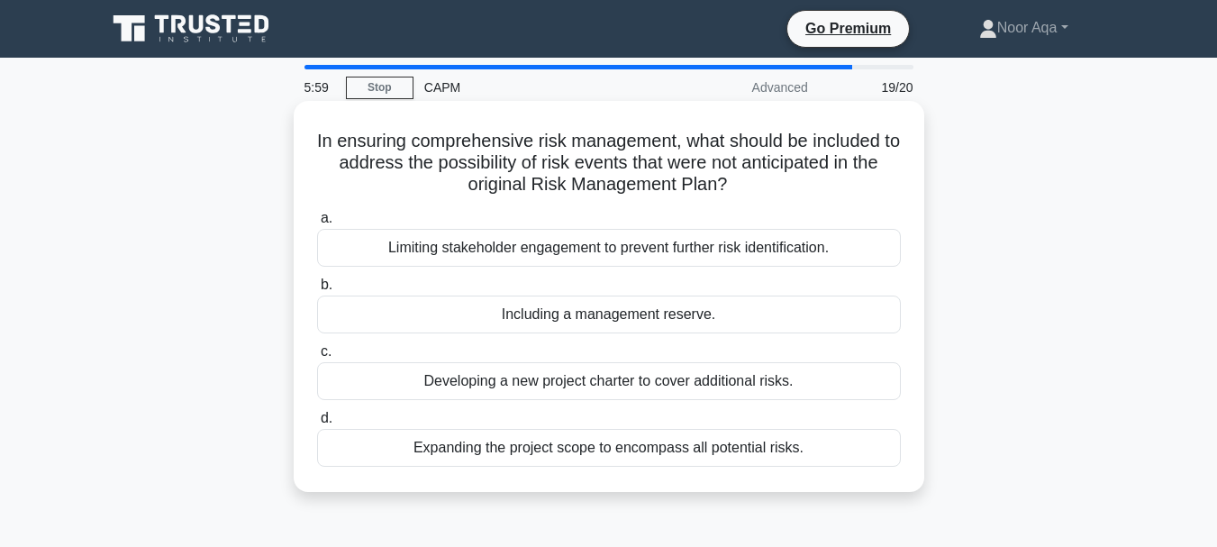
click at [596, 322] on div "Including a management reserve." at bounding box center [609, 315] width 584 height 38
click at [317, 291] on input "b. Including a management reserve." at bounding box center [317, 285] width 0 height 12
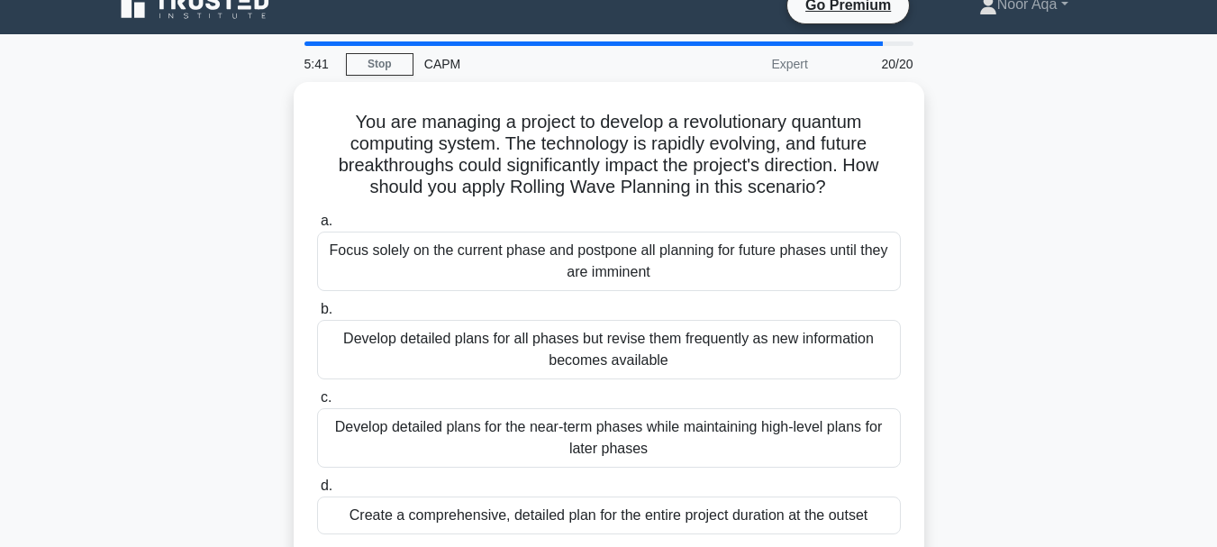
scroll to position [36, 0]
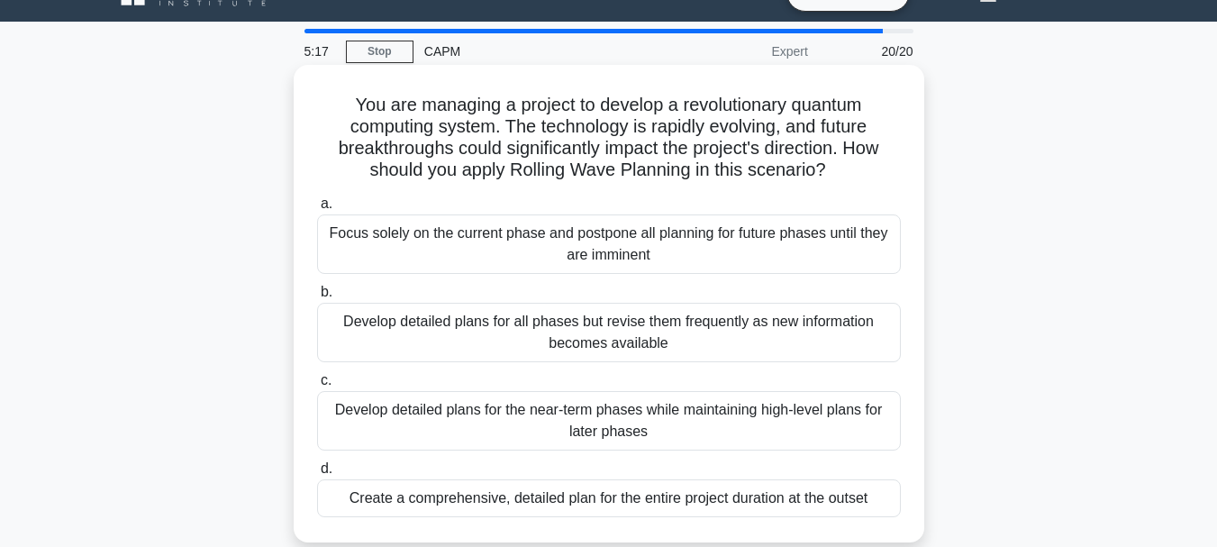
click at [691, 437] on div "Develop detailed plans for the near-term phases while maintaining high-level pl…" at bounding box center [609, 420] width 584 height 59
click at [317, 387] on input "c. Develop detailed plans for the near-term phases while maintaining high-level…" at bounding box center [317, 381] width 0 height 12
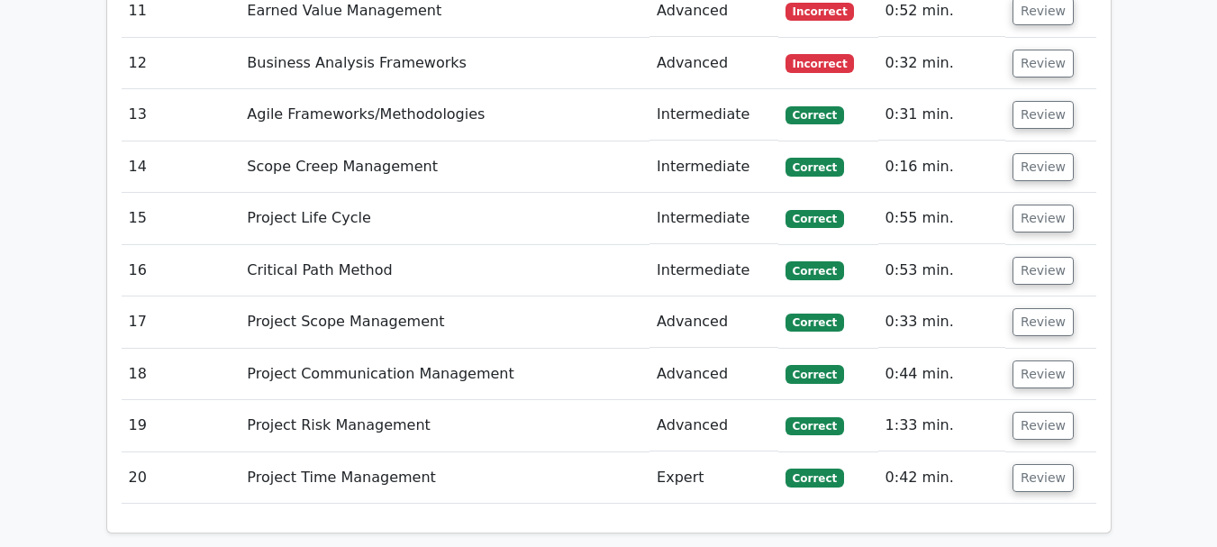
scroll to position [3402, 0]
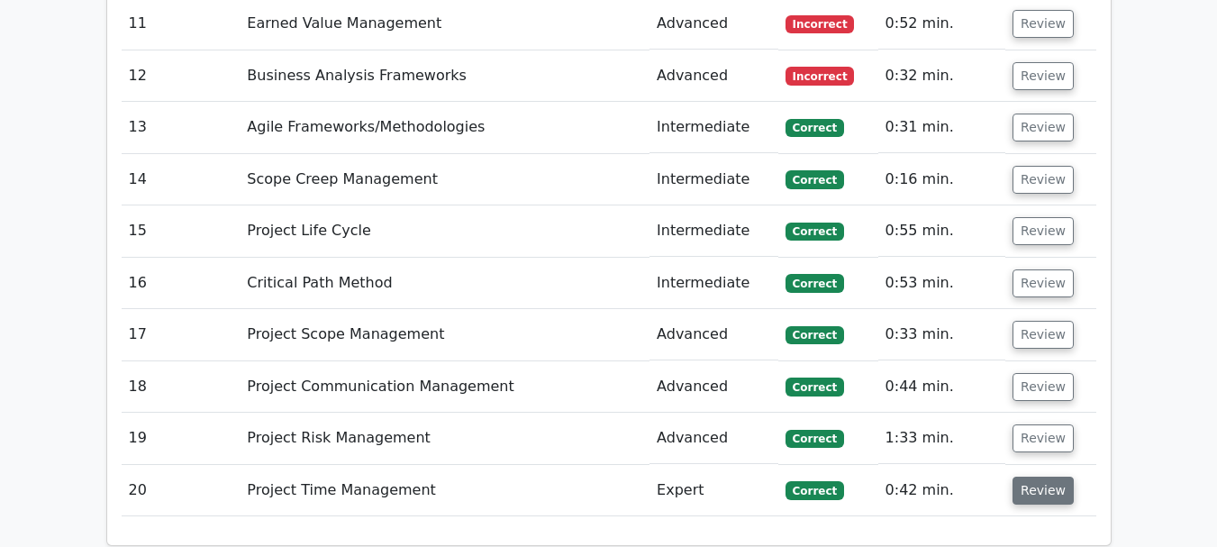
click at [1023, 477] on button "Review" at bounding box center [1043, 491] width 61 height 28
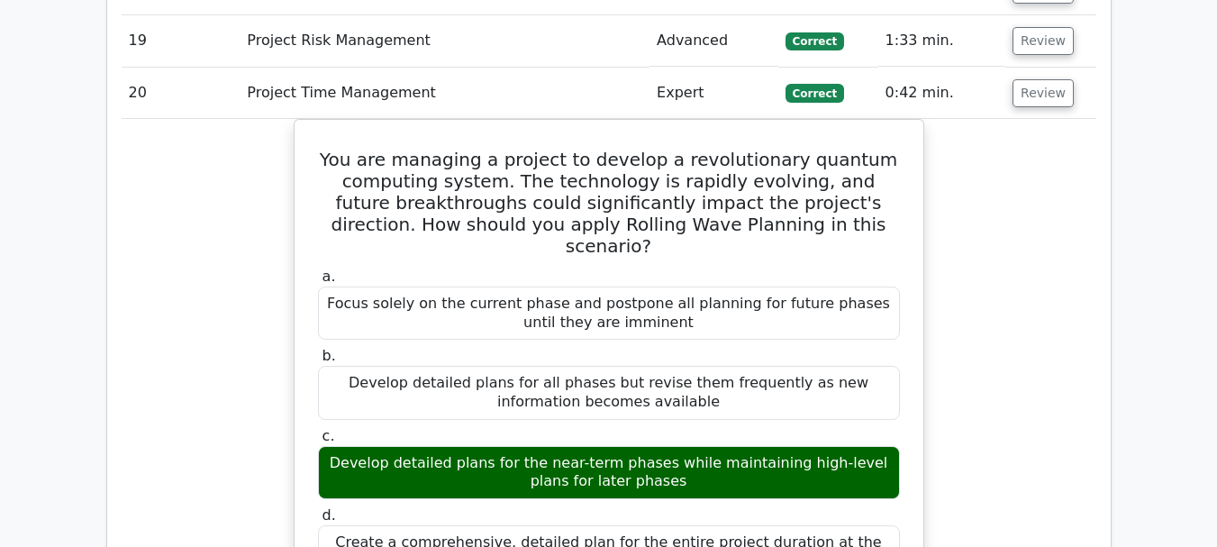
scroll to position [3783, 0]
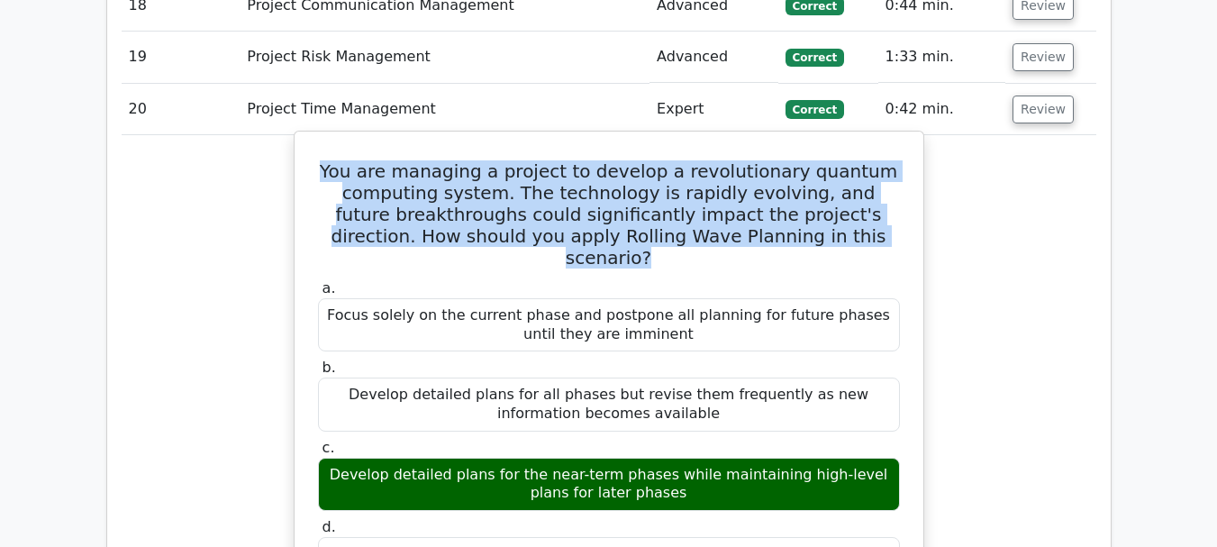
drag, startPoint x: 346, startPoint y: 65, endPoint x: 849, endPoint y: 138, distance: 508.1
click at [849, 160] on h5 "You are managing a project to develop a revolutionary quantum computing system.…" at bounding box center [609, 214] width 586 height 108
copy h5 "You are managing a project to develop a revolutionary quantum computing system.…"
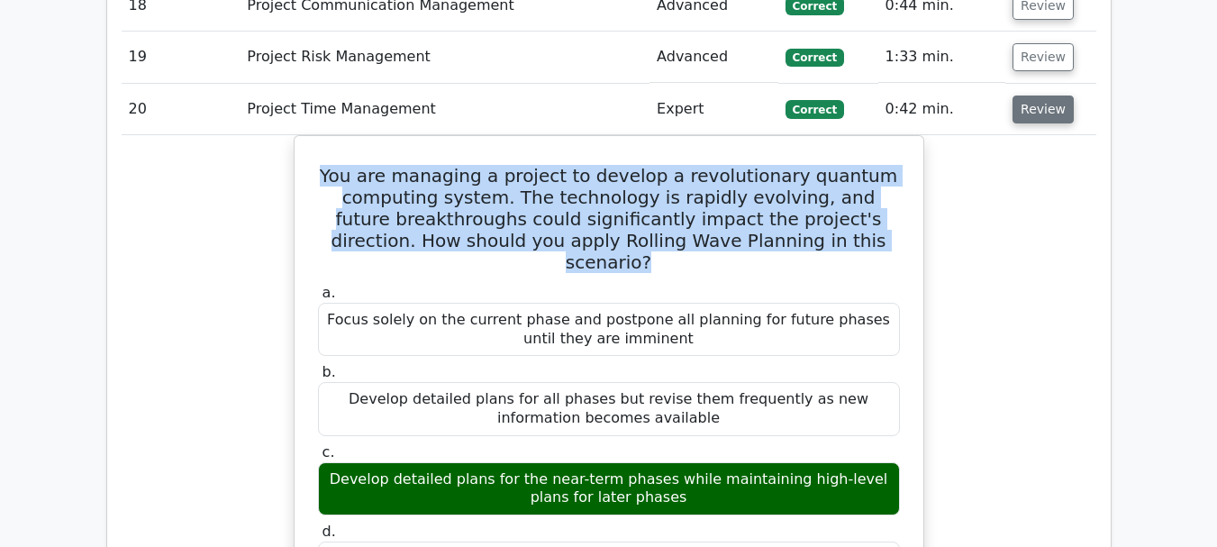
click at [1040, 96] on button "Review" at bounding box center [1043, 110] width 61 height 28
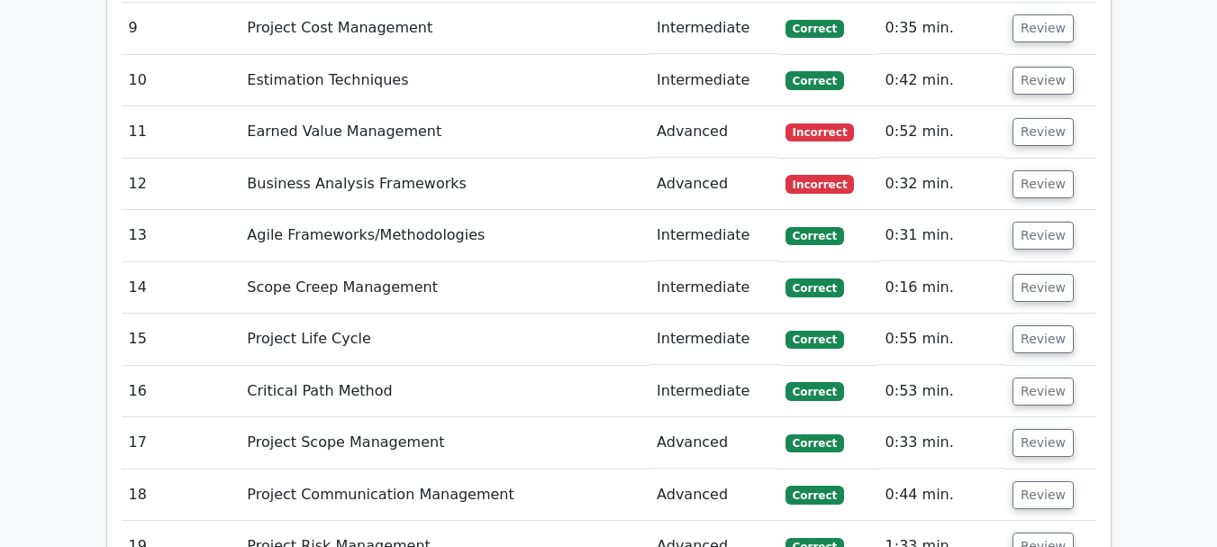
scroll to position [3315, 0]
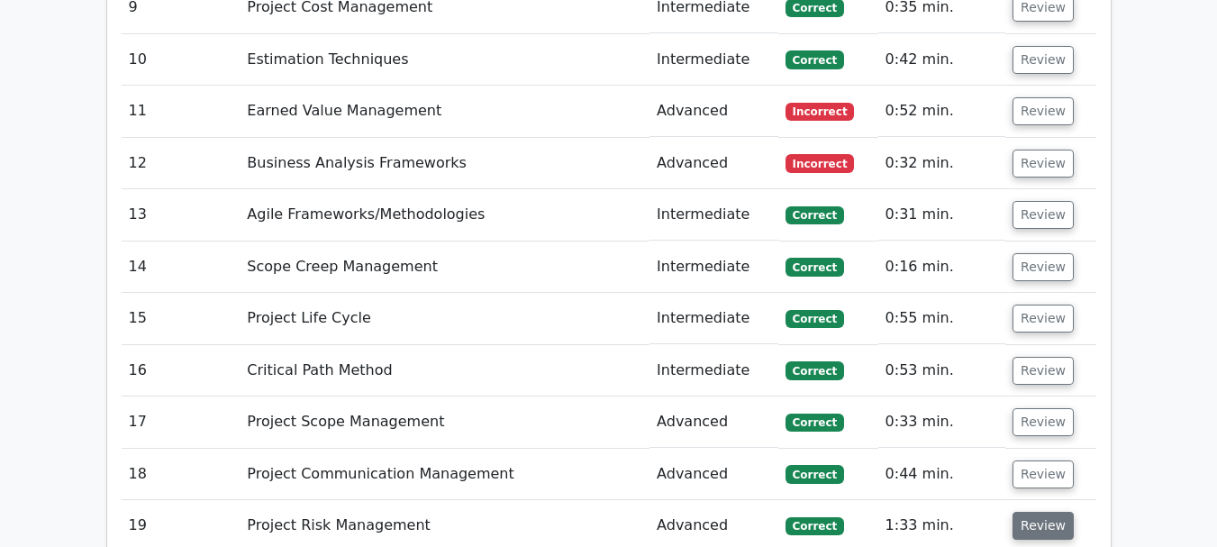
click at [1042, 512] on button "Review" at bounding box center [1043, 526] width 61 height 28
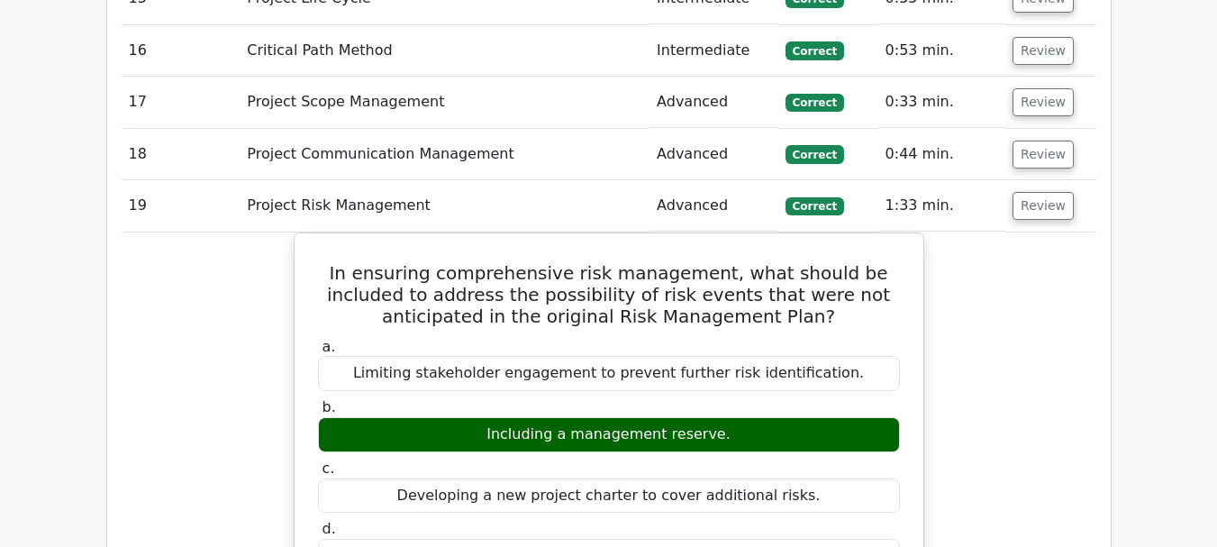
scroll to position [3675, 0]
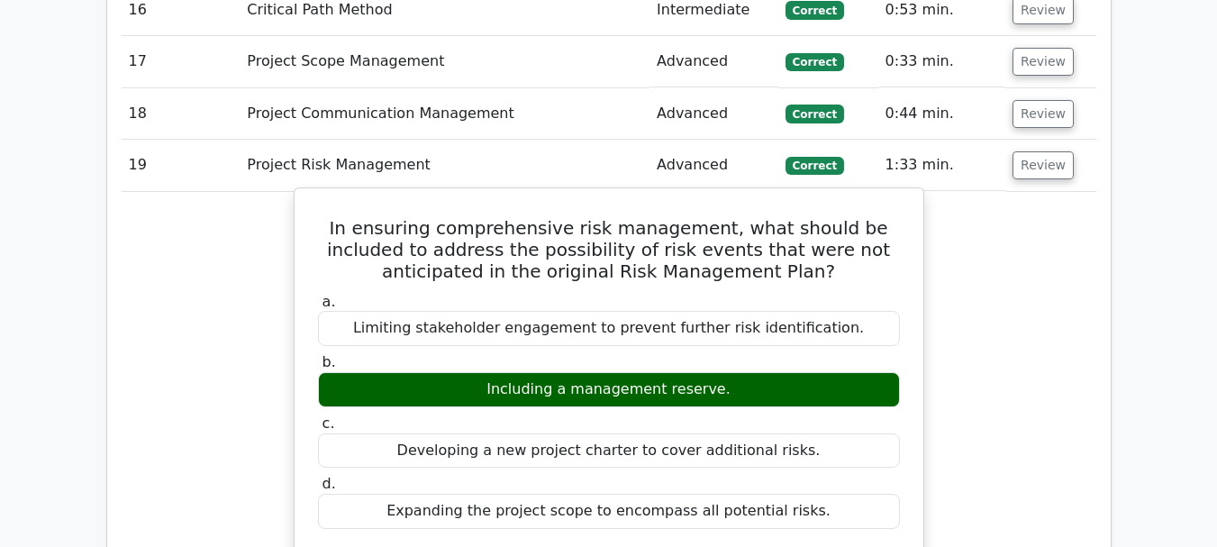
click at [579, 217] on h5 "In ensuring comprehensive risk management, what should be included to address t…" at bounding box center [609, 249] width 586 height 65
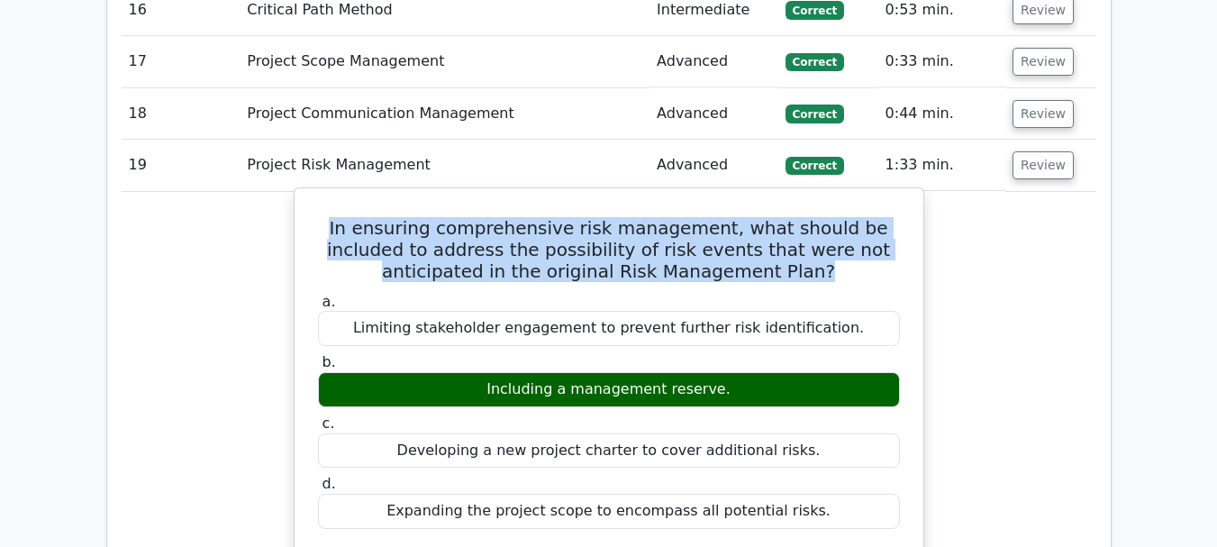
click at [579, 217] on h5 "In ensuring comprehensive risk management, what should be included to address t…" at bounding box center [609, 249] width 586 height 65
copy div "In ensuring comprehensive risk management, what should be included to address t…"
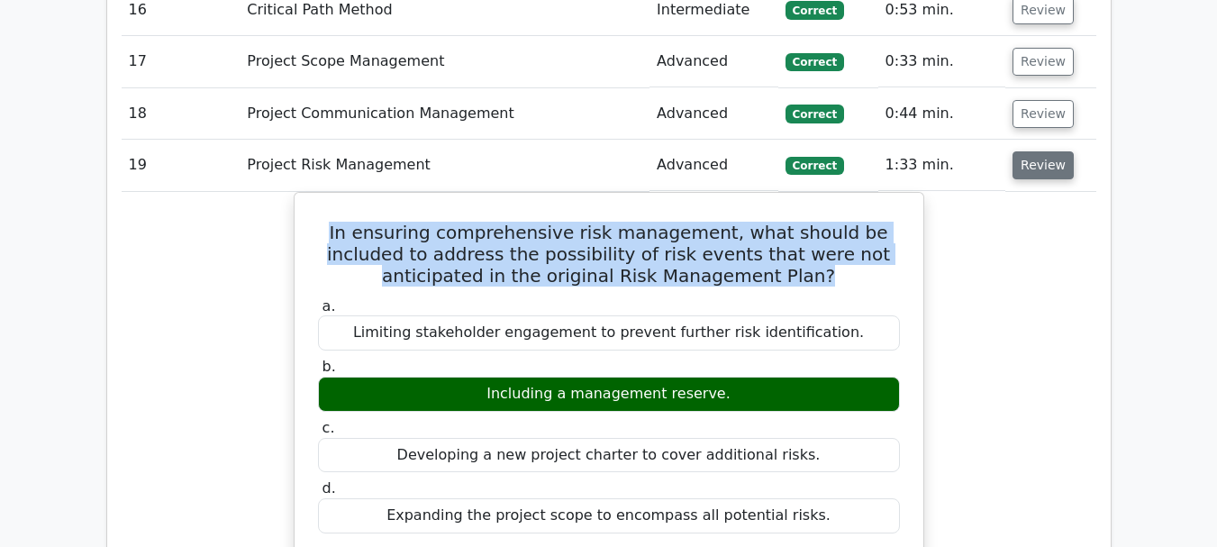
click at [1045, 151] on button "Review" at bounding box center [1043, 165] width 61 height 28
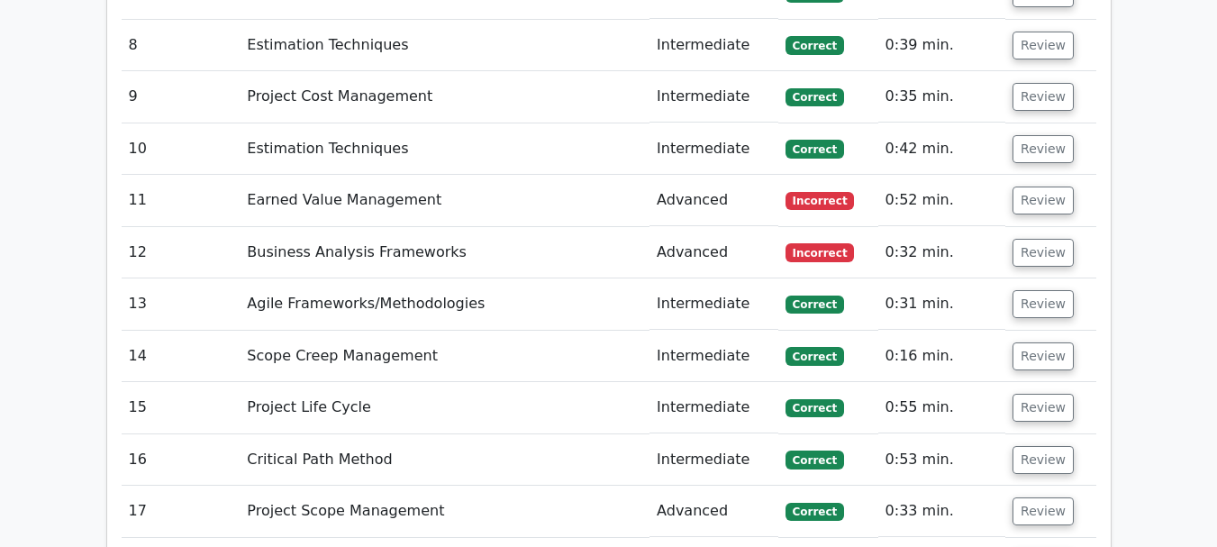
scroll to position [3206, 0]
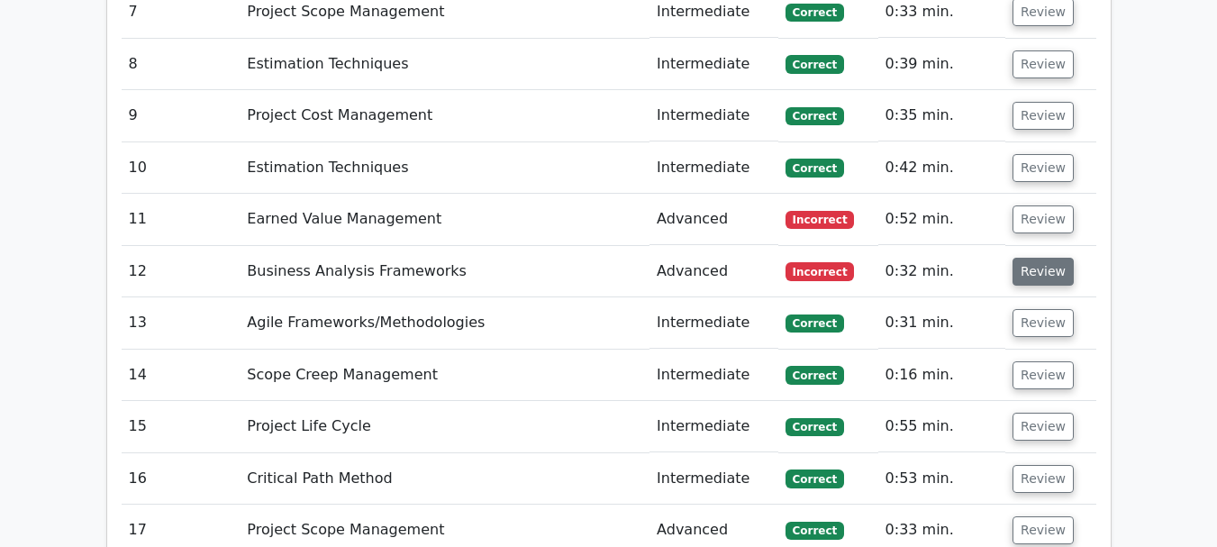
click at [1054, 258] on button "Review" at bounding box center [1043, 272] width 61 height 28
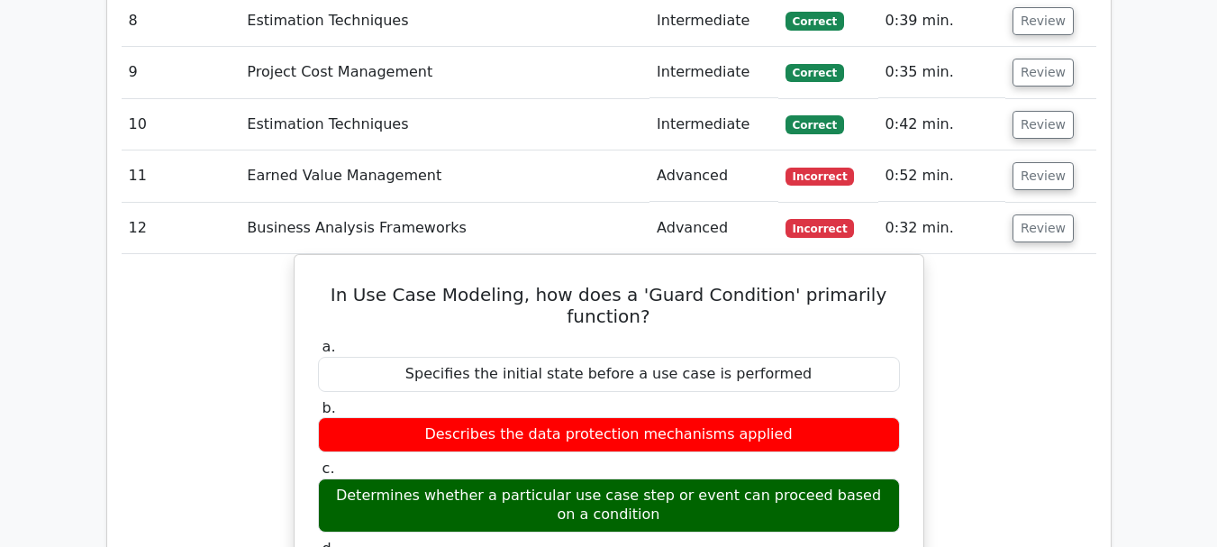
scroll to position [3264, 0]
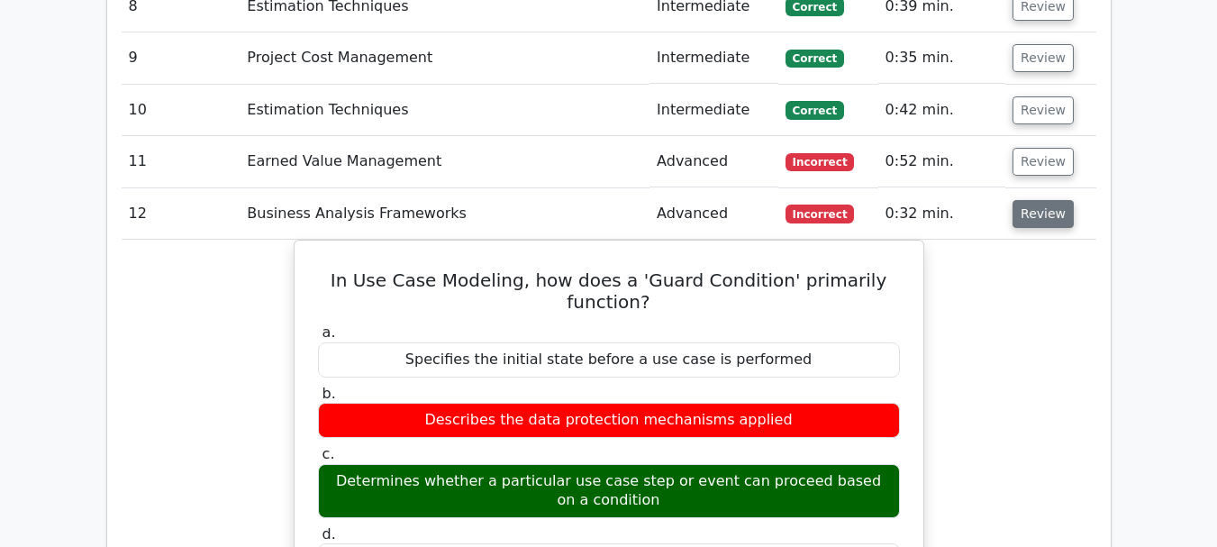
click at [1039, 200] on button "Review" at bounding box center [1043, 214] width 61 height 28
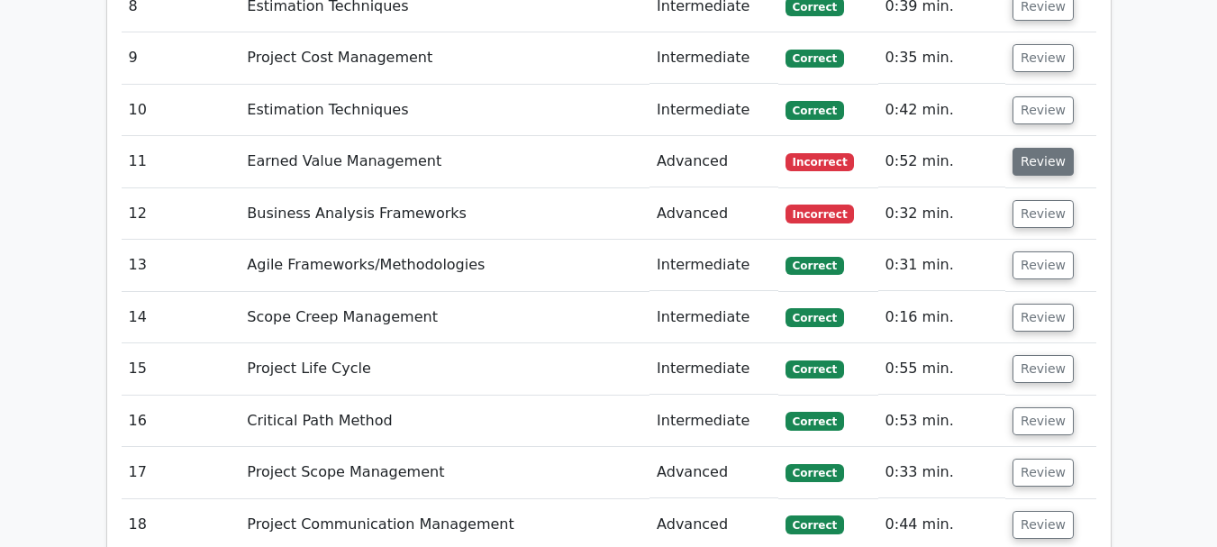
click at [1032, 148] on button "Review" at bounding box center [1043, 162] width 61 height 28
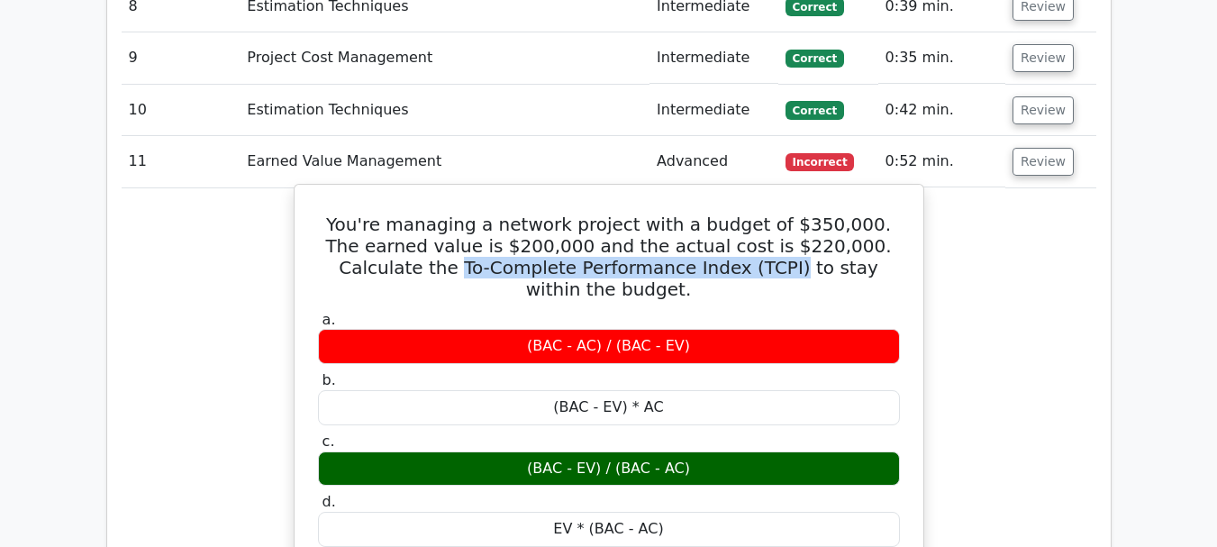
drag, startPoint x: 345, startPoint y: 167, endPoint x: 657, endPoint y: 160, distance: 311.9
click at [657, 214] on h5 "You're managing a network project with a budget of $350,000. The earned value i…" at bounding box center [609, 257] width 586 height 87
copy h5 "To-Complete Performance Index (TCPI)"
drag, startPoint x: 529, startPoint y: 341, endPoint x: 704, endPoint y: 342, distance: 174.8
click at [704, 451] on div "(BAC - EV) / (BAC - AC)" at bounding box center [609, 468] width 582 height 35
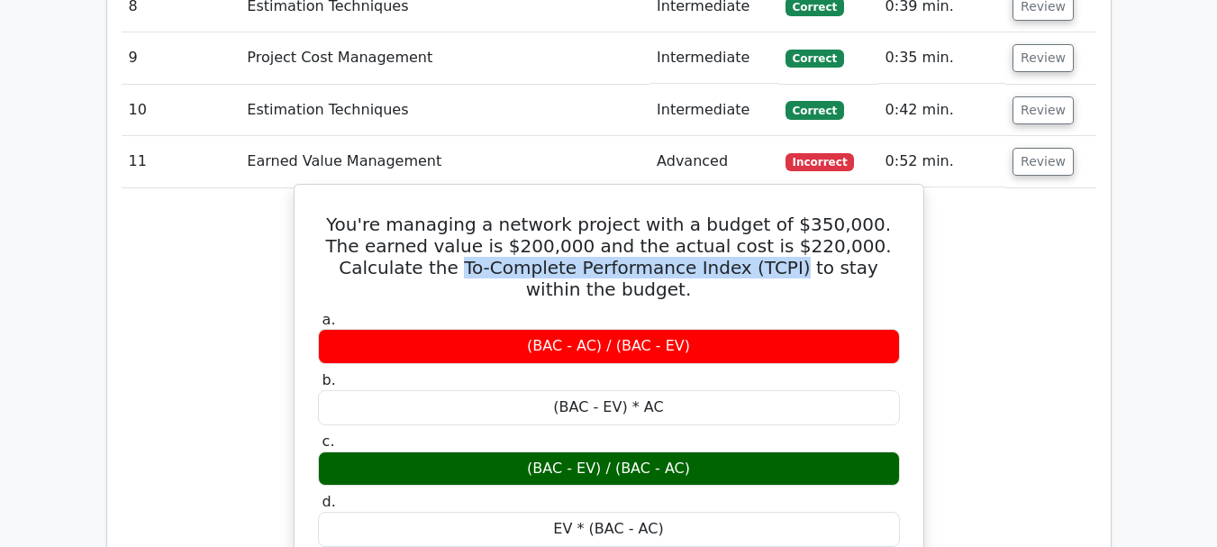
copy div "(BAC - EV) / (BAC - AC)"
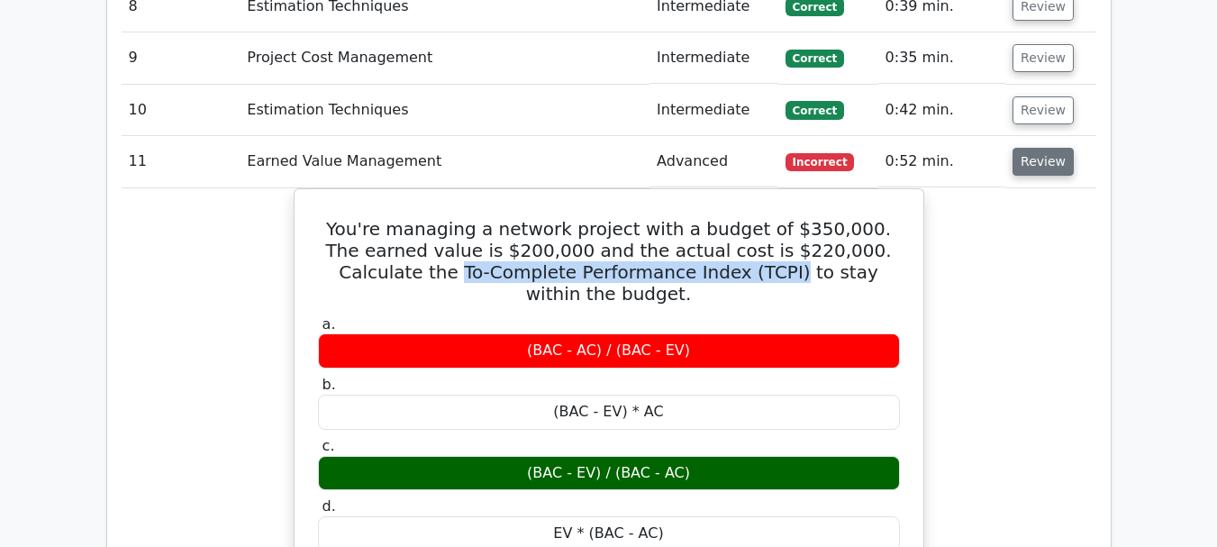
click at [1032, 148] on button "Review" at bounding box center [1043, 162] width 61 height 28
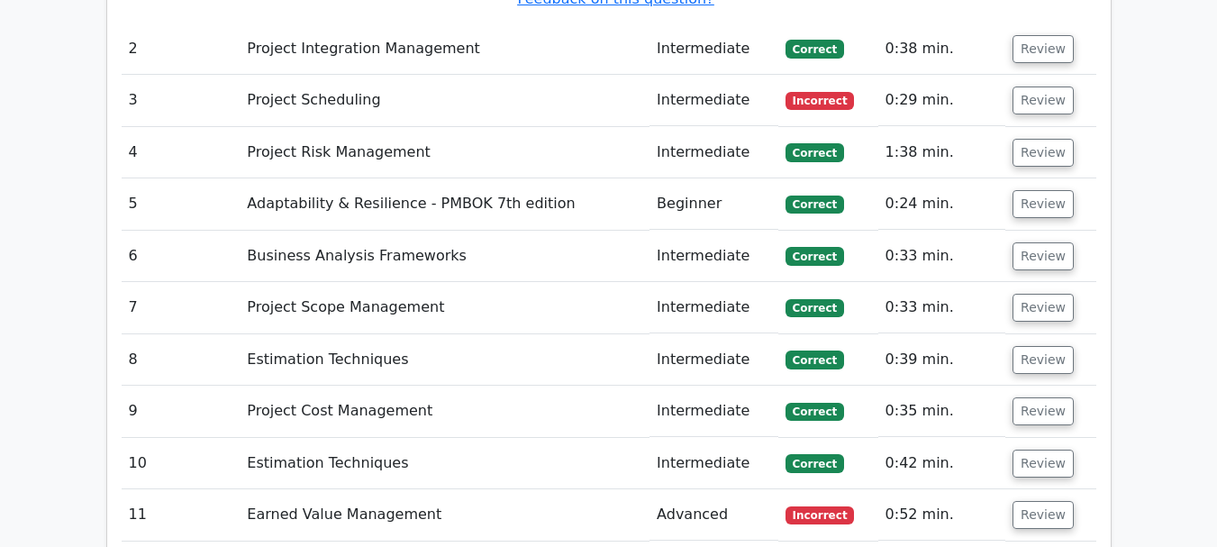
scroll to position [2843, 0]
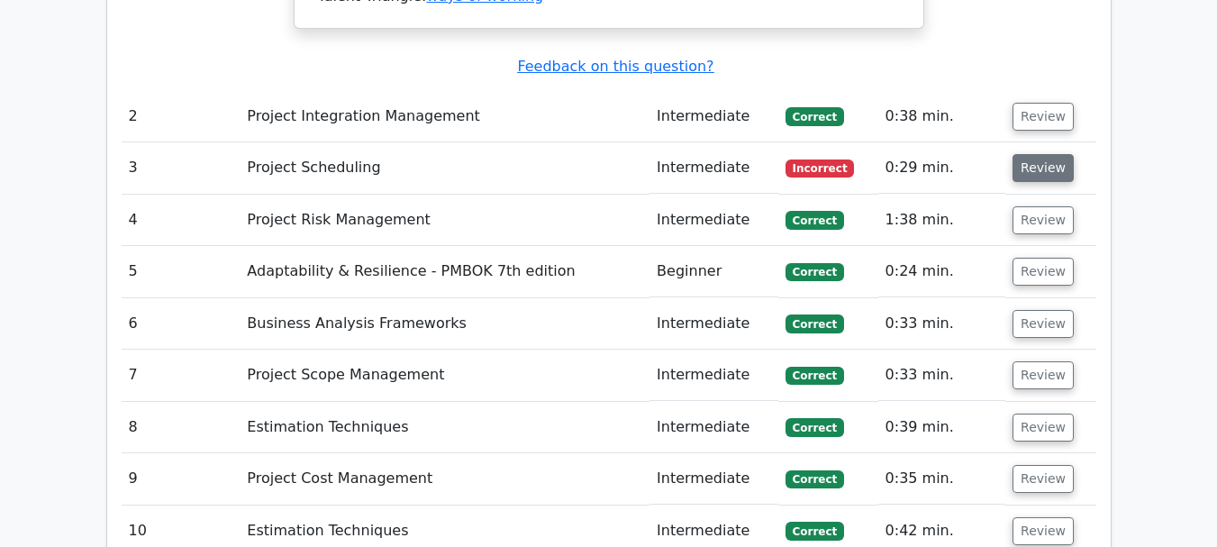
click at [1057, 154] on button "Review" at bounding box center [1043, 168] width 61 height 28
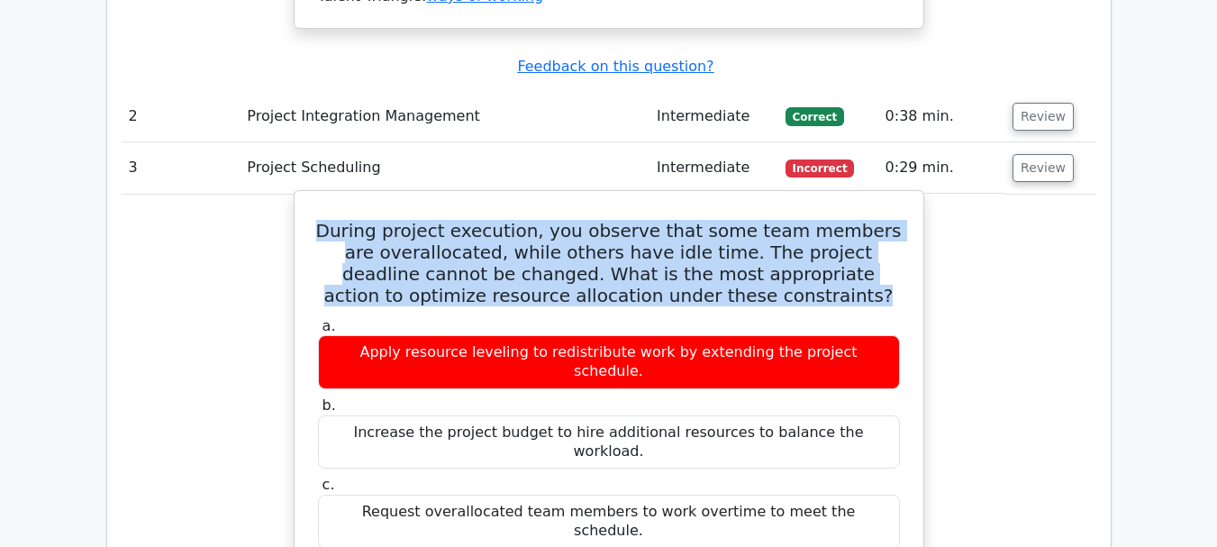
drag, startPoint x: 330, startPoint y: 126, endPoint x: 768, endPoint y: 190, distance: 442.6
click at [768, 220] on h5 "During project execution, you observe that some team members are overallocated,…" at bounding box center [609, 263] width 586 height 87
copy h5 "During project execution, you observe that some team members are overallocated,…"
